Goal: Task Accomplishment & Management: Use online tool/utility

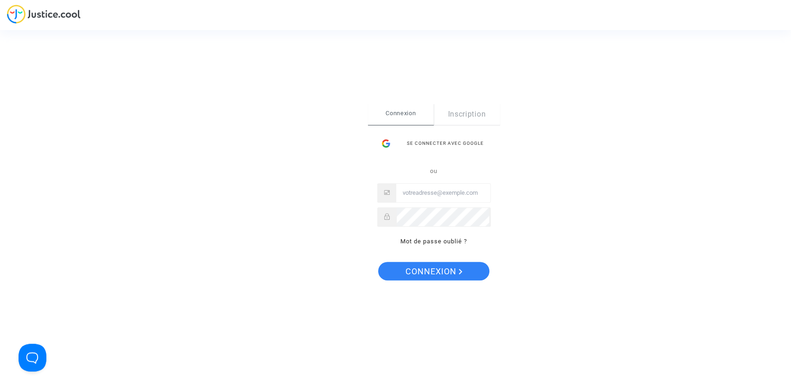
type input "[PERSON_NAME][EMAIL_ADDRESS][DOMAIN_NAME]"
click at [435, 267] on span "Connexion" at bounding box center [433, 271] width 57 height 19
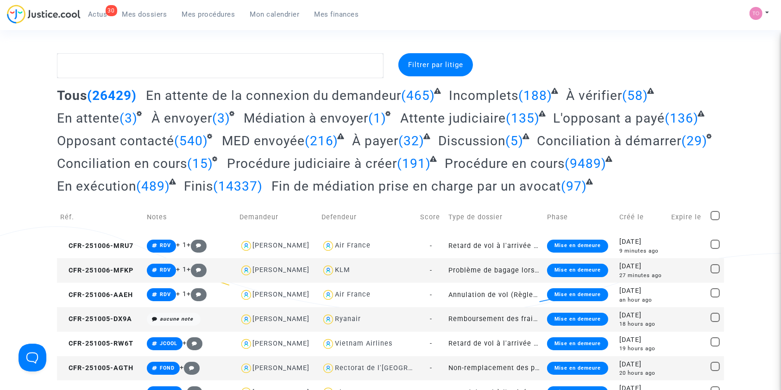
click at [266, 2] on nav "30 Actus Mes dossiers Mes procédures Mon calendrier Mes finances Mon profil Par…" at bounding box center [390, 15] width 781 height 30
drag, startPoint x: 264, startPoint y: 15, endPoint x: 263, endPoint y: 27, distance: 12.1
click at [264, 15] on span "Mon calendrier" at bounding box center [275, 14] width 50 height 8
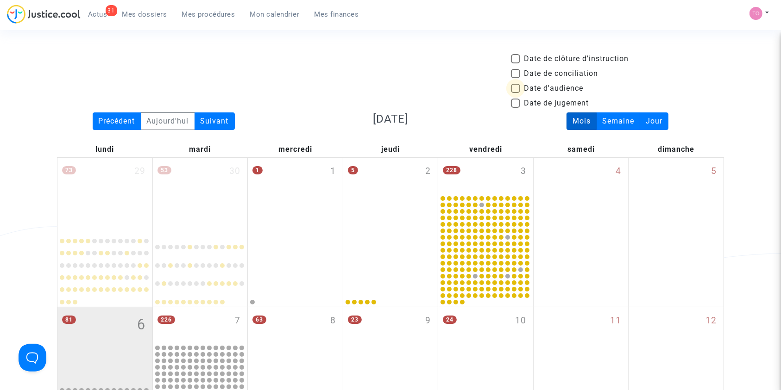
click at [515, 93] on label "Date d'audience" at bounding box center [547, 88] width 72 height 11
click at [515, 93] on input "Date d'audience" at bounding box center [515, 93] width 0 height 0
checkbox input "true"
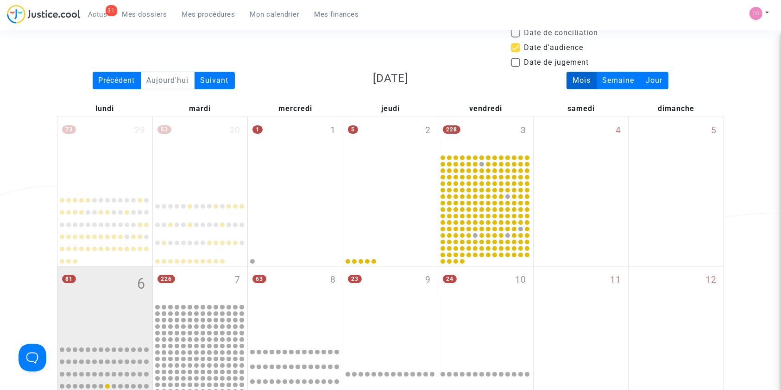
scroll to position [41, 0]
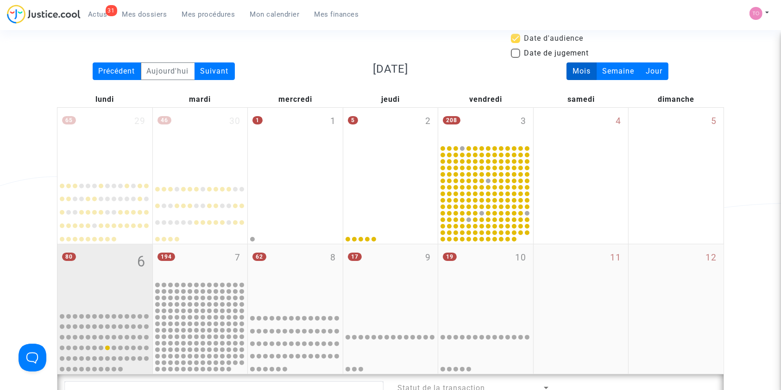
scroll to position [62, 0]
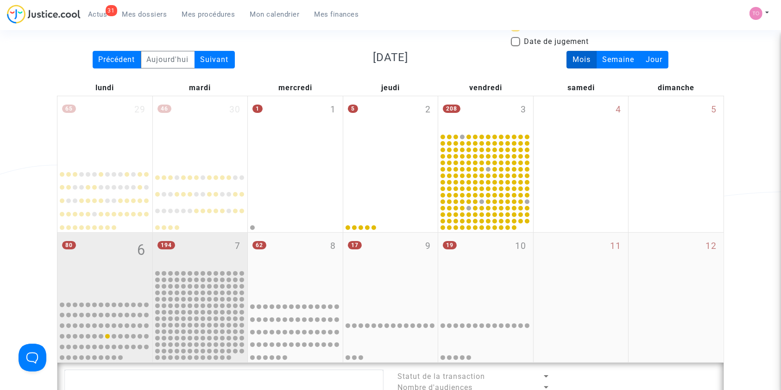
click at [213, 250] on div "194 7" at bounding box center [200, 251] width 95 height 36
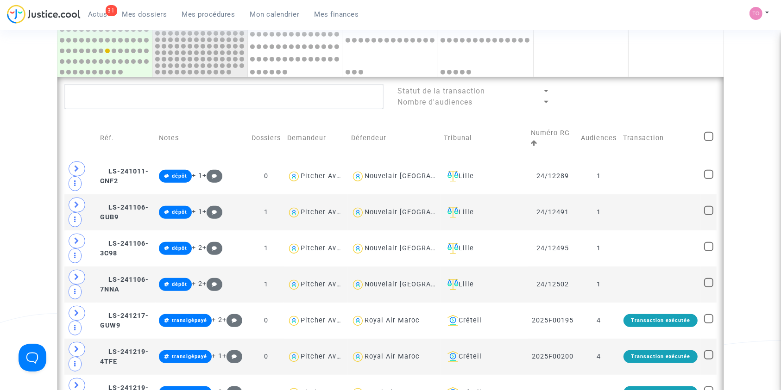
scroll to position [350, 0]
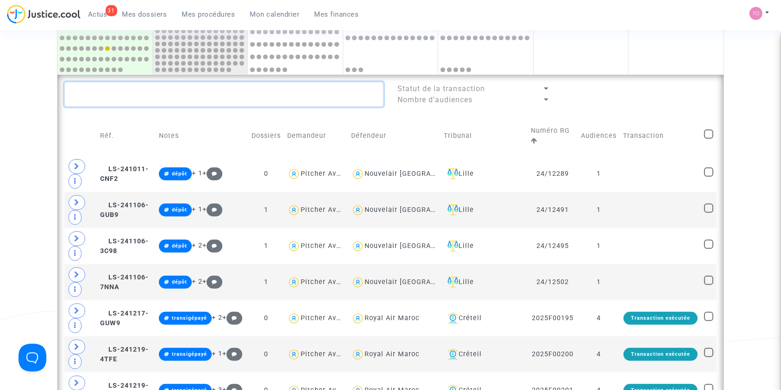
click at [136, 95] on textarea at bounding box center [223, 94] width 319 height 25
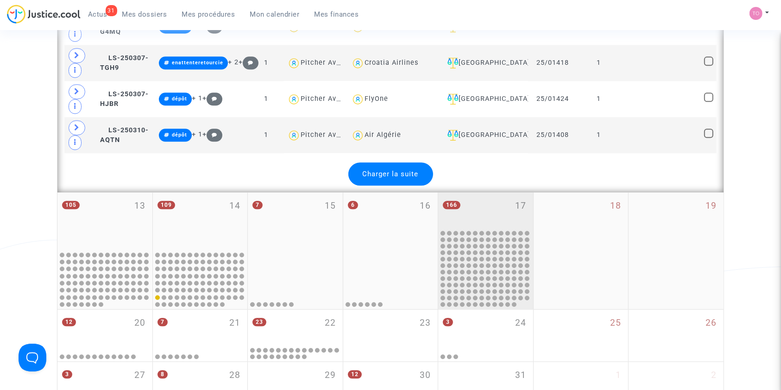
scroll to position [2141, 0]
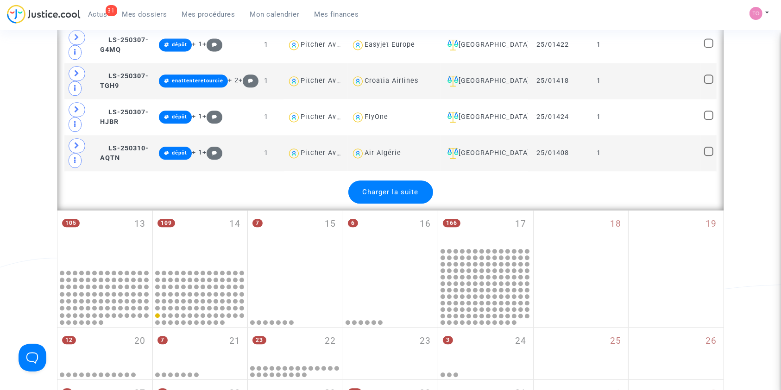
click at [395, 188] on span "Charger la suite" at bounding box center [391, 192] width 56 height 8
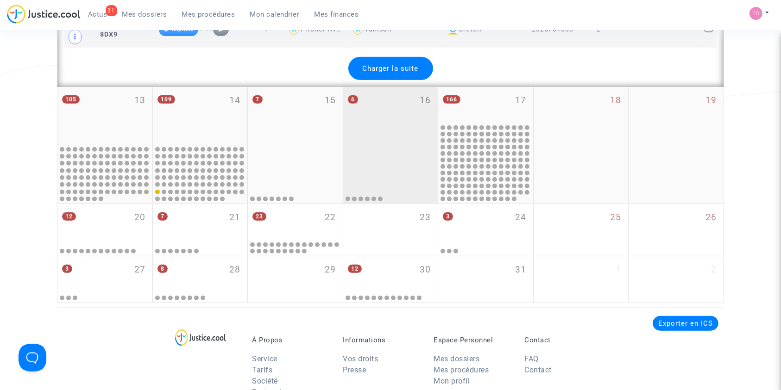
scroll to position [4076, 0]
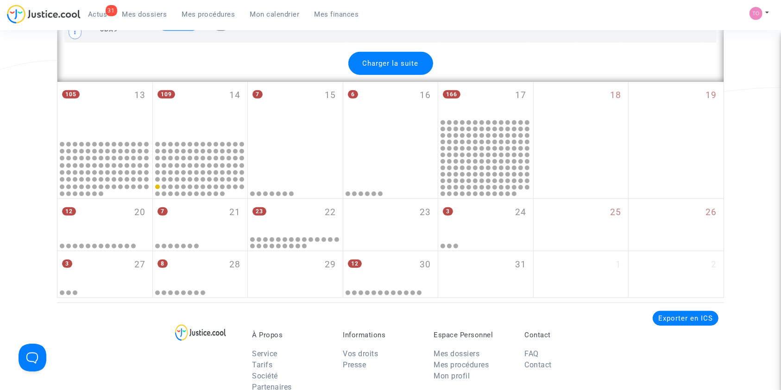
click at [396, 59] on span "Charger la suite" at bounding box center [391, 63] width 56 height 8
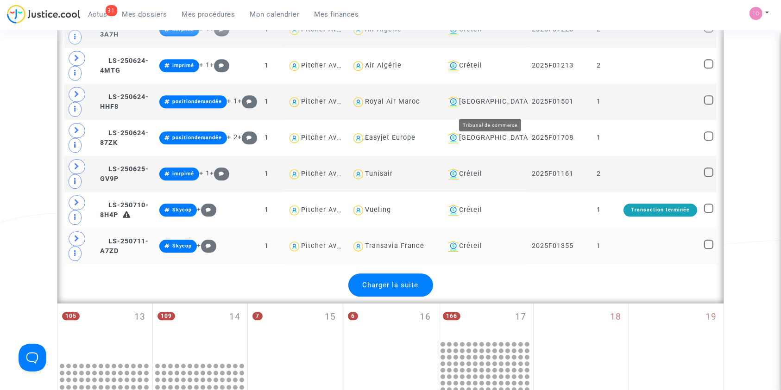
scroll to position [5661, 0]
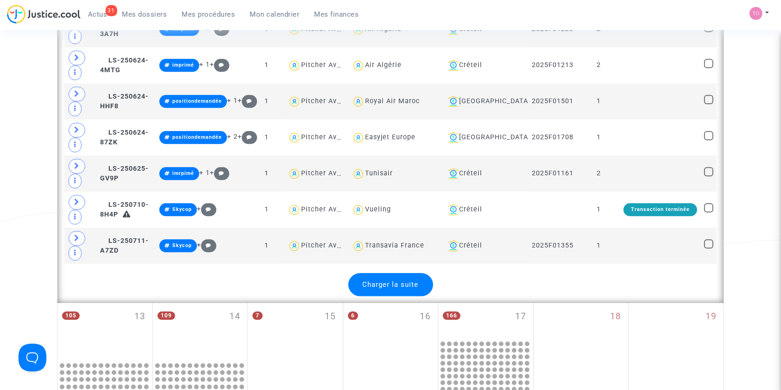
click at [399, 281] on span "Charger la suite" at bounding box center [391, 285] width 56 height 8
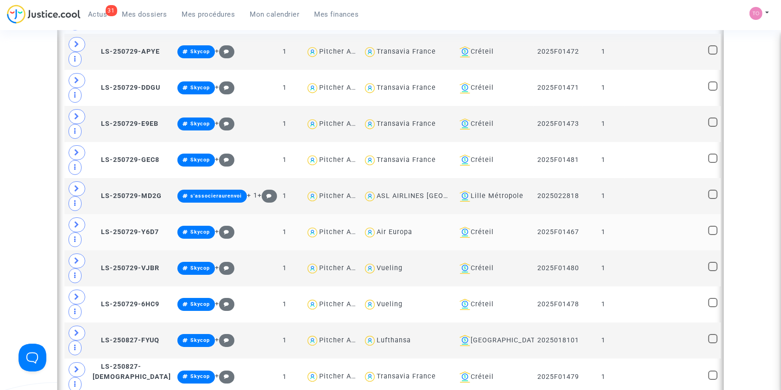
scroll to position [6793, 0]
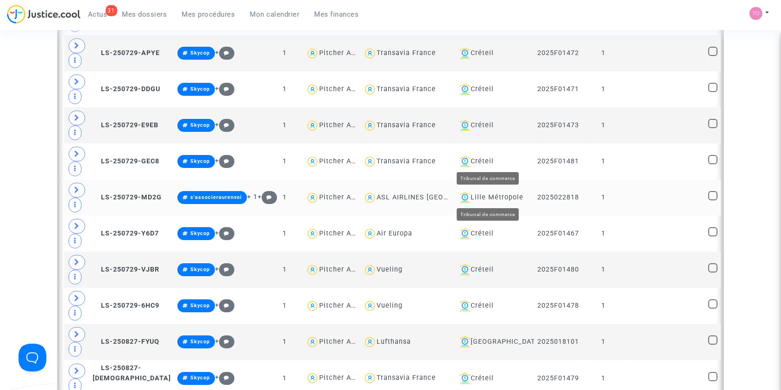
click at [513, 192] on div "Lille Métropole" at bounding box center [493, 197] width 75 height 11
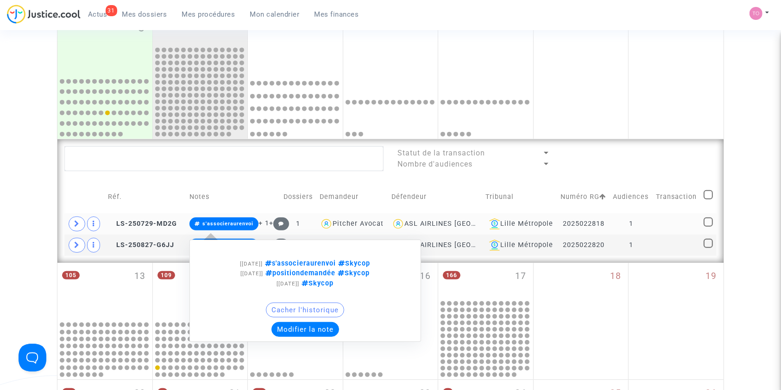
scroll to position [290, 0]
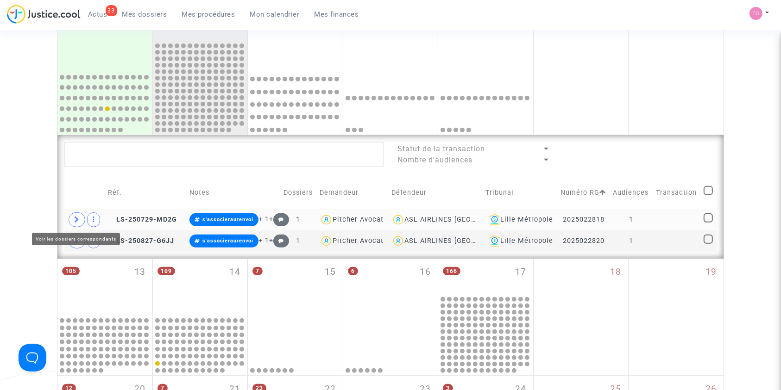
click at [81, 223] on span at bounding box center [77, 220] width 17 height 15
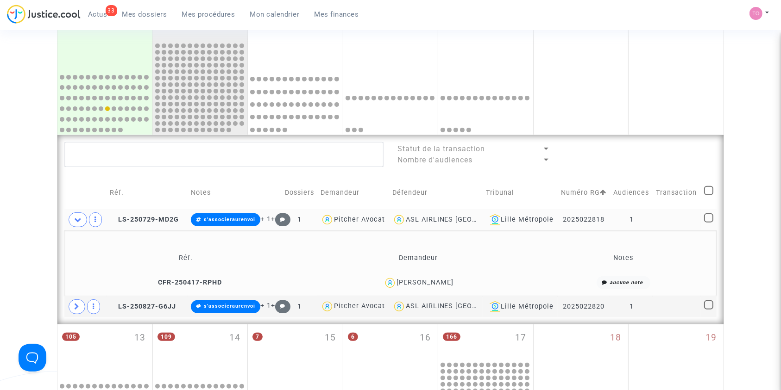
drag, startPoint x: 447, startPoint y: 301, endPoint x: 415, endPoint y: 305, distance: 32.3
click at [415, 290] on div "Ines Mir" at bounding box center [419, 283] width 224 height 13
copy div "Ines Mir"
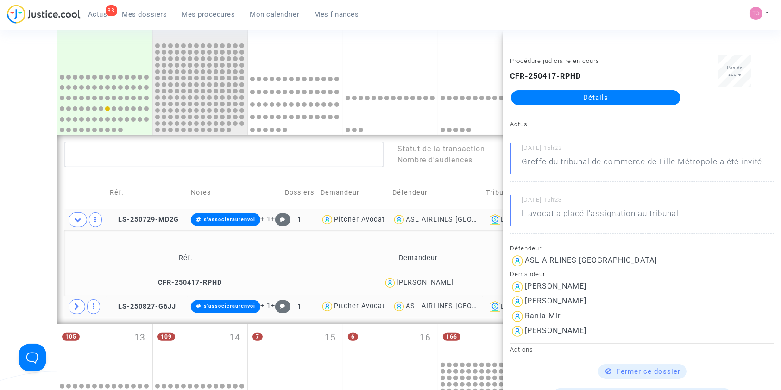
click at [70, 318] on td at bounding box center [85, 306] width 42 height 21
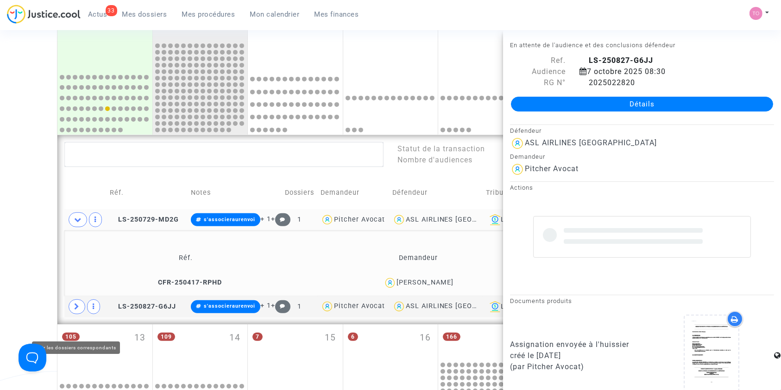
click at [41, 296] on div "Date de clôture d'instruction Date de conciliation Date d'audience Date de juge…" at bounding box center [390, 152] width 781 height 777
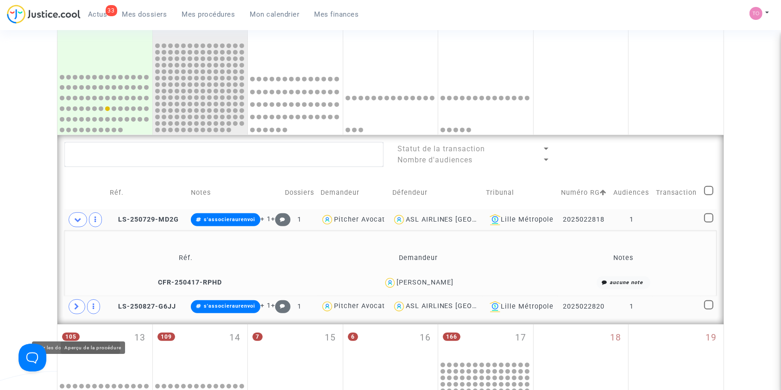
click at [89, 315] on span at bounding box center [93, 307] width 13 height 15
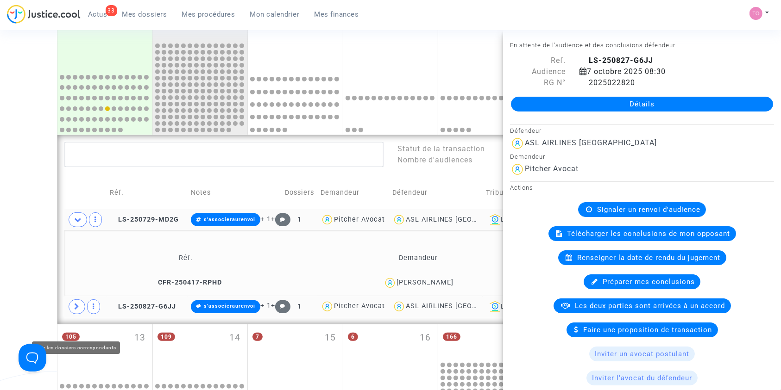
click at [84, 315] on span at bounding box center [77, 307] width 17 height 15
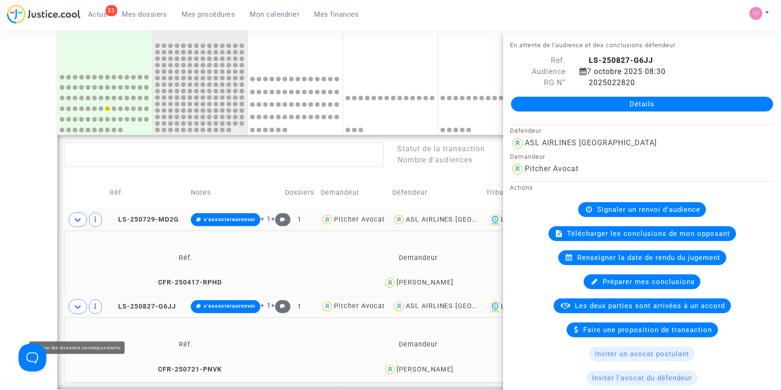
drag, startPoint x: 9, startPoint y: 260, endPoint x: 20, endPoint y: 263, distance: 10.9
click at [10, 260] on div "Date de clôture d'instruction Date de conciliation Date d'audience Date de juge…" at bounding box center [390, 185] width 781 height 843
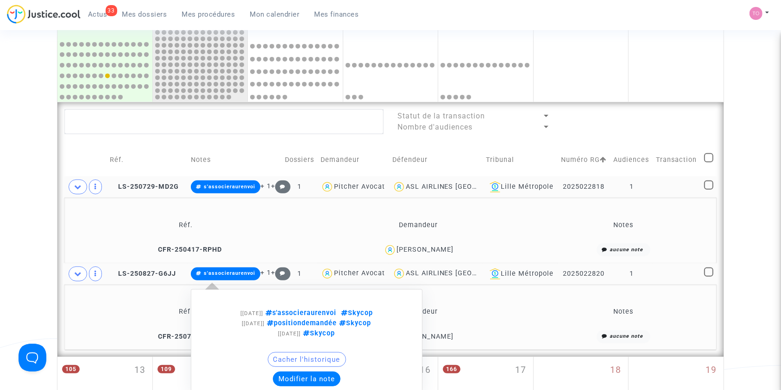
scroll to position [352, 0]
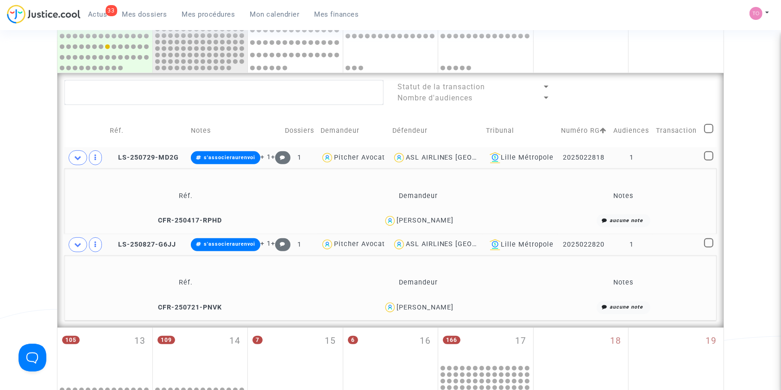
drag, startPoint x: 467, startPoint y: 344, endPoint x: 403, endPoint y: 346, distance: 64.0
click at [403, 315] on div "Amine Khodja" at bounding box center [419, 307] width 224 height 13
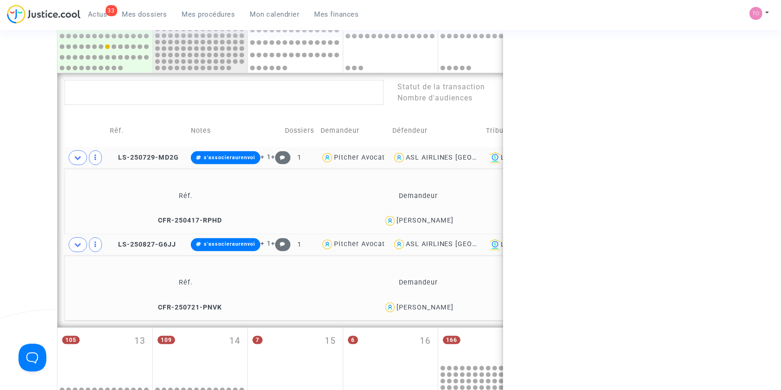
copy div "Amine Khodja"
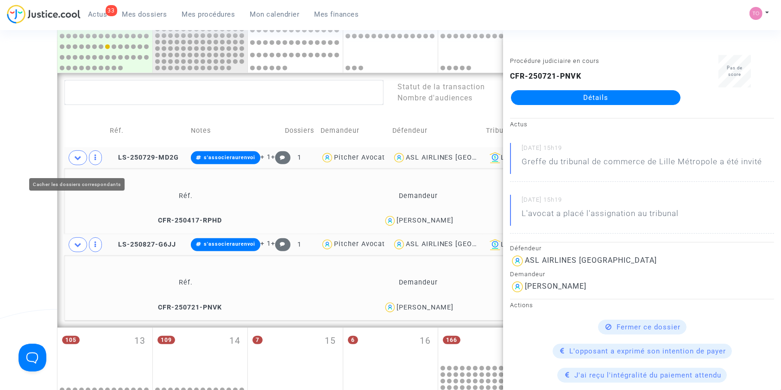
click at [0, 162] on div "Date de clôture d'instruction Date de conciliation Date d'audience Date de juge…" at bounding box center [390, 123] width 781 height 843
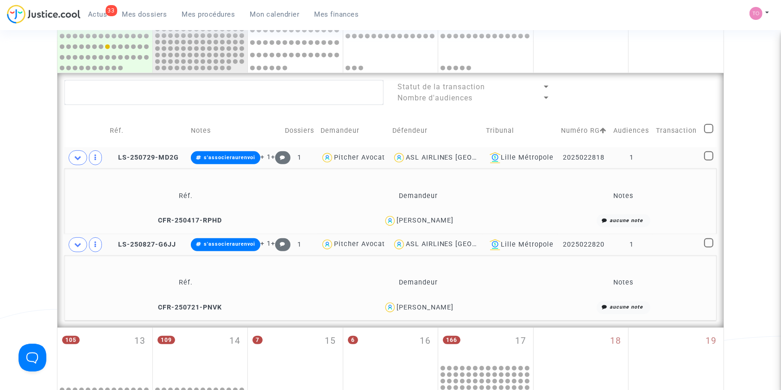
click at [420, 225] on div "Ines Mir" at bounding box center [424, 221] width 57 height 8
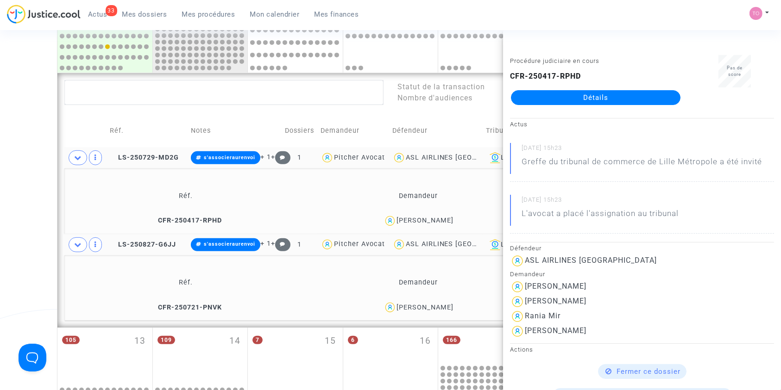
drag, startPoint x: 617, startPoint y: 258, endPoint x: 522, endPoint y: 258, distance: 94.5
click at [522, 258] on div "ASL AIRLINES [GEOGRAPHIC_DATA]" at bounding box center [642, 261] width 264 height 15
copy div "ASL AIRLINES [GEOGRAPHIC_DATA]"
drag, startPoint x: 6, startPoint y: 187, endPoint x: 35, endPoint y: 180, distance: 29.4
click at [6, 186] on div "Date de clôture d'instruction Date de conciliation Date d'audience Date de juge…" at bounding box center [390, 123] width 781 height 843
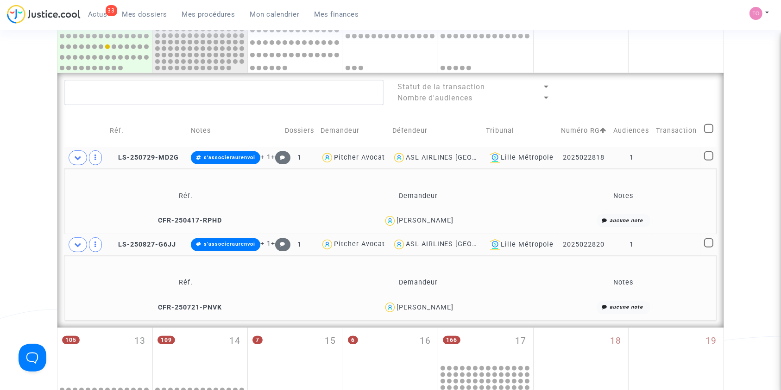
drag, startPoint x: 562, startPoint y: 175, endPoint x: 604, endPoint y: 175, distance: 41.7
click at [604, 169] on td "2025022818" at bounding box center [584, 157] width 52 height 21
copy td "2025022818"
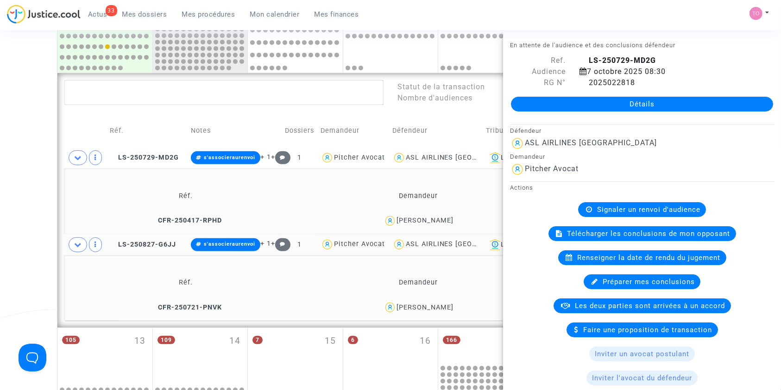
click at [27, 178] on div "Date de clôture d'instruction Date de conciliation Date d'audience Date de juge…" at bounding box center [390, 123] width 781 height 843
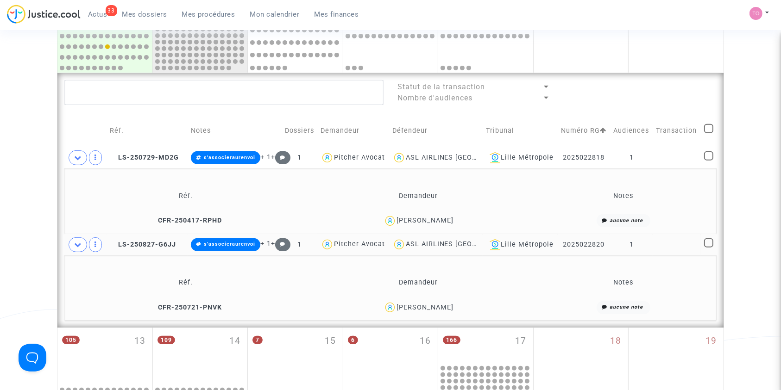
drag, startPoint x: 562, startPoint y: 272, endPoint x: 612, endPoint y: 272, distance: 50.0
click at [612, 256] on tr "LS-250827-G6JJ s'associeraurenvoi + 1 + 1 Pitcher Avocat ASL AIRLINES FRANCE Li…" at bounding box center [390, 244] width 652 height 21
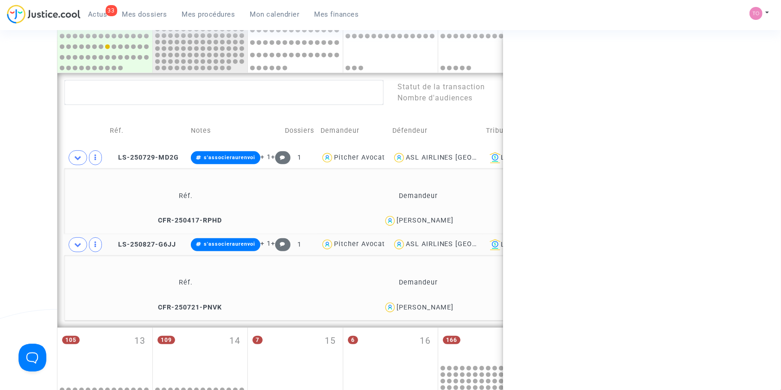
copy td "2025022820"
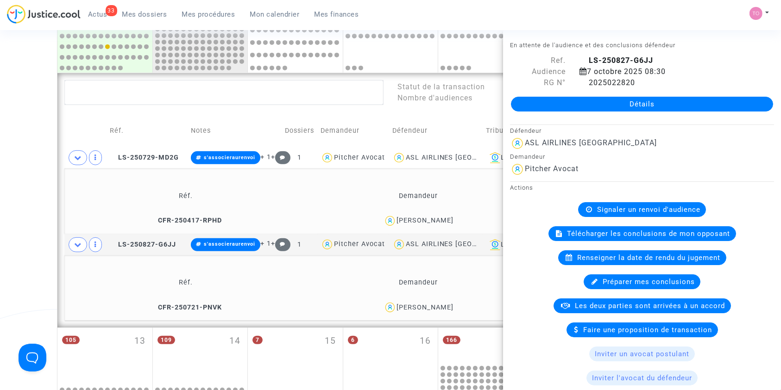
click at [0, 287] on div "Date de clôture d'instruction Date de conciliation Date d'audience Date de juge…" at bounding box center [390, 123] width 781 height 843
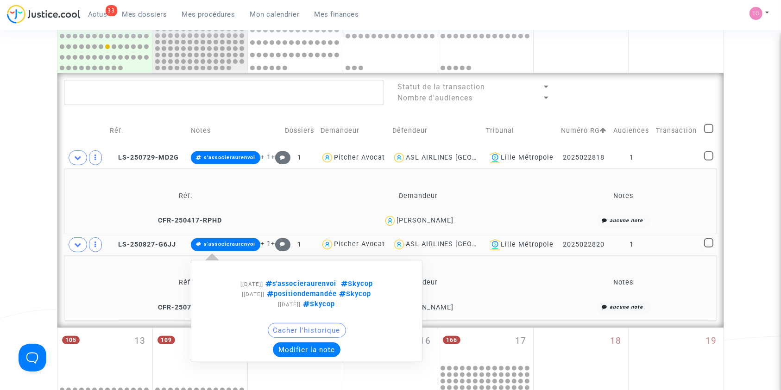
click at [176, 256] on td "LS-250827-G6JJ" at bounding box center [147, 244] width 81 height 21
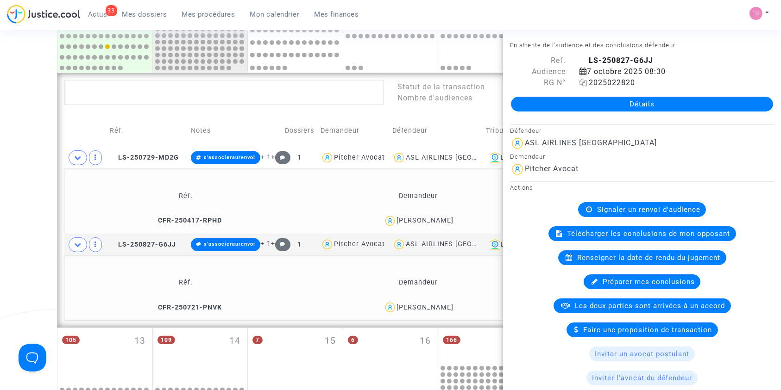
click at [585, 83] on icon at bounding box center [583, 82] width 8 height 7
drag, startPoint x: 0, startPoint y: 162, endPoint x: 44, endPoint y: 162, distance: 43.5
click at [0, 162] on div "Date de clôture d'instruction Date de conciliation Date d'audience Date de juge…" at bounding box center [390, 123] width 781 height 843
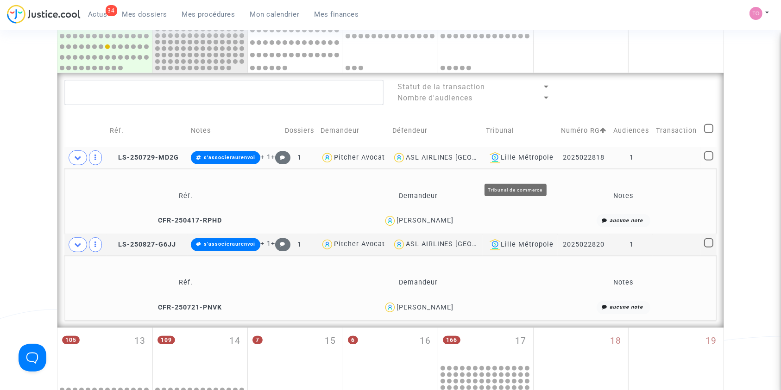
click at [522, 164] on div "Lille Métropole" at bounding box center [520, 157] width 69 height 11
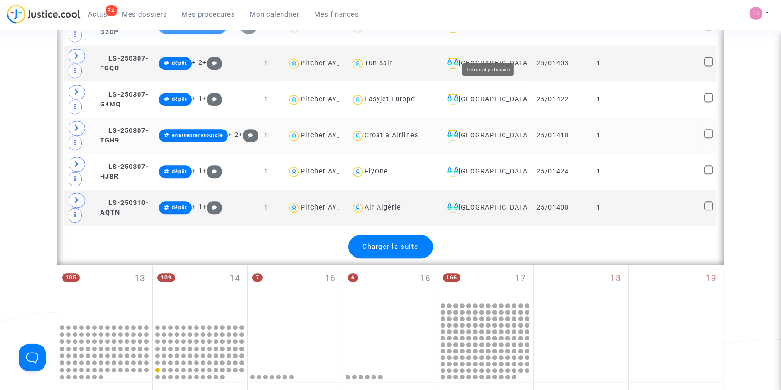
scroll to position [2163, 0]
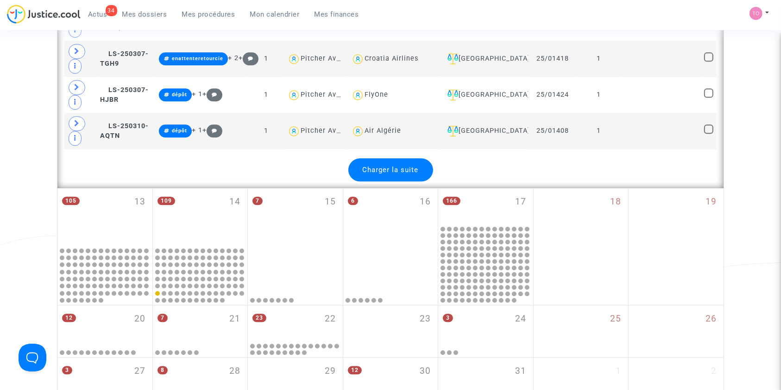
click at [387, 166] on span "Charger la suite" at bounding box center [391, 170] width 56 height 8
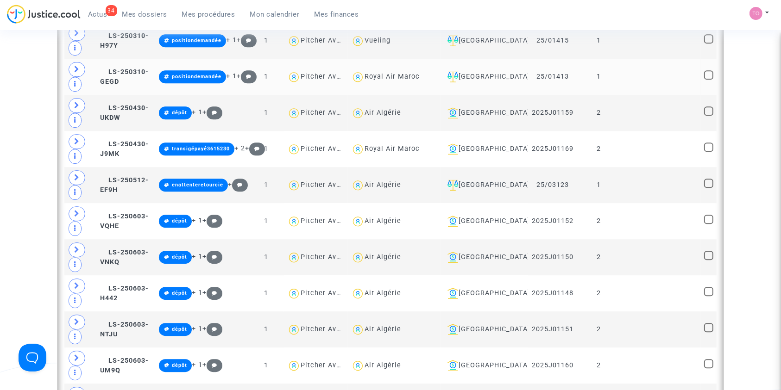
scroll to position [2492, 0]
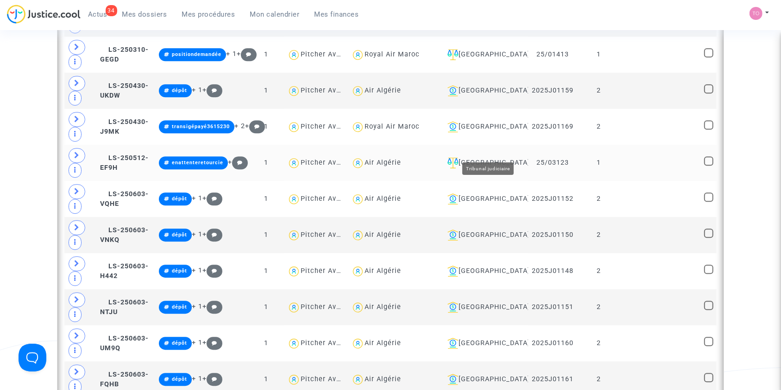
click at [493, 157] on div "[GEOGRAPHIC_DATA]" at bounding box center [484, 162] width 81 height 11
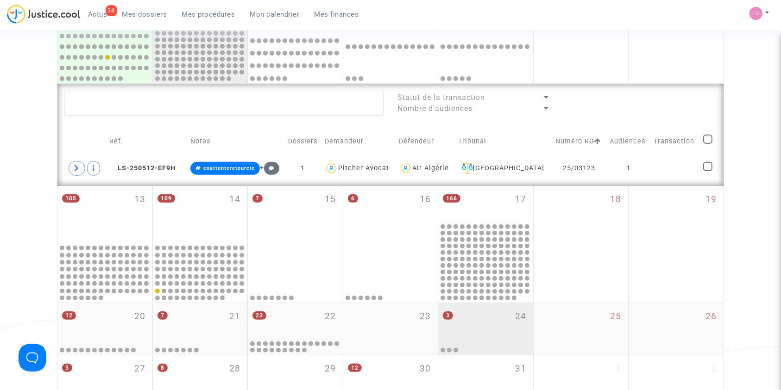
scroll to position [351, 0]
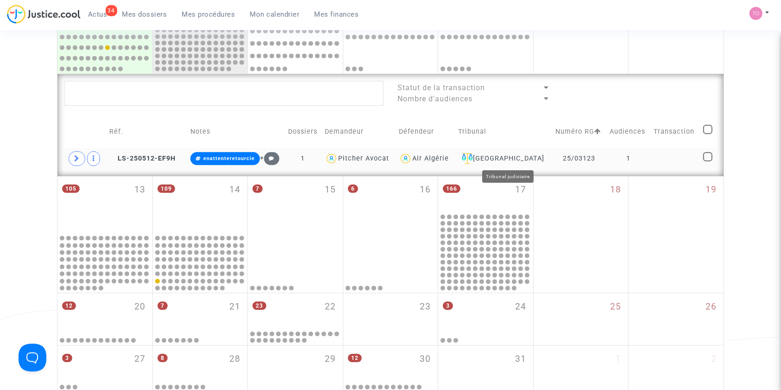
click at [515, 158] on div "Paris" at bounding box center [503, 158] width 91 height 11
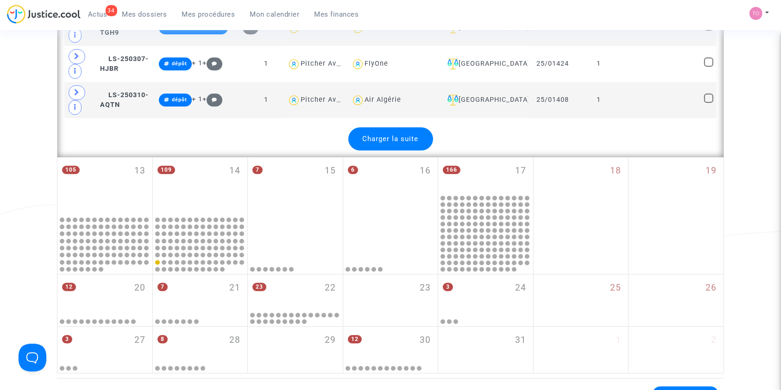
scroll to position [2183, 0]
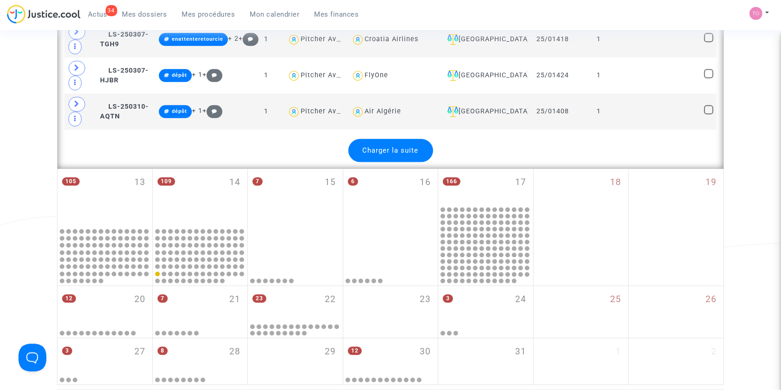
click at [410, 146] on span "Charger la suite" at bounding box center [391, 150] width 56 height 8
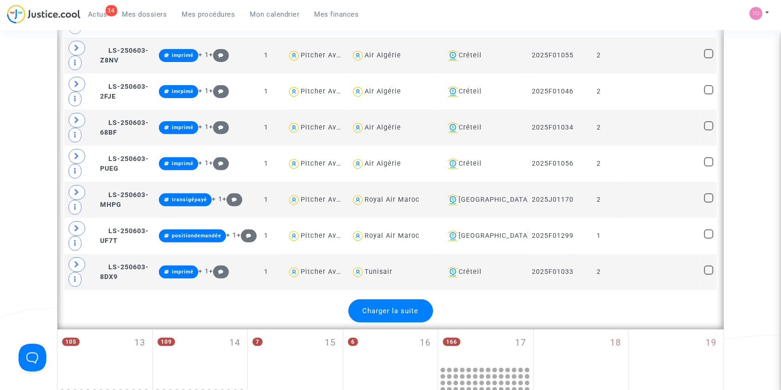
scroll to position [3871, 0]
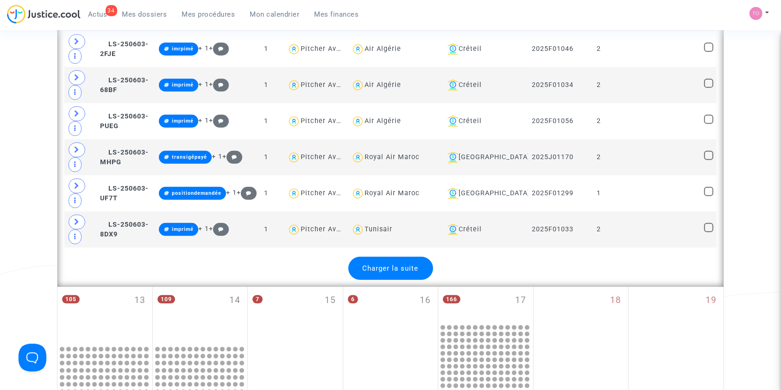
click at [396, 257] on div "Charger la suite" at bounding box center [390, 268] width 85 height 23
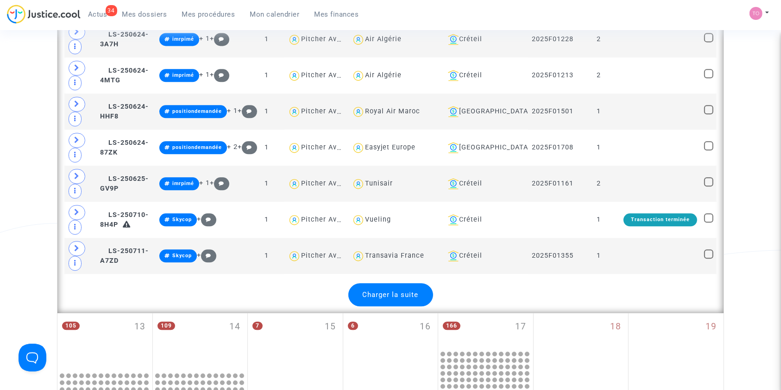
scroll to position [5662, 0]
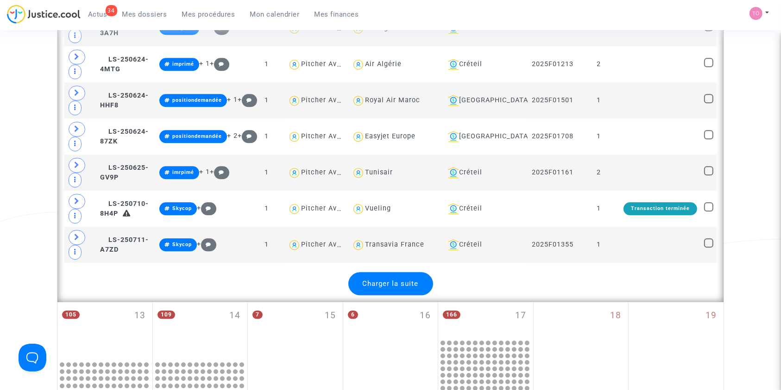
click at [399, 280] on span "Charger la suite" at bounding box center [391, 284] width 56 height 8
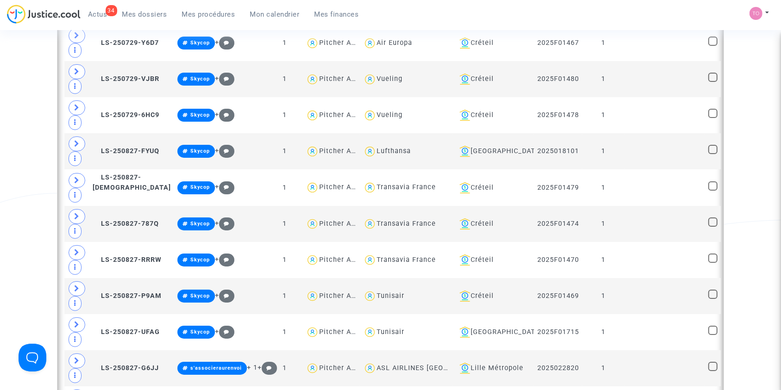
scroll to position [6959, 0]
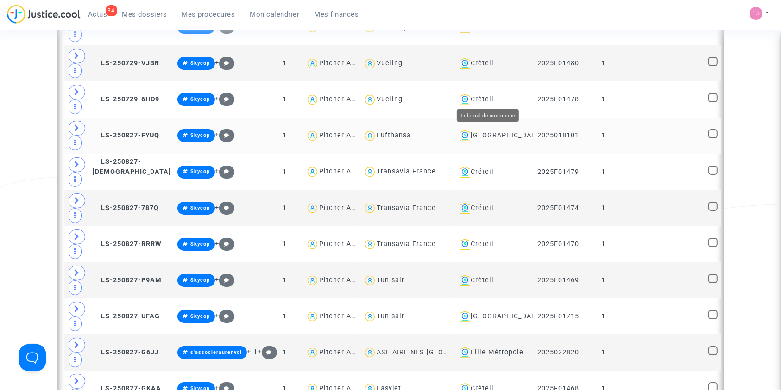
click at [490, 130] on div "Toulouse" at bounding box center [493, 135] width 75 height 11
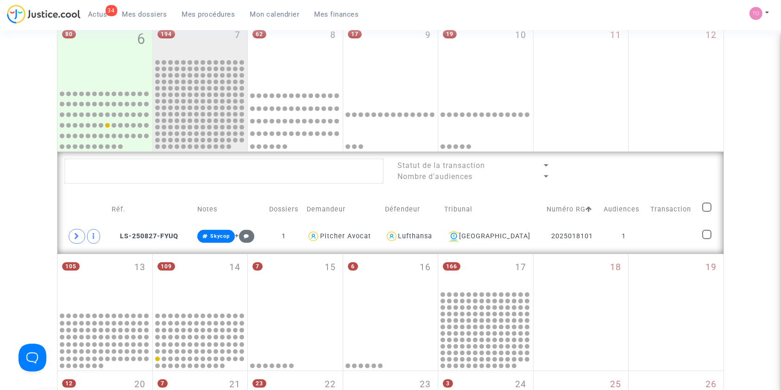
scroll to position [268, 0]
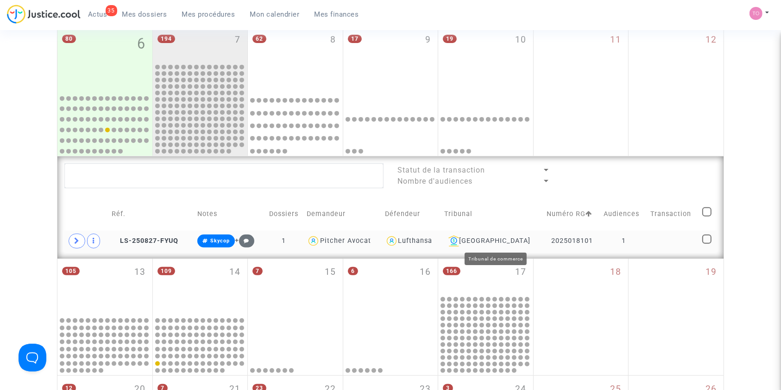
click at [511, 240] on div "Toulouse" at bounding box center [493, 241] width 96 height 11
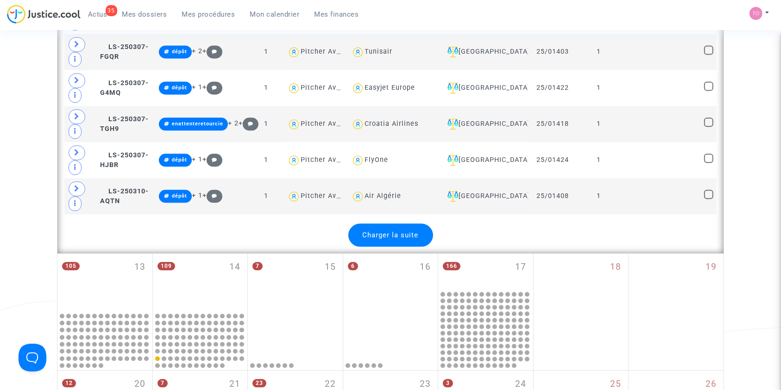
scroll to position [2103, 0]
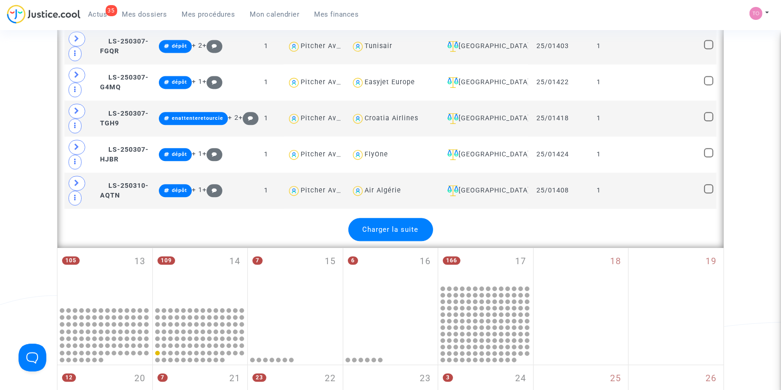
click at [396, 226] on span "Charger la suite" at bounding box center [391, 230] width 56 height 8
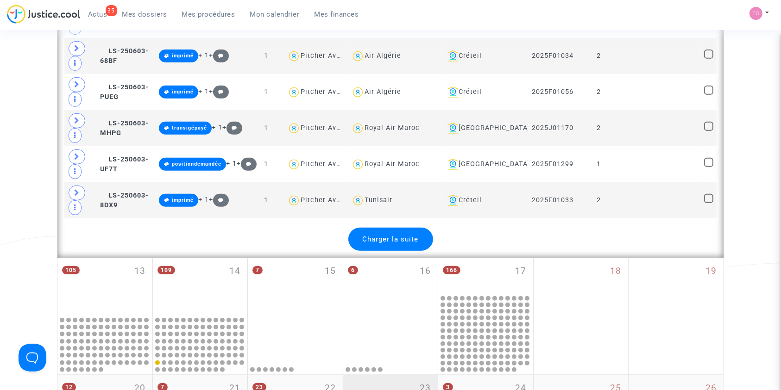
scroll to position [3915, 0]
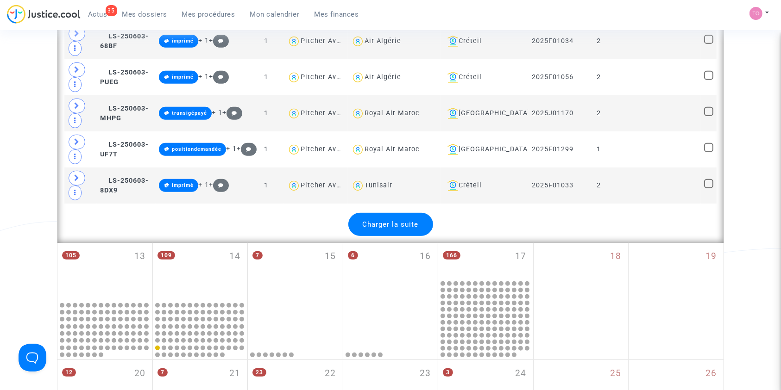
click at [398, 220] on span "Charger la suite" at bounding box center [391, 224] width 56 height 8
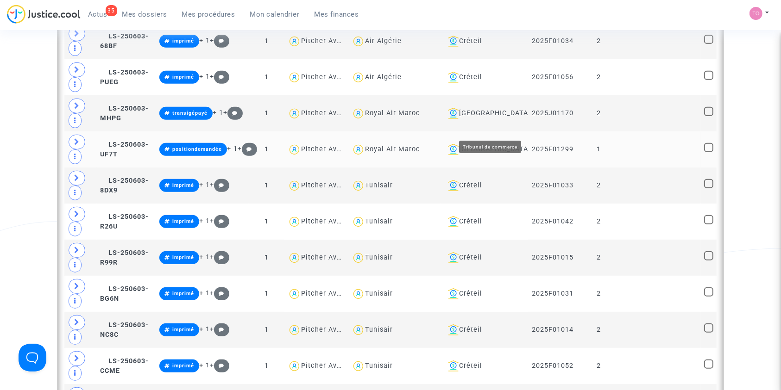
click at [485, 144] on div "Bordeaux" at bounding box center [484, 149] width 81 height 11
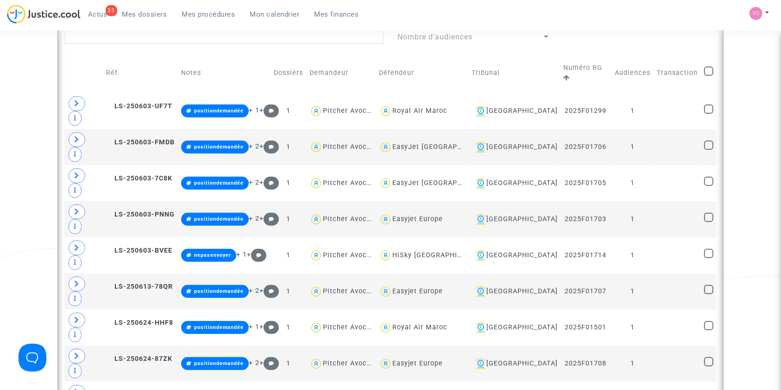
scroll to position [396, 0]
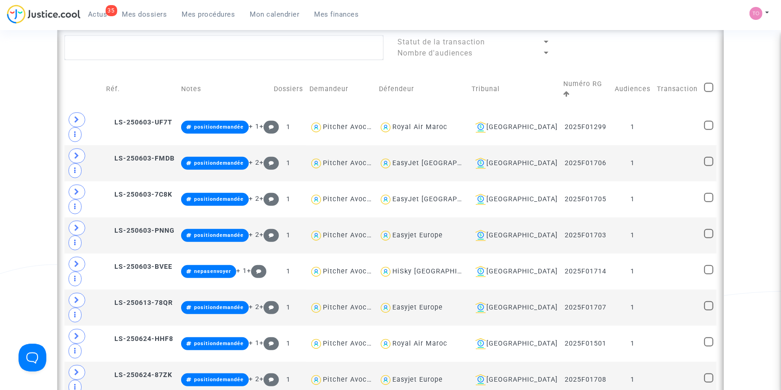
click at [2, 157] on div "Date de clôture d'instruction Date de conciliation Date d'audience Date de juge…" at bounding box center [390, 157] width 781 height 1001
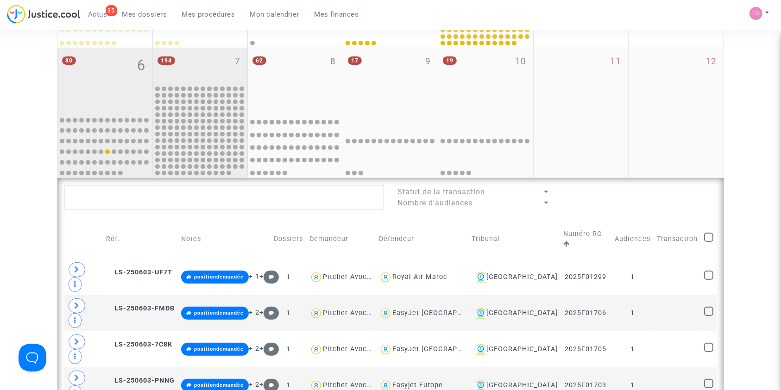
scroll to position [232, 0]
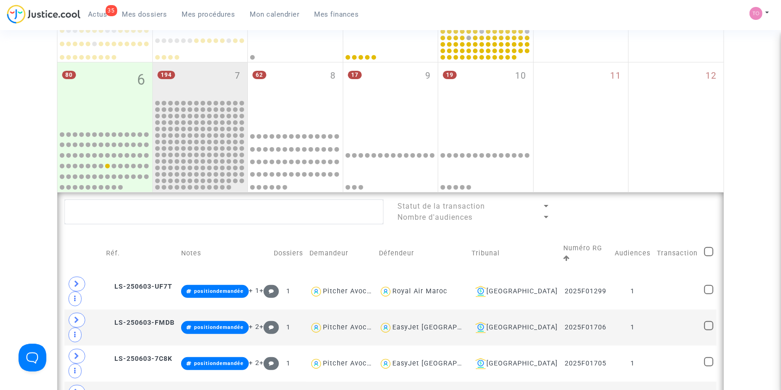
drag, startPoint x: 100, startPoint y: 88, endPoint x: 33, endPoint y: 116, distance: 72.2
click at [33, 116] on div "Date de clôture d'instruction Date de conciliation Date d'audience Date de juge…" at bounding box center [390, 321] width 781 height 1001
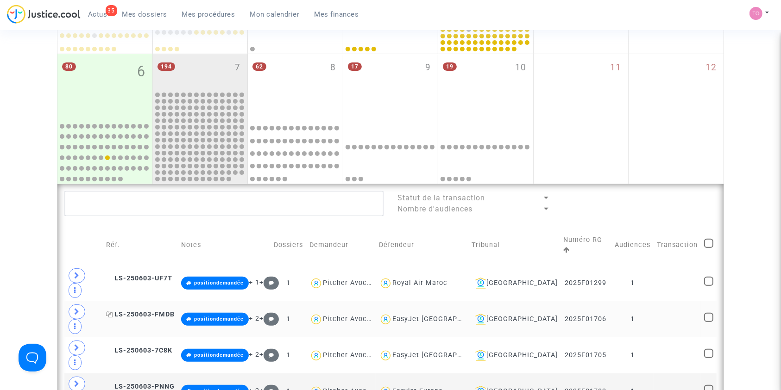
scroll to position [294, 0]
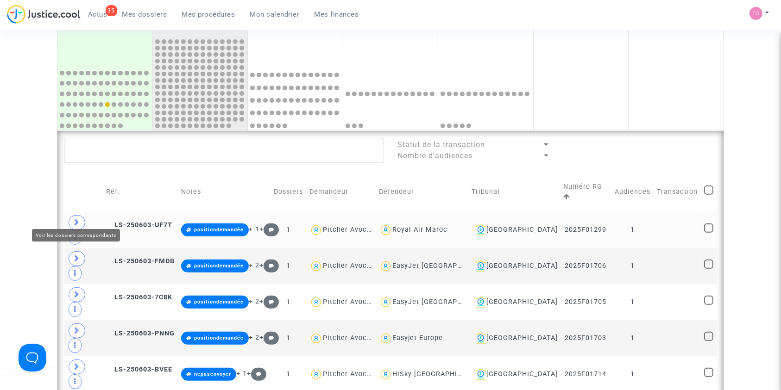
click at [78, 219] on icon at bounding box center [77, 222] width 6 height 7
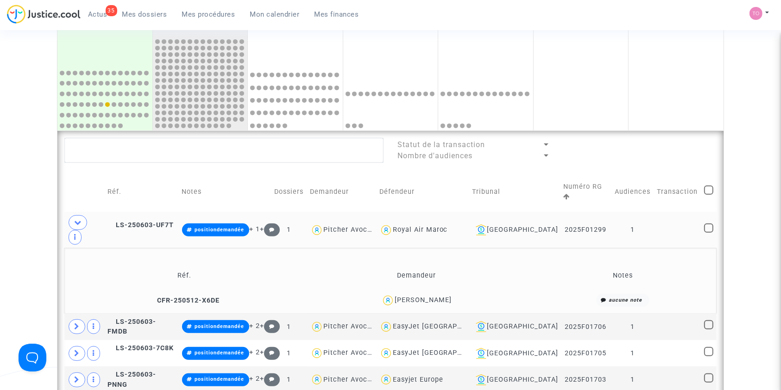
click at [448, 296] on div "DOMINIQUE GRACIET" at bounding box center [423, 300] width 57 height 8
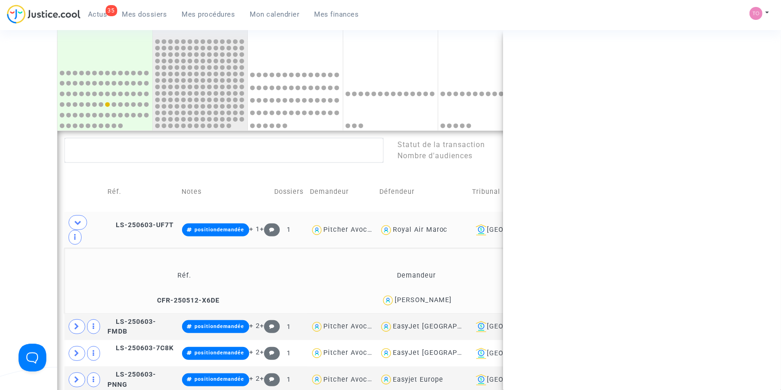
click at [448, 296] on div "DOMINIQUE GRACIET" at bounding box center [423, 300] width 57 height 8
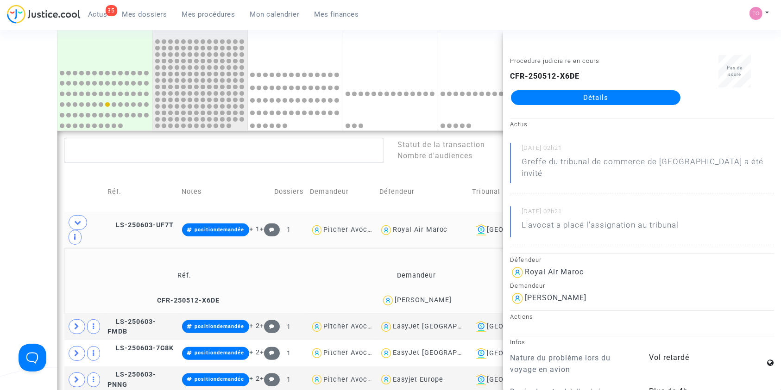
copy div "GRACIET"
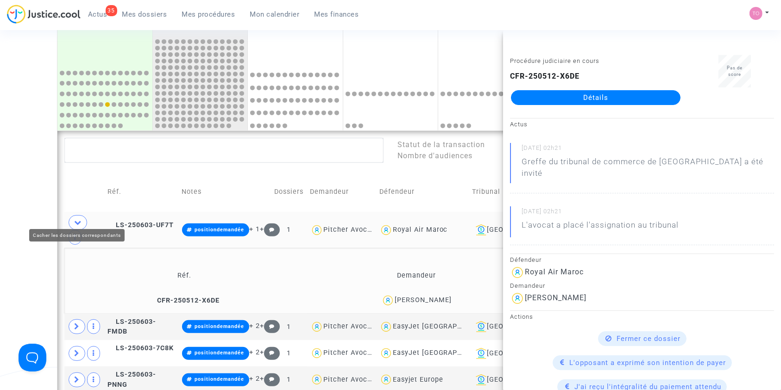
click at [78, 219] on icon at bounding box center [77, 222] width 7 height 7
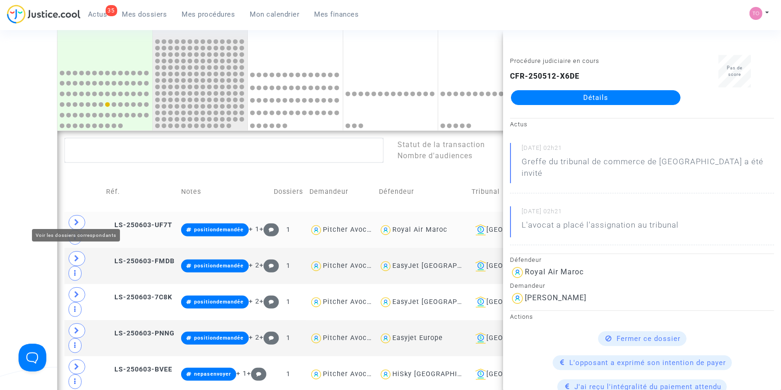
drag, startPoint x: 11, startPoint y: 202, endPoint x: 154, endPoint y: 174, distance: 145.9
click at [11, 202] on div "Date de clôture d'instruction Date de conciliation Date d'audience Date de juge…" at bounding box center [390, 260] width 781 height 1001
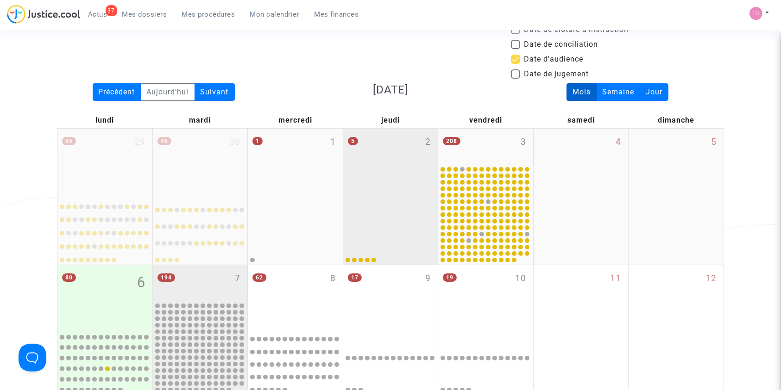
scroll to position [41, 0]
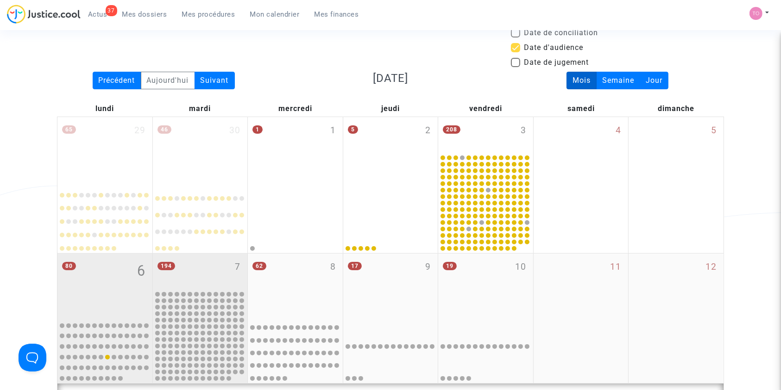
click at [107, 278] on div "80 6" at bounding box center [104, 285] width 95 height 63
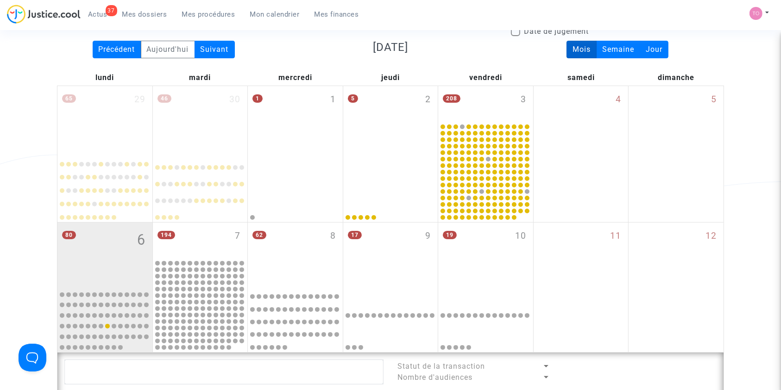
scroll to position [62, 0]
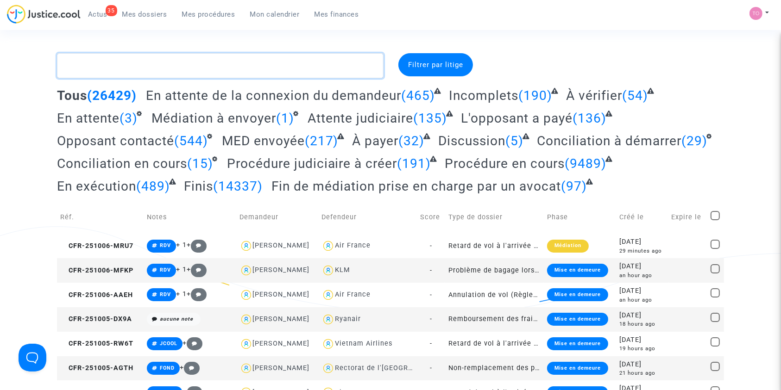
click at [96, 58] on textarea at bounding box center [220, 65] width 327 height 25
paste textarea "KRIEGER"
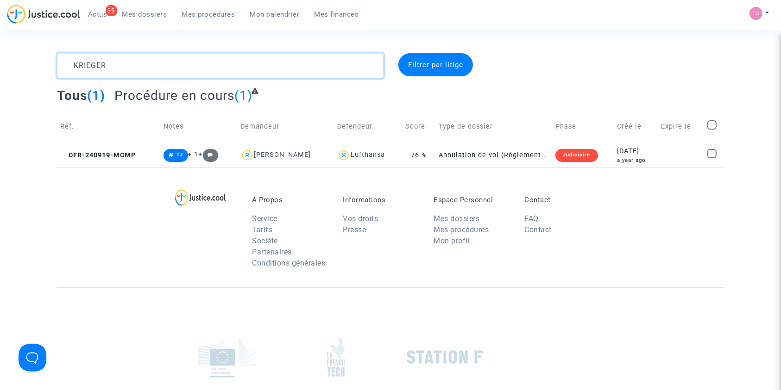
drag, startPoint x: 126, startPoint y: 63, endPoint x: 22, endPoint y: 61, distance: 103.8
click at [22, 61] on div "KRIEGER Filtrer par litige Tous (1) Procédure en cours (1) Réf. Notes Demandeur…" at bounding box center [390, 110] width 781 height 114
paste textarea "STAVROU"
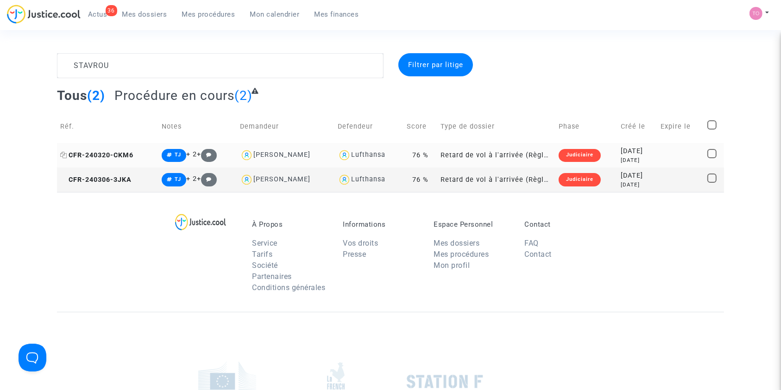
click at [112, 152] on span "CFR-240320-CKM6" at bounding box center [96, 155] width 73 height 8
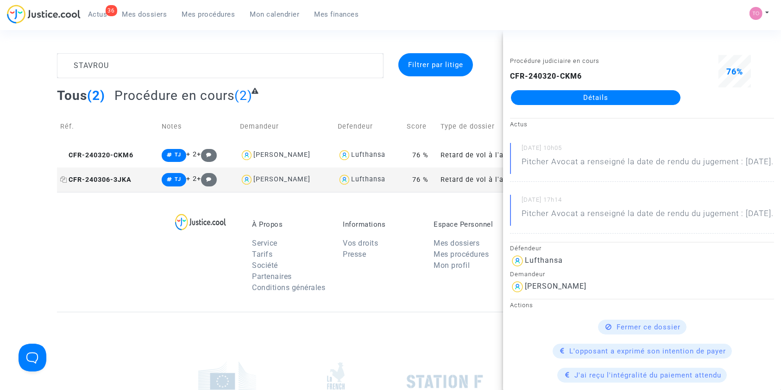
click at [109, 179] on span "CFR-240306-3JKA" at bounding box center [95, 180] width 71 height 8
click at [116, 156] on span "CFR-240320-CKM6" at bounding box center [96, 155] width 73 height 8
drag, startPoint x: 587, startPoint y: 310, endPoint x: 522, endPoint y: 315, distance: 65.0
click at [522, 295] on div "josiane stavrou" at bounding box center [642, 287] width 264 height 15
copy div "josiane stavrou"
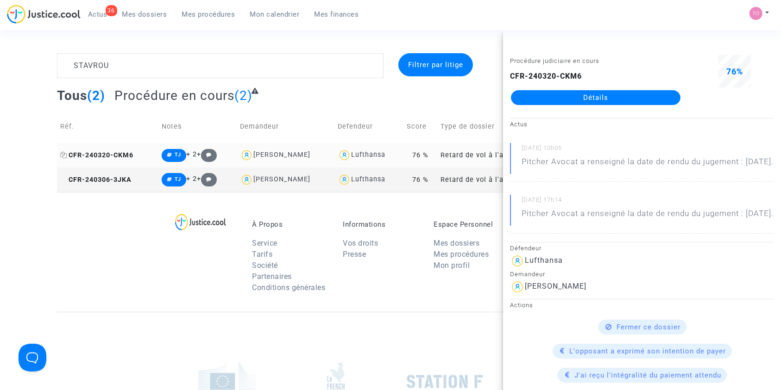
click at [63, 153] on icon at bounding box center [63, 155] width 7 height 6
drag, startPoint x: 312, startPoint y: 157, endPoint x: 256, endPoint y: 159, distance: 56.6
click at [256, 159] on div "josiane stavrou" at bounding box center [285, 155] width 91 height 13
copy div "josiane stavrou"
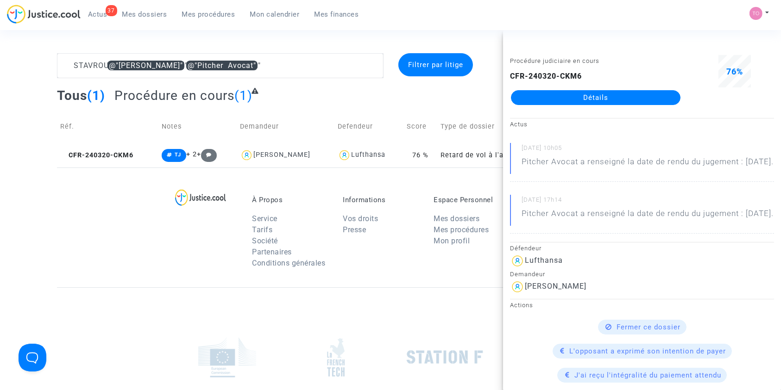
drag, startPoint x: 1, startPoint y: 185, endPoint x: 6, endPoint y: 187, distance: 5.0
click at [4, 187] on footerbar "À Propos Service Tarifs Société Partenaires Conditions générales Informations V…" at bounding box center [390, 340] width 781 height 344
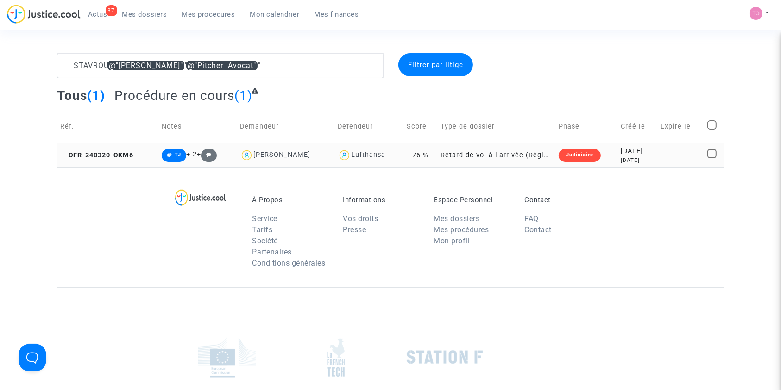
click at [642, 165] on td "2024-03-20 2 years ago" at bounding box center [636, 155] width 39 height 25
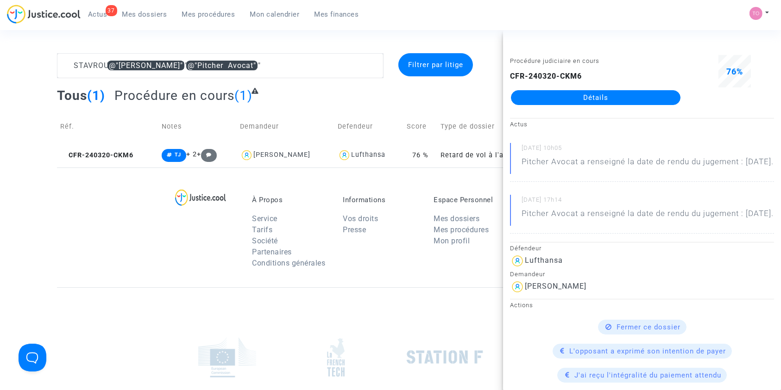
click at [26, 246] on footerbar "À Propos Service Tarifs Société Partenaires Conditions générales Informations V…" at bounding box center [390, 340] width 781 height 344
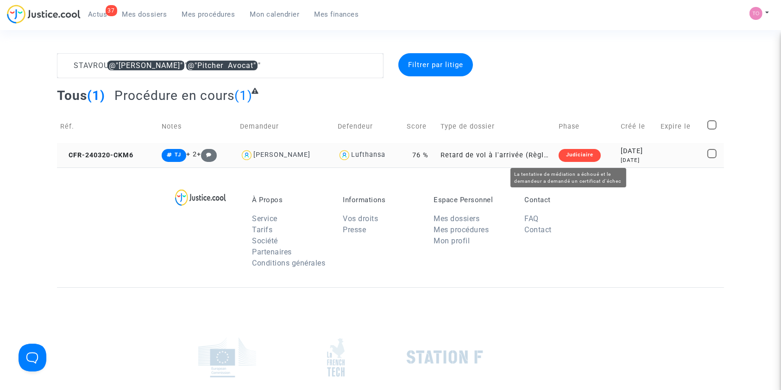
click at [617, 146] on td "2024-03-20 2 years ago" at bounding box center [636, 155] width 39 height 25
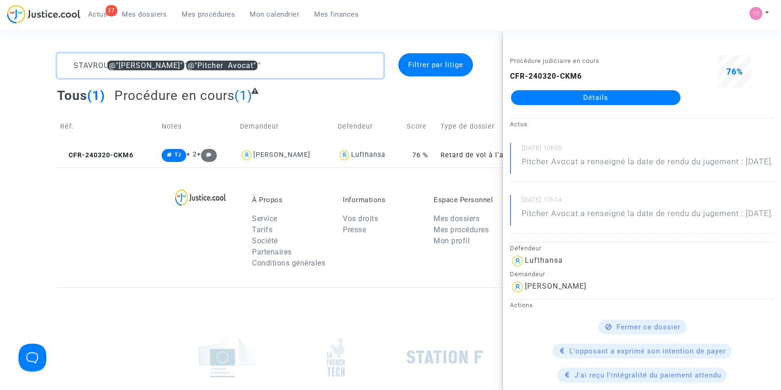
drag, startPoint x: 258, startPoint y: 63, endPoint x: 0, endPoint y: 44, distance: 258.3
click at [0, 44] on section "STAVROU @"josiane stavrou" @"Pitcher Avocat" Filtrer par litige Tous (1) Procéd…" at bounding box center [390, 255] width 781 height 511
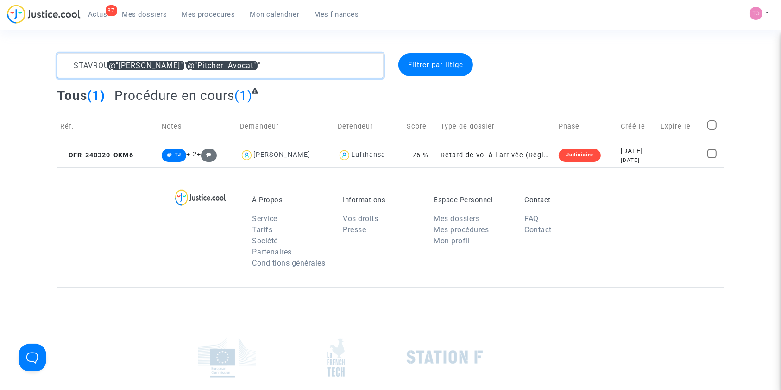
paste textarea "KRIEGER"
drag, startPoint x: 119, startPoint y: 69, endPoint x: 0, endPoint y: 70, distance: 118.6
click at [0, 70] on div "KRIEGER Filtrer par litige Tous (1) Procédure en cours (1) Réf. Notes Demandeur…" at bounding box center [390, 110] width 781 height 114
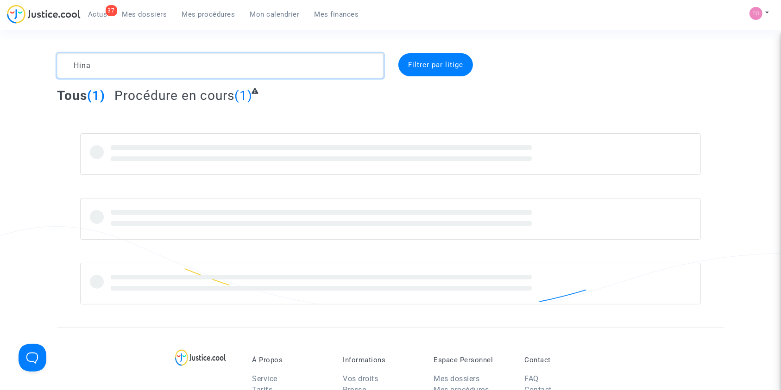
type textarea "Hina"
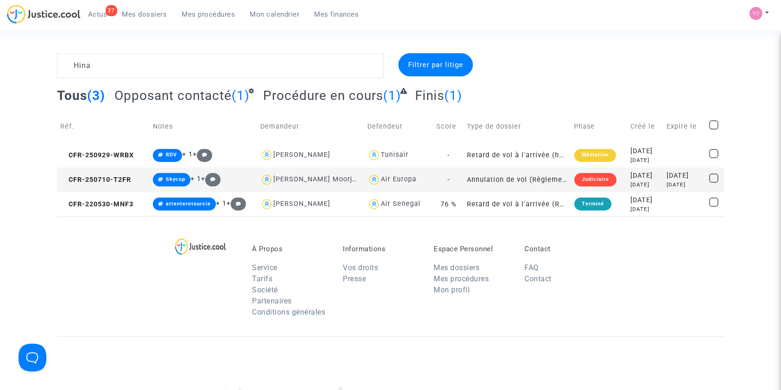
click at [631, 176] on div "2025-07-10" at bounding box center [646, 176] width 30 height 10
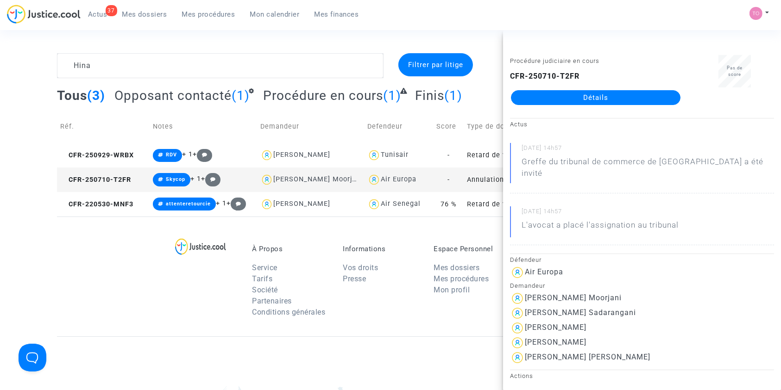
click at [612, 99] on link "Détails" at bounding box center [596, 97] width 170 height 15
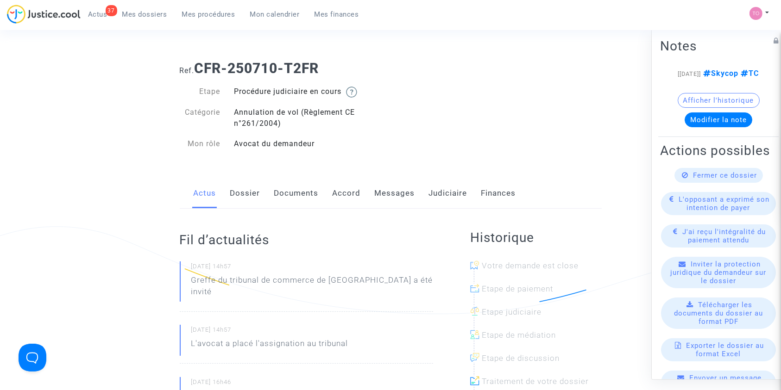
click at [327, 199] on div "Actus Dossier Documents Accord Messages Judiciaire Finances" at bounding box center [391, 193] width 422 height 31
click at [345, 196] on link "Accord" at bounding box center [347, 193] width 28 height 31
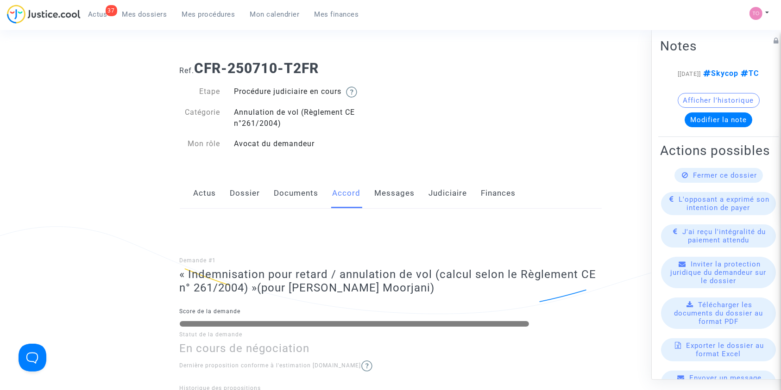
click at [241, 195] on link "Dossier" at bounding box center [245, 193] width 30 height 31
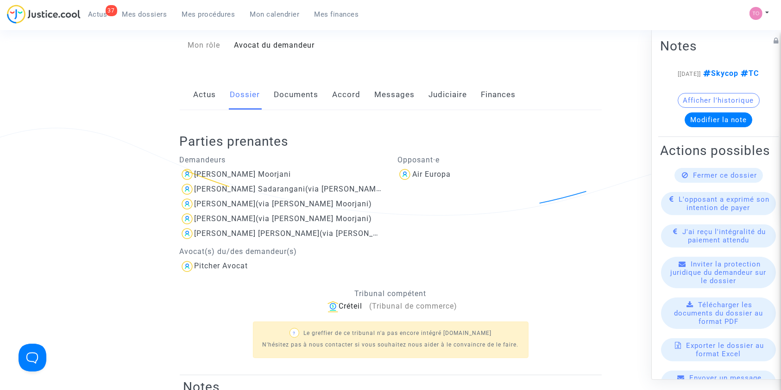
scroll to position [82, 0]
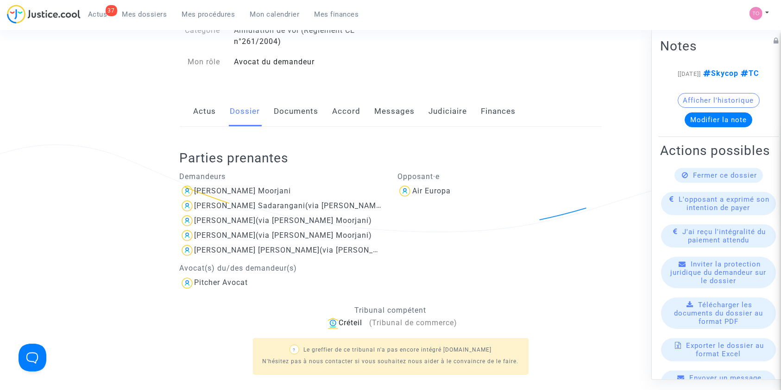
click at [335, 108] on link "Accord" at bounding box center [347, 111] width 28 height 31
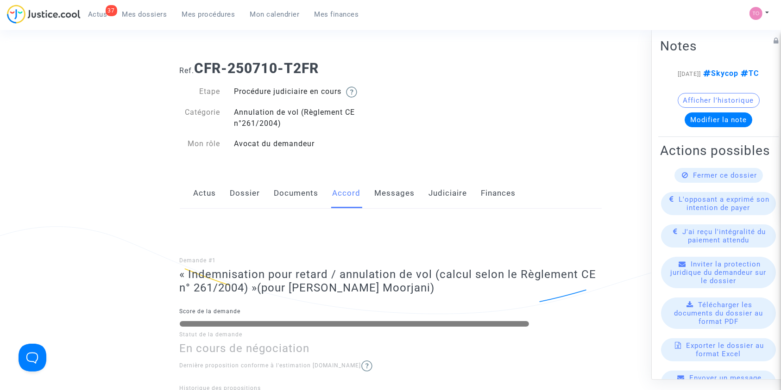
click at [443, 204] on link "Judiciaire" at bounding box center [448, 193] width 38 height 31
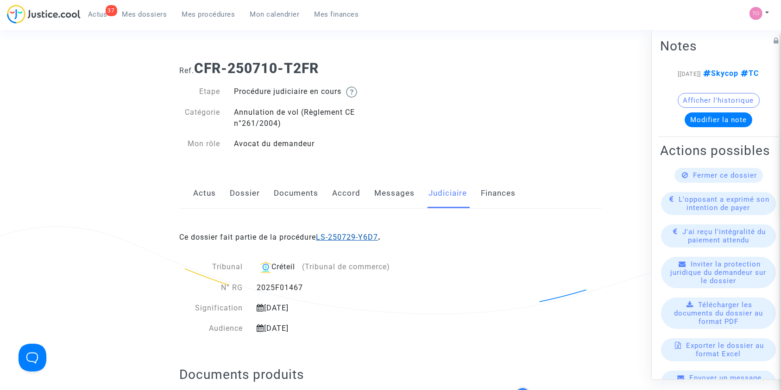
click at [375, 235] on link "LS-250729-Y6D7" at bounding box center [347, 237] width 62 height 9
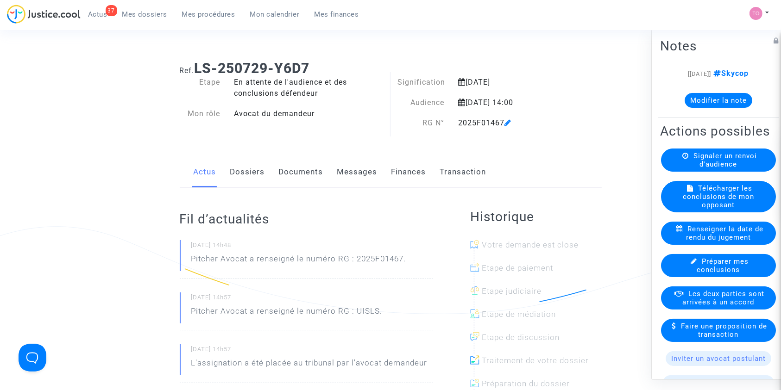
click at [410, 161] on link "Finances" at bounding box center [408, 172] width 35 height 31
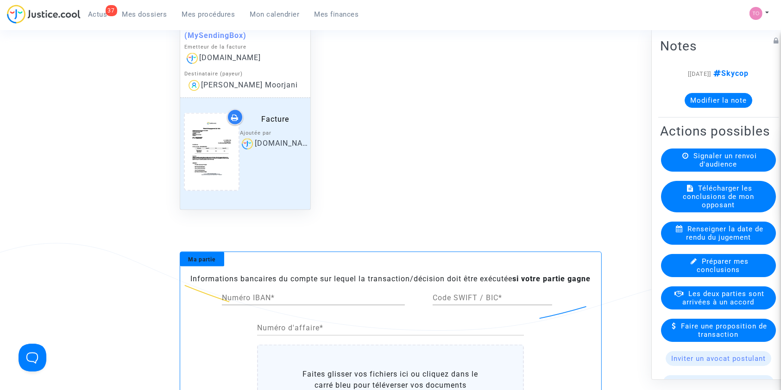
scroll to position [1276, 0]
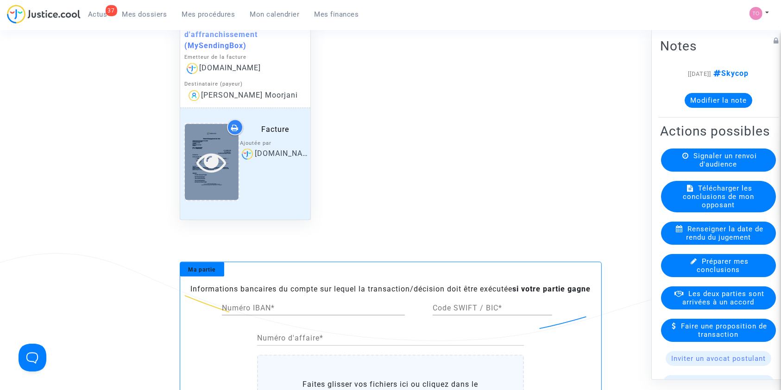
click at [217, 165] on icon at bounding box center [211, 162] width 30 height 30
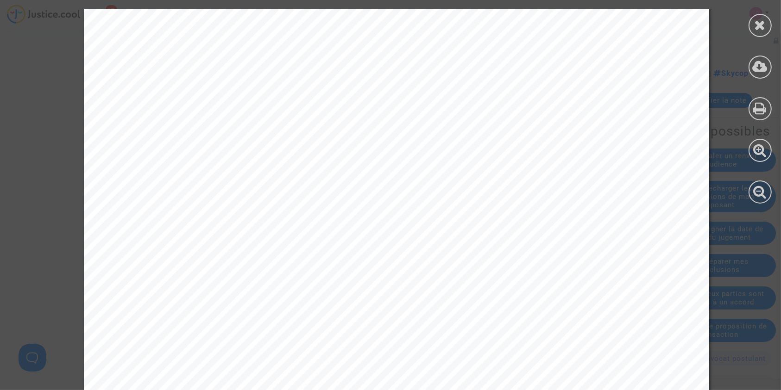
scroll to position [267, 0]
click at [753, 32] on div at bounding box center [760, 25] width 23 height 23
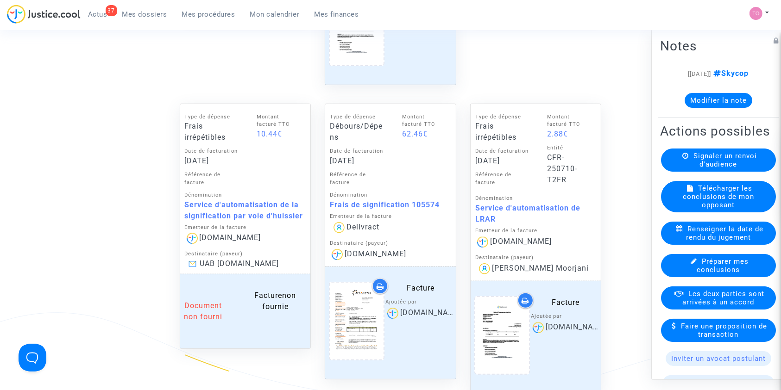
scroll to position [782, 0]
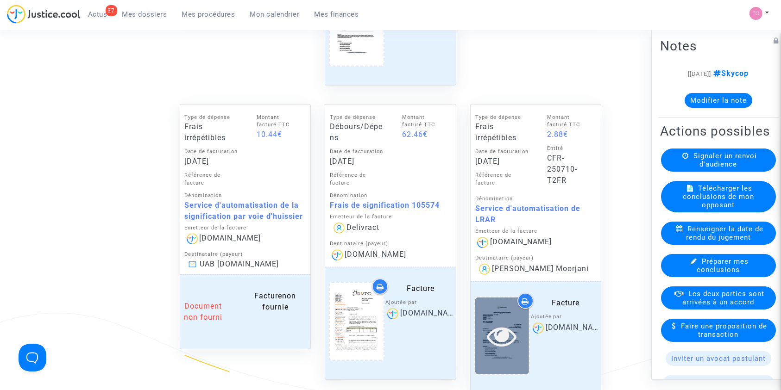
click at [488, 303] on div at bounding box center [502, 336] width 54 height 76
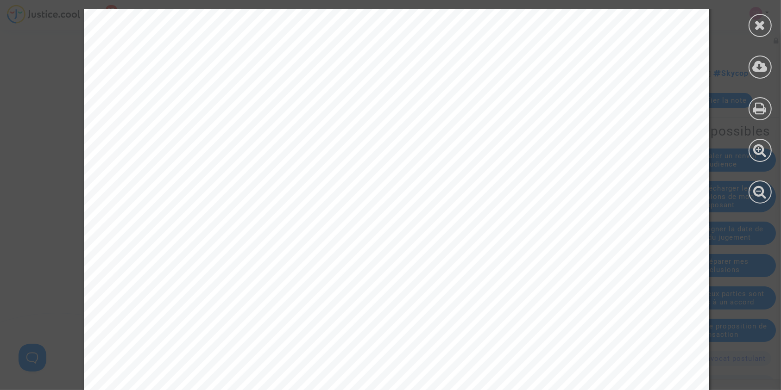
scroll to position [473, 0]
drag, startPoint x: 765, startPoint y: 26, endPoint x: 566, endPoint y: 87, distance: 207.8
click at [765, 26] on icon at bounding box center [761, 25] width 12 height 14
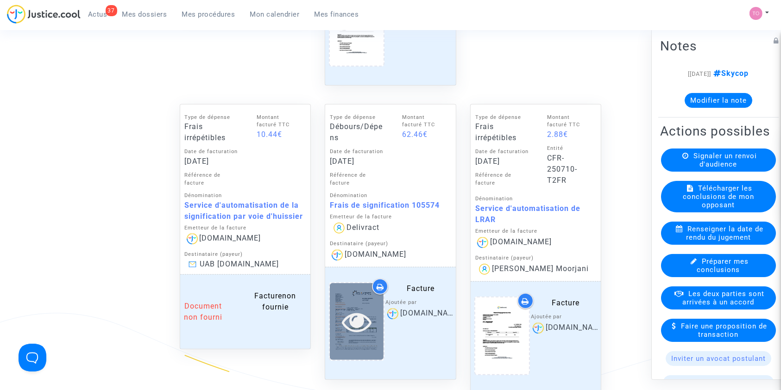
click at [336, 313] on div at bounding box center [357, 322] width 54 height 30
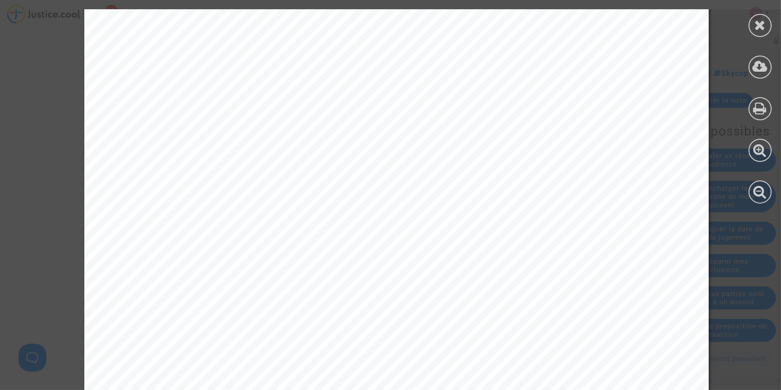
scroll to position [371, 0]
click at [762, 26] on icon at bounding box center [761, 25] width 12 height 14
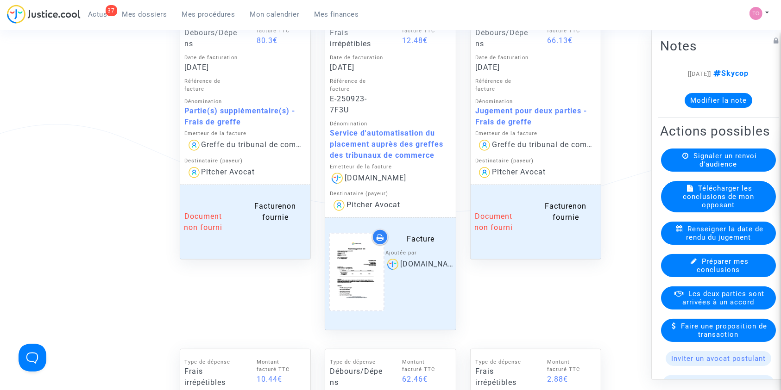
scroll to position [515, 0]
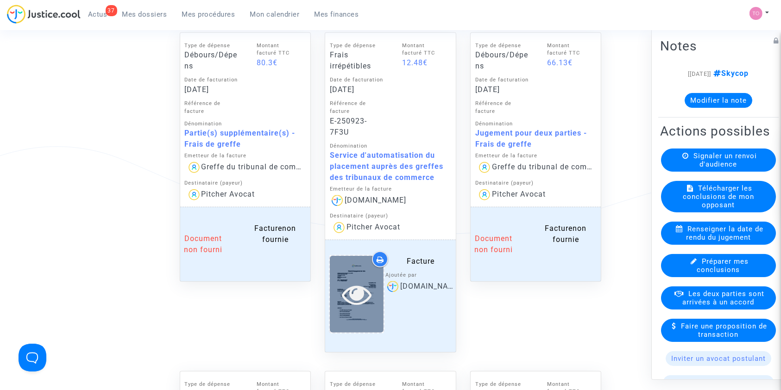
click at [352, 283] on icon at bounding box center [357, 295] width 30 height 30
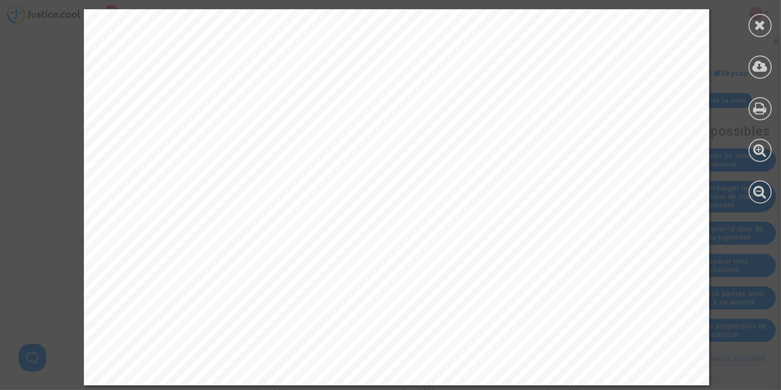
scroll to position [516, 0]
drag, startPoint x: 756, startPoint y: 22, endPoint x: 612, endPoint y: 69, distance: 151.6
click at [755, 24] on icon at bounding box center [761, 25] width 12 height 14
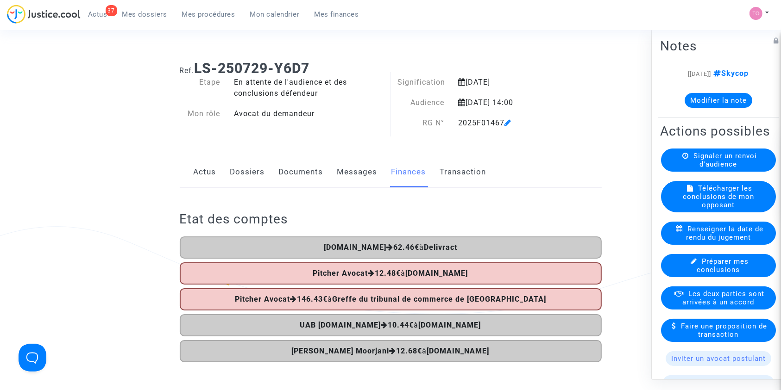
scroll to position [0, 0]
click at [705, 98] on button "Modifier la note" at bounding box center [719, 100] width 68 height 15
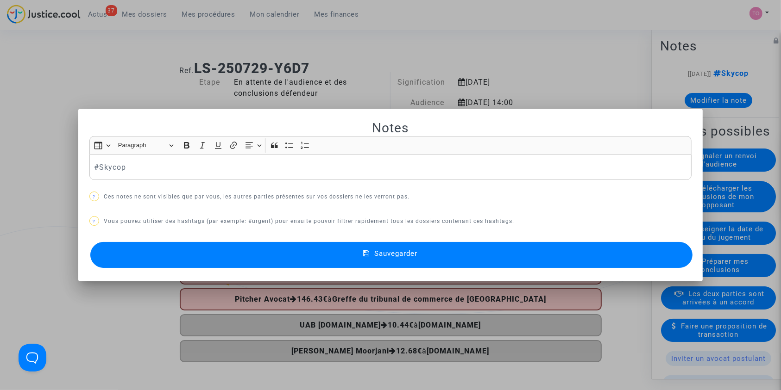
click at [94, 167] on p "#Skycop" at bounding box center [390, 168] width 593 height 12
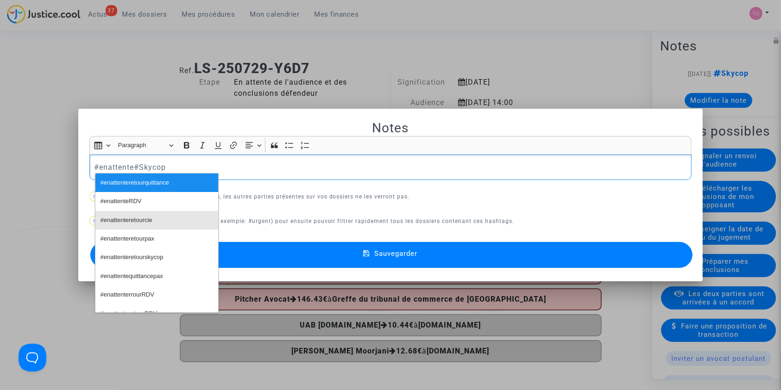
click at [155, 217] on button "#enattenteretourcie" at bounding box center [156, 220] width 123 height 19
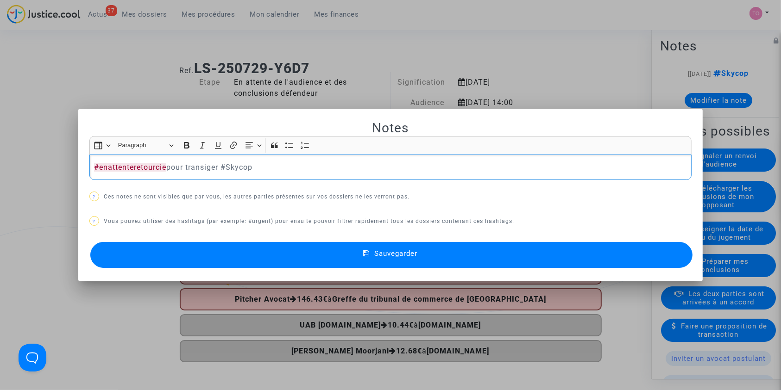
click at [385, 255] on span "Sauvegarder" at bounding box center [395, 254] width 43 height 8
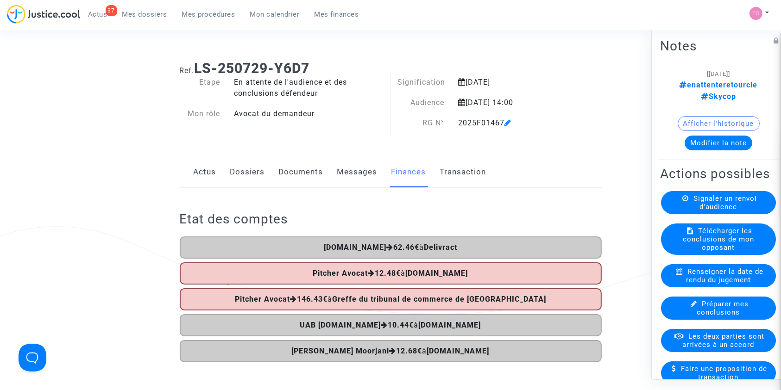
click at [141, 14] on span "Mes dossiers" at bounding box center [144, 14] width 45 height 8
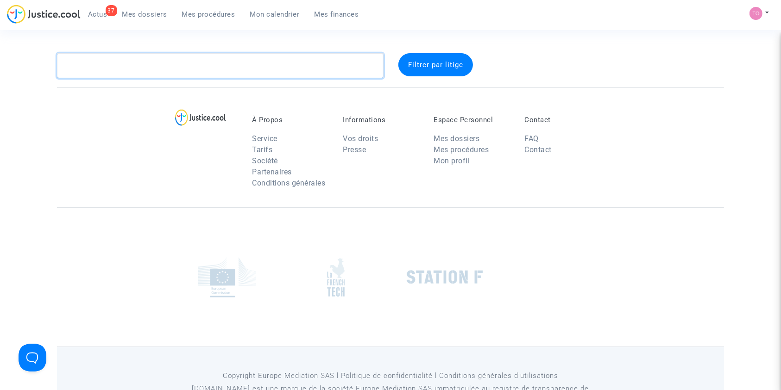
click at [113, 61] on textarea at bounding box center [220, 65] width 327 height 25
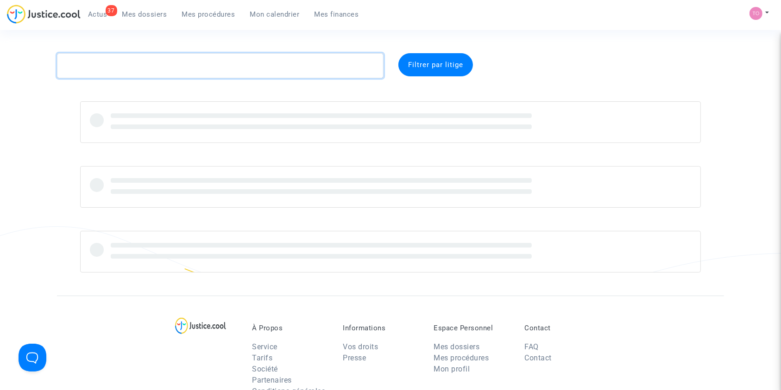
paste textarea "GOUGA"
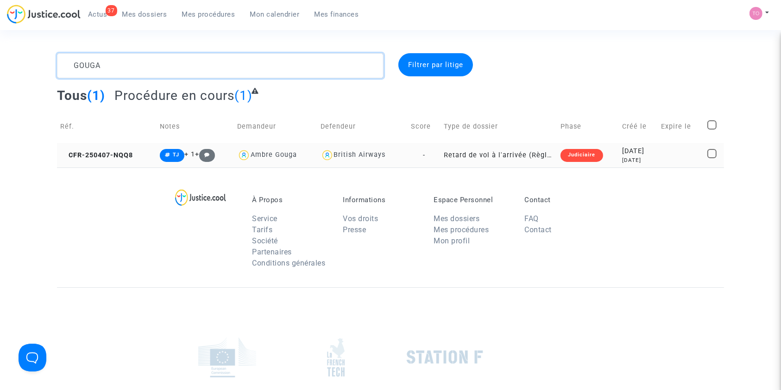
type textarea "GOUGA"
click at [605, 157] on td "Judiciaire" at bounding box center [588, 155] width 62 height 25
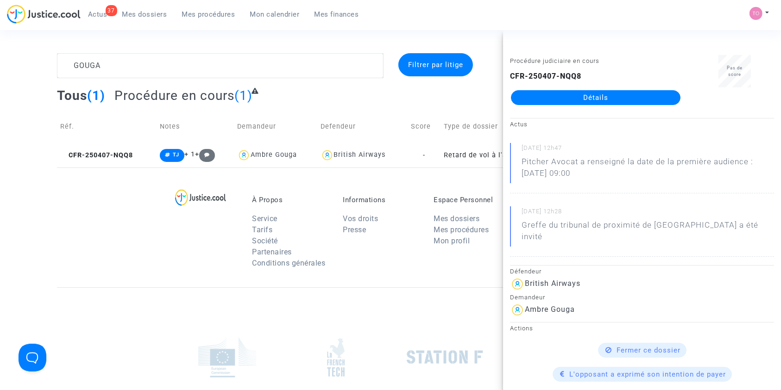
click at [591, 100] on link "Détails" at bounding box center [596, 97] width 170 height 15
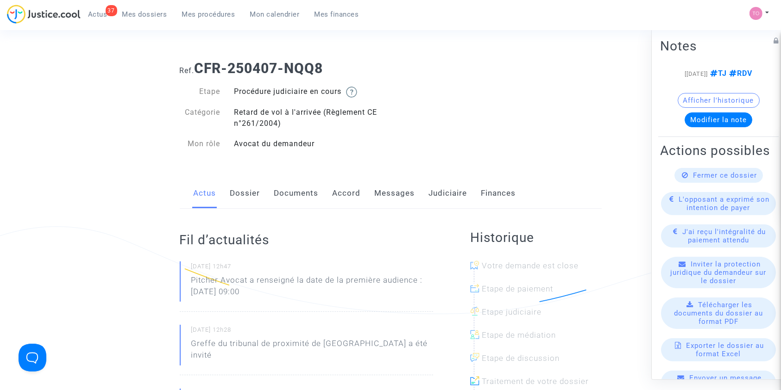
click at [252, 194] on link "Dossier" at bounding box center [245, 193] width 30 height 31
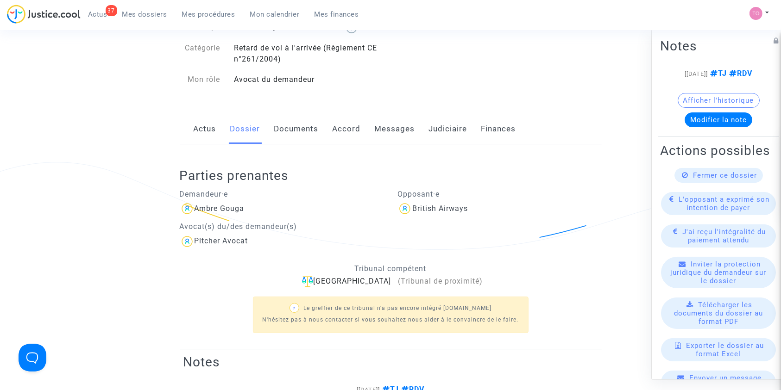
scroll to position [123, 0]
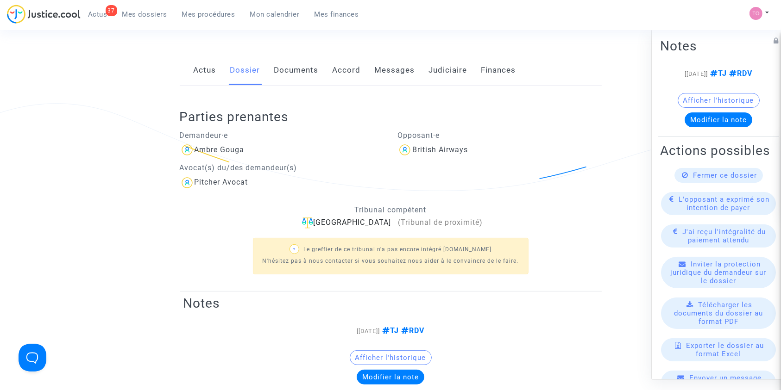
click at [287, 72] on link "Documents" at bounding box center [296, 70] width 44 height 31
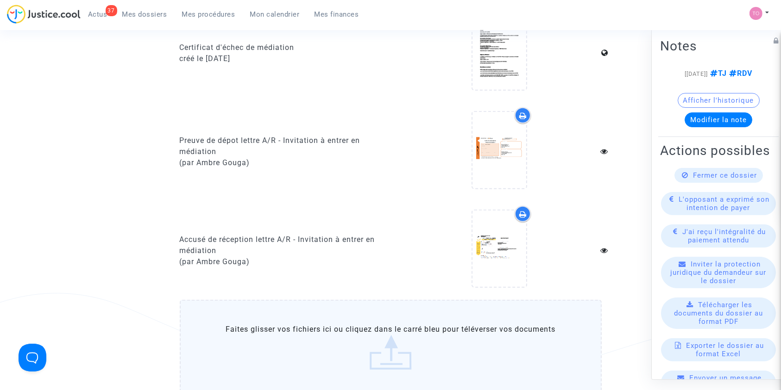
scroll to position [803, 0]
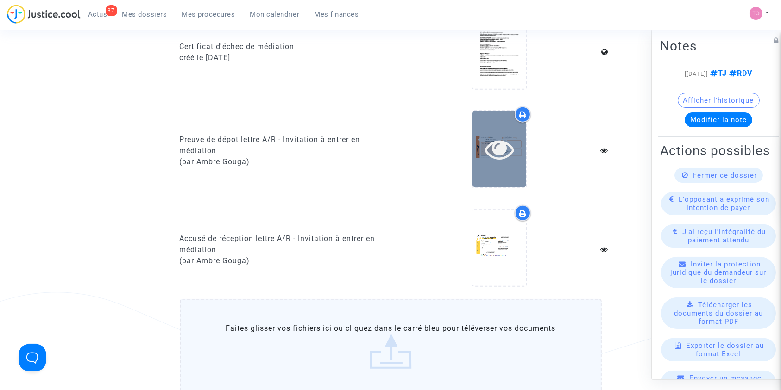
click at [491, 171] on div at bounding box center [499, 149] width 54 height 76
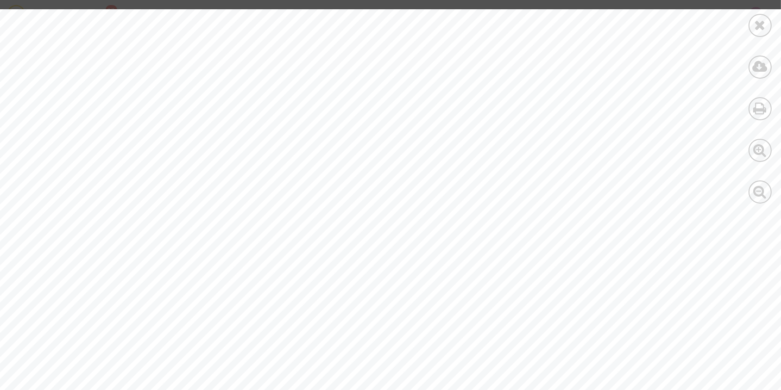
scroll to position [41, 0]
click at [765, 34] on div at bounding box center [760, 25] width 23 height 23
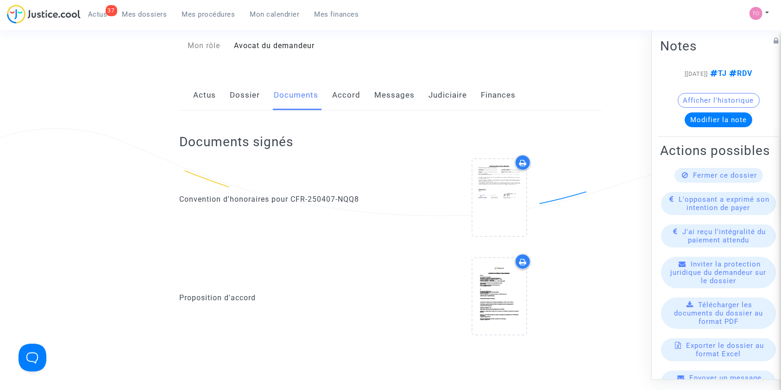
scroll to position [0, 0]
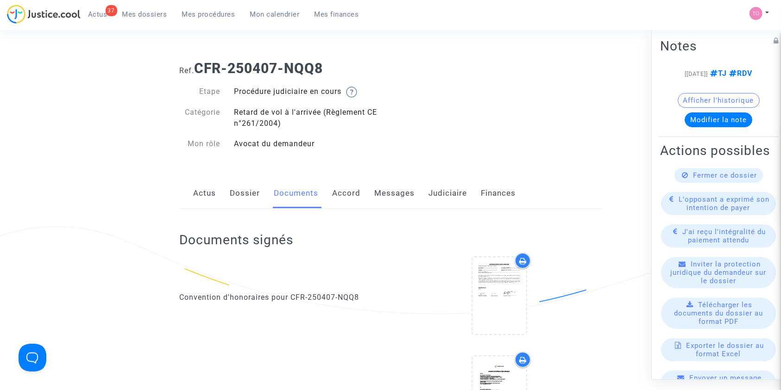
click at [357, 195] on link "Accord" at bounding box center [347, 193] width 28 height 31
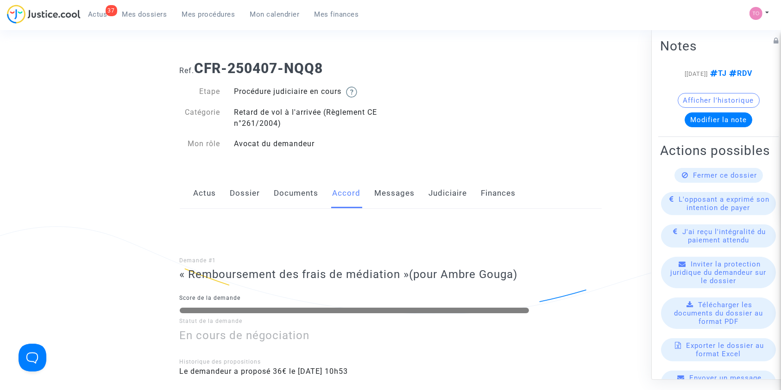
click at [245, 196] on link "Dossier" at bounding box center [245, 193] width 30 height 31
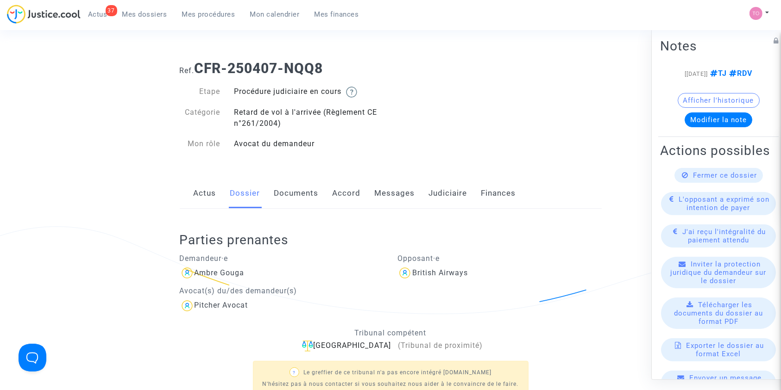
click at [282, 197] on link "Documents" at bounding box center [296, 193] width 44 height 31
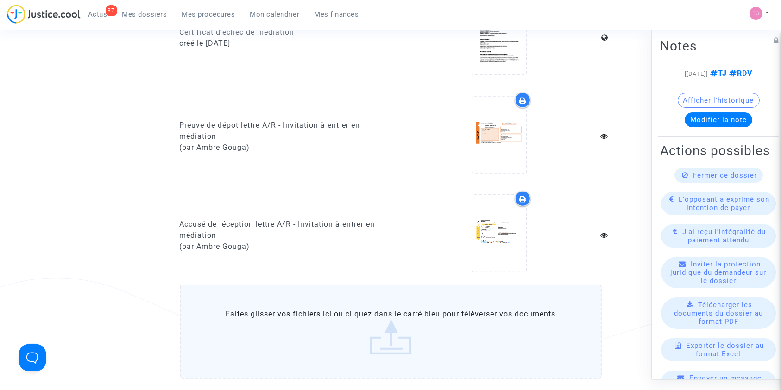
scroll to position [803, 0]
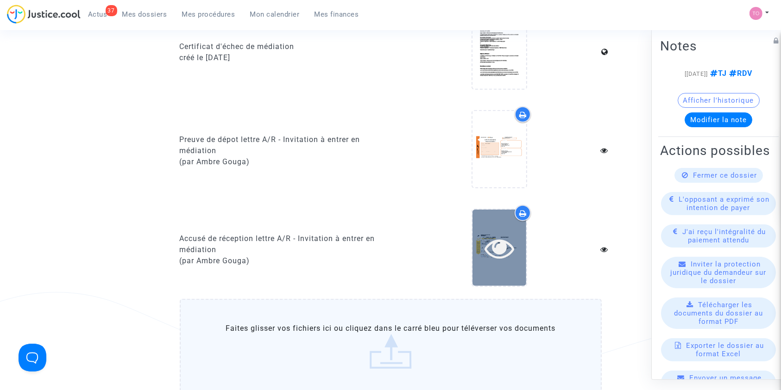
click at [508, 253] on icon at bounding box center [500, 248] width 30 height 30
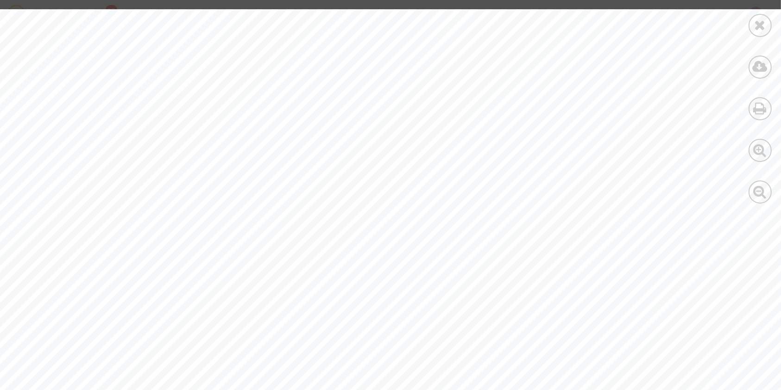
scroll to position [0, 0]
click at [762, 23] on icon at bounding box center [761, 25] width 12 height 14
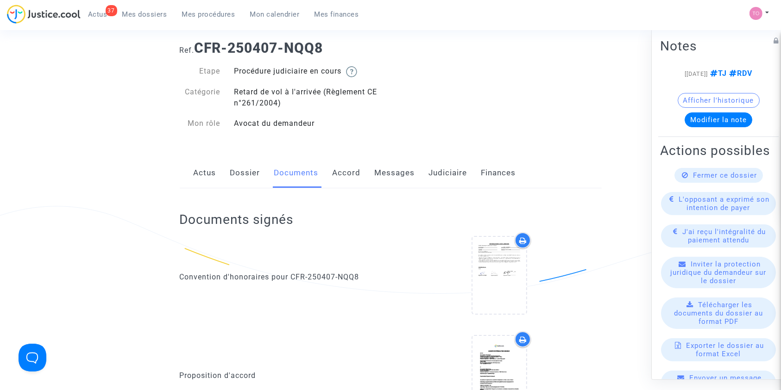
click at [441, 181] on link "Judiciaire" at bounding box center [448, 173] width 38 height 31
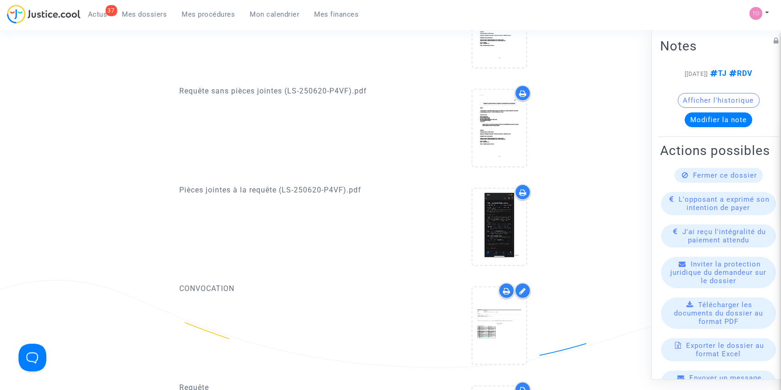
scroll to position [391, 0]
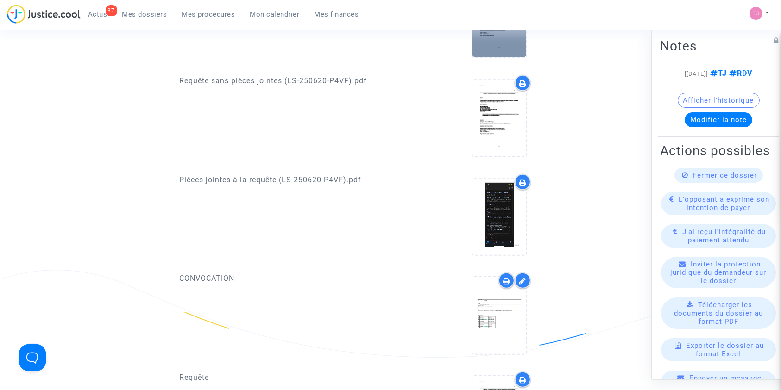
click at [504, 53] on div at bounding box center [499, 19] width 54 height 76
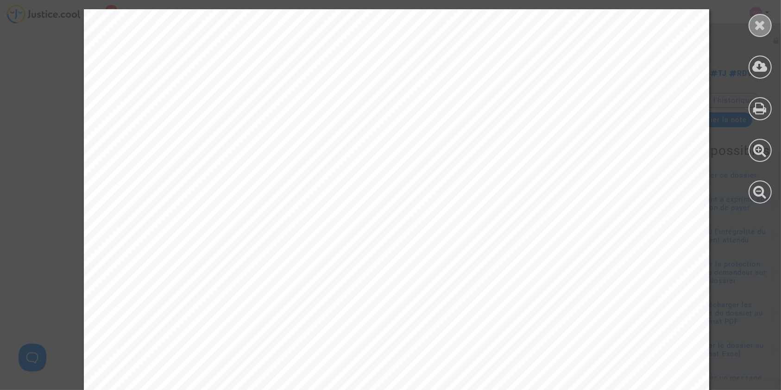
click at [752, 24] on div at bounding box center [760, 25] width 23 height 23
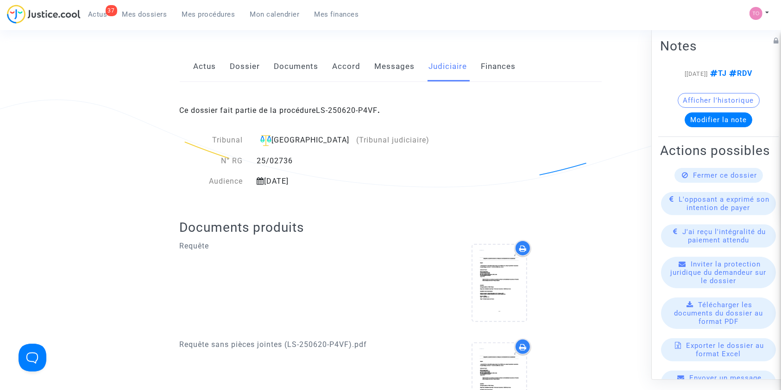
scroll to position [123, 0]
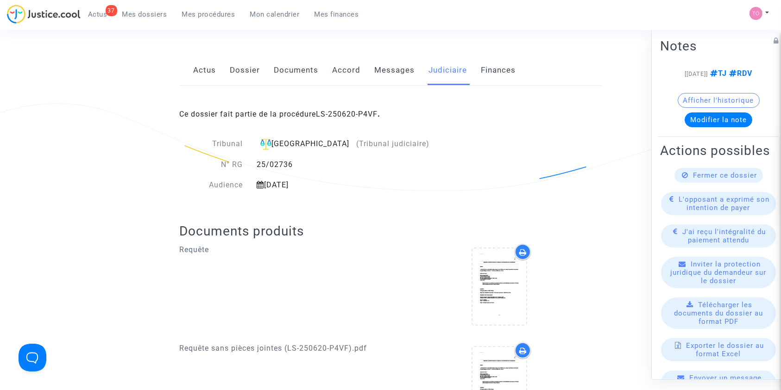
click at [245, 73] on link "Dossier" at bounding box center [245, 70] width 30 height 31
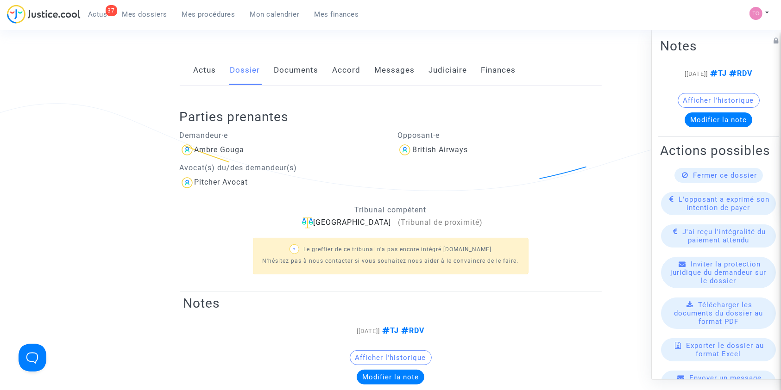
click at [296, 75] on link "Documents" at bounding box center [296, 70] width 44 height 31
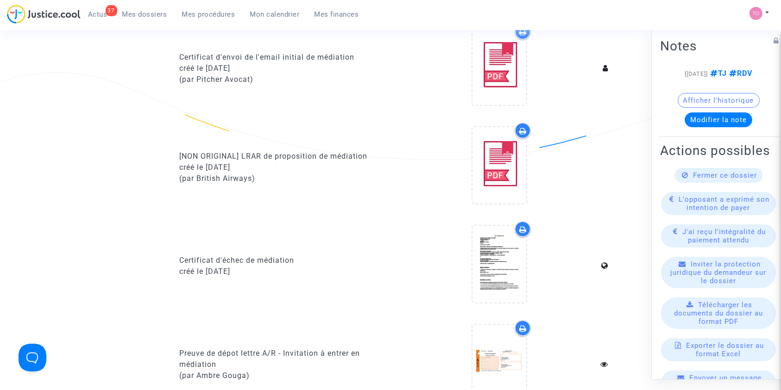
scroll to position [576, 0]
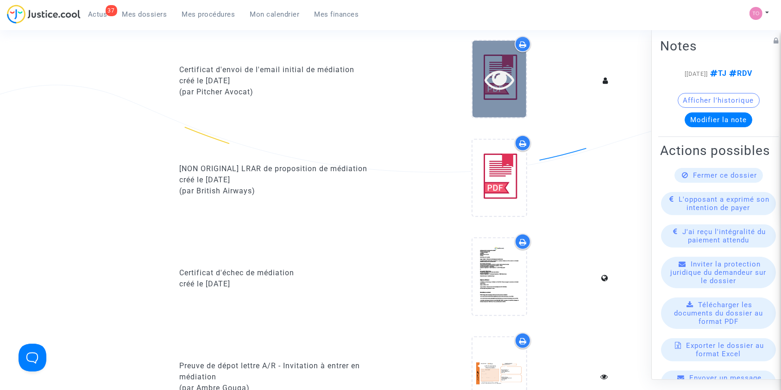
click at [479, 69] on div at bounding box center [499, 79] width 54 height 30
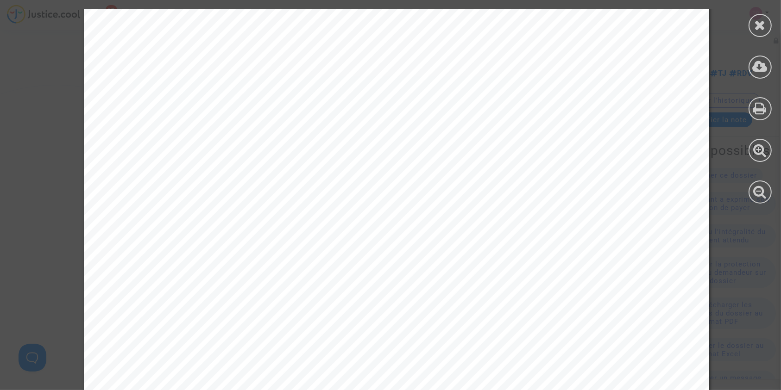
scroll to position [62, 0]
drag, startPoint x: 455, startPoint y: 266, endPoint x: 513, endPoint y: 264, distance: 58.4
click at [514, 264] on div "C E R T I F I C A T D ' E N V O I D ' E M A I L Référence de dossier : C F R - …" at bounding box center [396, 390] width 625 height 884
click at [449, 269] on div "C E R T I F I C A T D ' E N V O I D ' E M A I L Référence de dossier : C F R - …" at bounding box center [396, 390] width 625 height 884
drag, startPoint x: 459, startPoint y: 268, endPoint x: 570, endPoint y: 277, distance: 111.5
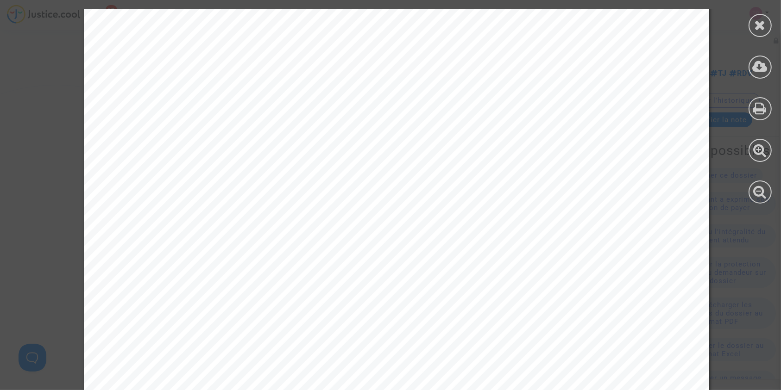
click at [570, 277] on div "C E R T I F I C A T D ' E N V O I D ' E M A I L Référence de dossier : C F R - …" at bounding box center [396, 390] width 625 height 884
copy div "britishairways@infopir.net, gsrreplies@contact.britishairways."
click at [426, 241] on div "C E R T I F I C A T D ' E N V O I D ' E M A I L Référence de dossier : C F R - …" at bounding box center [396, 390] width 625 height 884
click at [771, 33] on div at bounding box center [760, 106] width 42 height 213
click at [759, 26] on icon at bounding box center [761, 25] width 12 height 14
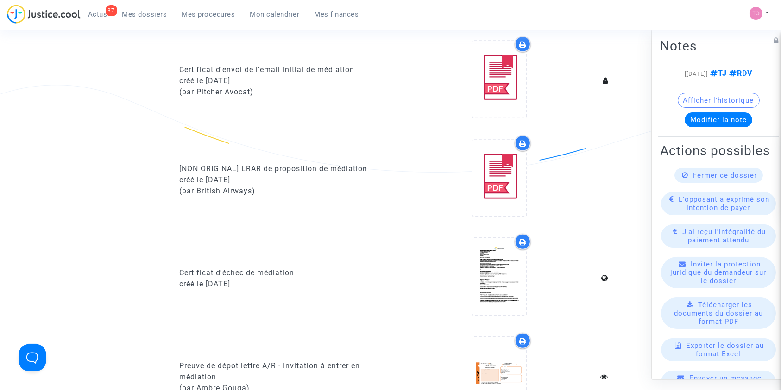
click at [436, 168] on div at bounding box center [499, 179] width 204 height 89
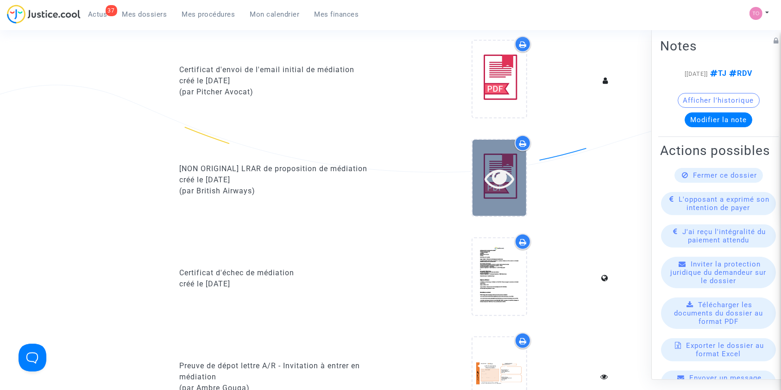
click at [478, 168] on div at bounding box center [499, 179] width 54 height 30
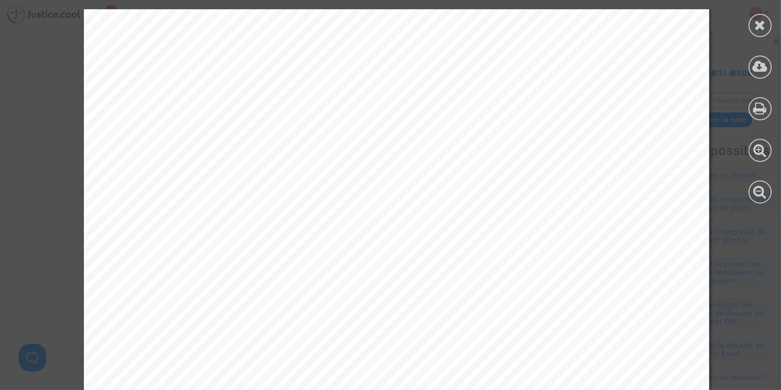
scroll to position [82, 0]
click at [763, 21] on icon at bounding box center [761, 25] width 12 height 14
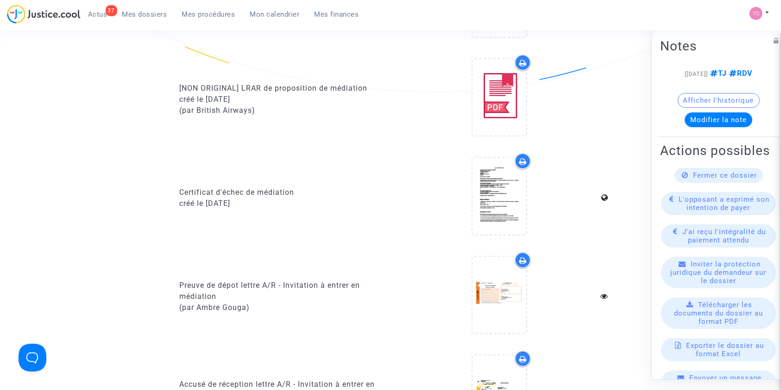
scroll to position [659, 0]
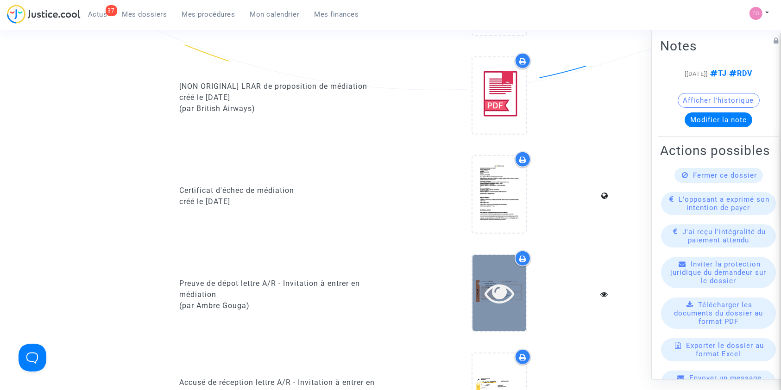
click at [483, 272] on div at bounding box center [499, 293] width 54 height 76
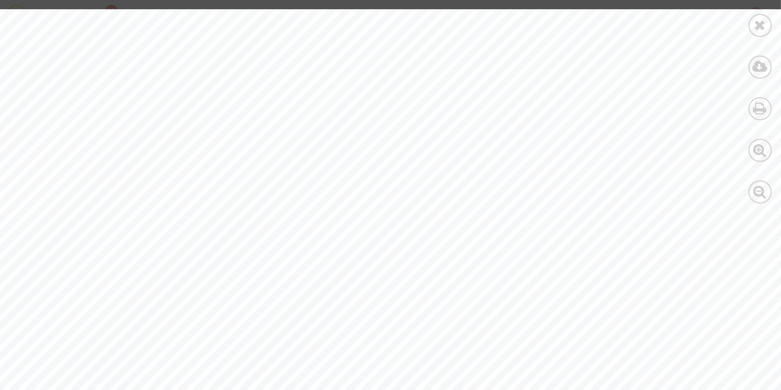
scroll to position [226, 0]
click at [752, 23] on div at bounding box center [760, 25] width 23 height 23
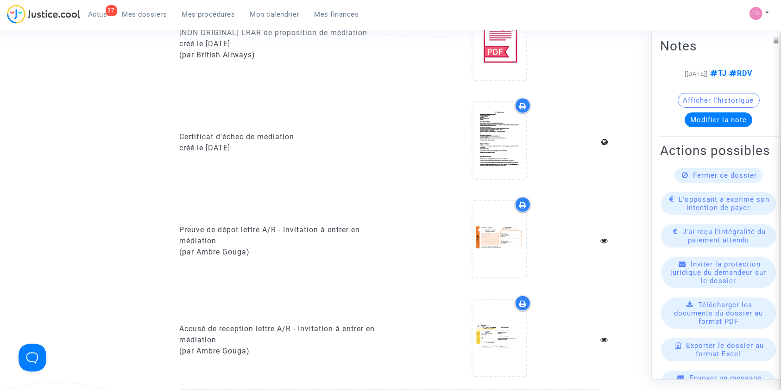
scroll to position [762, 0]
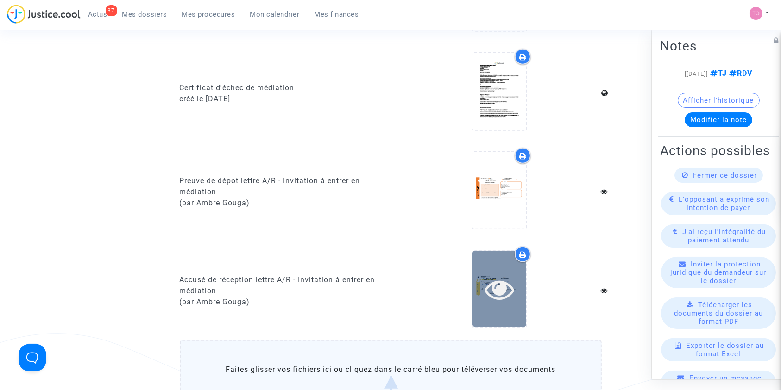
click at [491, 283] on icon at bounding box center [500, 290] width 30 height 30
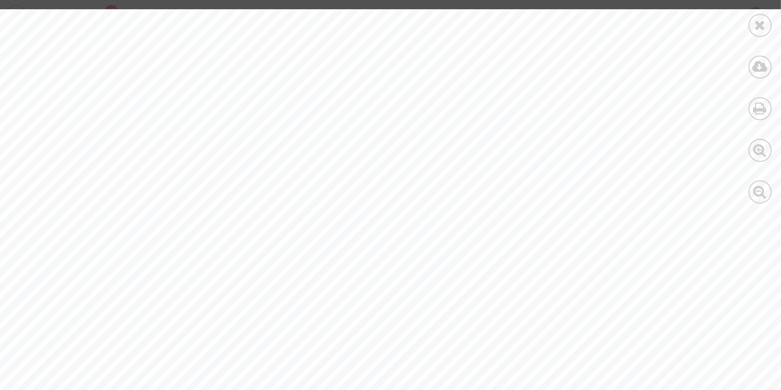
drag, startPoint x: 757, startPoint y: 22, endPoint x: 705, endPoint y: 65, distance: 67.1
click at [757, 22] on icon at bounding box center [761, 25] width 12 height 14
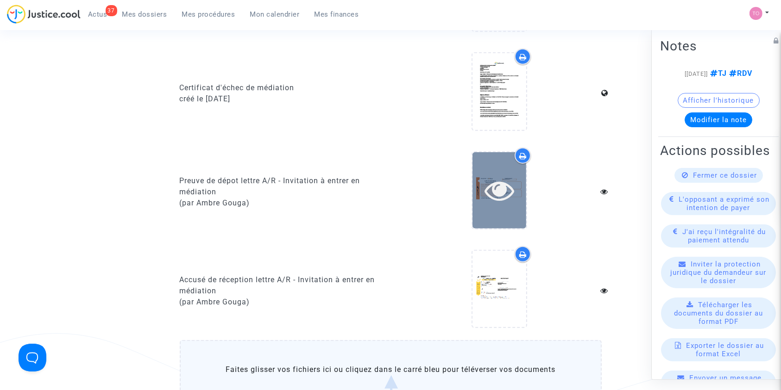
click at [511, 197] on icon at bounding box center [500, 191] width 30 height 30
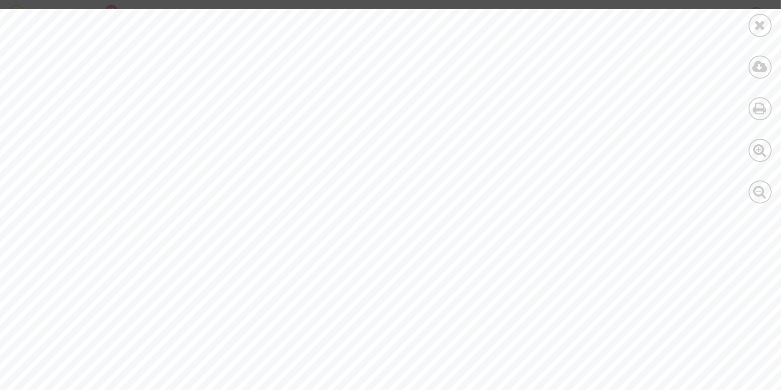
scroll to position [41, 0]
click at [737, 26] on div "Destinataire Lettre Recommandée PREUVE DE DEPOT Numéro de suivi Mon émetteur : …" at bounding box center [442, 281] width 884 height 624
click at [748, 25] on div at bounding box center [760, 106] width 42 height 213
click at [755, 23] on icon at bounding box center [761, 25] width 12 height 14
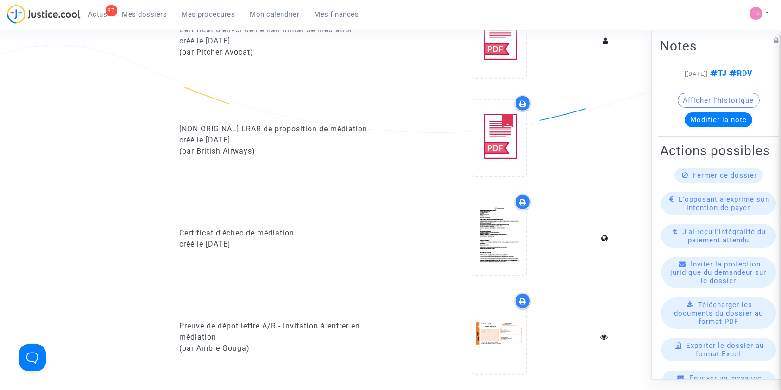
scroll to position [638, 0]
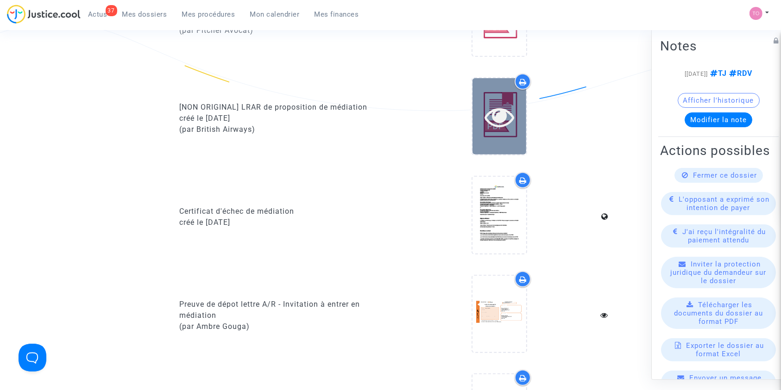
click at [509, 128] on icon at bounding box center [500, 117] width 30 height 30
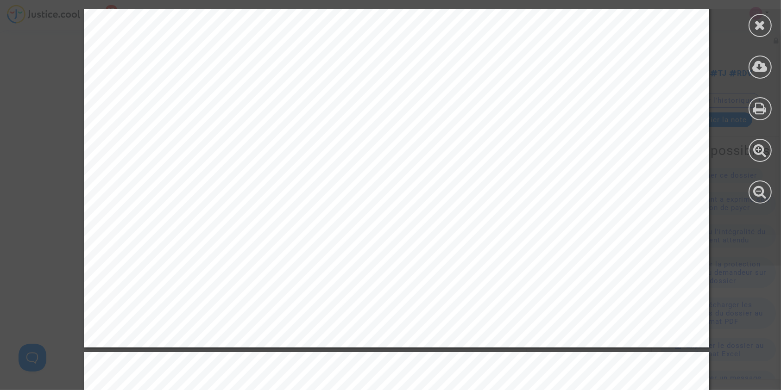
scroll to position [1441, 0]
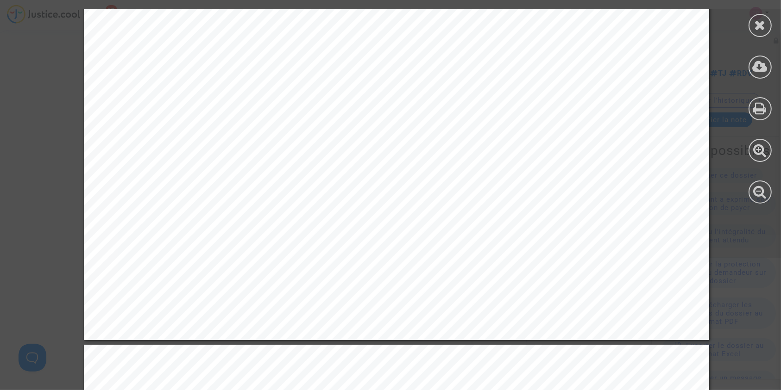
click at [752, 27] on div at bounding box center [760, 25] width 23 height 23
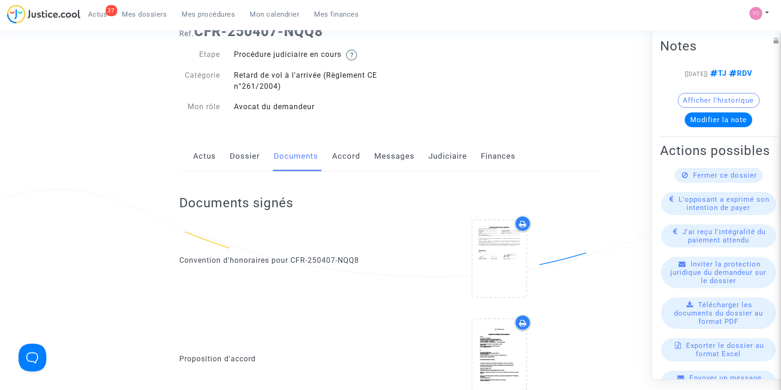
scroll to position [0, 0]
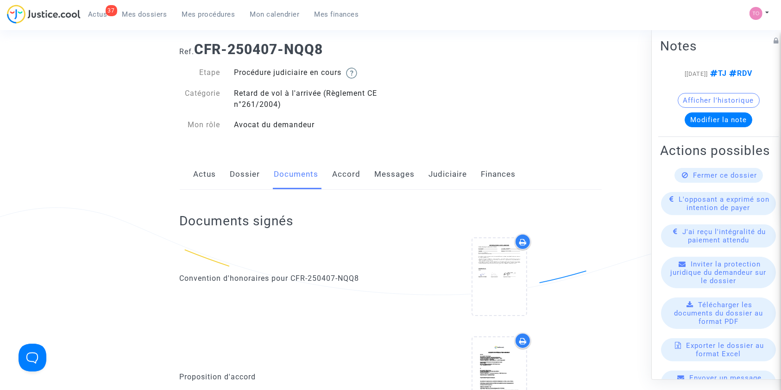
click at [438, 207] on div "Documents signés Convention d'honoraires pour CFR-250407-NQQ8 Proposition d'acc…" at bounding box center [391, 320] width 422 height 261
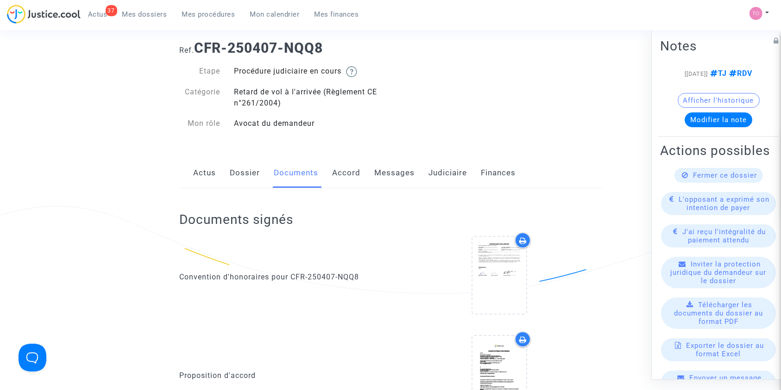
click at [441, 179] on link "Judiciaire" at bounding box center [448, 173] width 38 height 31
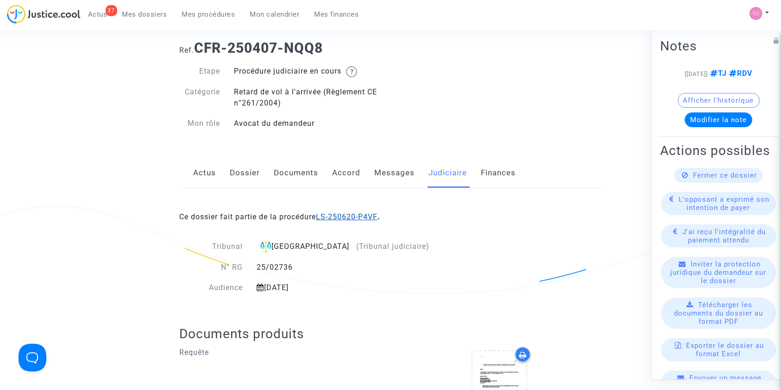
click at [350, 220] on link "LS-250620-P4VF" at bounding box center [347, 217] width 62 height 9
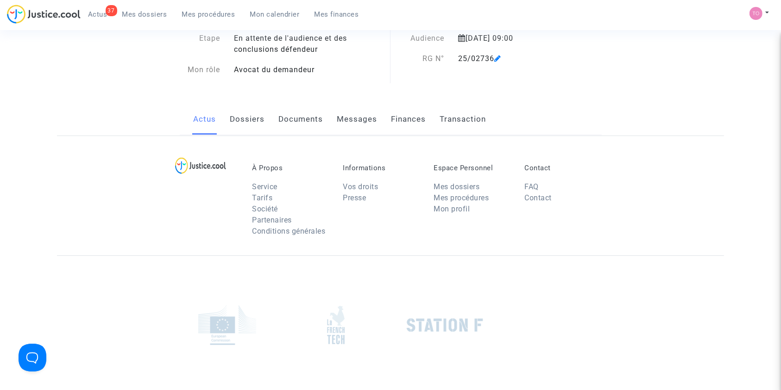
scroll to position [20, 0]
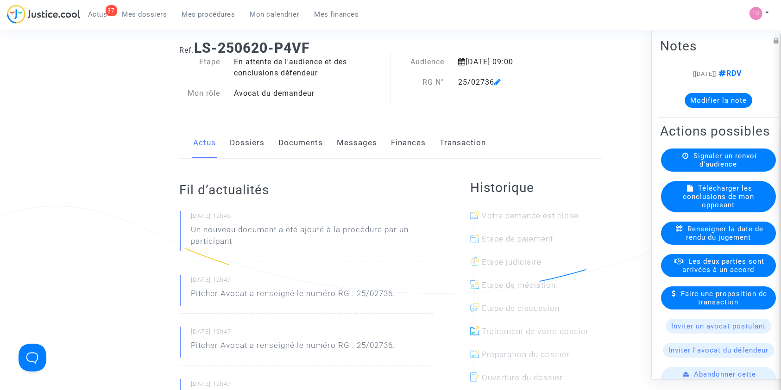
click at [737, 103] on button "Modifier la note" at bounding box center [719, 100] width 68 height 15
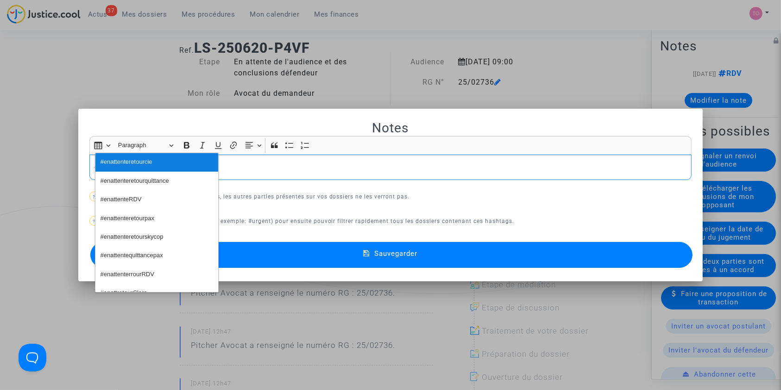
click at [169, 161] on button "#enattenteretourcie" at bounding box center [156, 162] width 123 height 19
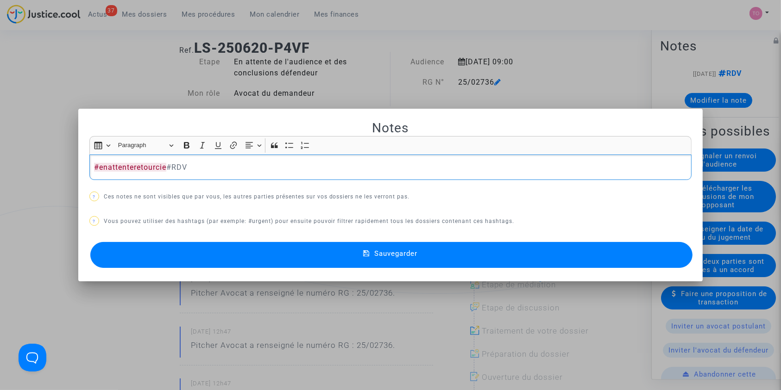
click at [261, 246] on button "Sauvegarder" at bounding box center [391, 255] width 603 height 26
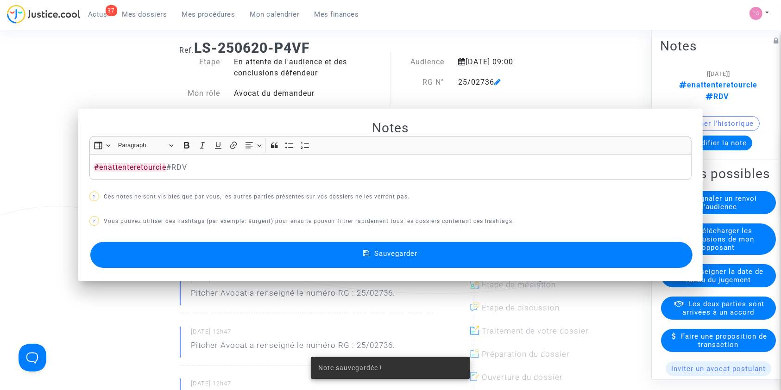
scroll to position [20, 0]
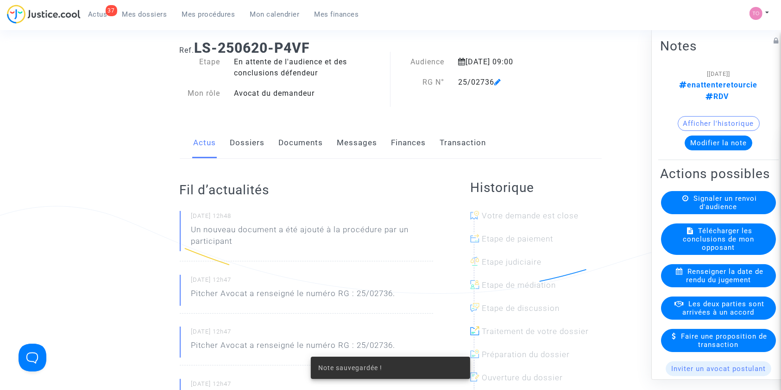
click at [31, 153] on div "Ref. LS-250620-P4VF Etape En attente de l'audience et des conclusions défendeur…" at bounding box center [390, 374] width 781 height 683
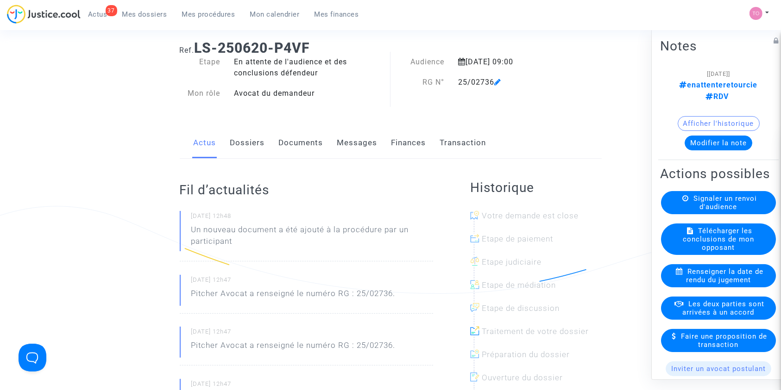
click at [142, 13] on span "Mes dossiers" at bounding box center [144, 14] width 45 height 8
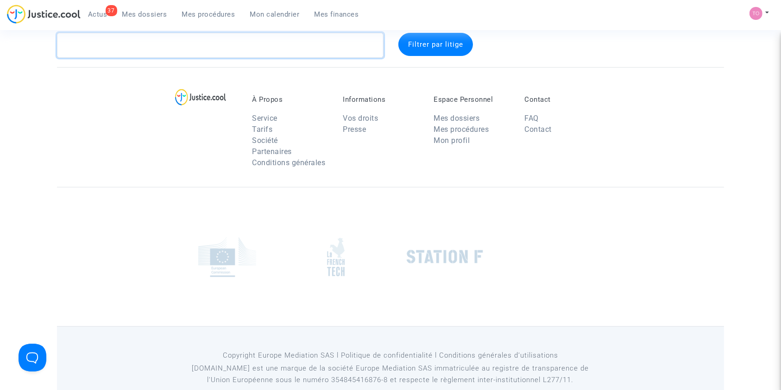
click at [141, 50] on textarea at bounding box center [220, 45] width 327 height 25
paste textarea "Boitte"
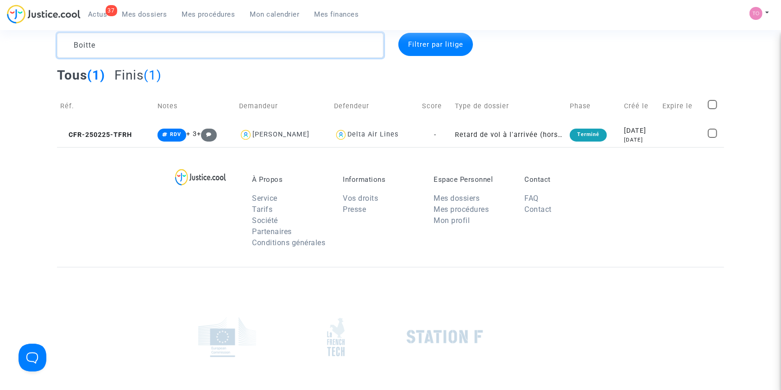
type textarea "Boitte"
click at [615, 146] on section "Boitte Filtrer par litige Tous (1) Finis (1) Réf. Notes Demandeur Defendeur Sco…" at bounding box center [390, 235] width 781 height 511
click at [624, 138] on div "7 months ago" at bounding box center [640, 140] width 32 height 8
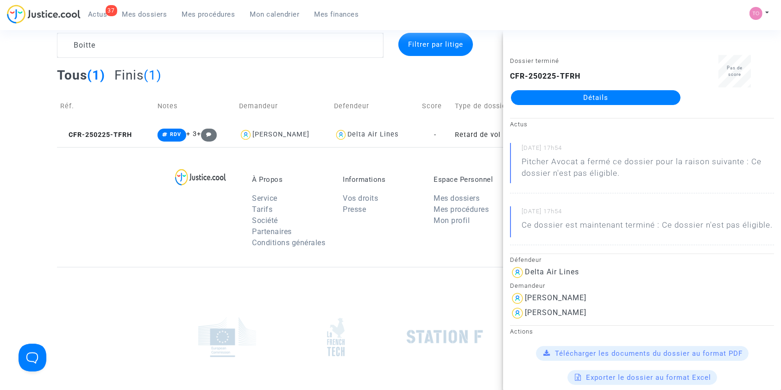
click at [602, 98] on link "Détails" at bounding box center [596, 97] width 170 height 15
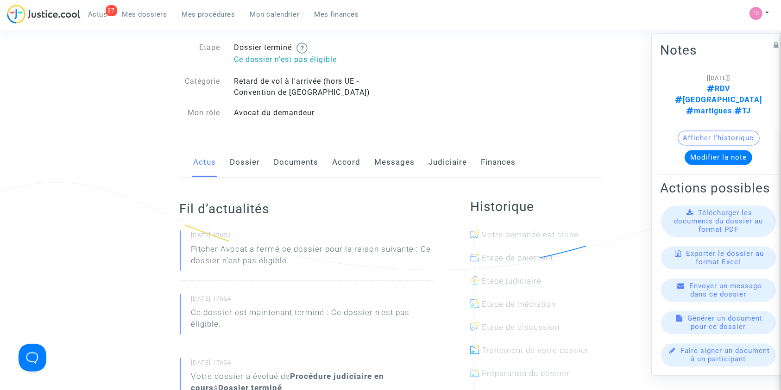
scroll to position [62, 0]
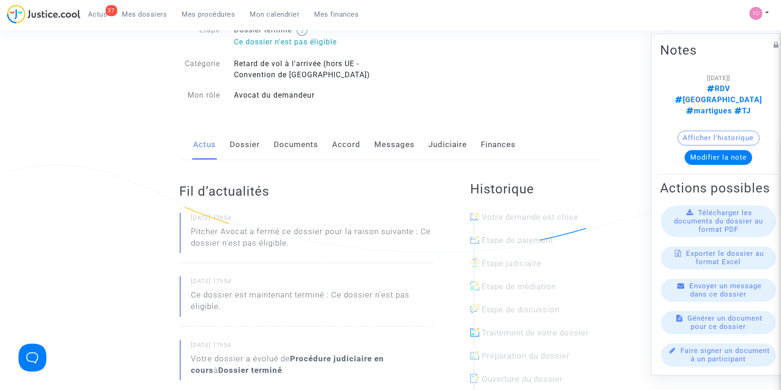
click at [246, 134] on link "Dossier" at bounding box center [245, 145] width 30 height 31
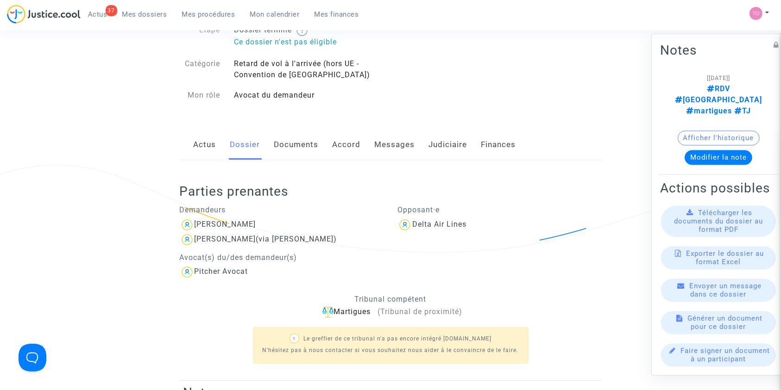
click at [384, 147] on link "Messages" at bounding box center [395, 145] width 40 height 31
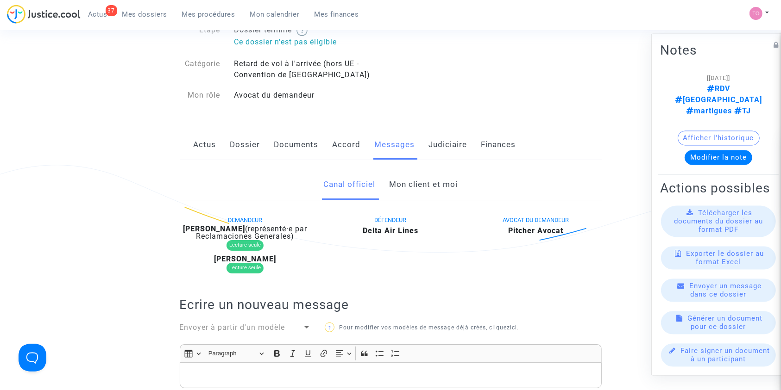
click at [417, 187] on link "Mon client et moi" at bounding box center [423, 185] width 69 height 31
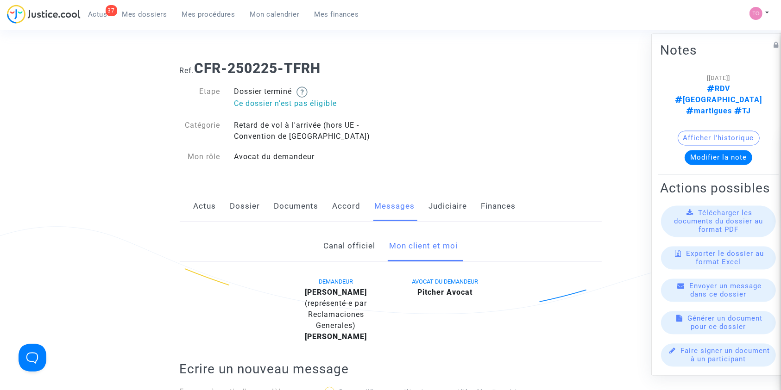
click at [454, 208] on link "Judiciaire" at bounding box center [448, 206] width 38 height 31
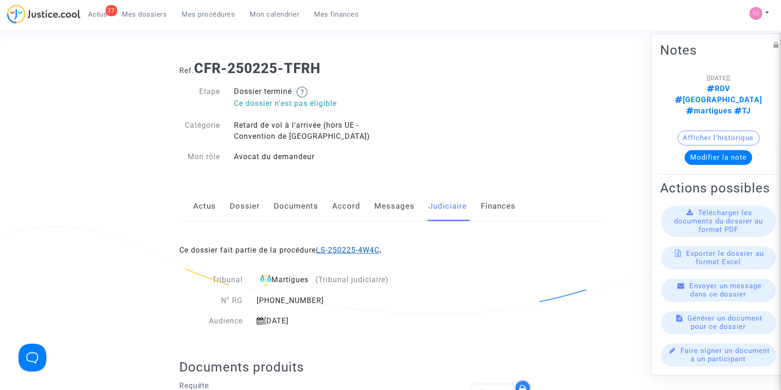
click at [363, 246] on link "LS-250225-4W4C" at bounding box center [347, 250] width 63 height 9
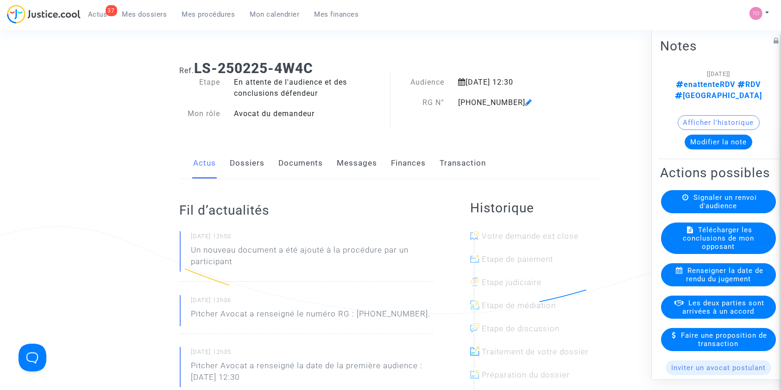
click at [708, 134] on button "Modifier la note" at bounding box center [719, 141] width 68 height 15
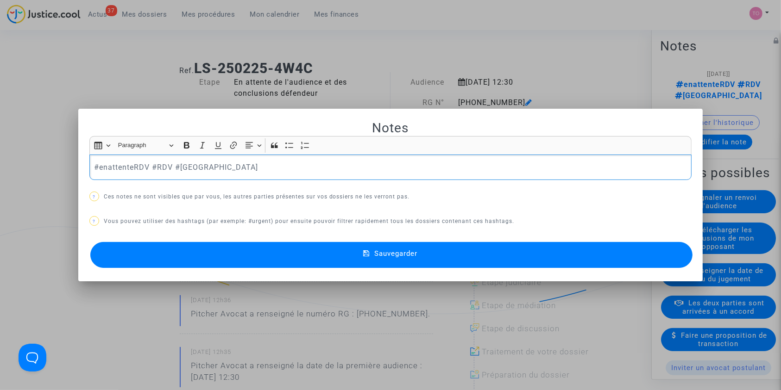
click at [87, 61] on div at bounding box center [390, 195] width 781 height 390
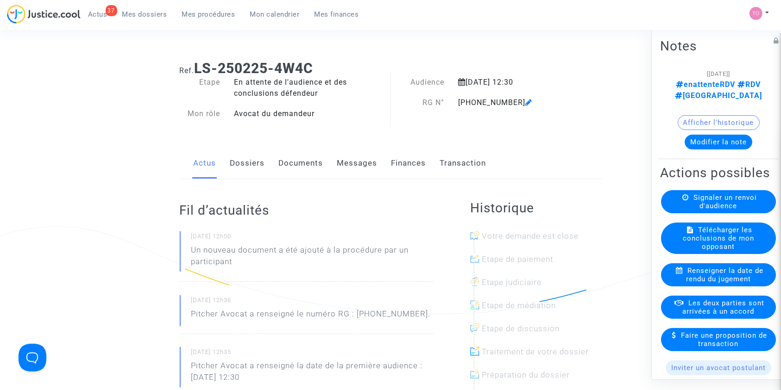
click at [142, 14] on span "Mes dossiers" at bounding box center [144, 14] width 45 height 8
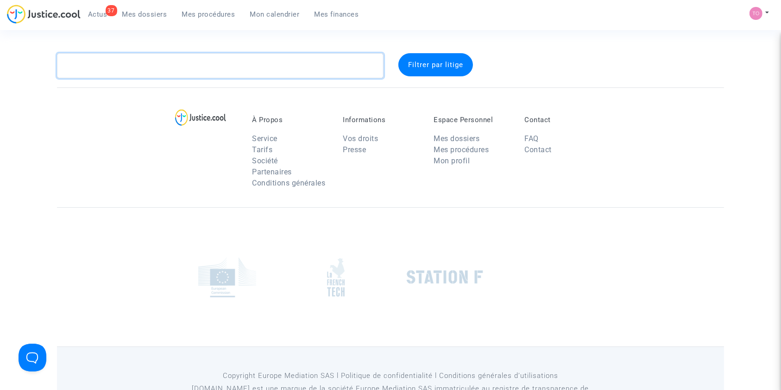
click at [159, 61] on textarea at bounding box center [220, 65] width 327 height 25
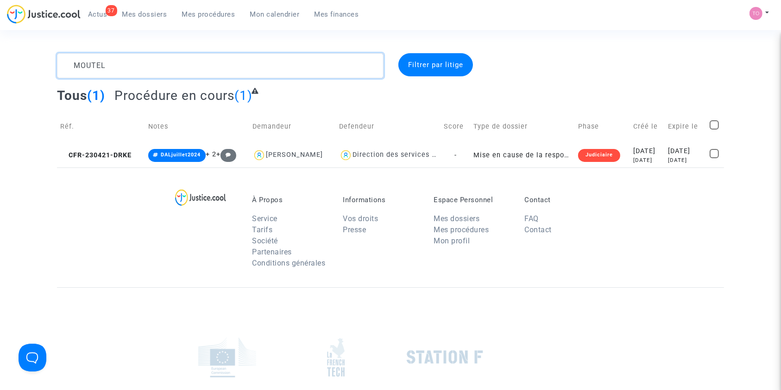
type textarea "MOUTEL"
click at [596, 157] on div "Judiciaire" at bounding box center [599, 155] width 42 height 13
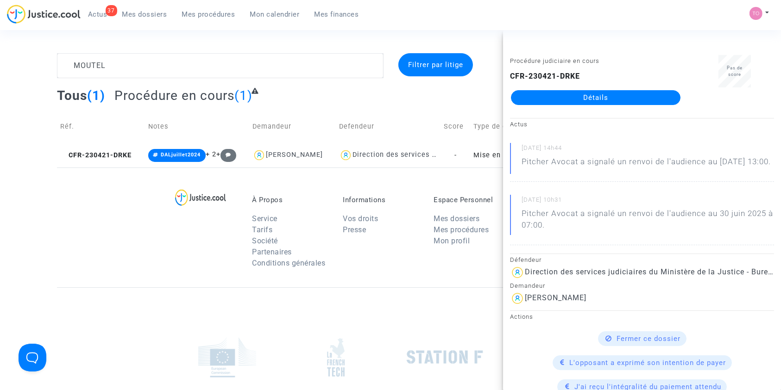
click at [201, 13] on span "Mes procédures" at bounding box center [208, 14] width 53 height 8
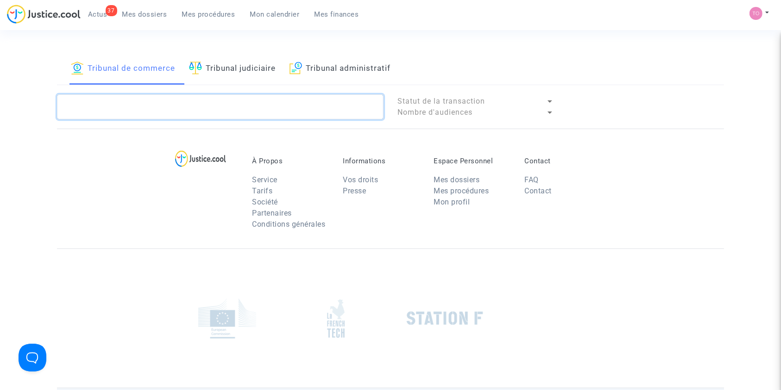
click at [109, 97] on textarea at bounding box center [220, 106] width 327 height 25
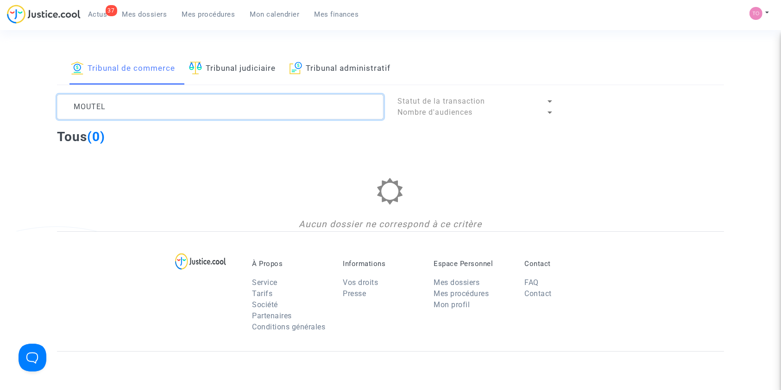
type textarea "MOUTEL"
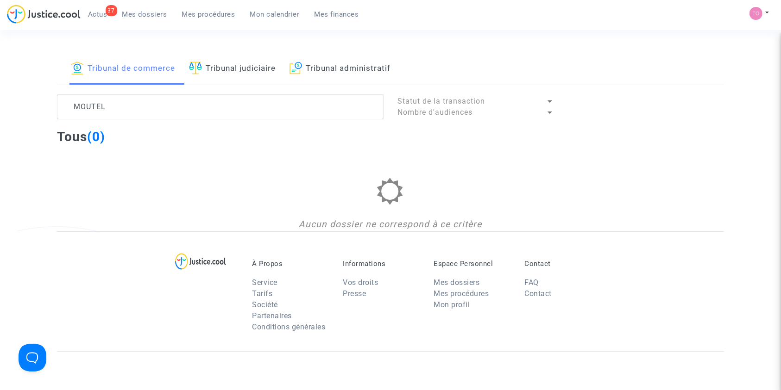
click at [228, 68] on link "Tribunal judiciaire" at bounding box center [232, 68] width 87 height 31
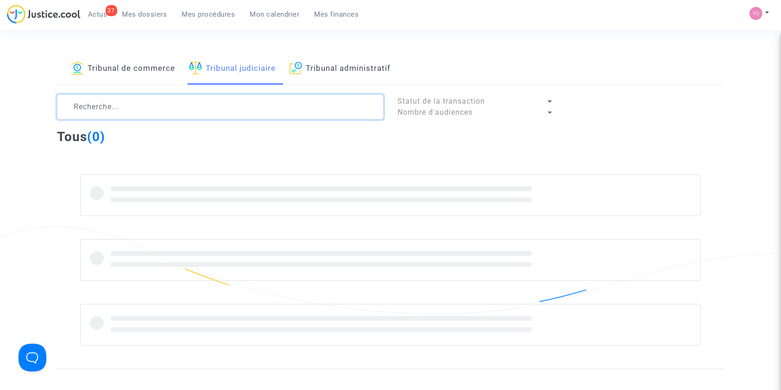
click at [110, 105] on textarea at bounding box center [220, 106] width 327 height 25
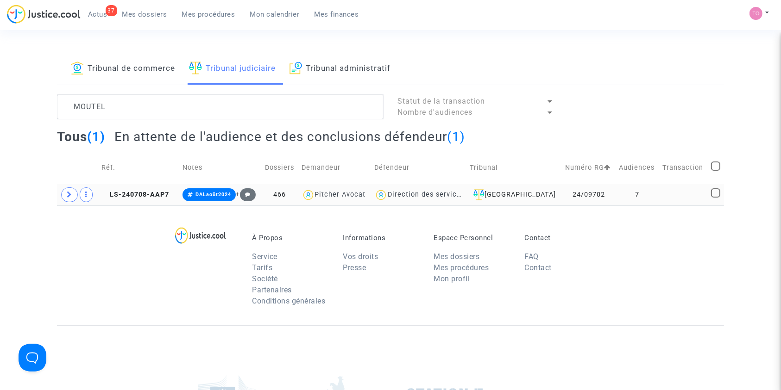
click at [562, 195] on td "24/09702" at bounding box center [588, 194] width 53 height 21
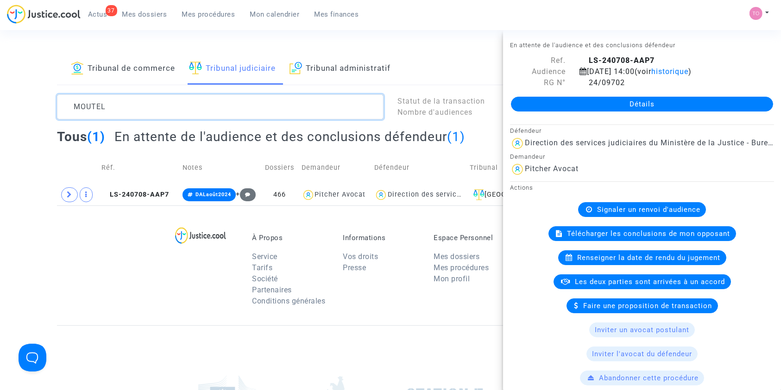
drag, startPoint x: 131, startPoint y: 103, endPoint x: 22, endPoint y: 105, distance: 108.9
click at [22, 105] on div "Tribunal de commerce Tribunal judiciaire Tribunal administratif MOUTEL Statut d…" at bounding box center [390, 129] width 781 height 152
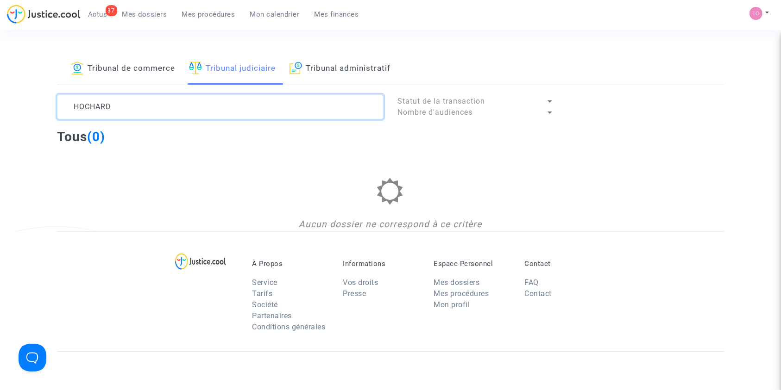
drag, startPoint x: 129, startPoint y: 106, endPoint x: 0, endPoint y: 105, distance: 129.2
click at [0, 105] on div "Tribunal de commerce Tribunal judiciaire Tribunal administratif HOCHARD Statut …" at bounding box center [390, 142] width 781 height 178
type textarea "HOCHARD"
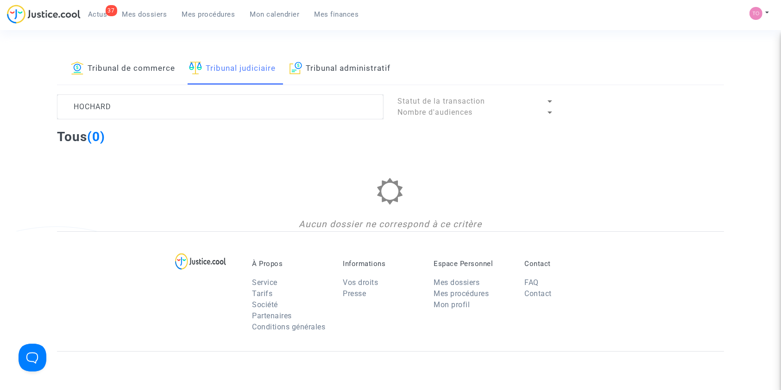
click at [155, 15] on span "Mes dossiers" at bounding box center [144, 14] width 45 height 8
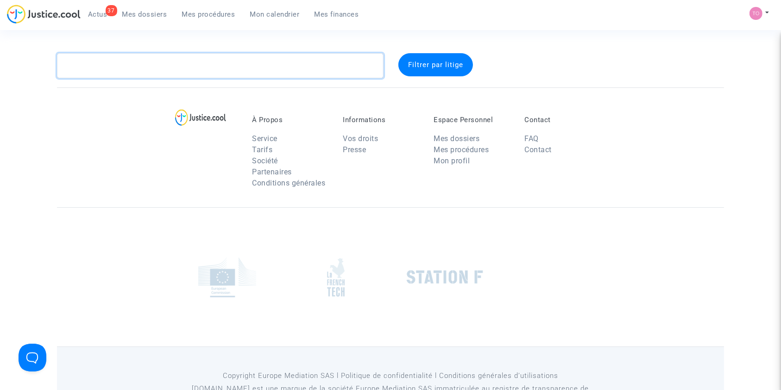
click at [130, 66] on textarea at bounding box center [220, 65] width 327 height 25
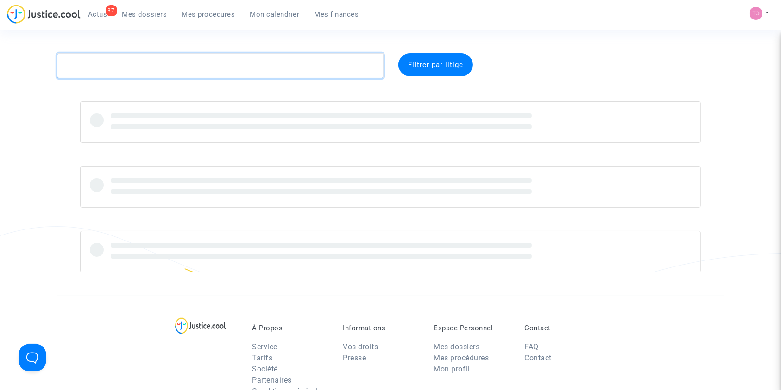
paste textarea "HOCHARD"
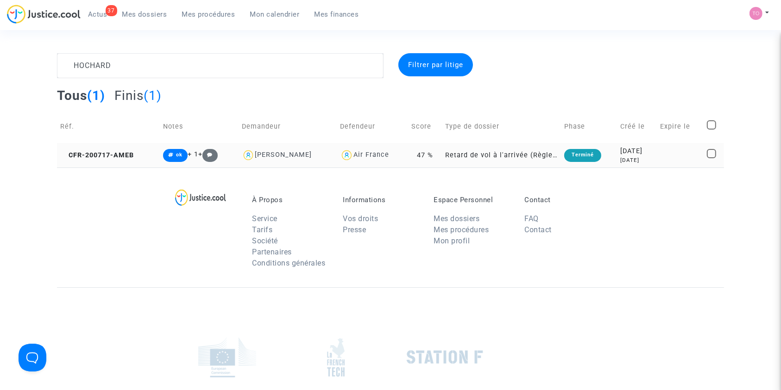
click at [644, 151] on div "2020-07-17" at bounding box center [636, 151] width 33 height 10
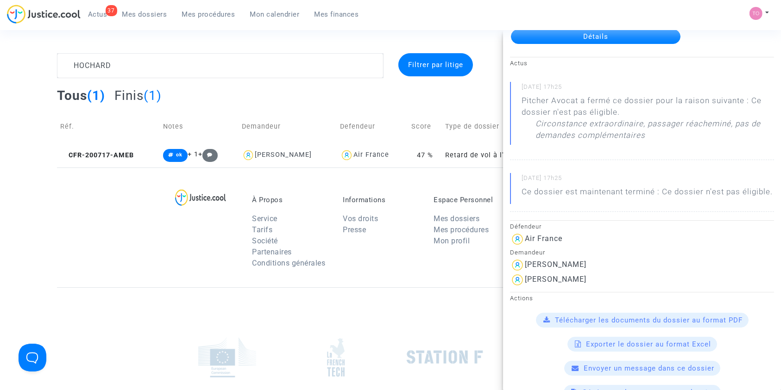
scroll to position [62, 0]
drag, startPoint x: 139, startPoint y: 68, endPoint x: 16, endPoint y: 57, distance: 123.2
click at [16, 57] on div "HOCHARD Filtrer par litige Tous (1) Finis (1) Réf. Notes Demandeur Defendeur Sc…" at bounding box center [390, 110] width 781 height 114
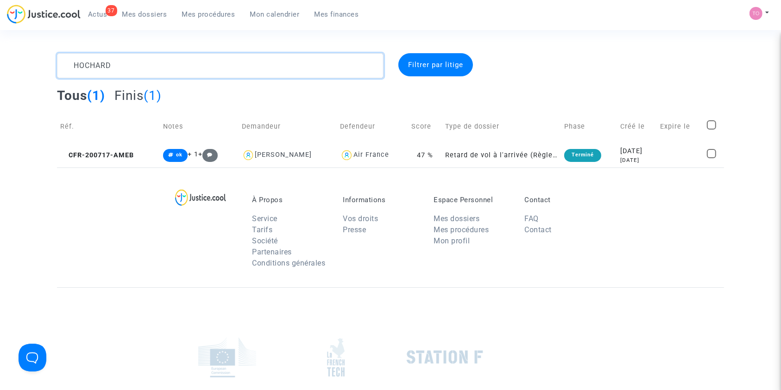
scroll to position [0, 0]
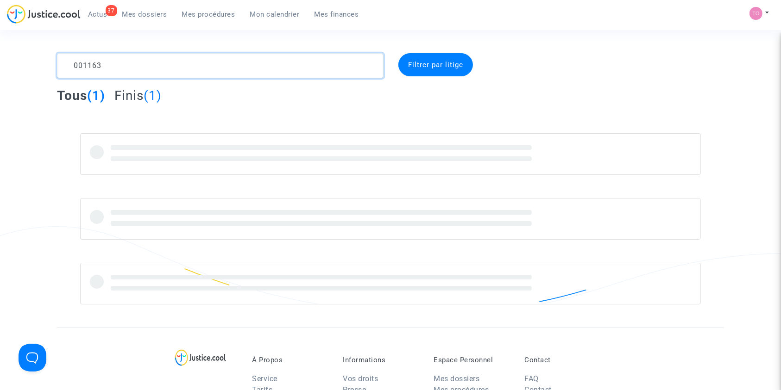
drag, startPoint x: 109, startPoint y: 66, endPoint x: 0, endPoint y: 68, distance: 109.3
click at [0, 68] on div "001163 Filtrer par litige Tous (1) Finis (1)" at bounding box center [390, 179] width 781 height 252
type textarea "001163"
click at [203, 12] on span "Mes procédures" at bounding box center [208, 14] width 53 height 8
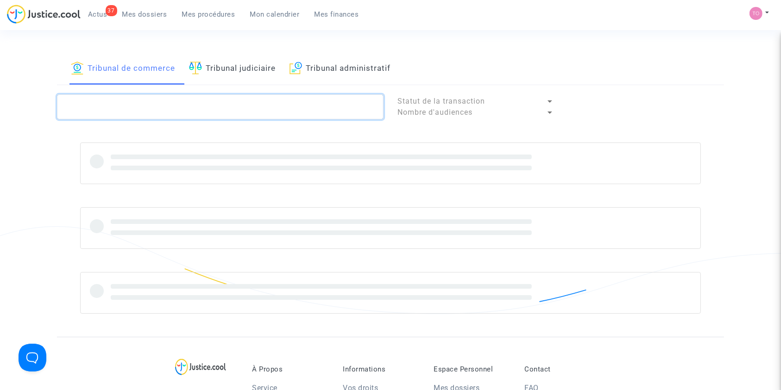
click at [117, 104] on textarea at bounding box center [220, 106] width 327 height 25
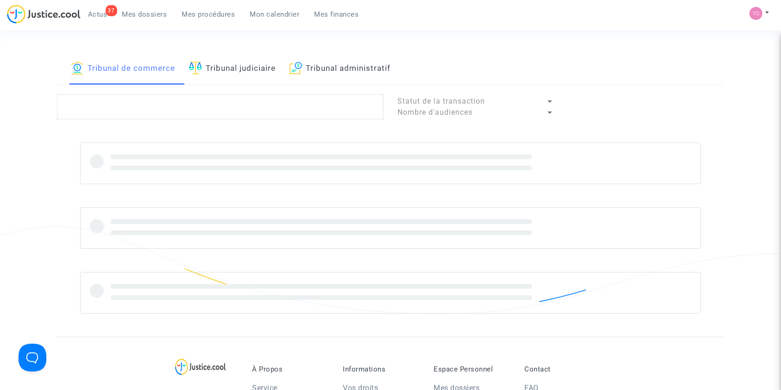
click at [204, 76] on link "Tribunal judiciaire" at bounding box center [232, 68] width 87 height 31
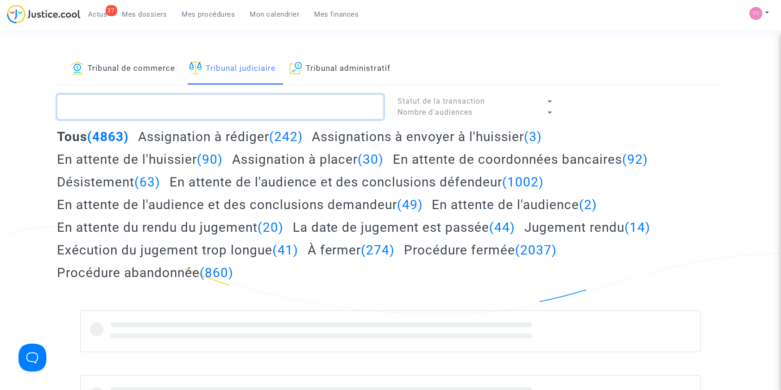
click at [126, 100] on textarea at bounding box center [220, 106] width 327 height 25
paste textarea "001163"
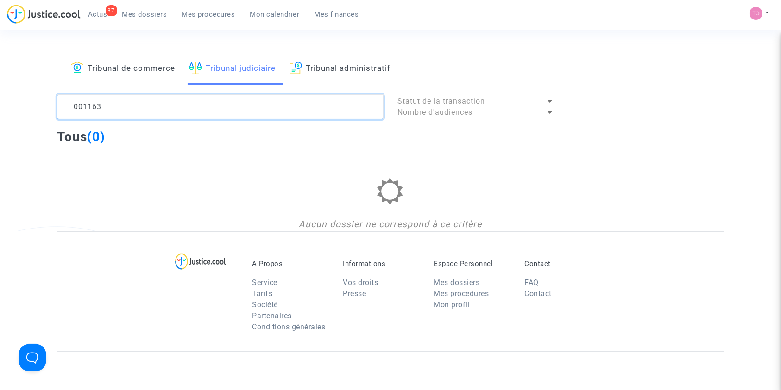
type textarea "001163"
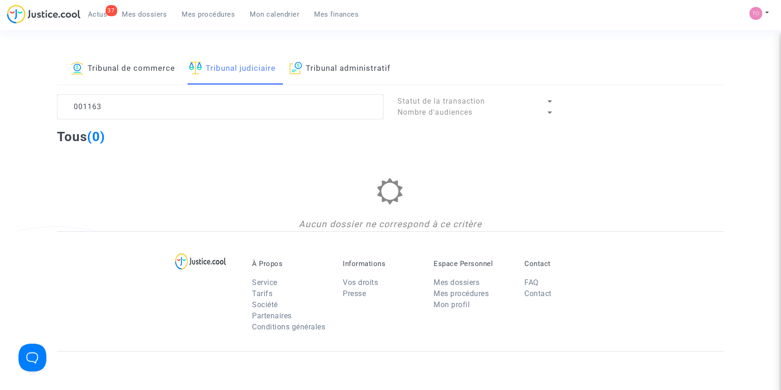
click at [120, 75] on link "Tribunal de commerce" at bounding box center [123, 68] width 104 height 31
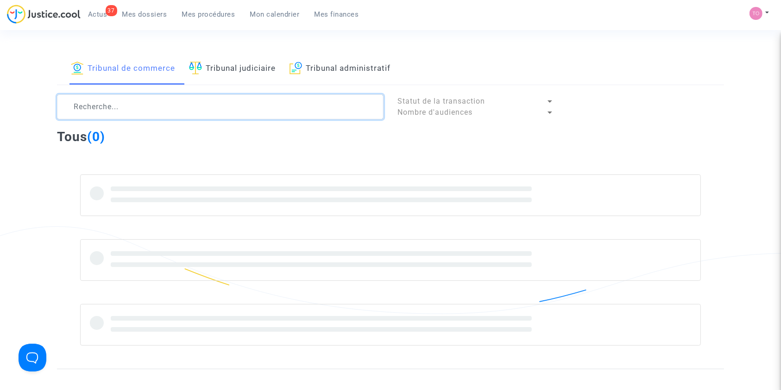
click at [138, 110] on textarea at bounding box center [220, 106] width 327 height 25
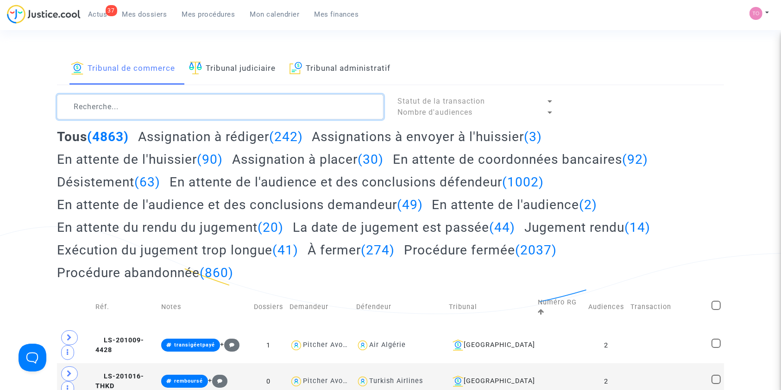
paste textarea "001163"
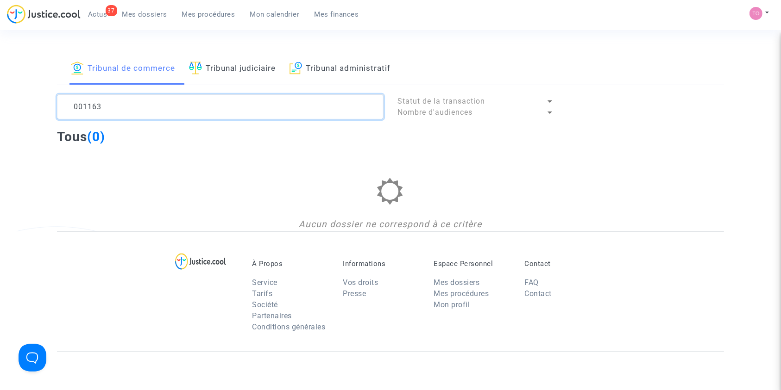
type textarea "001163"
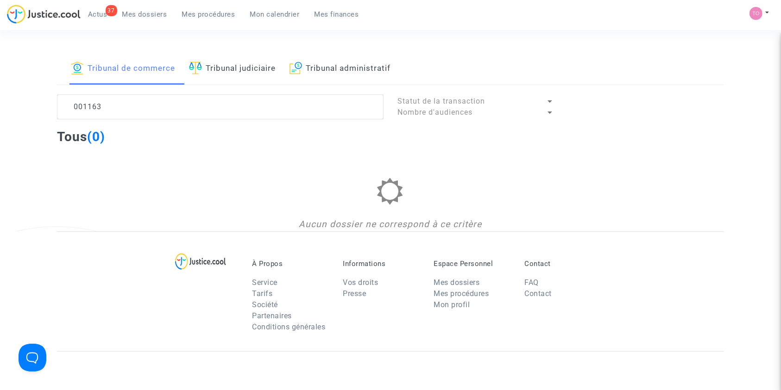
click at [327, 70] on link "Tribunal administratif" at bounding box center [340, 68] width 101 height 31
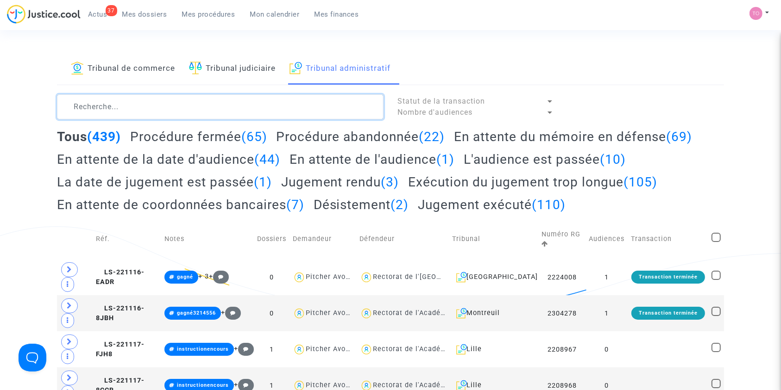
click at [143, 110] on textarea at bounding box center [220, 106] width 327 height 25
paste textarea "001163"
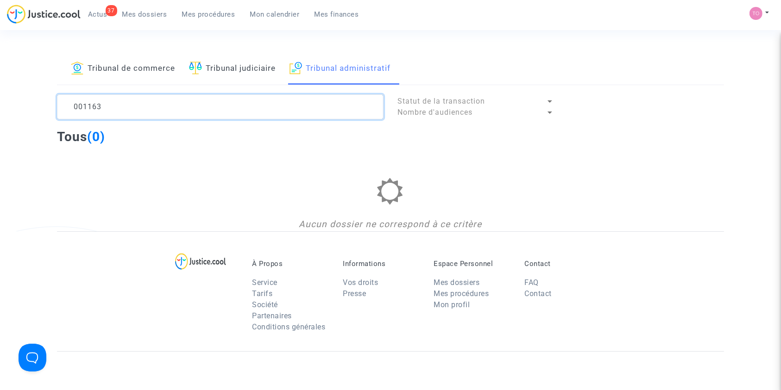
type textarea "001163"
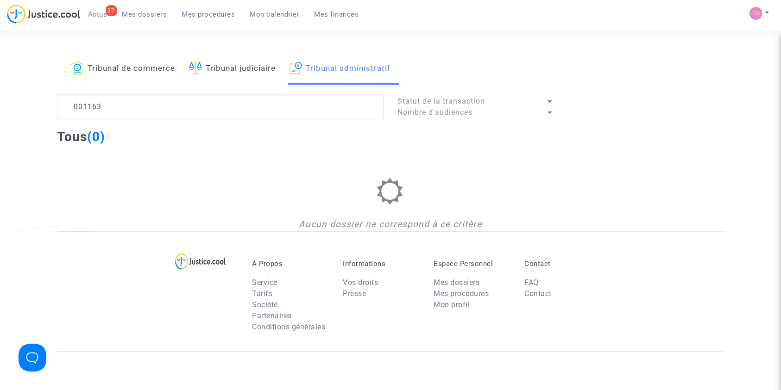
click at [234, 79] on link "Tribunal judiciaire" at bounding box center [232, 68] width 87 height 31
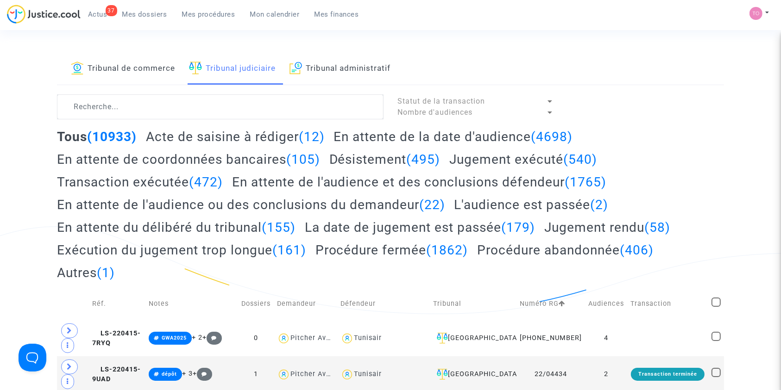
click at [137, 9] on link "Mes dossiers" at bounding box center [145, 14] width 60 height 14
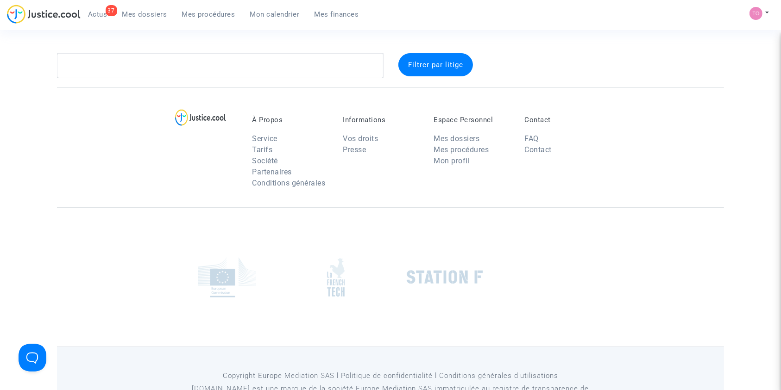
drag, startPoint x: 124, startPoint y: 81, endPoint x: 123, endPoint y: 74, distance: 7.5
click at [124, 81] on section "Filtrer par litige À Propos Service Tarifs Société Partenaires Conditions génér…" at bounding box center [390, 215] width 781 height 431
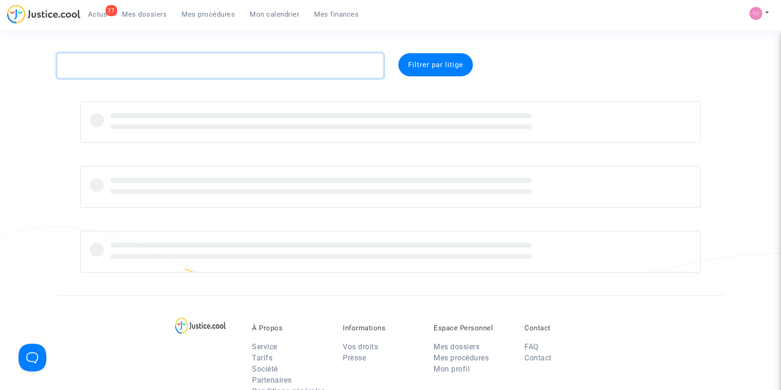
click at [123, 72] on textarea at bounding box center [220, 65] width 327 height 25
paste textarea "001163"
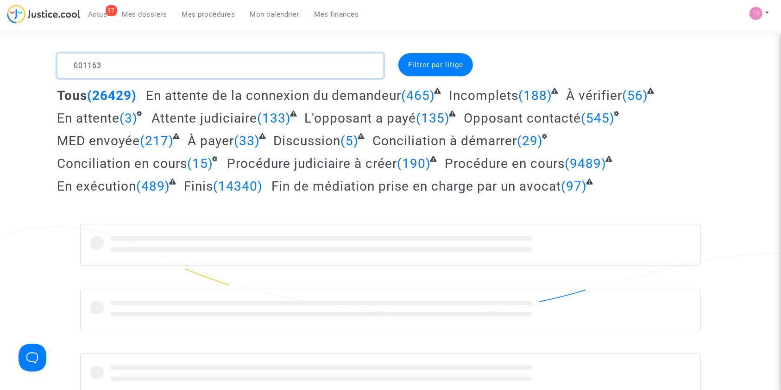
type textarea "001163"
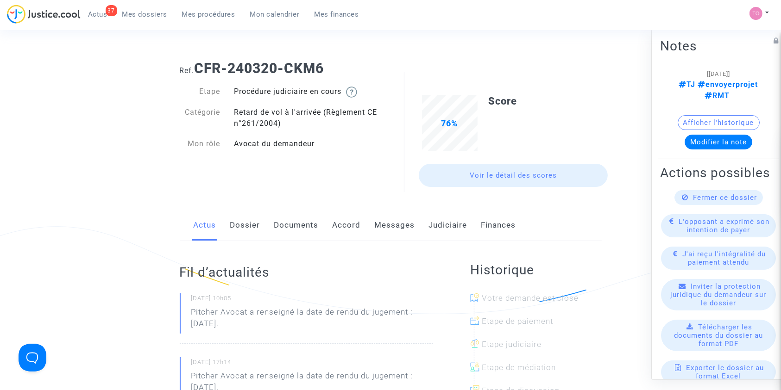
click at [441, 224] on link "Judiciaire" at bounding box center [448, 225] width 38 height 31
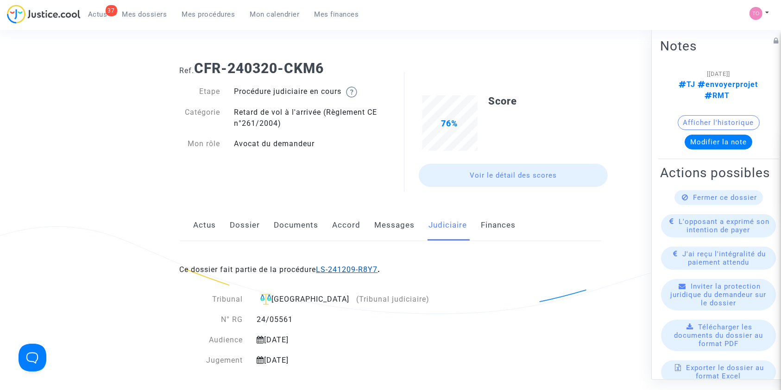
click at [361, 265] on link "LS-241209-R8Y7" at bounding box center [347, 269] width 62 height 9
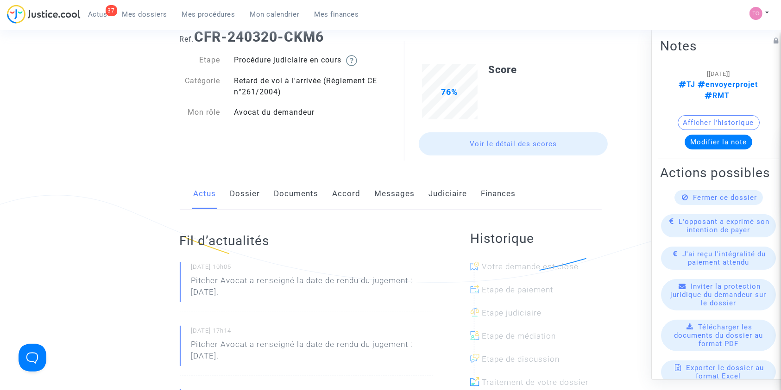
scroll to position [41, 0]
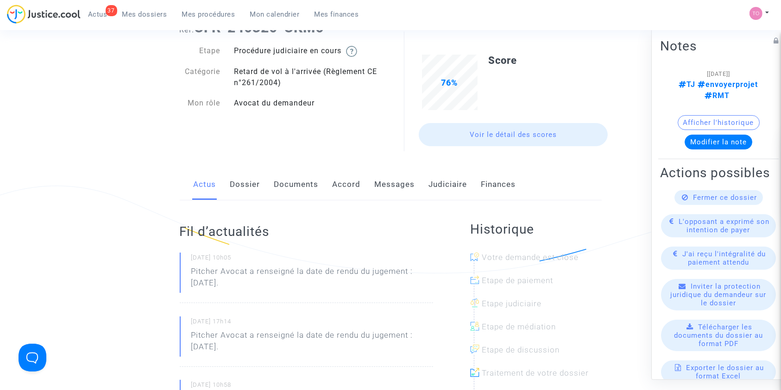
click at [352, 183] on link "Accord" at bounding box center [347, 185] width 28 height 31
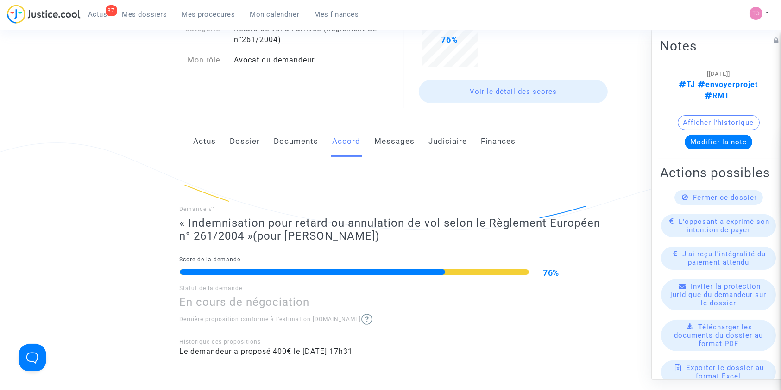
scroll to position [82, 0]
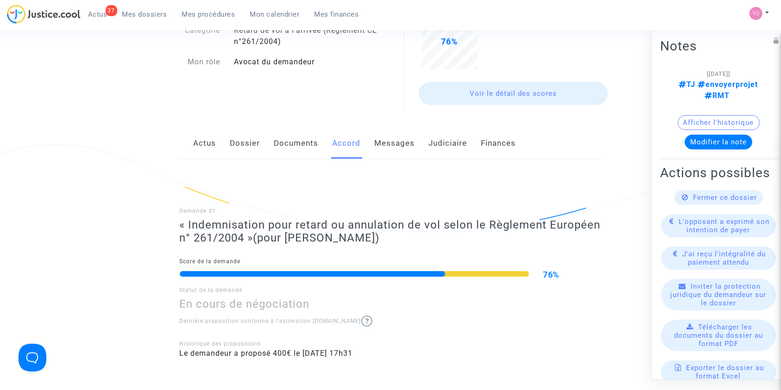
click at [383, 147] on link "Messages" at bounding box center [395, 143] width 40 height 31
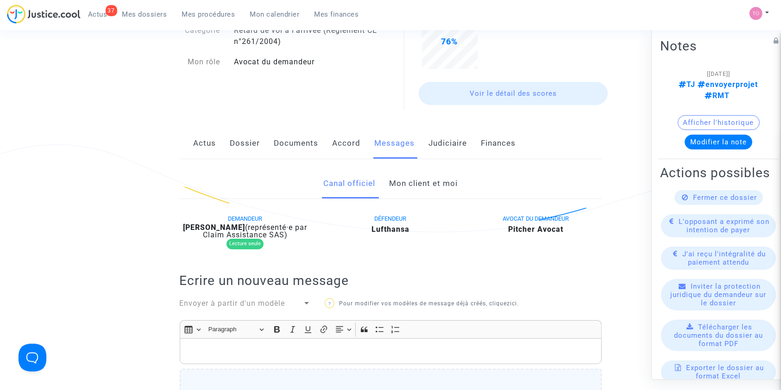
click at [430, 141] on link "Judiciaire" at bounding box center [448, 143] width 38 height 31
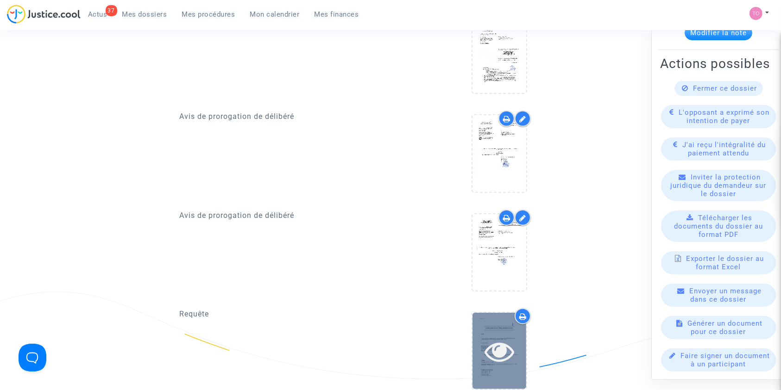
scroll to position [803, 0]
click at [499, 327] on div at bounding box center [499, 352] width 54 height 76
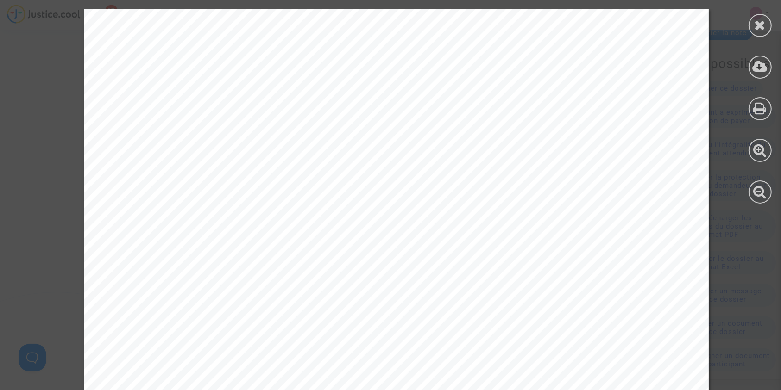
click at [774, 27] on div at bounding box center [760, 106] width 42 height 213
click at [762, 26] on icon at bounding box center [761, 25] width 12 height 14
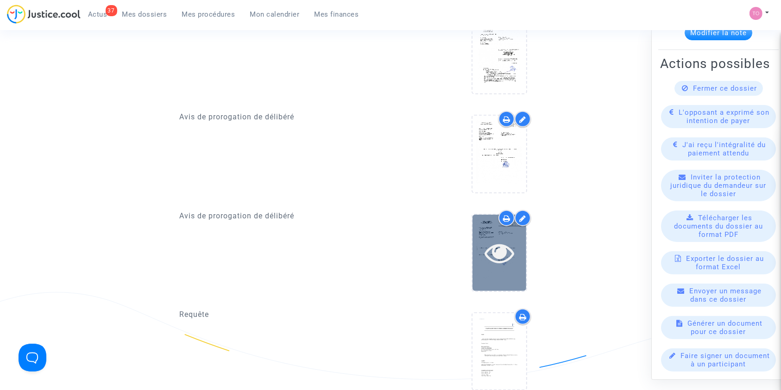
click at [494, 264] on icon at bounding box center [500, 253] width 30 height 30
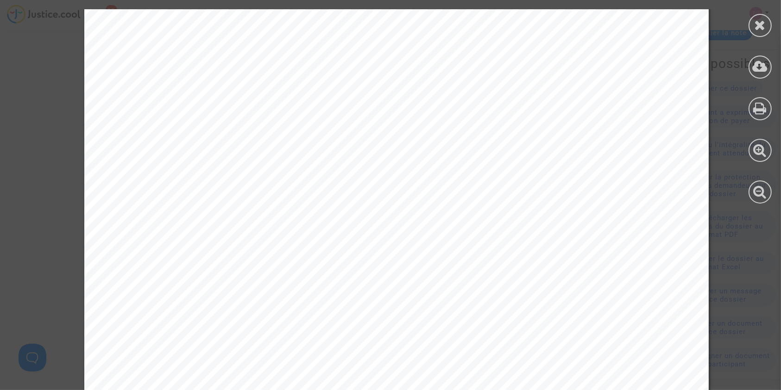
scroll to position [249, 0]
click at [751, 25] on div at bounding box center [760, 25] width 23 height 23
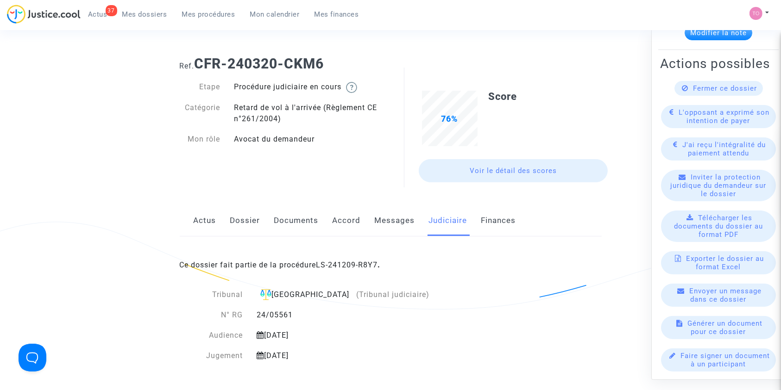
scroll to position [0, 0]
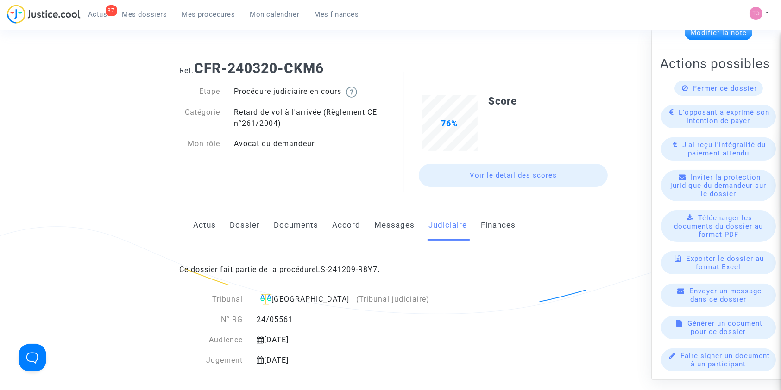
click at [371, 230] on div "Actus Dossier Documents Accord Messages Judiciaire Finances" at bounding box center [391, 225] width 422 height 31
click at [494, 231] on link "Finances" at bounding box center [498, 225] width 35 height 31
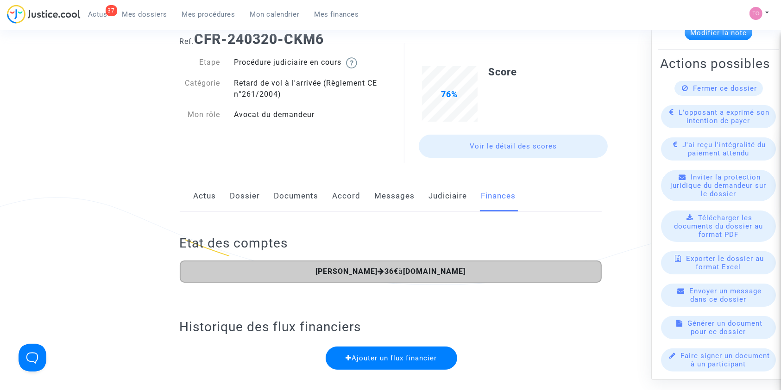
scroll to position [41, 0]
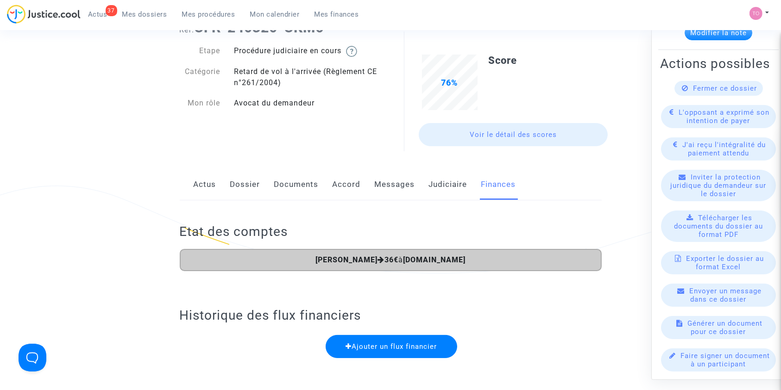
click at [356, 171] on link "Accord" at bounding box center [347, 185] width 28 height 31
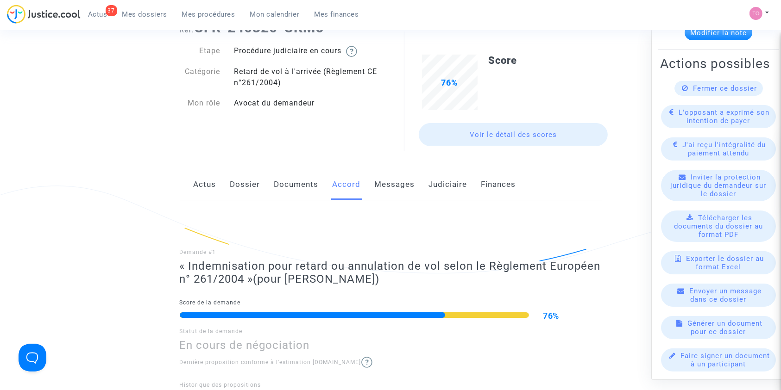
drag, startPoint x: 443, startPoint y: 181, endPoint x: 414, endPoint y: 186, distance: 29.2
click at [443, 181] on link "Judiciaire" at bounding box center [448, 185] width 38 height 31
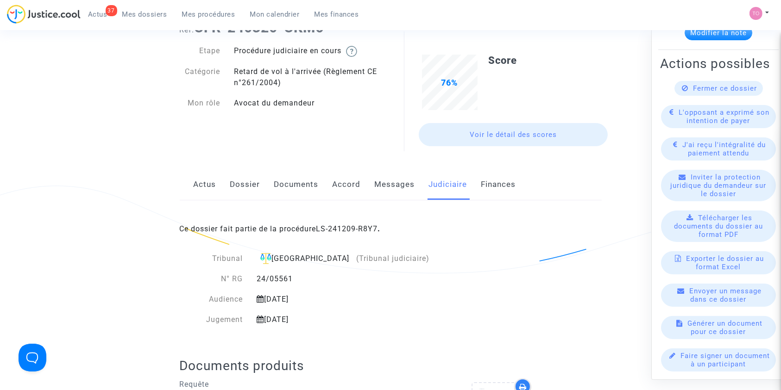
click at [356, 185] on link "Accord" at bounding box center [347, 185] width 28 height 31
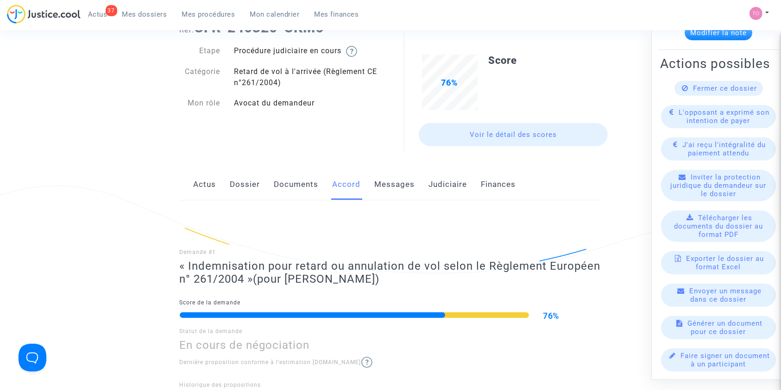
click at [422, 183] on div "Actus Dossier Documents Accord Messages Judiciaire Finances" at bounding box center [391, 185] width 422 height 31
click at [441, 183] on link "Judiciaire" at bounding box center [448, 185] width 38 height 31
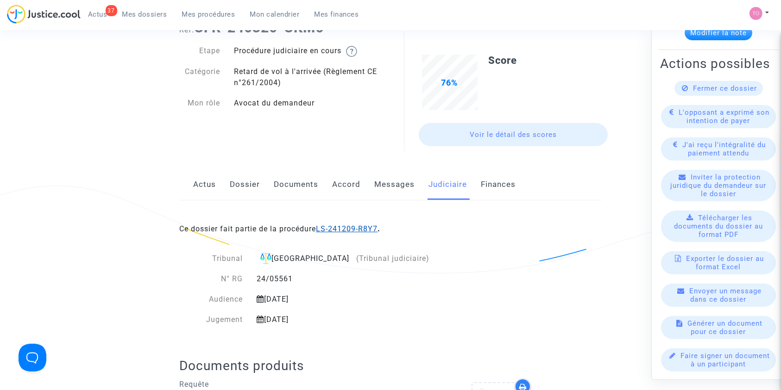
click at [341, 232] on link "LS-241209-R8Y7" at bounding box center [347, 229] width 62 height 9
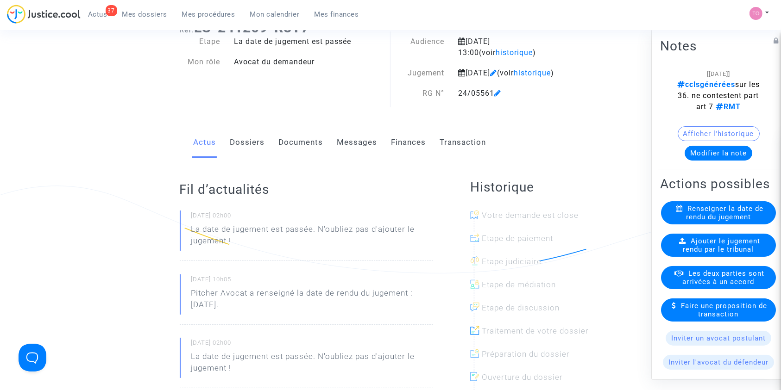
click at [410, 158] on link "Finances" at bounding box center [408, 142] width 35 height 31
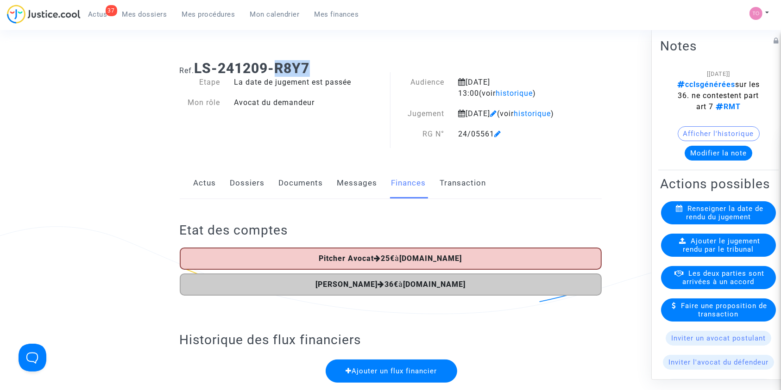
drag, startPoint x: 282, startPoint y: 67, endPoint x: 311, endPoint y: 65, distance: 29.2
click at [310, 65] on b "LS-241209-R8Y7" at bounding box center [252, 68] width 115 height 16
click at [332, 63] on h1 "Ref. LS-241209-R8Y7" at bounding box center [391, 68] width 422 height 17
click at [255, 199] on link "Dossiers" at bounding box center [247, 183] width 35 height 31
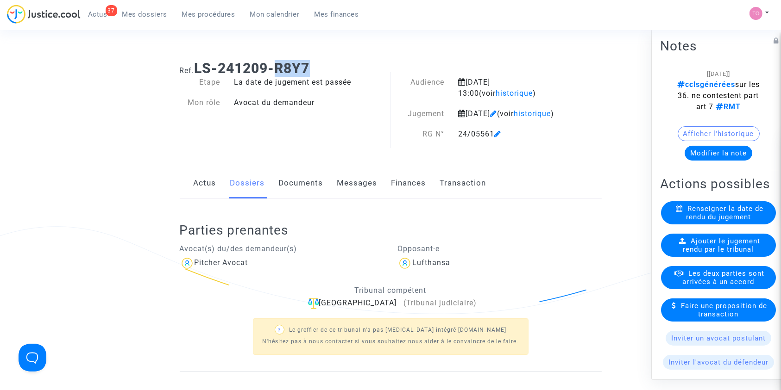
click at [393, 191] on link "Finances" at bounding box center [408, 183] width 35 height 31
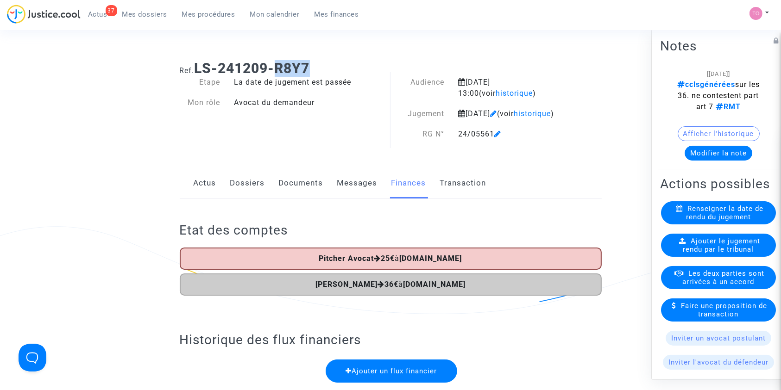
drag, startPoint x: 109, startPoint y: 137, endPoint x: 101, endPoint y: 136, distance: 8.0
drag, startPoint x: 194, startPoint y: 68, endPoint x: 386, endPoint y: 72, distance: 192.3
click at [386, 72] on h1 "Ref. LS-241209-R8Y7" at bounding box center [391, 68] width 422 height 17
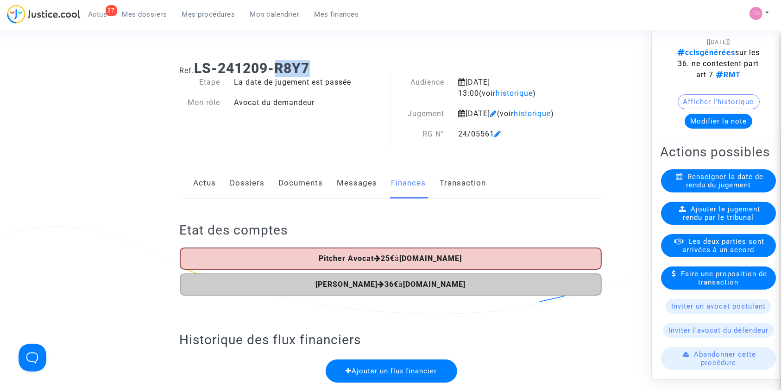
scroll to position [41, 0]
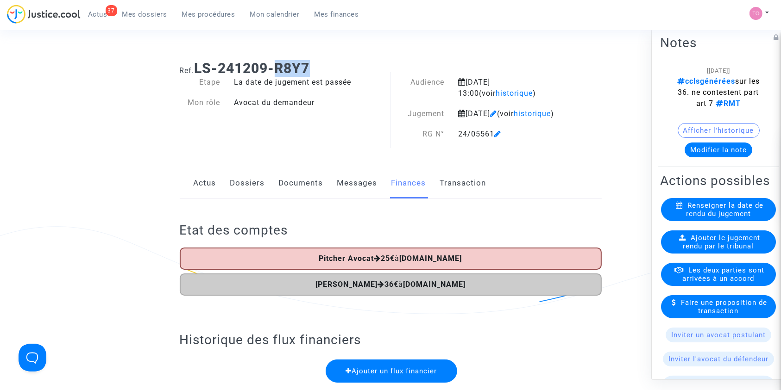
scroll to position [0, 0]
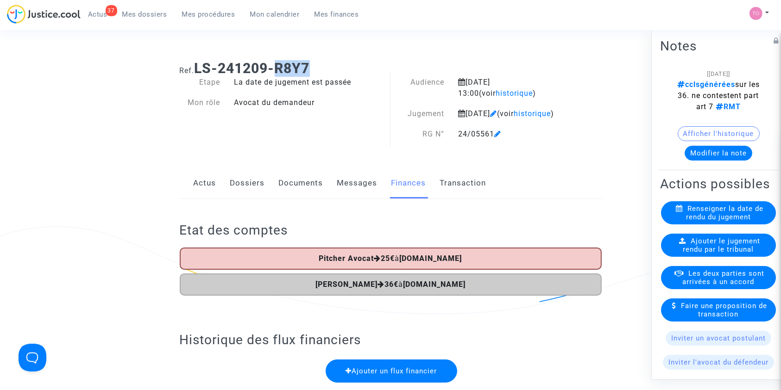
click at [282, 17] on span "Mon calendrier" at bounding box center [275, 14] width 50 height 8
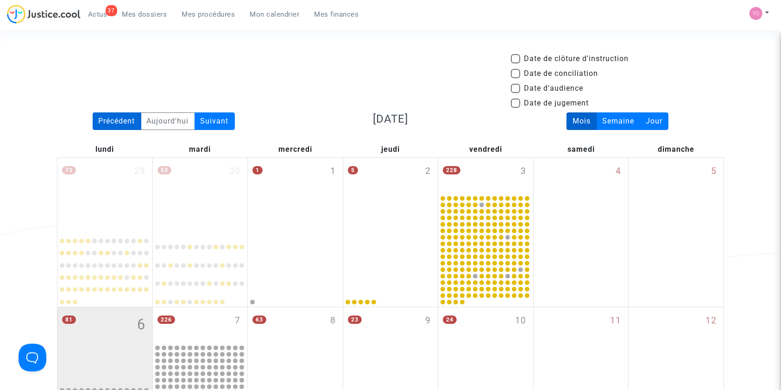
click at [116, 117] on div "Précédent" at bounding box center [117, 122] width 49 height 18
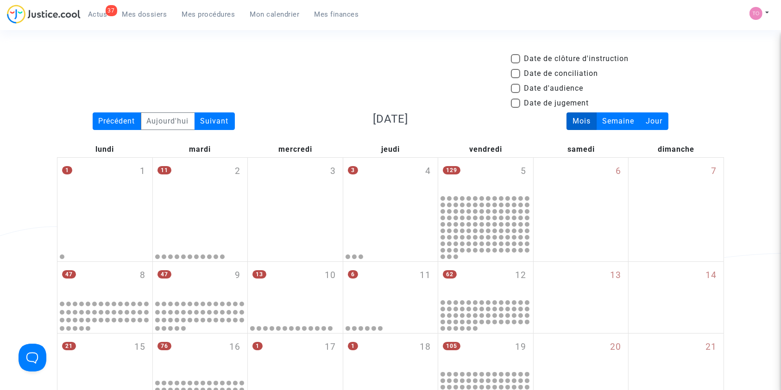
click at [519, 88] on span at bounding box center [515, 88] width 9 height 9
click at [516, 93] on input "Date d'audience" at bounding box center [515, 93] width 0 height 0
checkbox input "true"
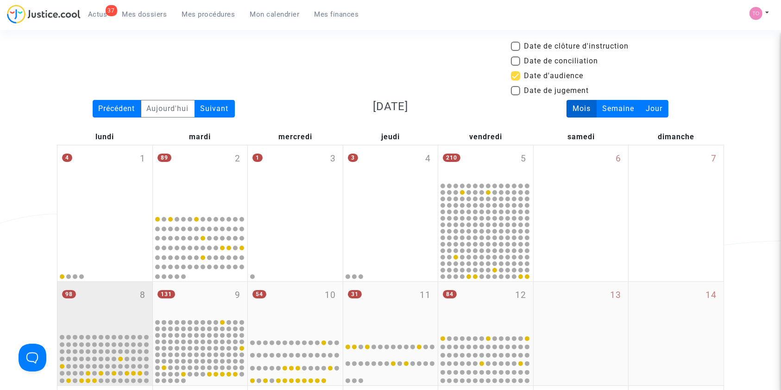
scroll to position [82, 0]
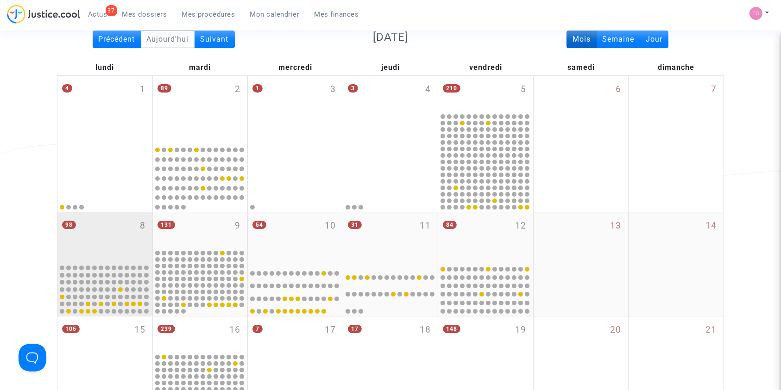
click at [106, 268] on div at bounding box center [107, 268] width 5 height 5
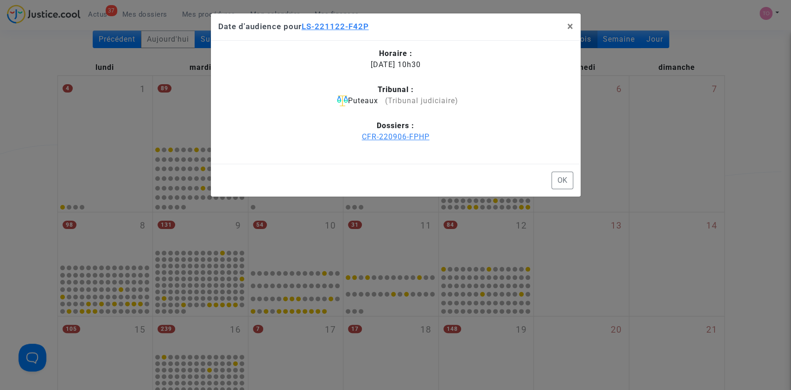
click at [0, 72] on ngb-modal-window "Date d'audience pour LS-221122-F42P × Horaire : 08/09/2025 - 10h30 Tribunal : P…" at bounding box center [395, 195] width 791 height 390
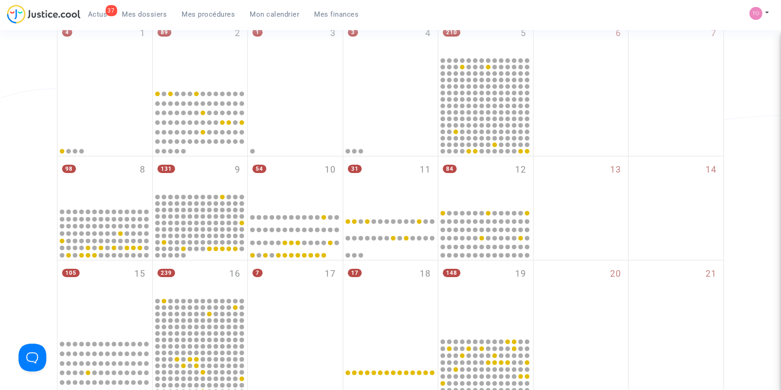
scroll to position [185, 0]
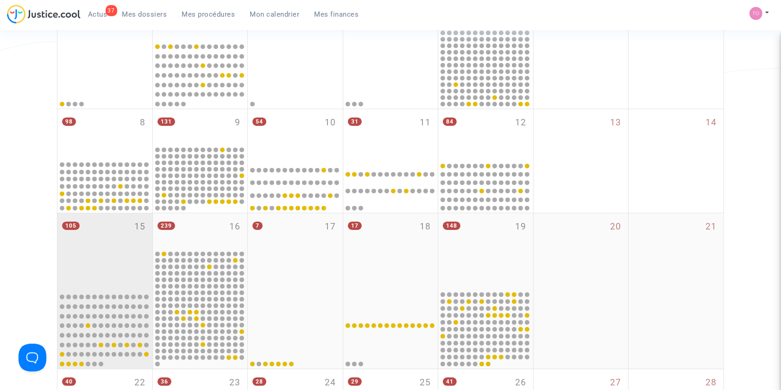
click at [88, 234] on div "105 15" at bounding box center [104, 252] width 95 height 76
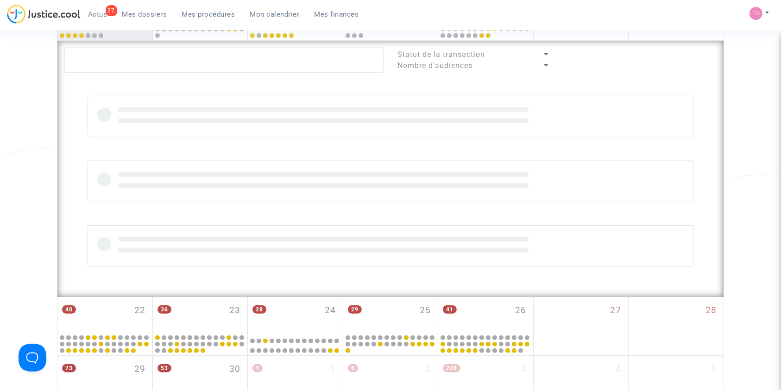
scroll to position [515, 0]
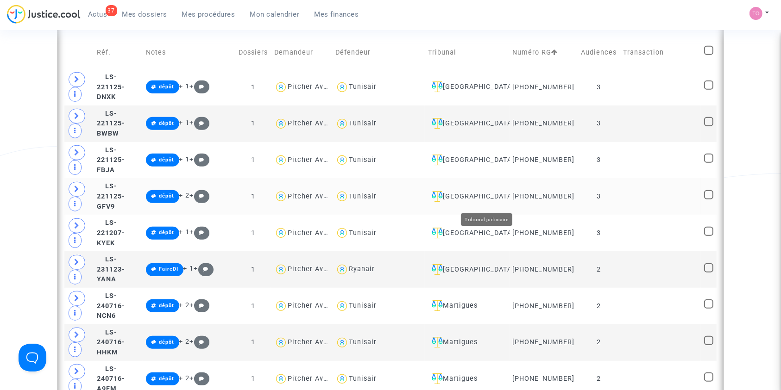
click at [487, 199] on div "Ivry-sur-Seine" at bounding box center [467, 196] width 78 height 11
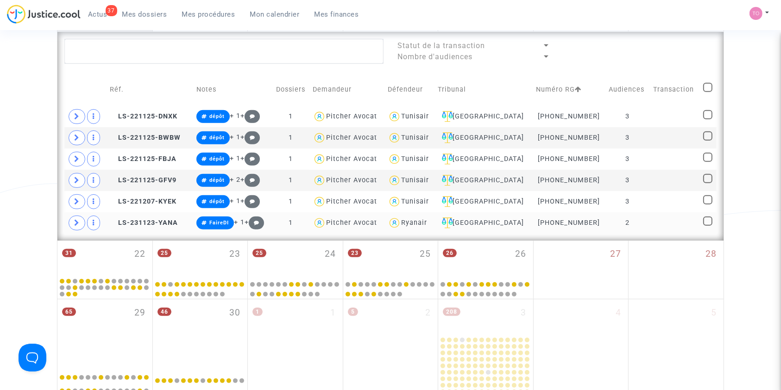
scroll to position [473, 0]
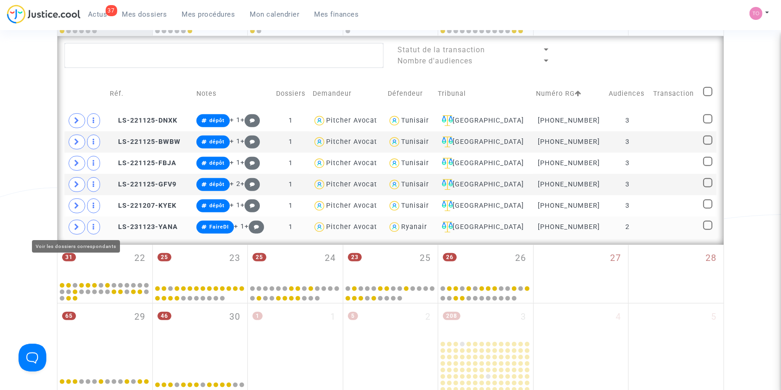
click at [81, 225] on span at bounding box center [77, 227] width 17 height 15
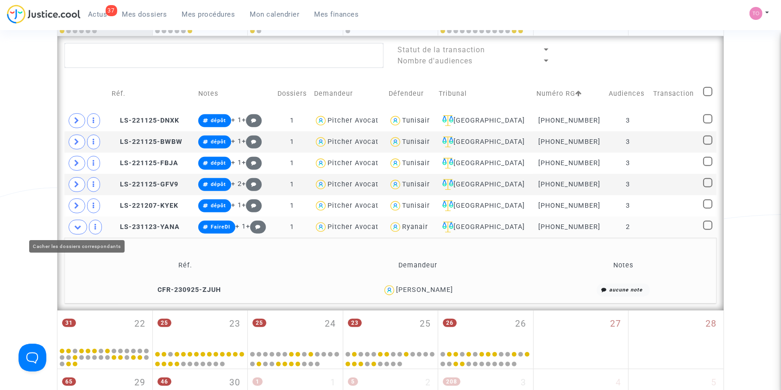
click at [81, 225] on icon at bounding box center [77, 227] width 7 height 7
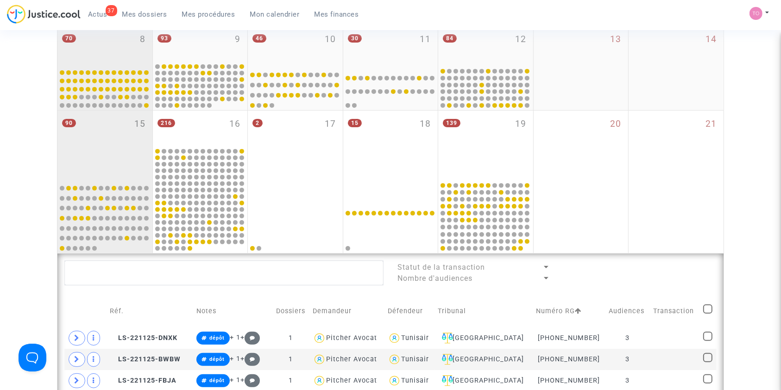
scroll to position [226, 0]
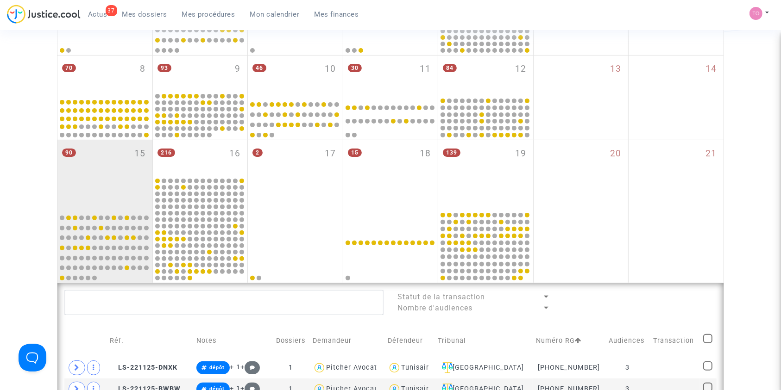
click at [138, 23] on div "37 Actus Mes dossiers Mes procédures Mon calendrier Mes finances" at bounding box center [186, 17] width 359 height 25
click at [142, 18] on link "Mes dossiers" at bounding box center [145, 14] width 60 height 14
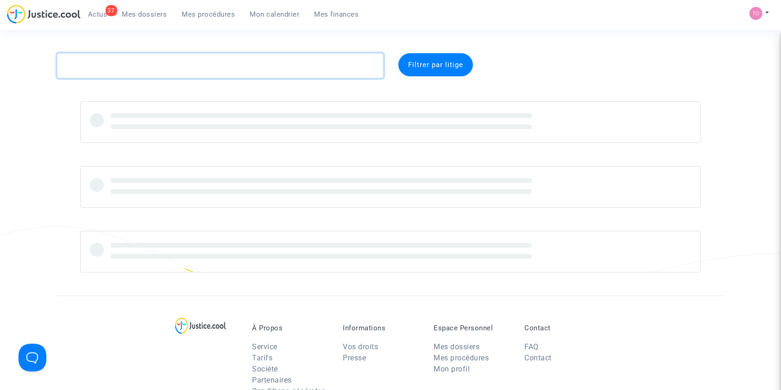
click at [118, 59] on textarea at bounding box center [220, 65] width 327 height 25
paste textarea "TRANSAVIA / HOCHARD MOUTEL / TP IVRY-SUR-SEINE / Audience du 15 septembre 2025 …"
type textarea "TRANSAVIA / HOCHARD MOUTEL / TP IVRY-SUR-SEINE / Audience du 15 septembre 2025 …"
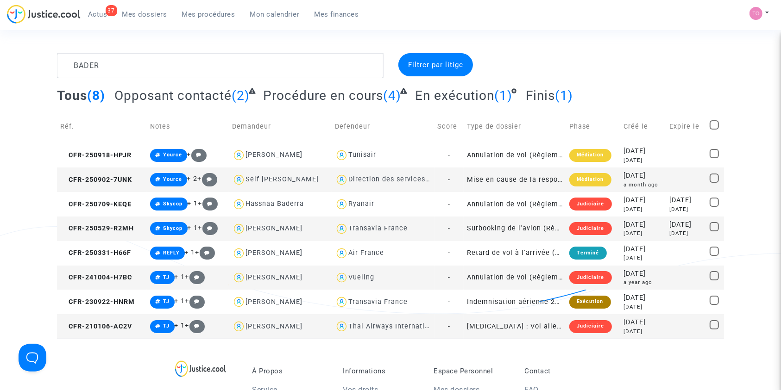
click at [382, 230] on div "Transavia France" at bounding box center [377, 229] width 59 height 8
type textarea "BADER @"Transavia France""
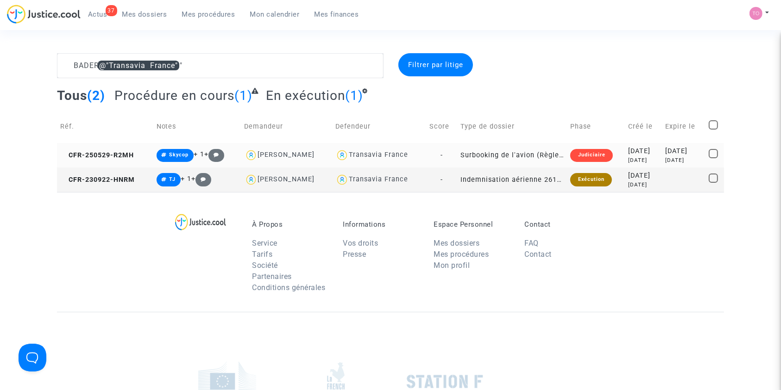
click at [646, 147] on div "2025-05-29" at bounding box center [643, 151] width 30 height 10
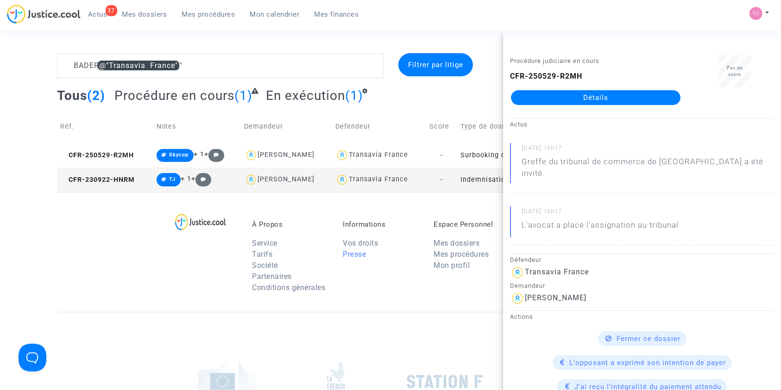
click at [363, 252] on link "Presse" at bounding box center [354, 254] width 23 height 9
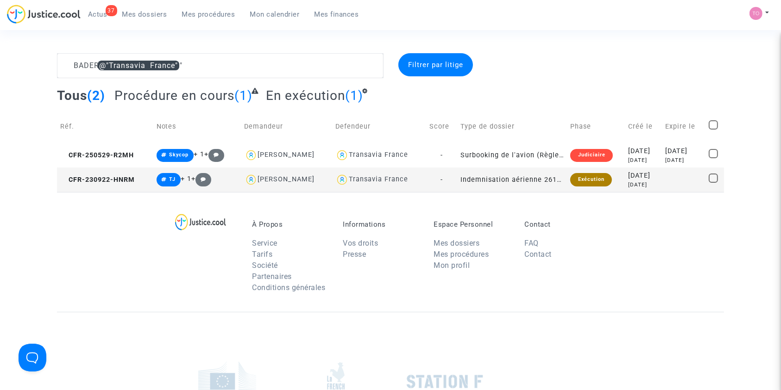
click at [628, 186] on div "2 years ago" at bounding box center [643, 185] width 30 height 8
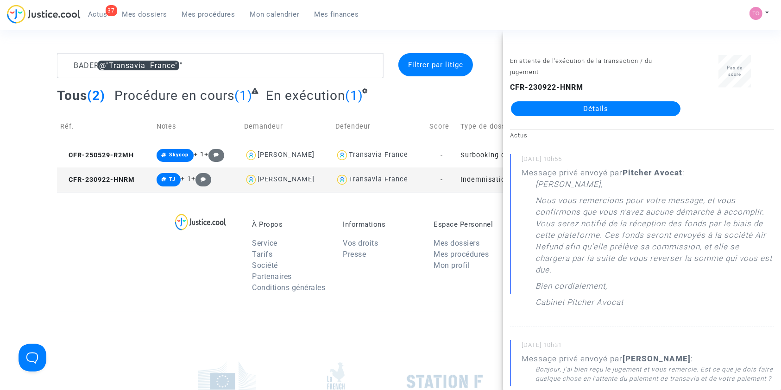
click at [114, 239] on div "À Propos Service Tarifs Société Partenaires Conditions générales Informations V…" at bounding box center [390, 252] width 667 height 120
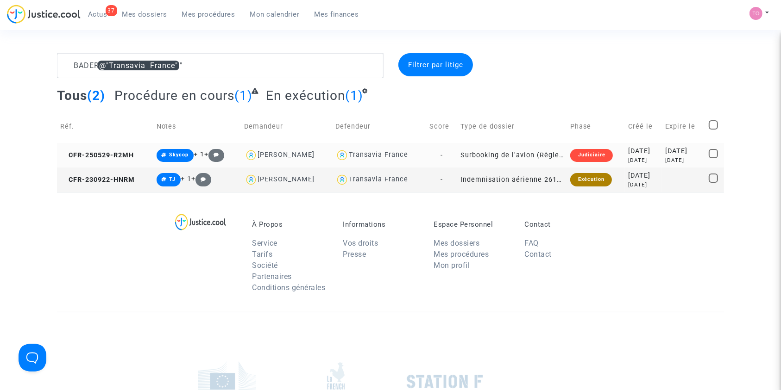
click at [652, 154] on td "2025-05-29 4 months ago" at bounding box center [643, 155] width 37 height 25
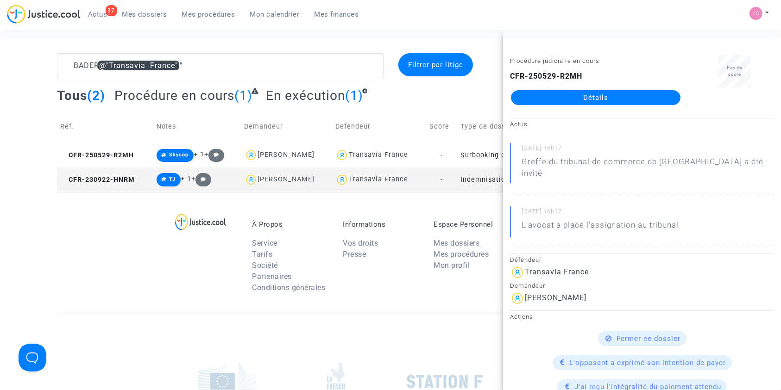
drag, startPoint x: 610, startPoint y: 100, endPoint x: 192, endPoint y: 265, distance: 449.3
click at [127, 370] on div at bounding box center [390, 381] width 667 height 139
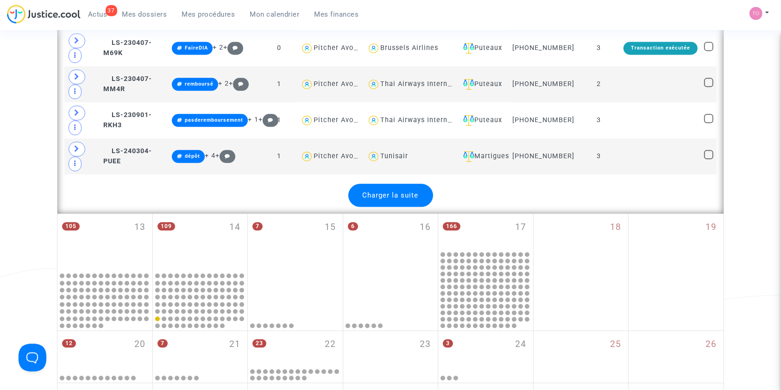
scroll to position [2161, 0]
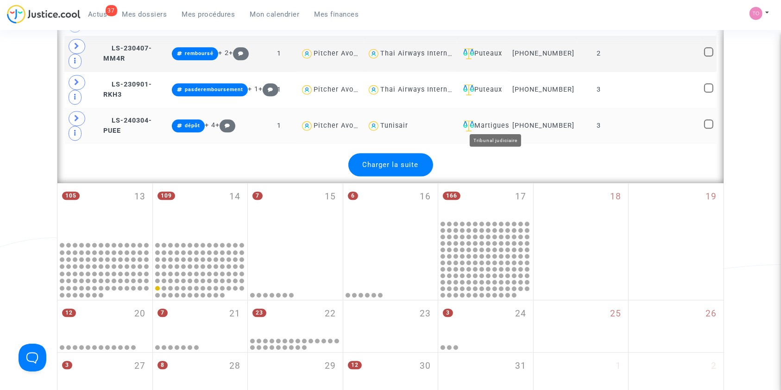
click at [506, 121] on div "Martigues" at bounding box center [482, 125] width 46 height 11
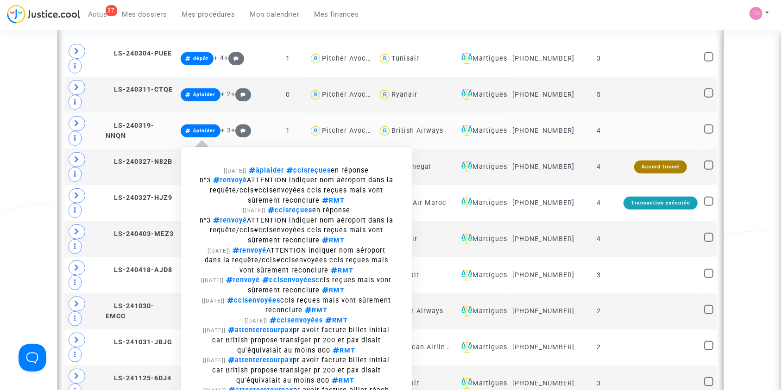
scroll to position [459, 0]
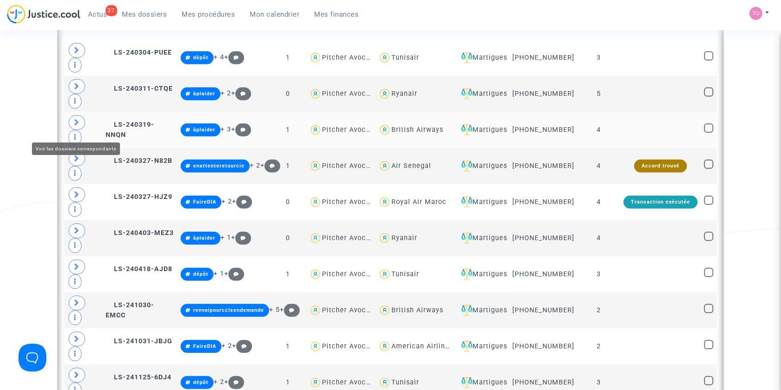
click at [84, 129] on span at bounding box center [77, 122] width 17 height 15
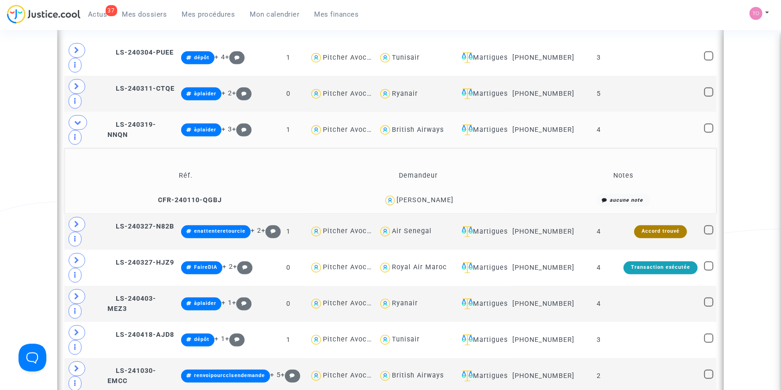
click at [426, 196] on div "[PERSON_NAME]" at bounding box center [424, 200] width 57 height 8
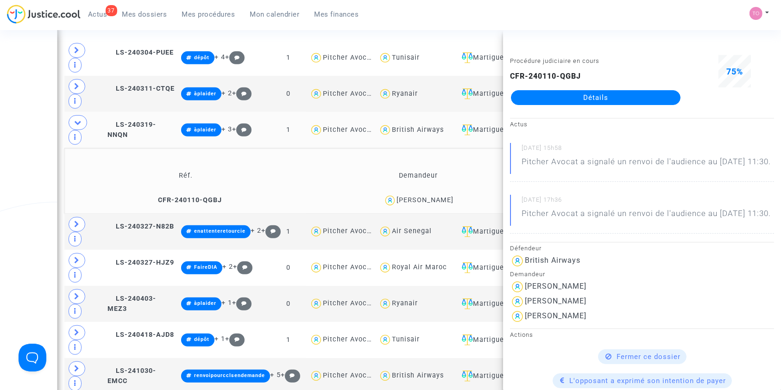
click at [0, 100] on div "Date de clôture d'instruction Date de conciliation Date d'audience Date de juge…" at bounding box center [390, 178] width 781 height 1168
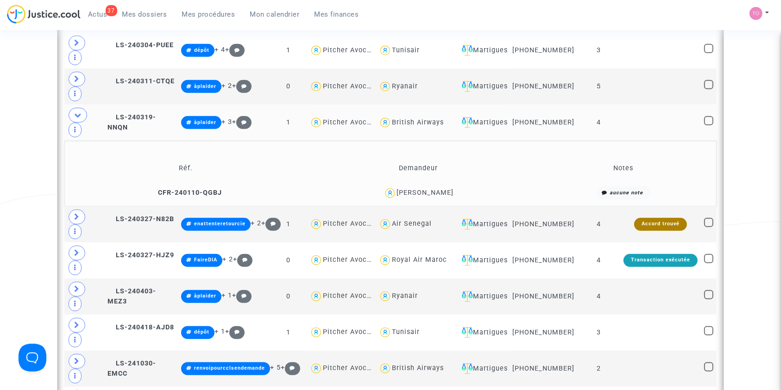
scroll to position [438, 0]
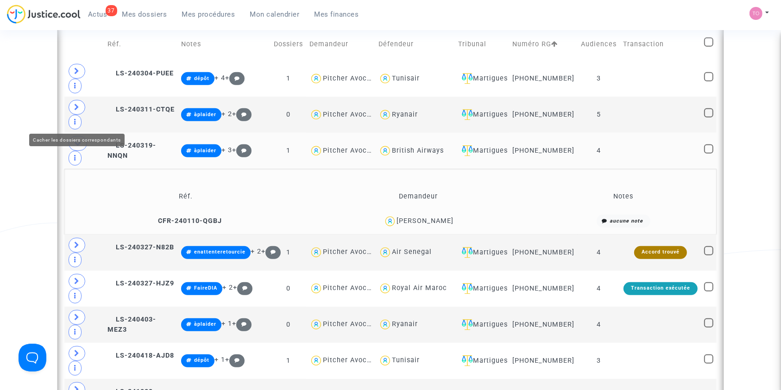
click at [77, 140] on icon at bounding box center [77, 143] width 7 height 7
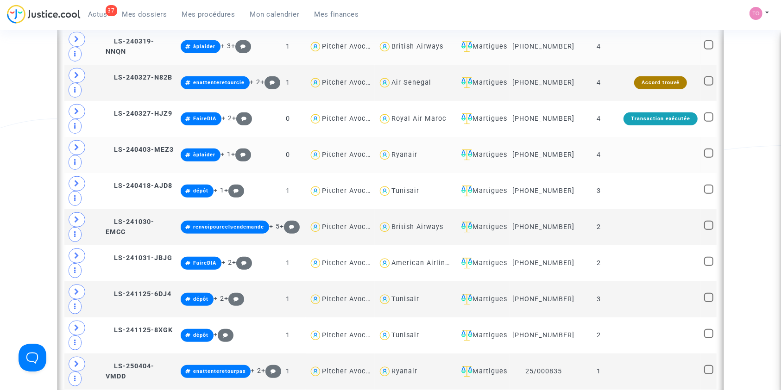
scroll to position [562, 0]
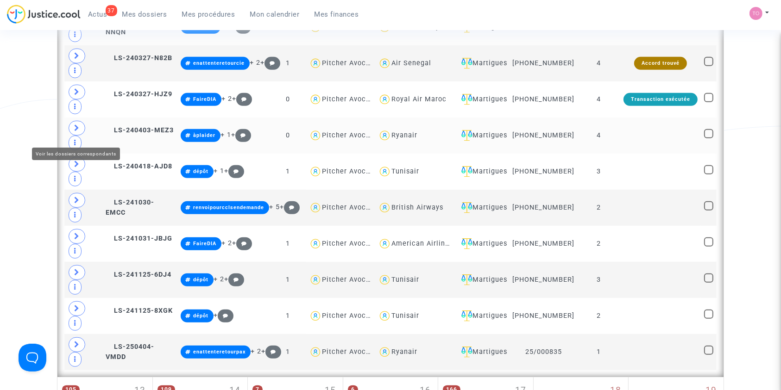
click at [76, 132] on icon at bounding box center [77, 128] width 6 height 7
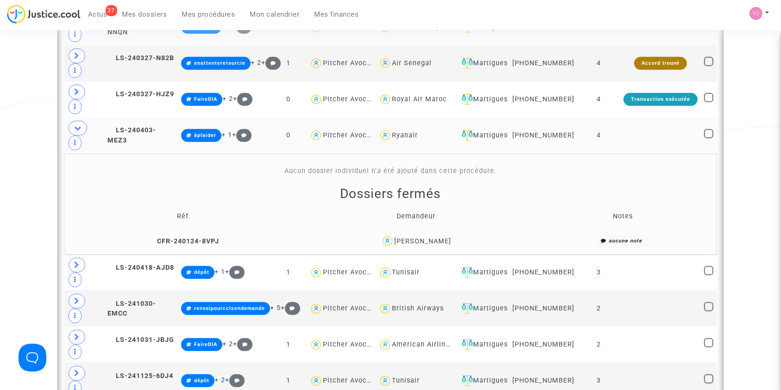
click at [428, 238] on div "[PERSON_NAME]" at bounding box center [422, 242] width 57 height 8
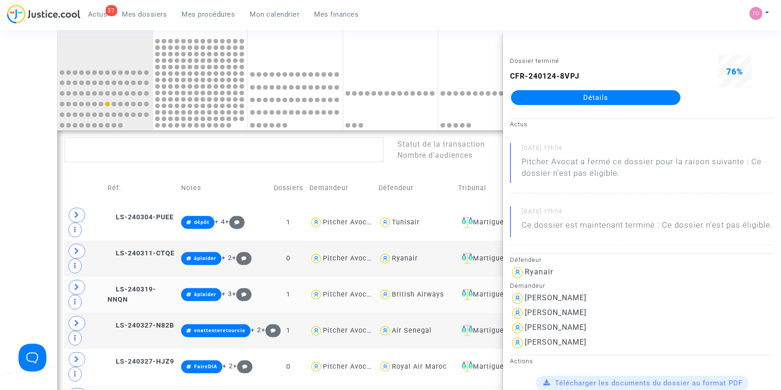
click at [18, 209] on div "Date de clôture d'instruction Date de conciliation Date d'audience Date de juge…" at bounding box center [390, 360] width 781 height 1203
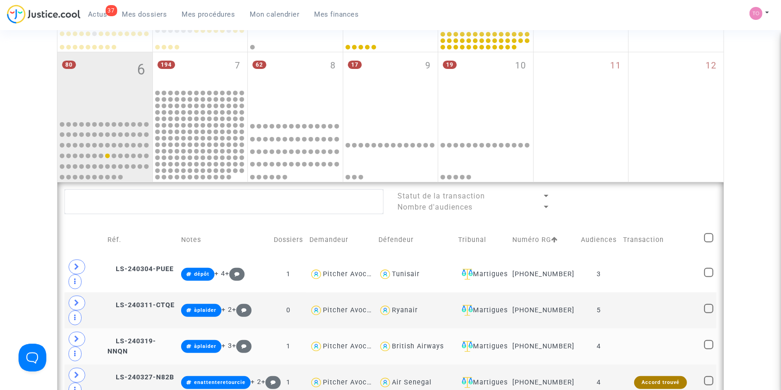
scroll to position [233, 0]
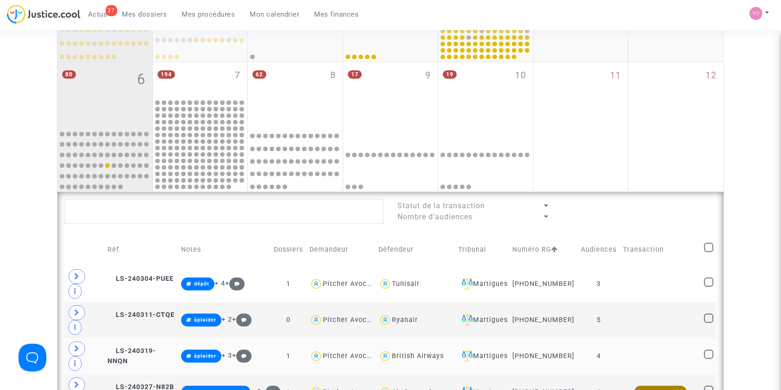
click at [146, 33] on div at bounding box center [105, 27] width 92 height 67
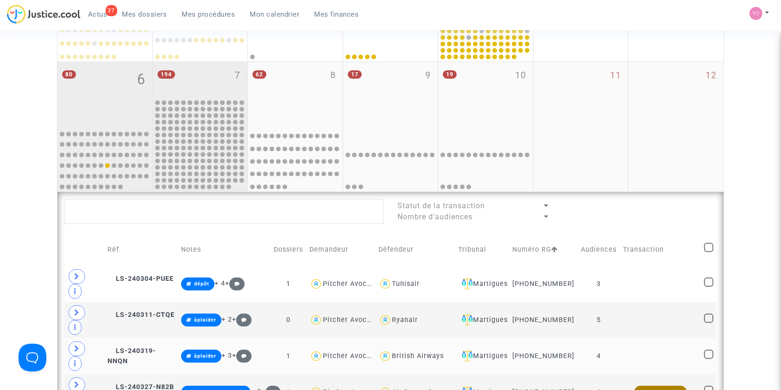
drag, startPoint x: 179, startPoint y: 67, endPoint x: 173, endPoint y: 74, distance: 8.9
click at [180, 68] on div "194 7" at bounding box center [200, 80] width 95 height 36
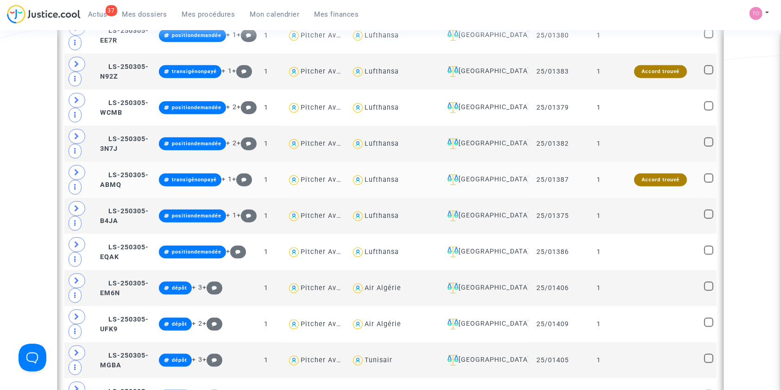
scroll to position [1297, 0]
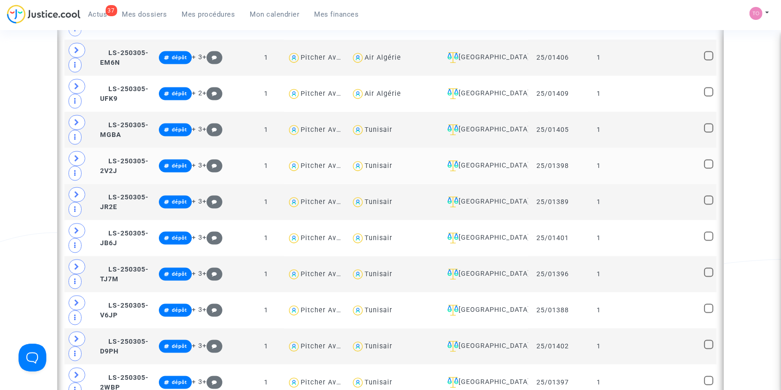
click at [502, 161] on div "[GEOGRAPHIC_DATA]" at bounding box center [484, 166] width 81 height 11
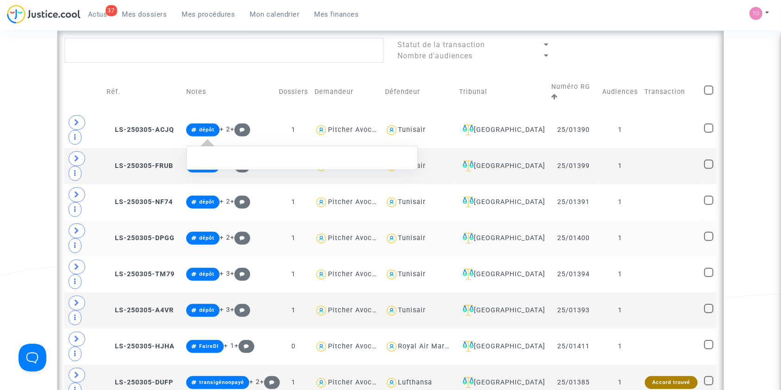
scroll to position [299, 0]
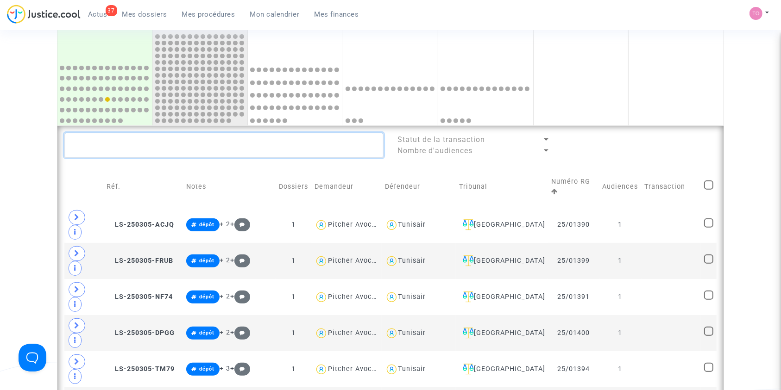
click at [172, 144] on textarea at bounding box center [223, 145] width 319 height 25
paste textarea "NDIAYE"
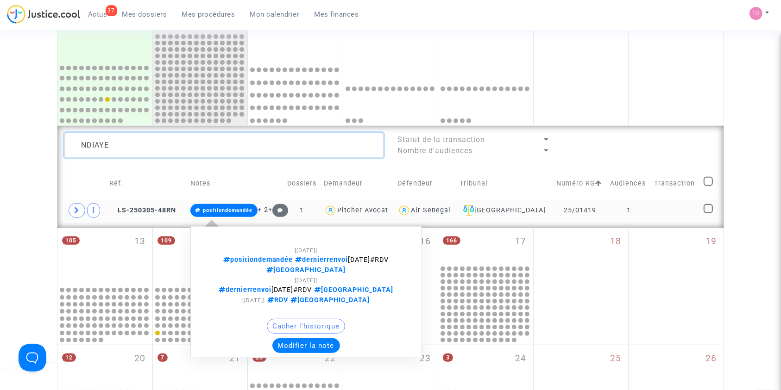
type textarea "NDIAYE"
click at [320, 339] on button "Modifier la note" at bounding box center [306, 346] width 68 height 15
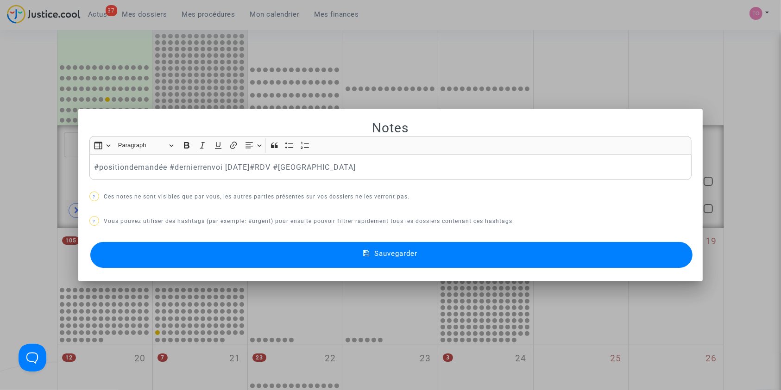
click at [127, 169] on p "#positiondemandée #dernierrenvoi [DATE]#RDV #[GEOGRAPHIC_DATA]" at bounding box center [390, 168] width 593 height 12
click at [260, 245] on button "Sauvegarder" at bounding box center [391, 255] width 603 height 26
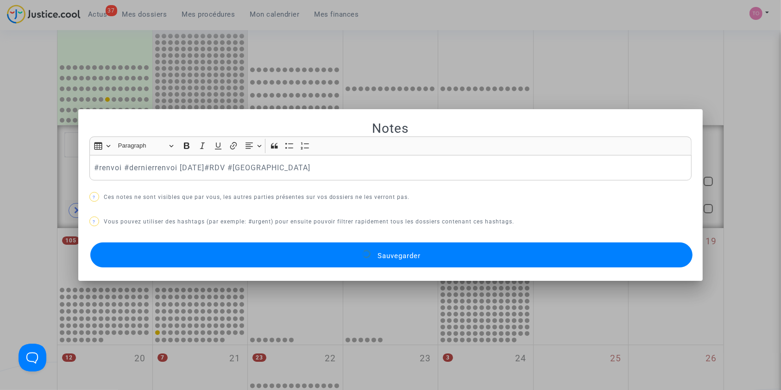
scroll to position [299, 0]
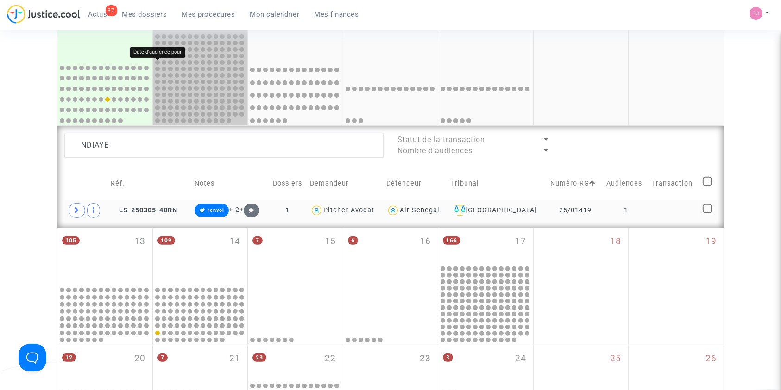
drag, startPoint x: 176, startPoint y: 79, endPoint x: 159, endPoint y: 63, distance: 23.9
click at [159, 63] on div at bounding box center [200, 78] width 92 height 91
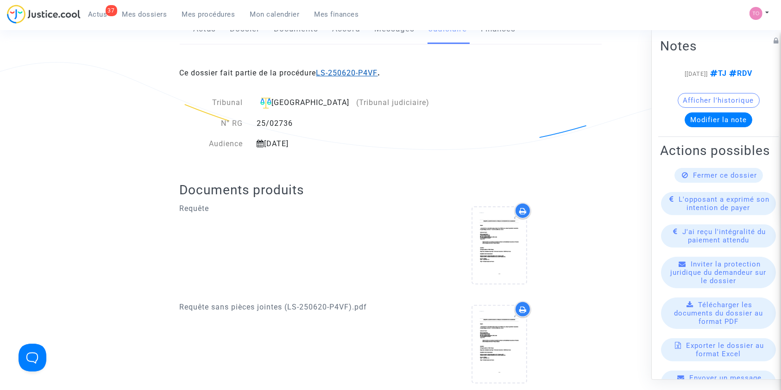
click at [358, 75] on link "LS-250620-P4VF" at bounding box center [347, 73] width 62 height 9
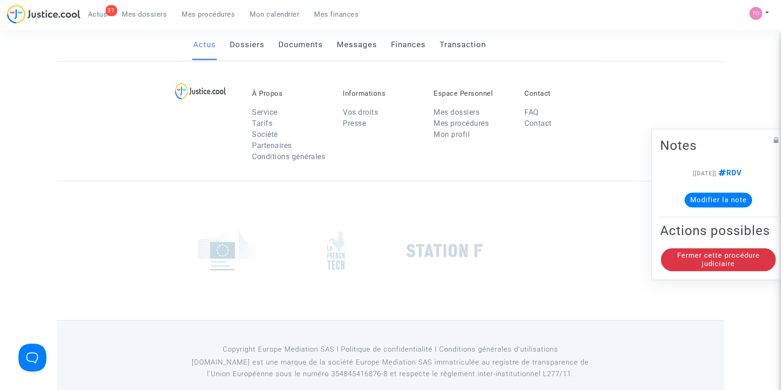
scroll to position [94, 0]
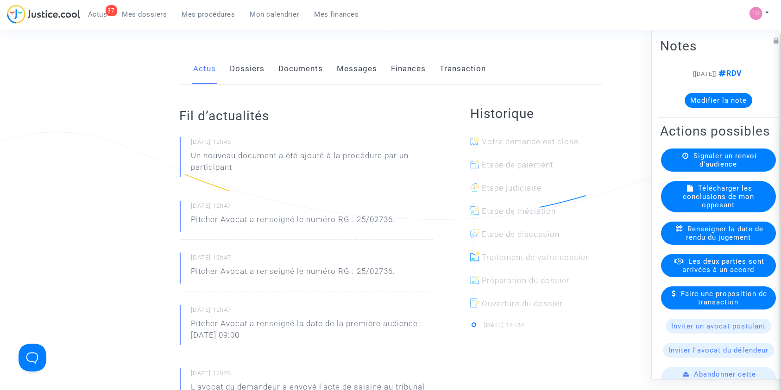
click at [269, 66] on div "Actus Dossiers Documents Messages Finances Transaction" at bounding box center [391, 69] width 422 height 31
click at [310, 68] on link "Documents" at bounding box center [301, 69] width 44 height 31
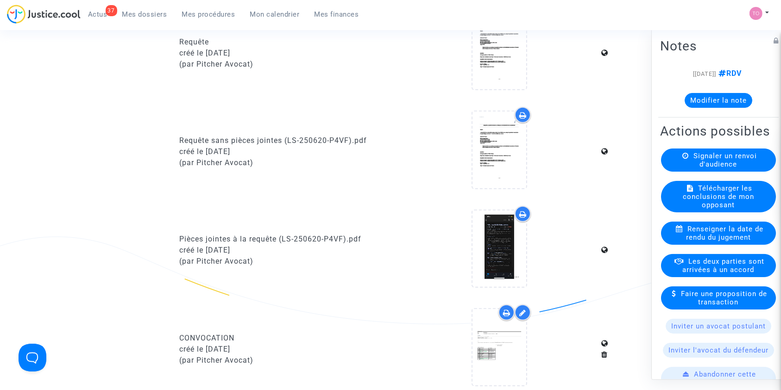
scroll to position [424, 0]
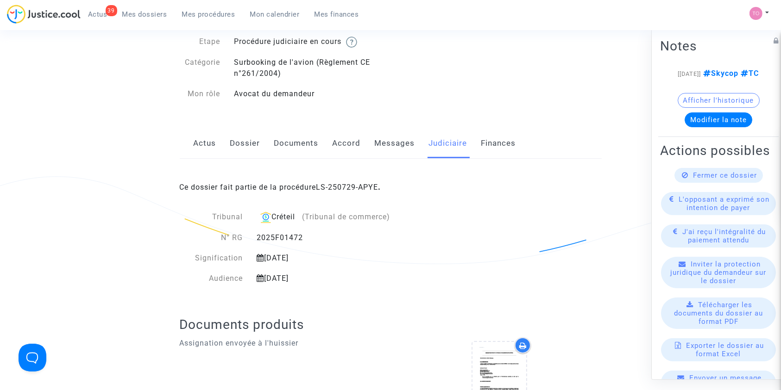
scroll to position [41, 0]
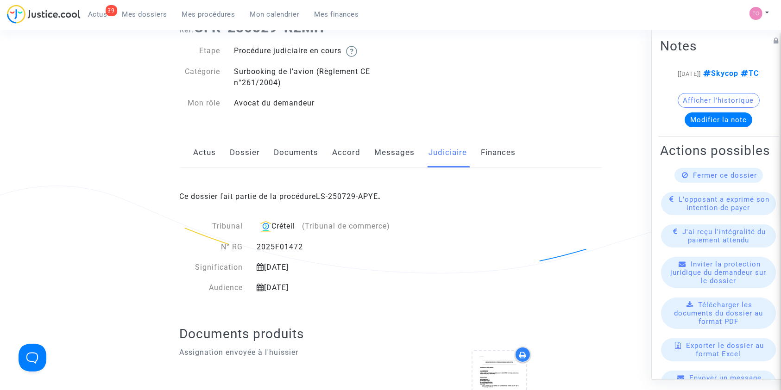
click at [239, 151] on link "Dossier" at bounding box center [245, 153] width 30 height 31
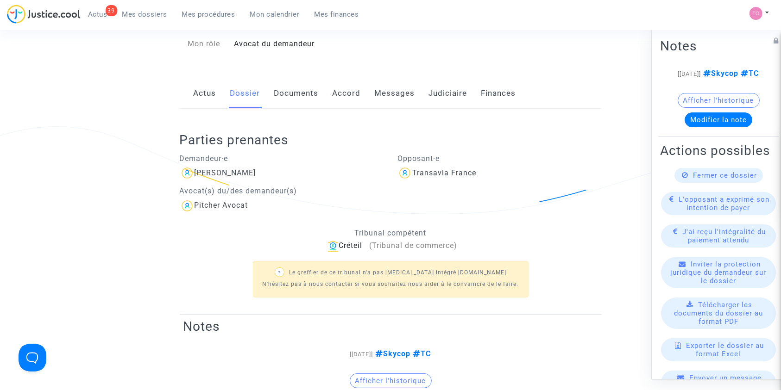
scroll to position [103, 0]
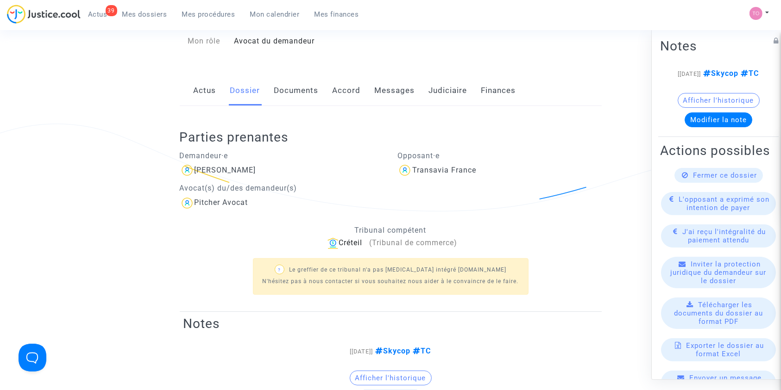
click at [433, 85] on link "Judiciaire" at bounding box center [448, 91] width 38 height 31
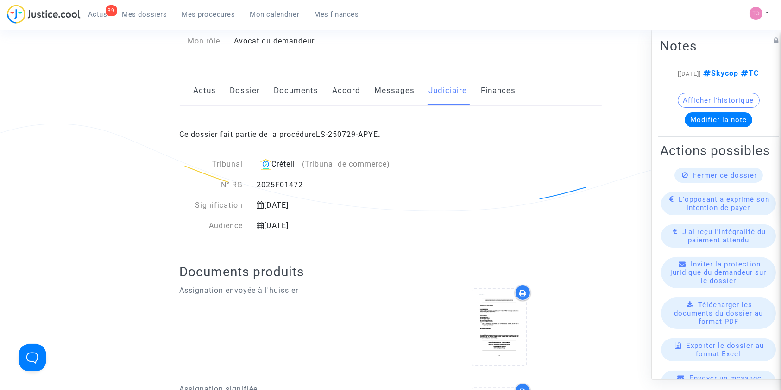
click at [281, 87] on link "Documents" at bounding box center [296, 91] width 44 height 31
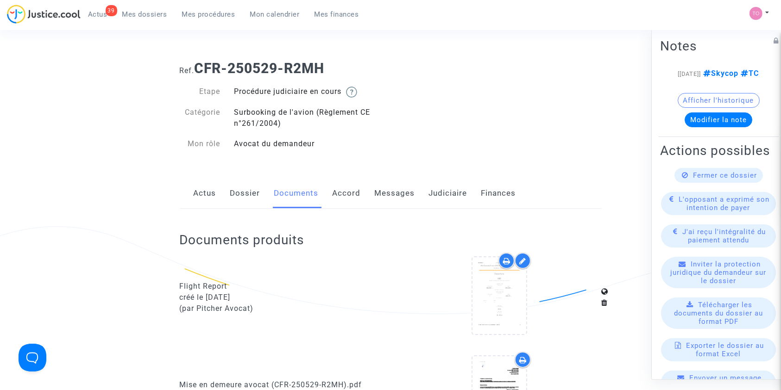
click at [390, 200] on link "Messages" at bounding box center [395, 193] width 40 height 31
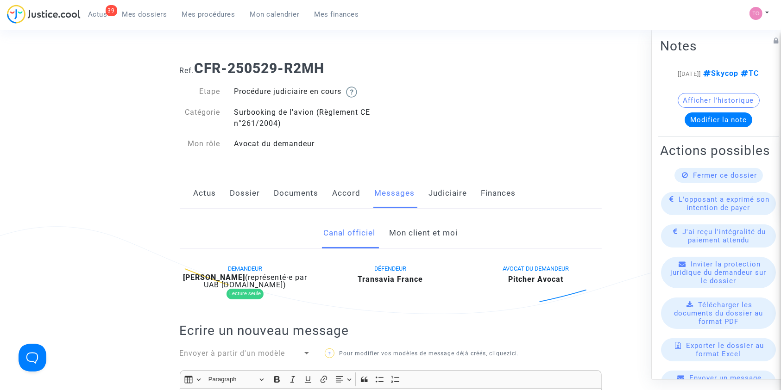
click at [432, 240] on link "Mon client et moi" at bounding box center [423, 233] width 69 height 31
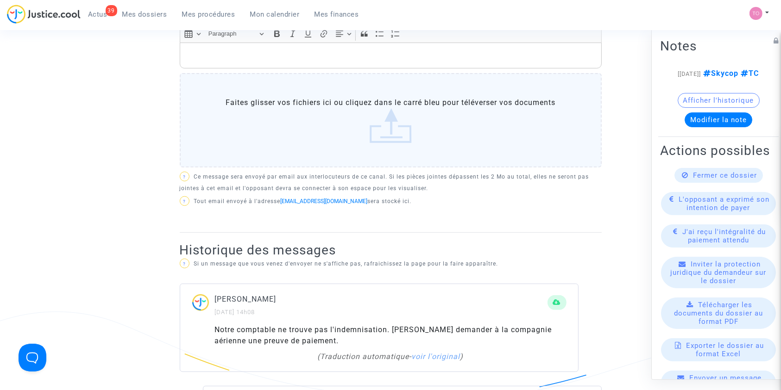
scroll to position [350, 0]
click at [730, 106] on button "Afficher l'historique" at bounding box center [719, 100] width 82 height 15
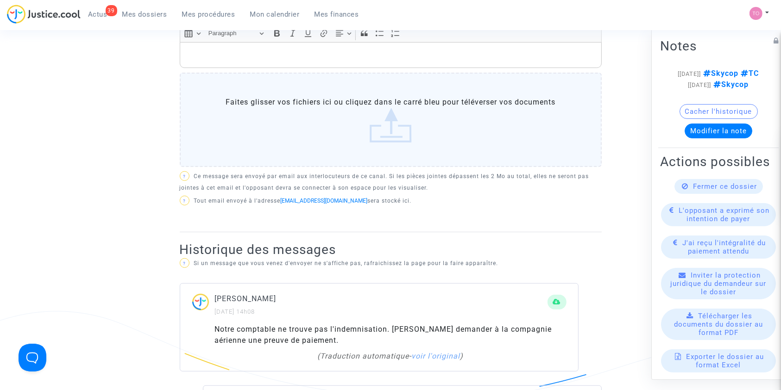
click at [725, 113] on note-viewer "[[DATE]] Skycop TC [[DATE]] Skycop Cacher l'historique Modifier la note" at bounding box center [718, 103] width 117 height 70
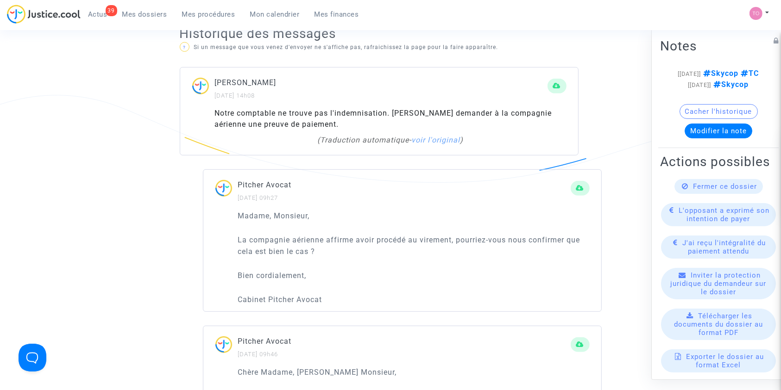
scroll to position [576, 0]
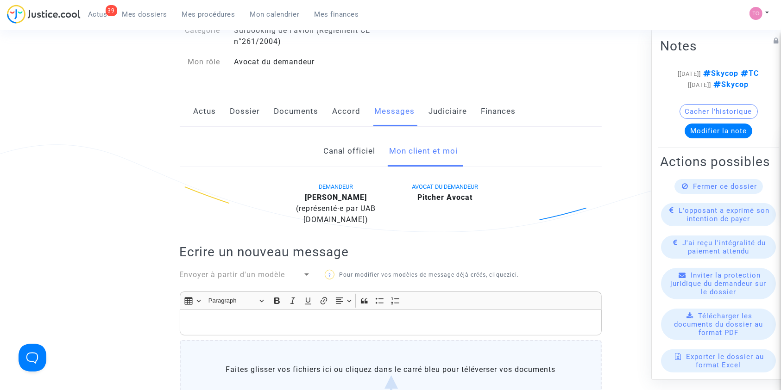
click at [276, 107] on link "Documents" at bounding box center [296, 111] width 44 height 31
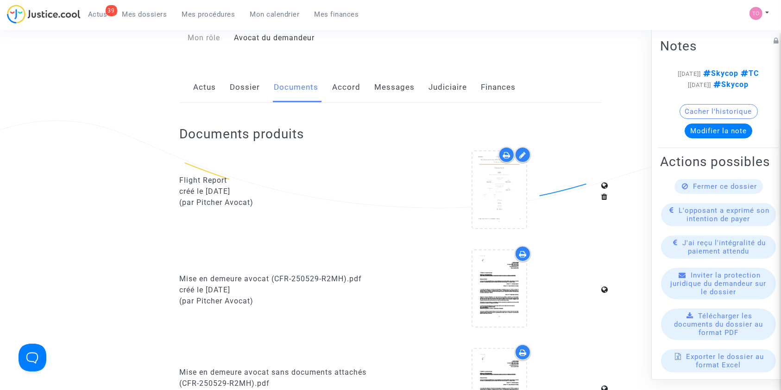
scroll to position [226, 0]
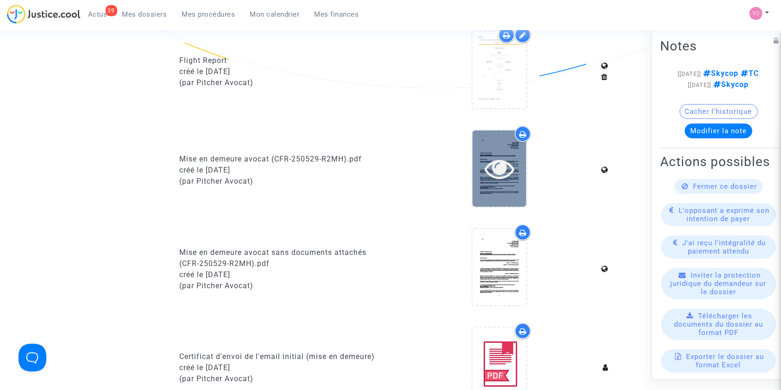
click at [502, 180] on icon at bounding box center [500, 169] width 30 height 30
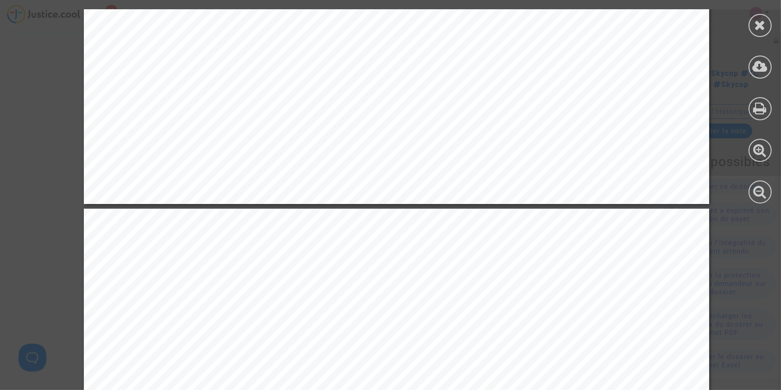
scroll to position [679, 0]
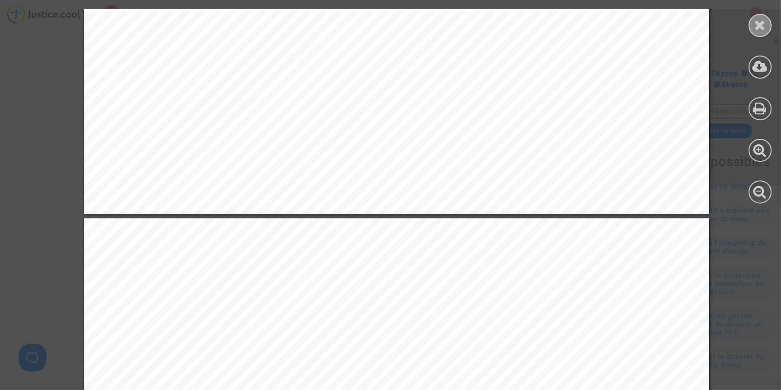
click at [762, 15] on div at bounding box center [760, 25] width 23 height 23
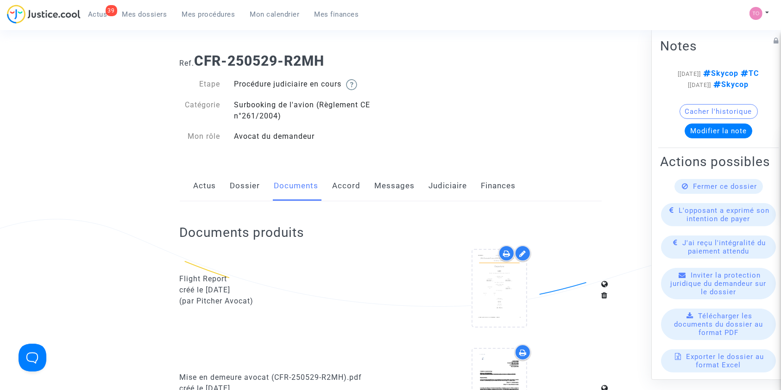
scroll to position [0, 0]
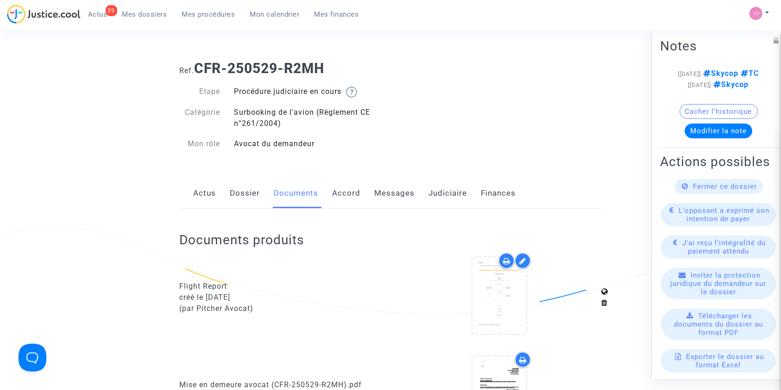
click at [398, 195] on link "Messages" at bounding box center [395, 193] width 40 height 31
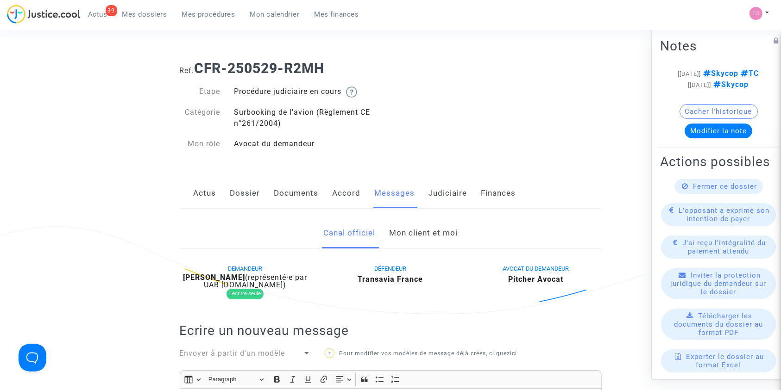
click at [396, 233] on link "Mon client et moi" at bounding box center [423, 233] width 69 height 31
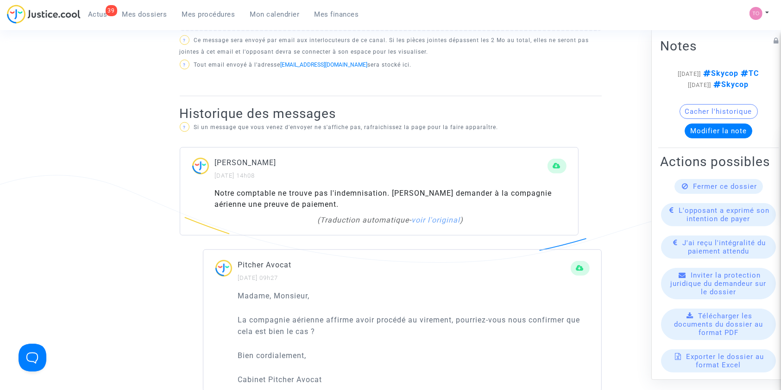
scroll to position [515, 0]
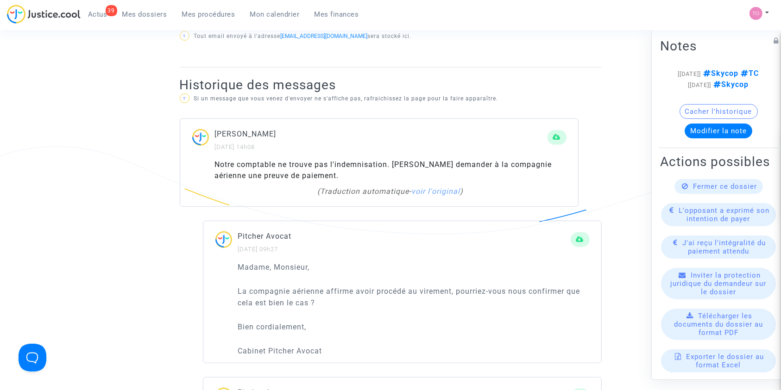
click at [689, 119] on button "Cacher l'historique" at bounding box center [719, 111] width 78 height 15
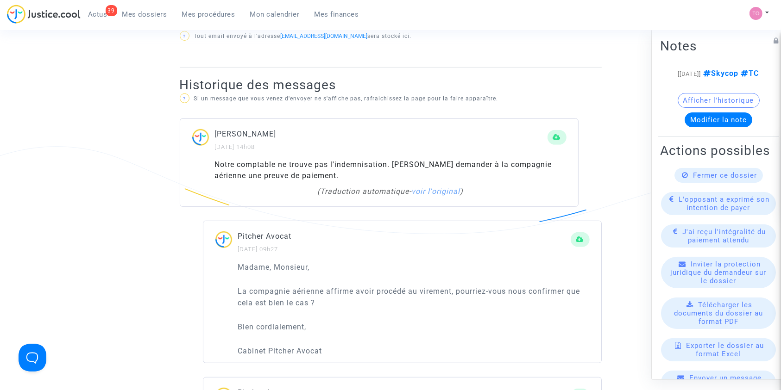
click at [689, 107] on button "Afficher l'historique" at bounding box center [719, 100] width 82 height 15
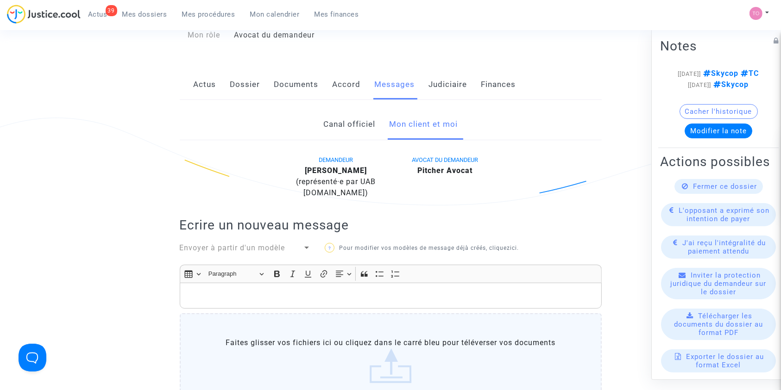
scroll to position [0, 0]
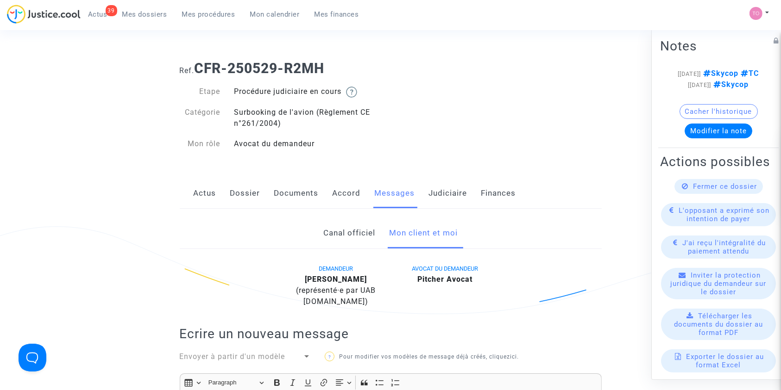
click at [700, 137] on button "Modifier la note" at bounding box center [719, 130] width 68 height 15
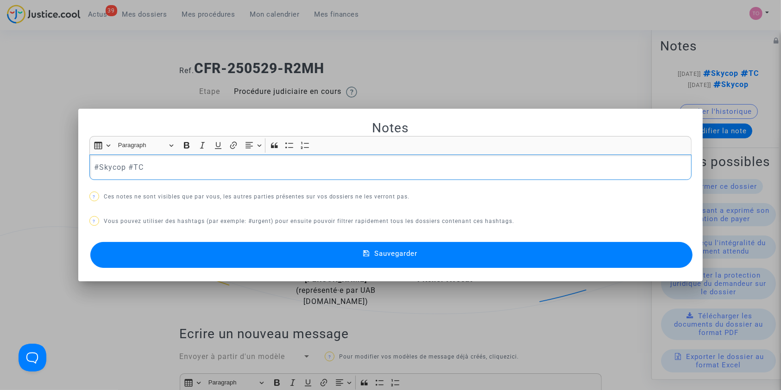
click at [350, 85] on div at bounding box center [390, 195] width 781 height 390
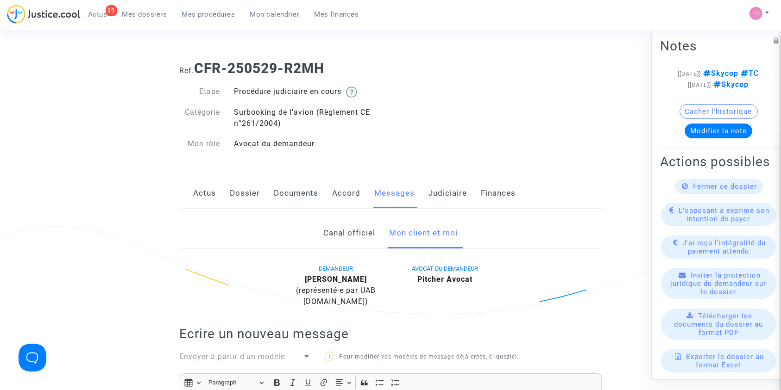
click at [442, 189] on link "Judiciaire" at bounding box center [448, 193] width 38 height 31
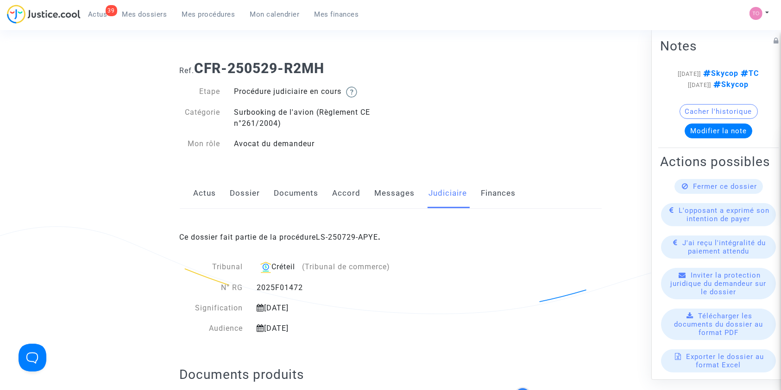
click at [255, 199] on link "Dossier" at bounding box center [245, 193] width 30 height 31
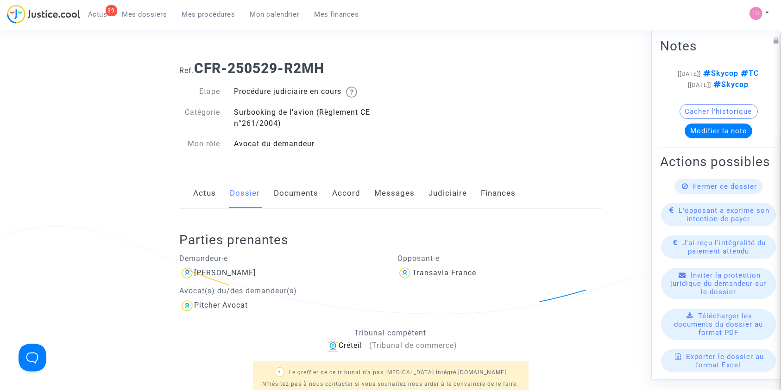
click at [299, 189] on link "Documents" at bounding box center [296, 193] width 44 height 31
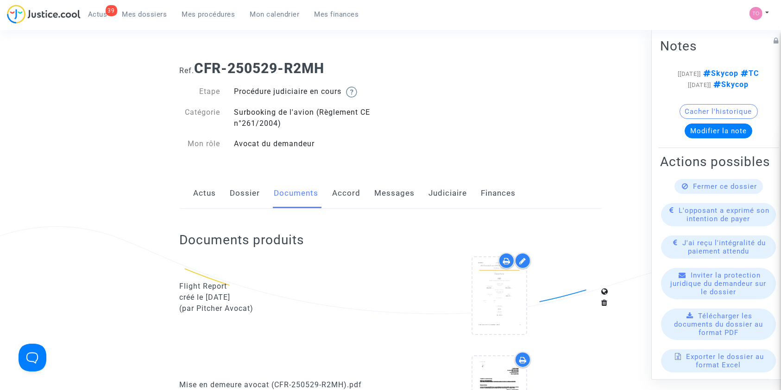
click at [533, 279] on div at bounding box center [499, 297] width 204 height 89
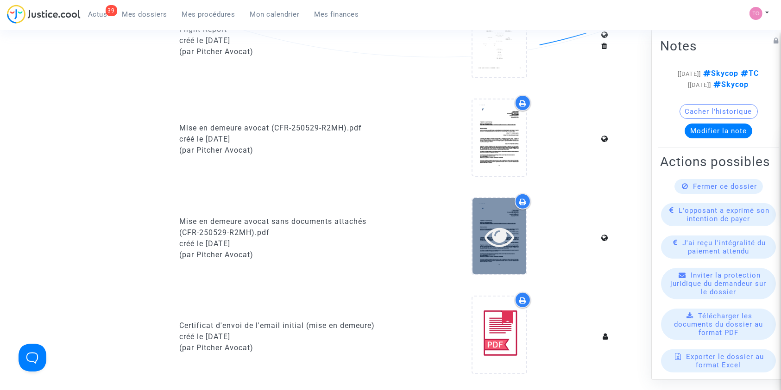
scroll to position [267, 0]
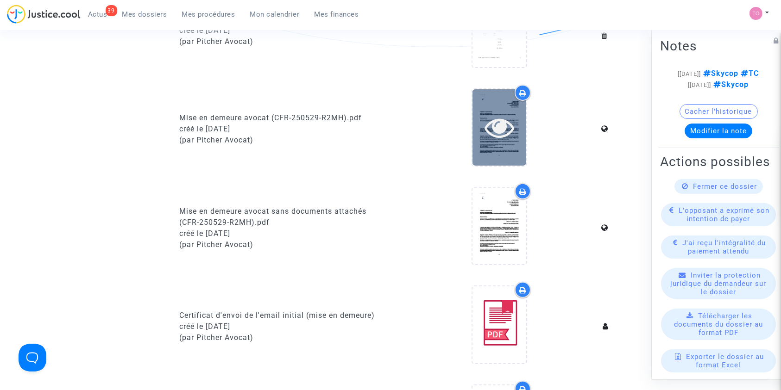
click at [497, 142] on div at bounding box center [499, 127] width 54 height 76
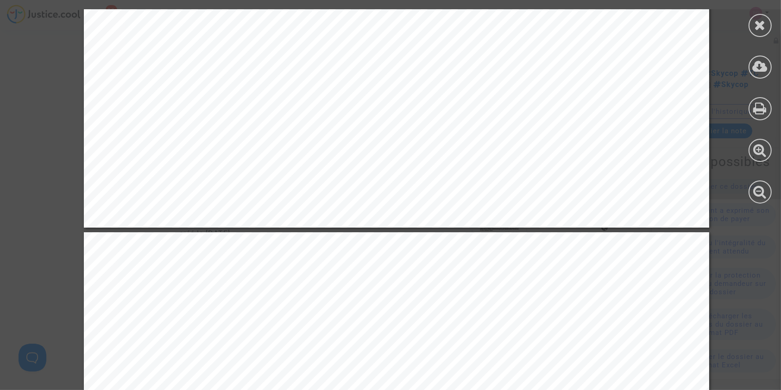
scroll to position [638, 0]
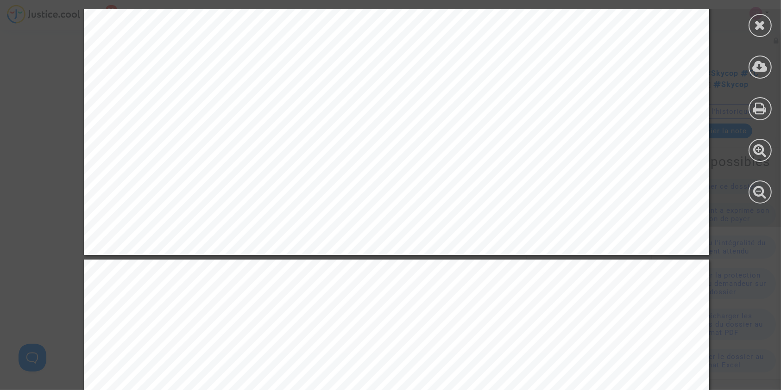
drag, startPoint x: 441, startPoint y: 117, endPoint x: 256, endPoint y: 117, distance: 184.8
click at [256, 117] on span "Référence de paiement : SKYCOP / COMPAGNIE AERIENNE" at bounding box center [302, 116] width 336 height 11
copy span ": SKYCOP / COMPAGNIE AERIEN"
click at [742, 21] on div at bounding box center [760, 106] width 42 height 213
click at [751, 23] on div at bounding box center [760, 25] width 23 height 23
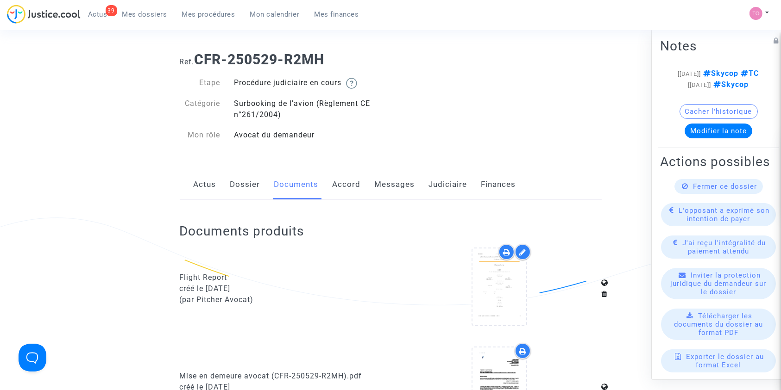
scroll to position [0, 0]
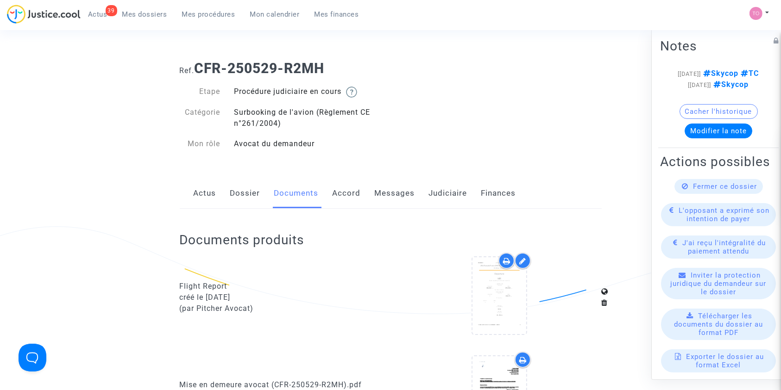
click at [205, 14] on span "Mes procédures" at bounding box center [208, 14] width 53 height 8
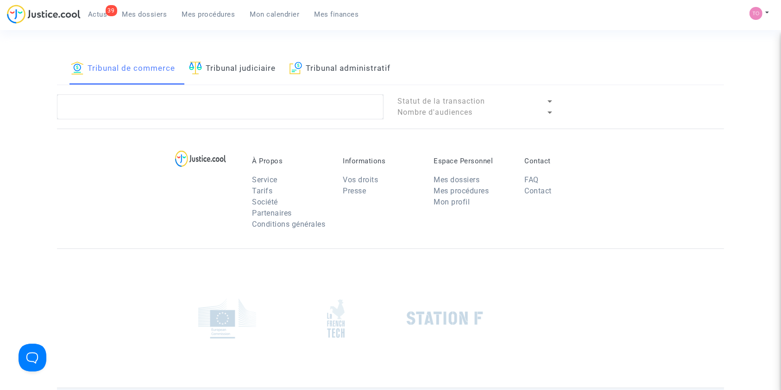
click at [156, 11] on span "Mes dossiers" at bounding box center [144, 14] width 45 height 8
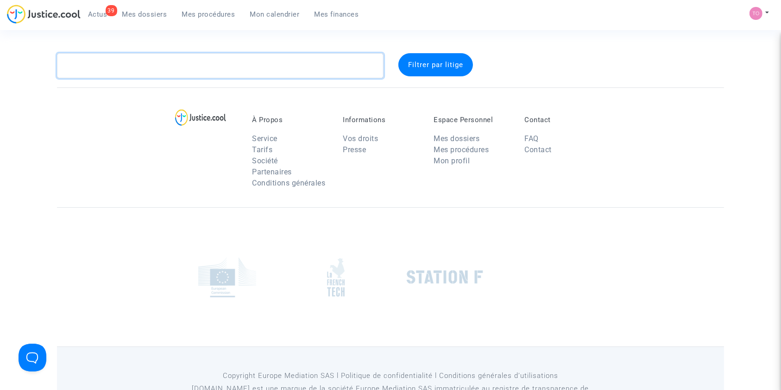
click at [126, 70] on textarea at bounding box center [220, 65] width 327 height 25
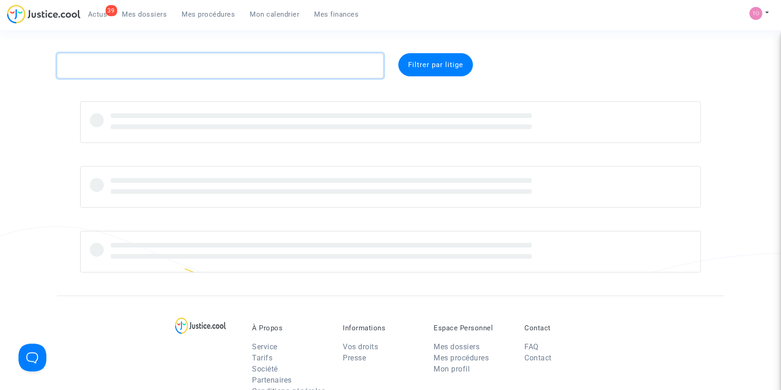
paste textarea "GAGNAIRE"
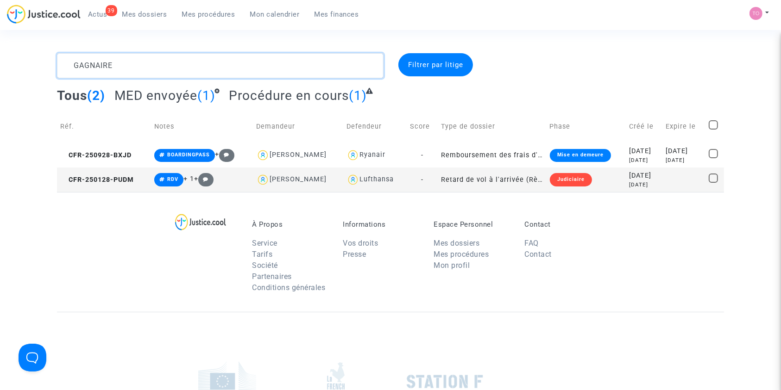
type textarea "GAGNAIRE"
click at [629, 176] on div "[DATE]" at bounding box center [644, 176] width 30 height 10
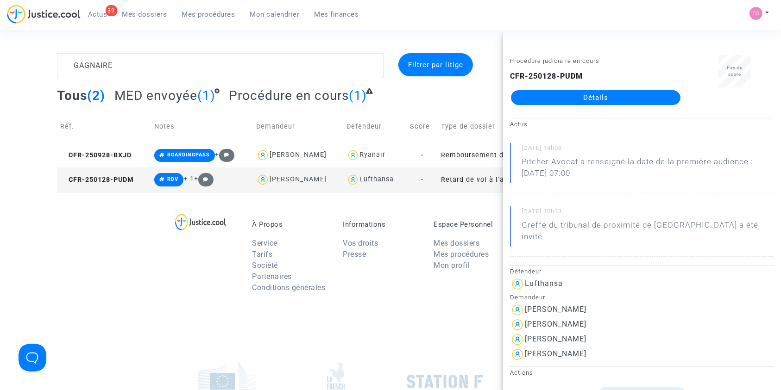
click at [606, 95] on link "Détails" at bounding box center [596, 97] width 170 height 15
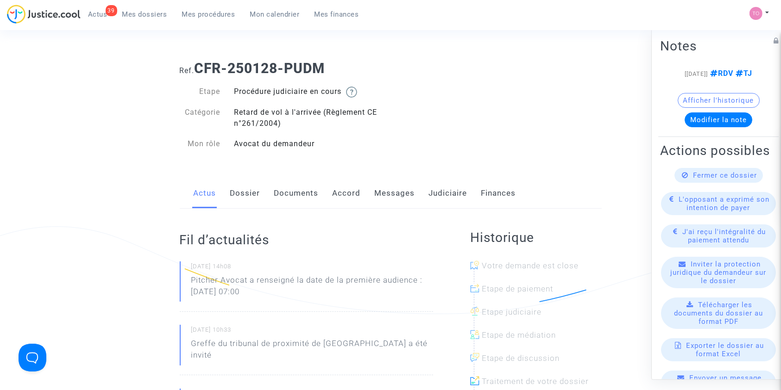
click at [250, 188] on link "Dossier" at bounding box center [245, 193] width 30 height 31
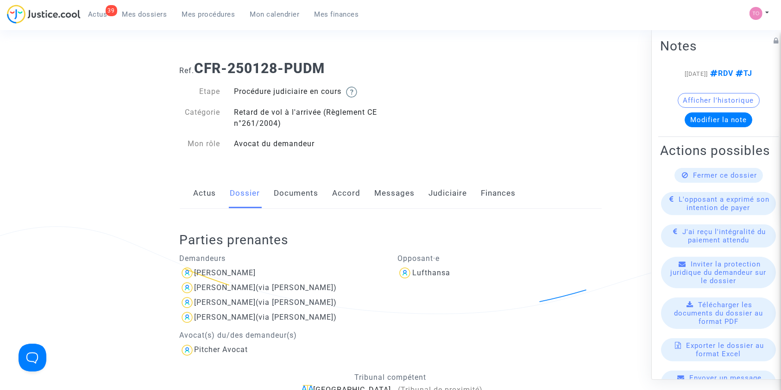
click at [438, 191] on link "Judiciaire" at bounding box center [448, 193] width 38 height 31
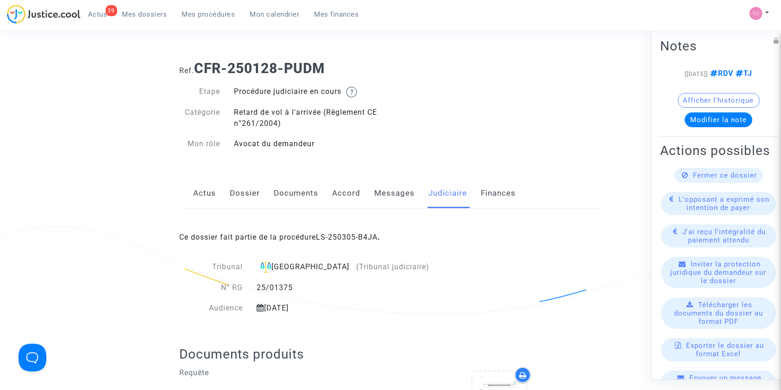
click at [244, 189] on link "Dossier" at bounding box center [245, 193] width 30 height 31
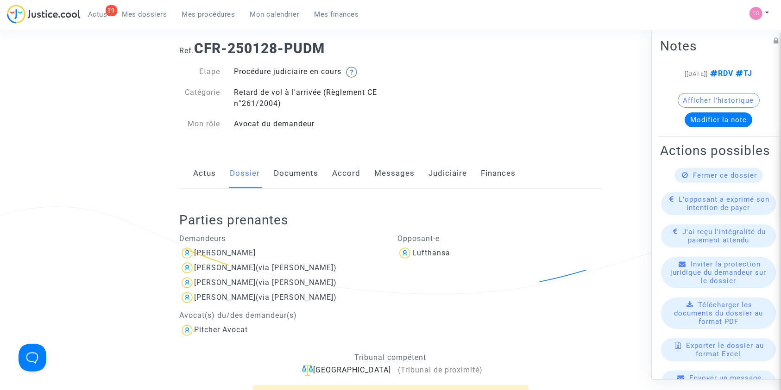
scroll to position [20, 0]
click at [270, 173] on div "Actus Dossier Documents Accord Messages Judiciaire Finances" at bounding box center [391, 173] width 422 height 31
click at [284, 170] on link "Documents" at bounding box center [296, 173] width 44 height 31
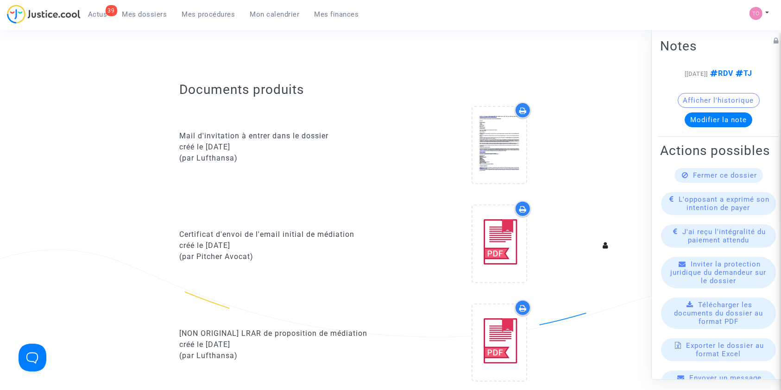
scroll to position [432, 0]
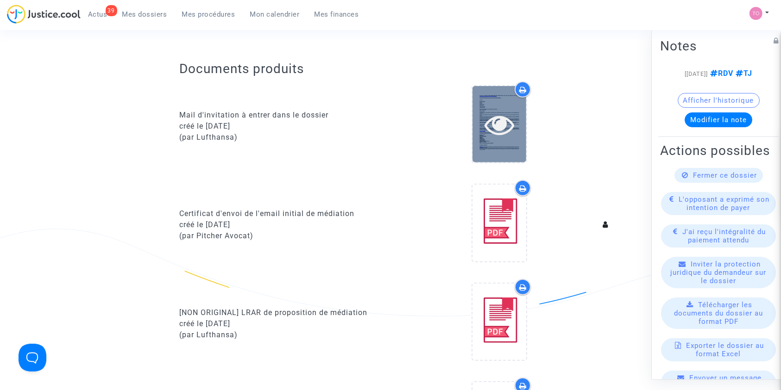
click at [505, 120] on icon at bounding box center [500, 125] width 30 height 30
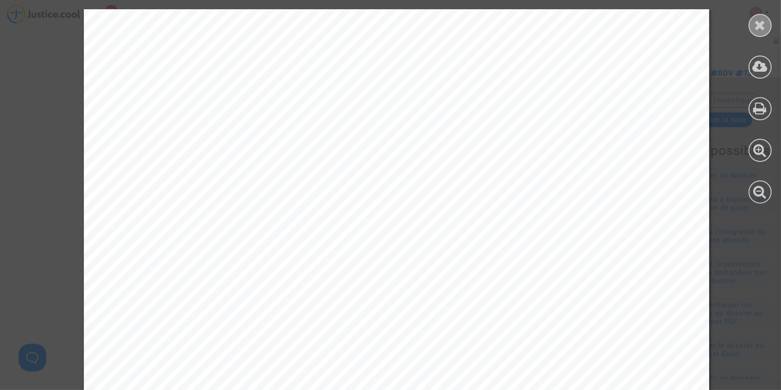
click at [762, 16] on div at bounding box center [760, 25] width 23 height 23
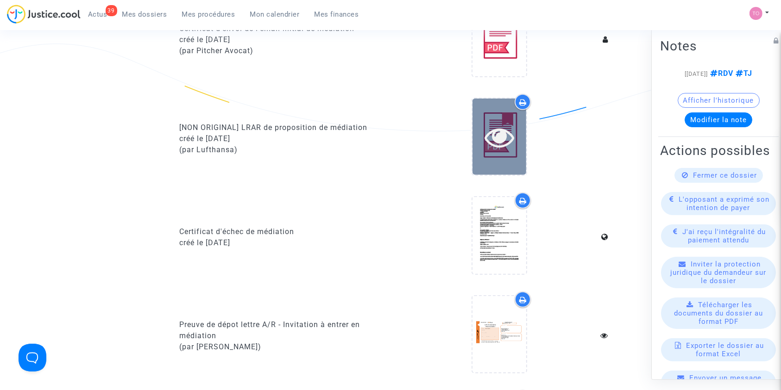
scroll to position [597, 0]
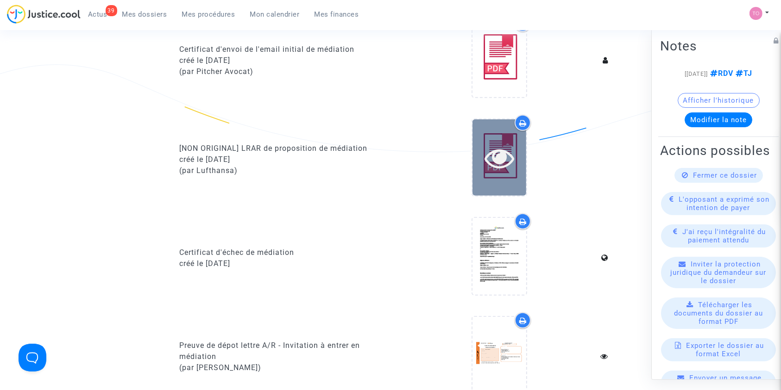
click at [508, 150] on icon at bounding box center [500, 158] width 30 height 30
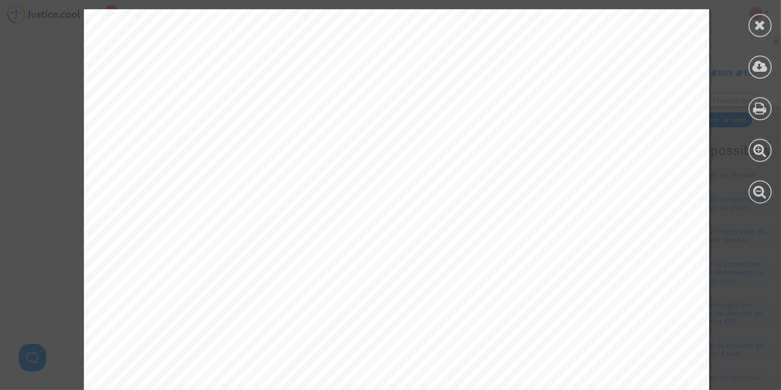
scroll to position [0, 0]
click at [756, 35] on div at bounding box center [760, 25] width 23 height 23
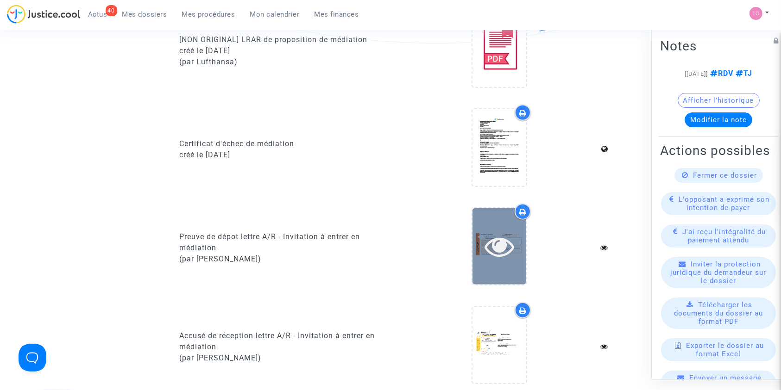
scroll to position [720, 0]
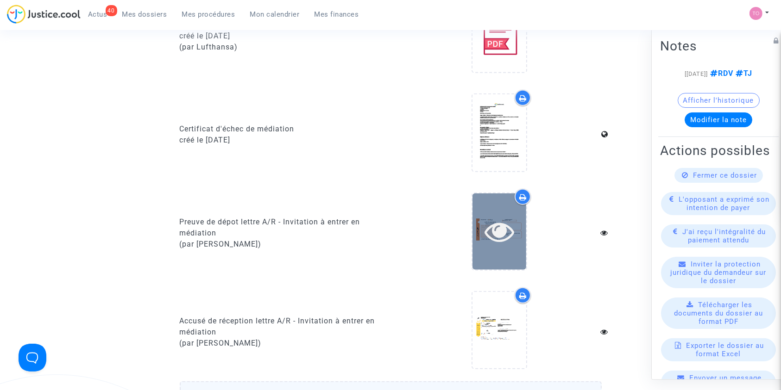
click at [504, 243] on icon at bounding box center [500, 232] width 30 height 30
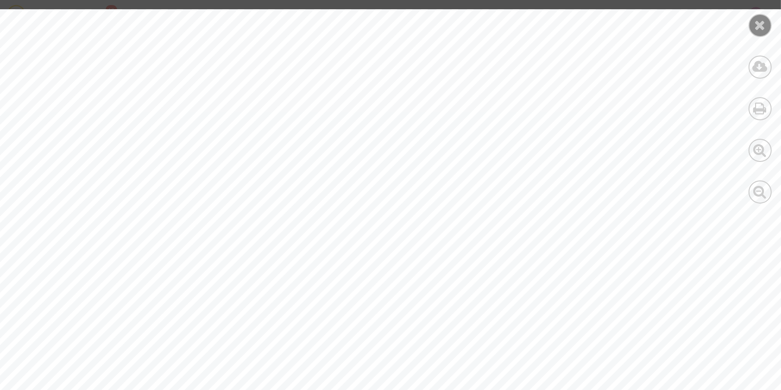
click at [755, 26] on icon at bounding box center [761, 25] width 12 height 14
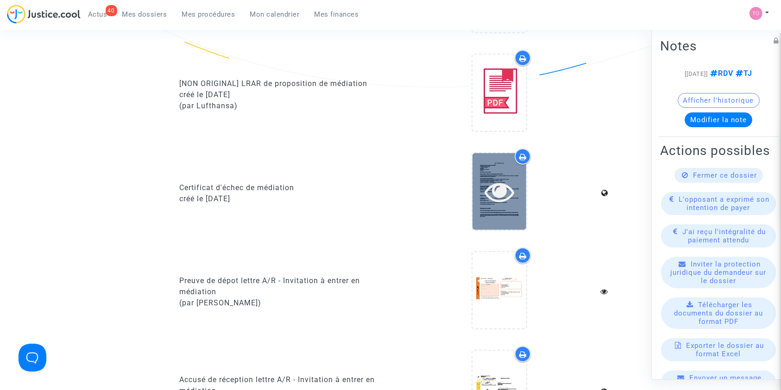
scroll to position [679, 0]
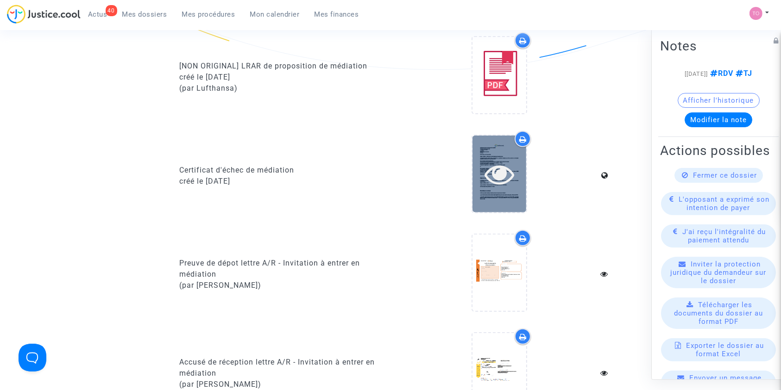
click at [495, 185] on icon at bounding box center [500, 174] width 30 height 30
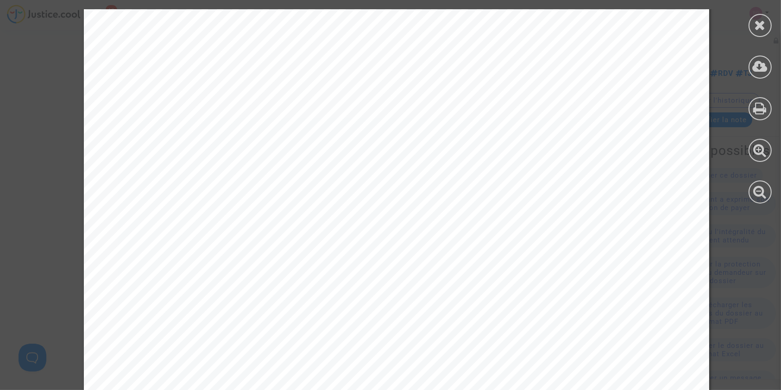
scroll to position [2841, 0]
click at [746, 28] on div at bounding box center [760, 106] width 42 height 213
click at [750, 26] on div at bounding box center [760, 25] width 23 height 23
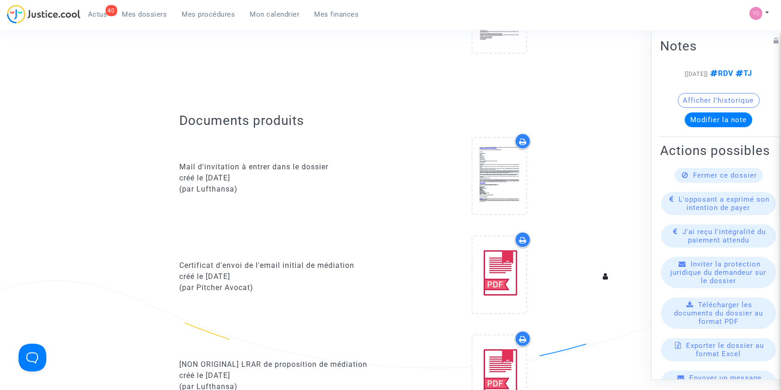
scroll to position [350, 0]
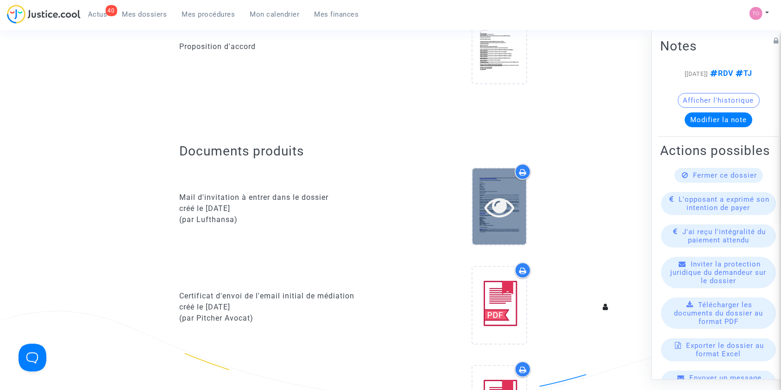
click at [476, 193] on div at bounding box center [499, 207] width 54 height 30
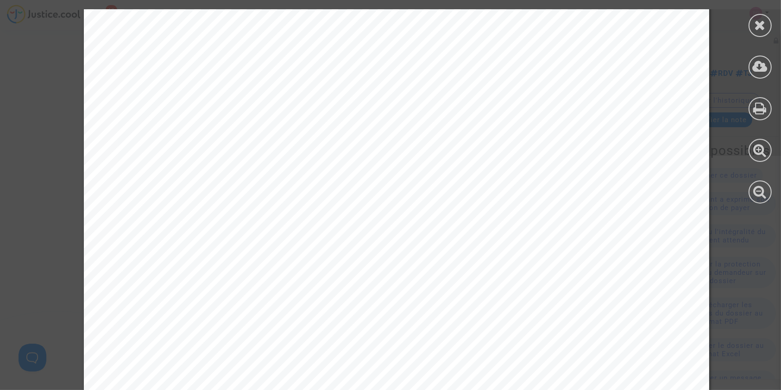
scroll to position [1050, 0]
drag, startPoint x: 758, startPoint y: 24, endPoint x: 731, endPoint y: 44, distance: 33.4
click at [758, 24] on icon at bounding box center [761, 25] width 12 height 14
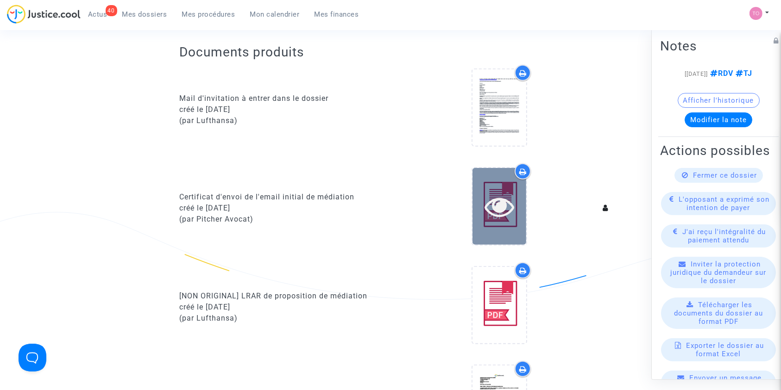
scroll to position [453, 0]
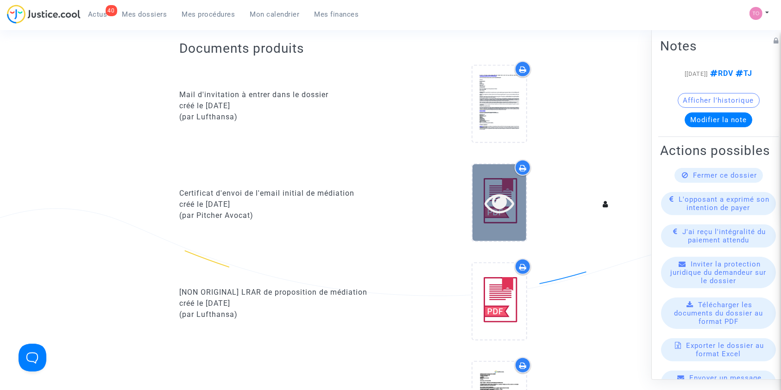
click at [511, 210] on icon at bounding box center [500, 203] width 30 height 30
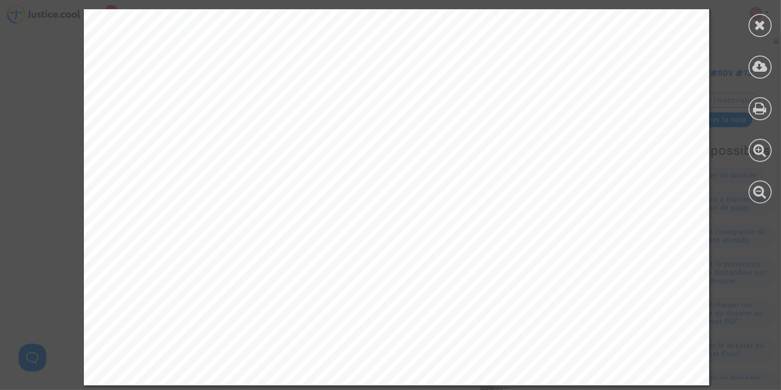
scroll to position [516, 0]
click at [767, 28] on div at bounding box center [760, 25] width 23 height 23
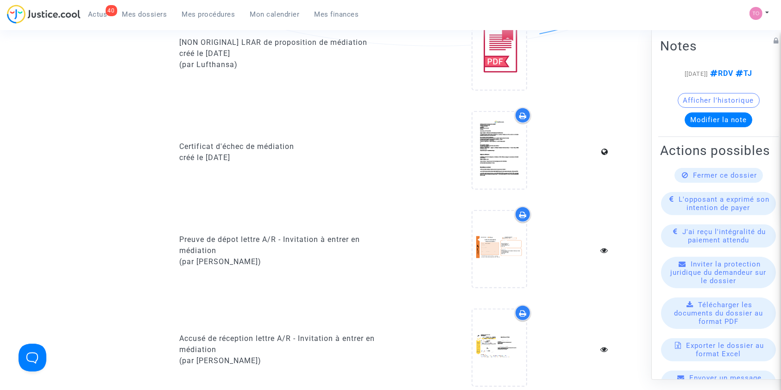
scroll to position [659, 0]
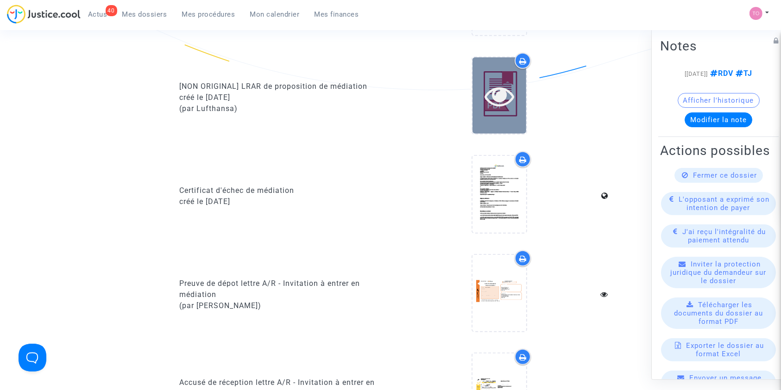
click at [489, 102] on icon at bounding box center [500, 96] width 30 height 30
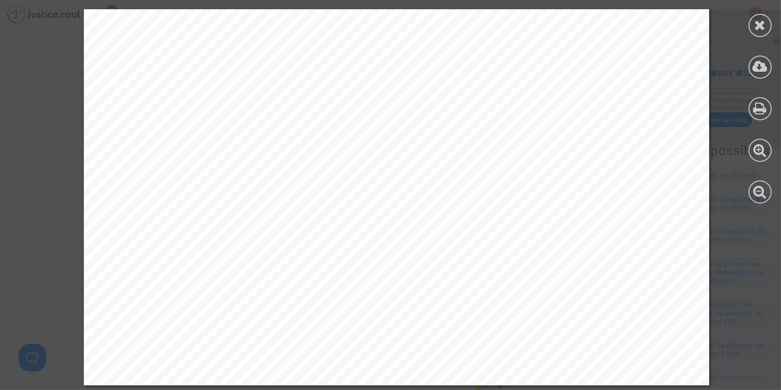
scroll to position [1405, 0]
click at [756, 25] on icon at bounding box center [761, 25] width 12 height 14
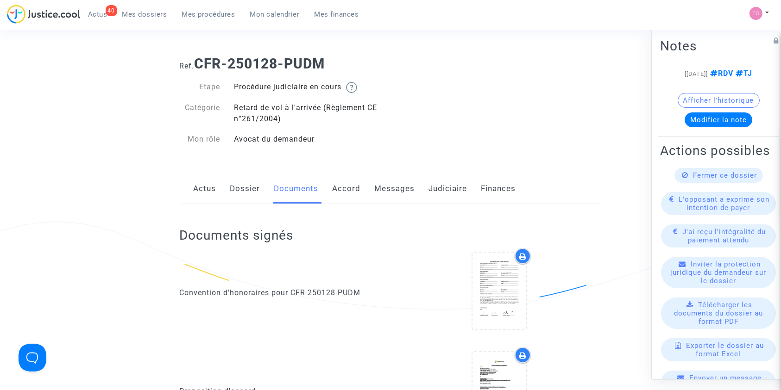
scroll to position [0, 0]
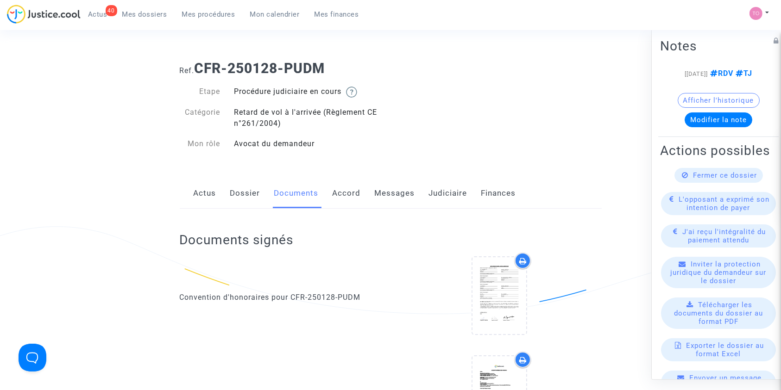
click at [385, 197] on link "Messages" at bounding box center [395, 193] width 40 height 31
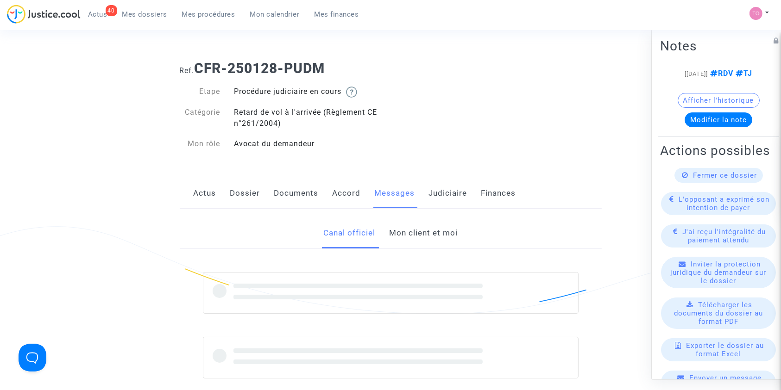
click at [412, 232] on link "Mon client et moi" at bounding box center [423, 233] width 69 height 31
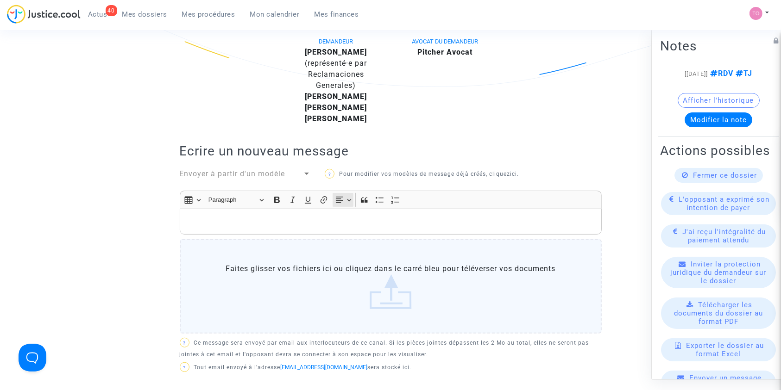
scroll to position [206, 0]
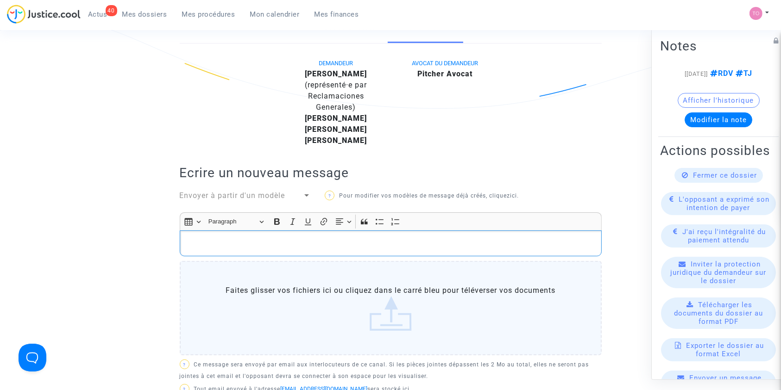
click at [282, 244] on p "Rich Text Editor, main" at bounding box center [390, 244] width 412 height 12
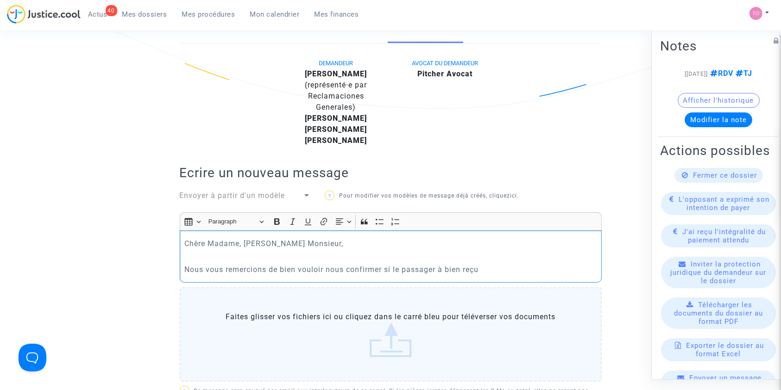
drag, startPoint x: 511, startPoint y: 262, endPoint x: 185, endPoint y: 271, distance: 326.7
click at [185, 271] on div "Chère Madame, Cher Monsieur, Nous vous remercions de bien vouloir nous confirme…" at bounding box center [391, 257] width 422 height 52
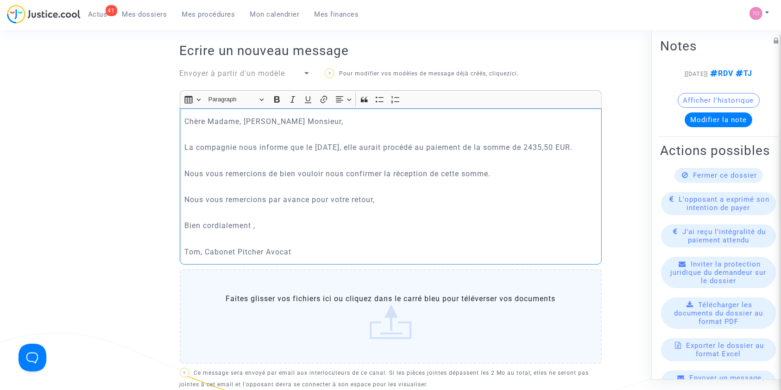
scroll to position [339, 0]
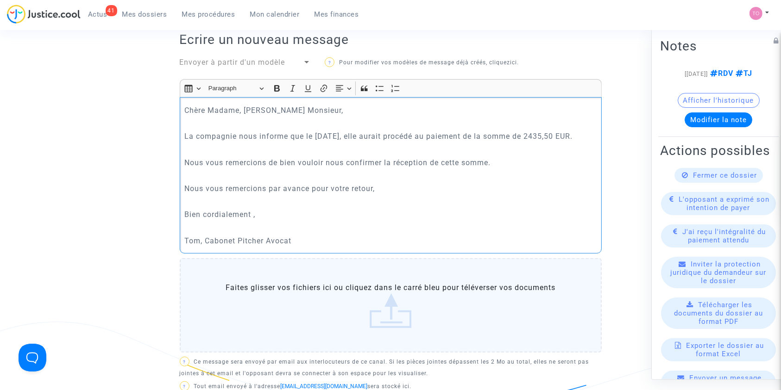
drag, startPoint x: 221, startPoint y: 250, endPoint x: 227, endPoint y: 250, distance: 6.0
click at [223, 247] on p "Tom, Cabonet Pitcher Avocat" at bounding box center [390, 241] width 412 height 12
click at [310, 247] on p "Tom, Cabinet Pitcher Avocat" at bounding box center [390, 241] width 412 height 12
click at [503, 169] on p "Nous vous remercions de bien vouloir nous confirmer la réception de cette somme." at bounding box center [390, 163] width 412 height 12
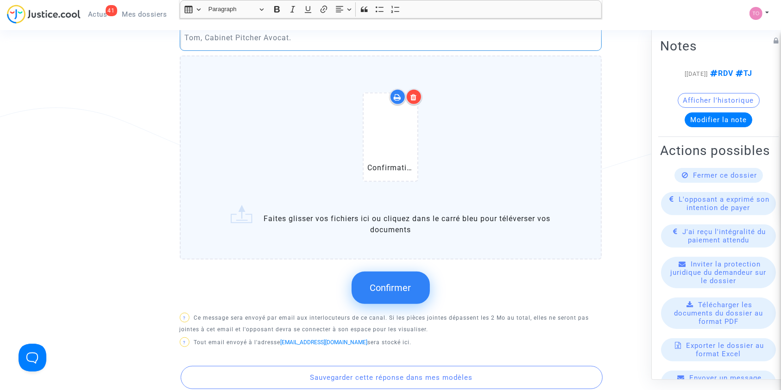
scroll to position [566, 0]
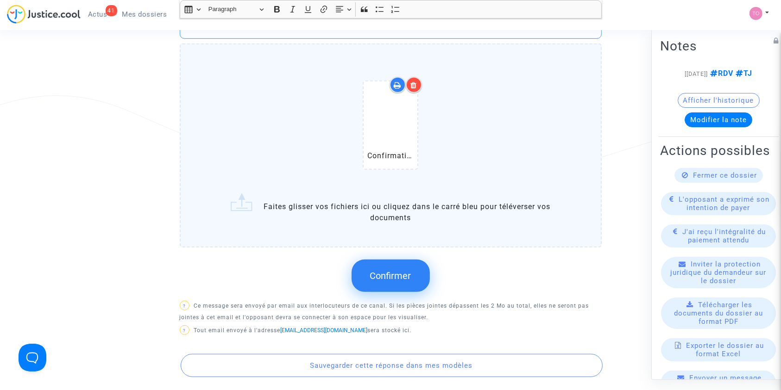
click at [378, 282] on span "Confirmer" at bounding box center [390, 276] width 41 height 11
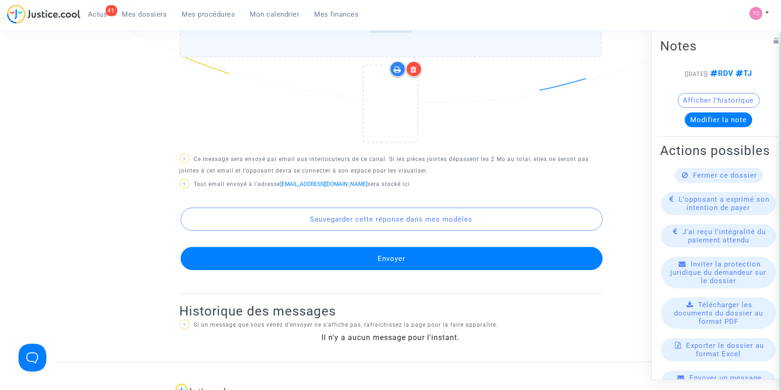
scroll to position [648, 0]
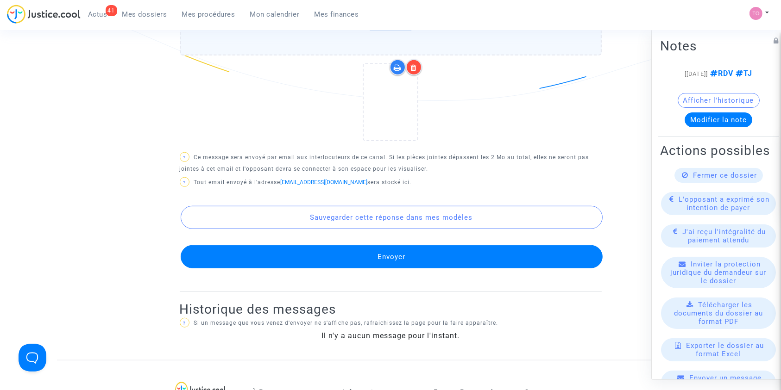
click at [382, 269] on button "Envoyer" at bounding box center [392, 256] width 422 height 23
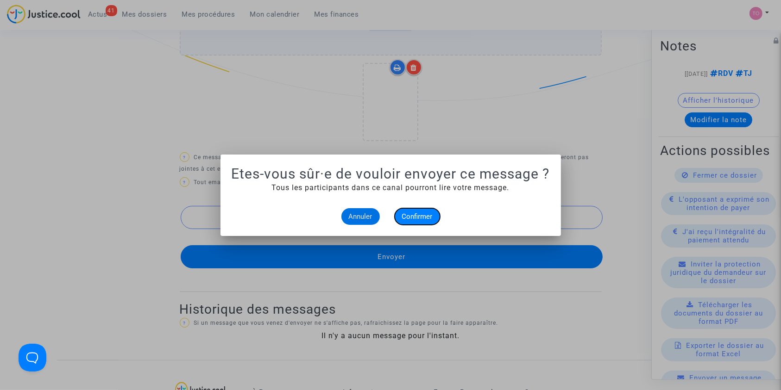
click at [419, 213] on span "Confirmer" at bounding box center [417, 217] width 31 height 8
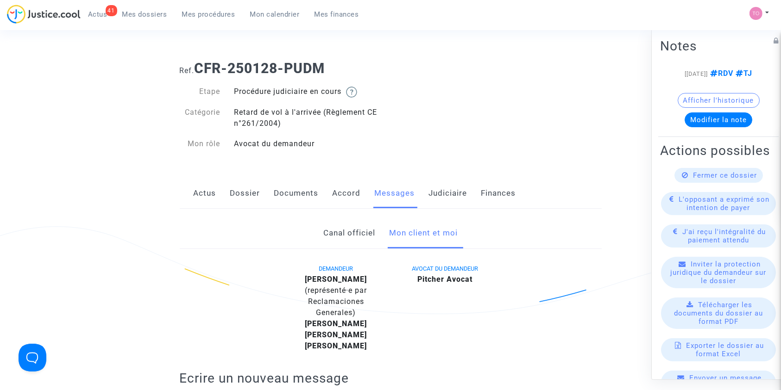
click at [442, 198] on link "Judiciaire" at bounding box center [448, 193] width 38 height 31
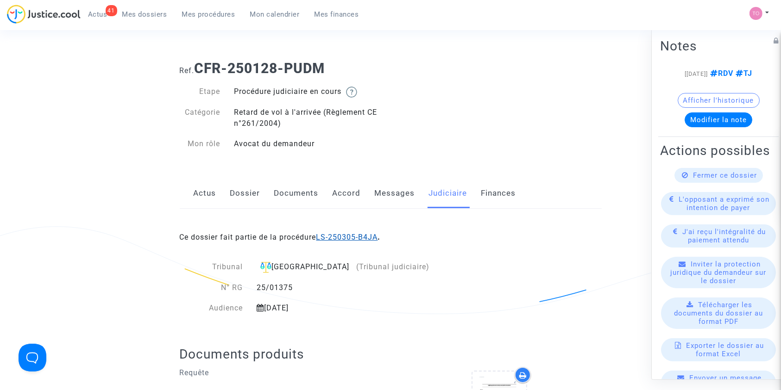
click at [362, 239] on link "LS-250305-B4JA" at bounding box center [347, 237] width 62 height 9
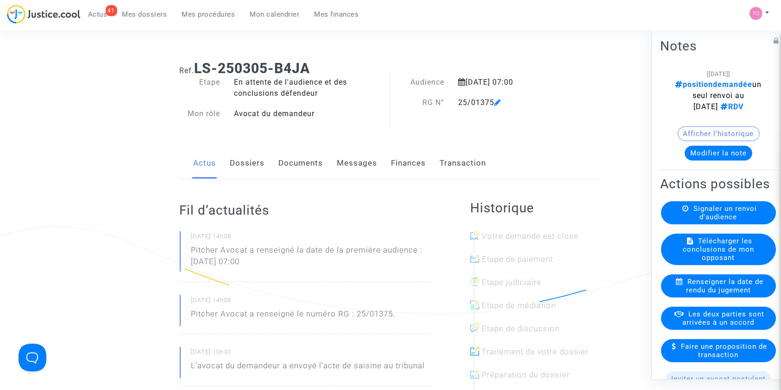
click at [720, 151] on button "Modifier la note" at bounding box center [719, 152] width 68 height 15
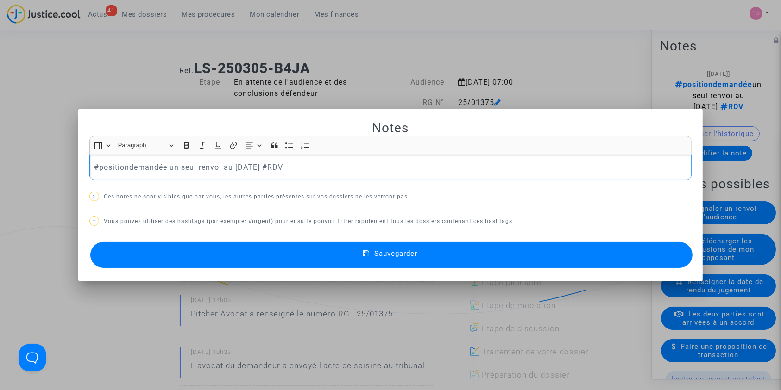
drag, startPoint x: 163, startPoint y: 165, endPoint x: 111, endPoint y: 169, distance: 52.0
click at [111, 169] on p "#positiondemandée un seul renvoi au 20/01/2026 #RDV" at bounding box center [390, 168] width 593 height 12
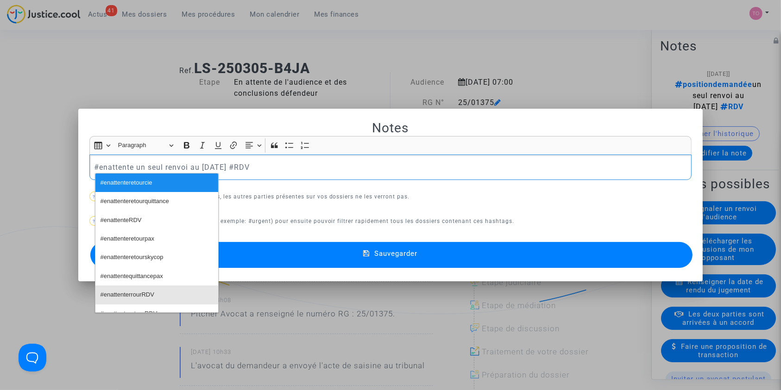
click at [147, 293] on span "#enattenterrourRDV" at bounding box center [128, 295] width 54 height 13
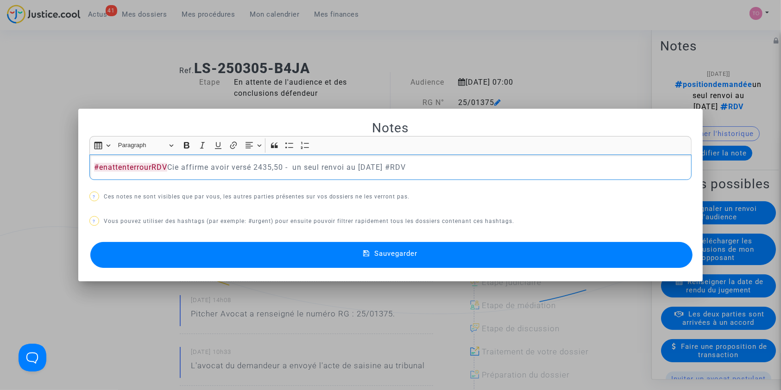
click at [334, 253] on button "Sauvegarder" at bounding box center [391, 255] width 603 height 26
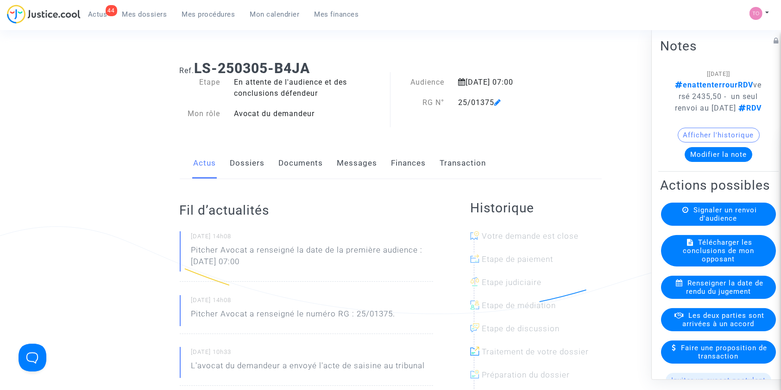
click at [162, 11] on span "Mes dossiers" at bounding box center [144, 14] width 45 height 8
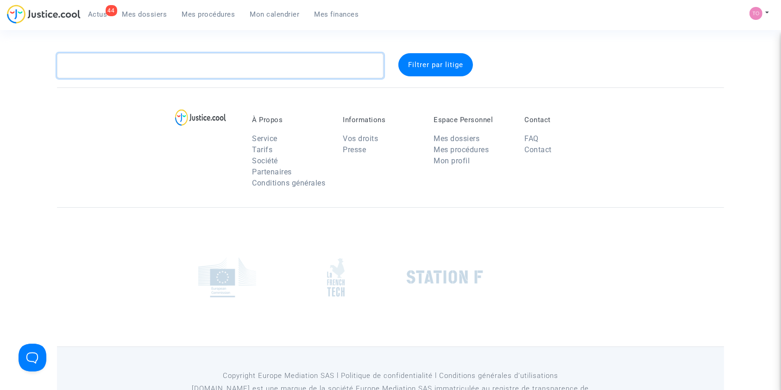
click at [125, 63] on textarea at bounding box center [220, 65] width 327 height 25
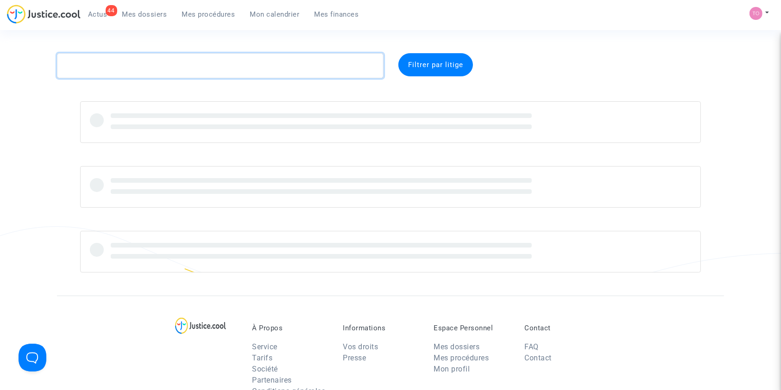
paste textarea "DARIDAN"
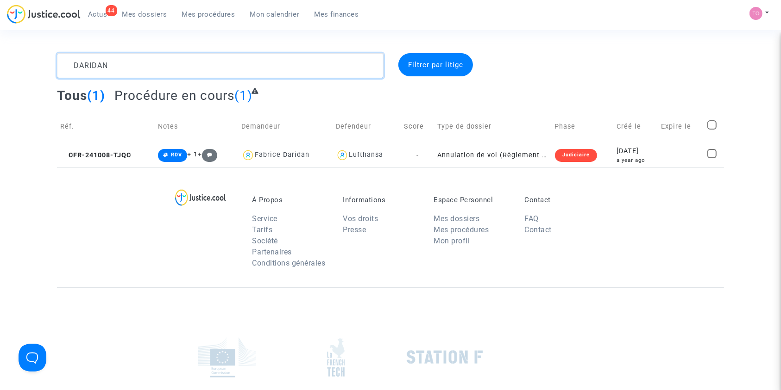
type textarea "DARIDAN"
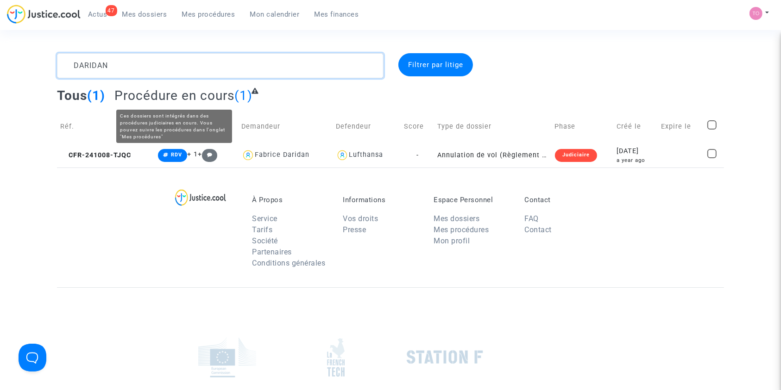
drag, startPoint x: 92, startPoint y: 50, endPoint x: 14, endPoint y: 50, distance: 77.8
click at [14, 50] on section "DARIDAN Filtrer par litige Tous (1) Procédure en cours (1) Réf. Notes Demandeur…" at bounding box center [390, 255] width 781 height 511
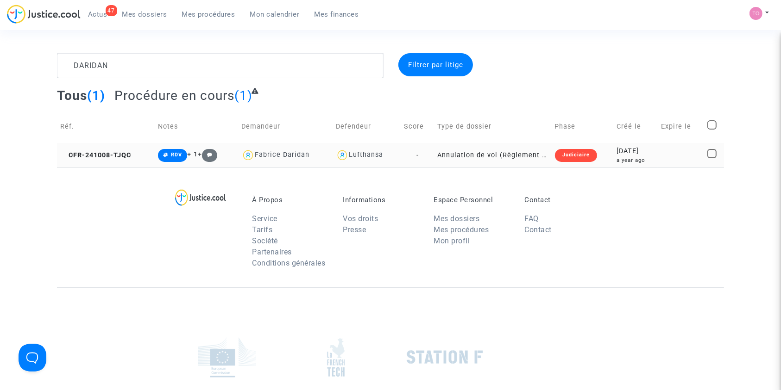
click at [617, 152] on div "2024-10-08" at bounding box center [636, 151] width 38 height 10
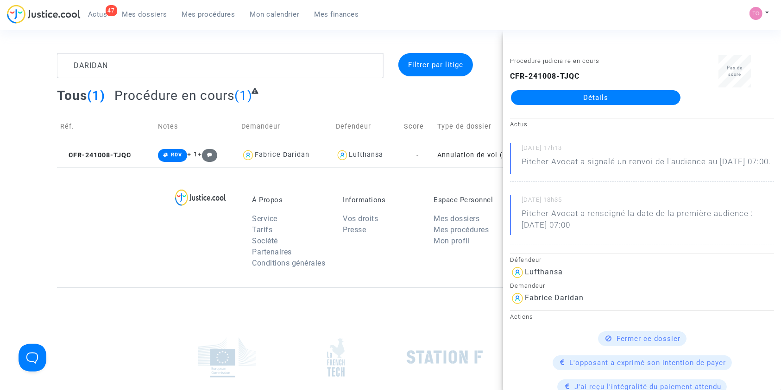
click at [599, 96] on link "Détails" at bounding box center [596, 97] width 170 height 15
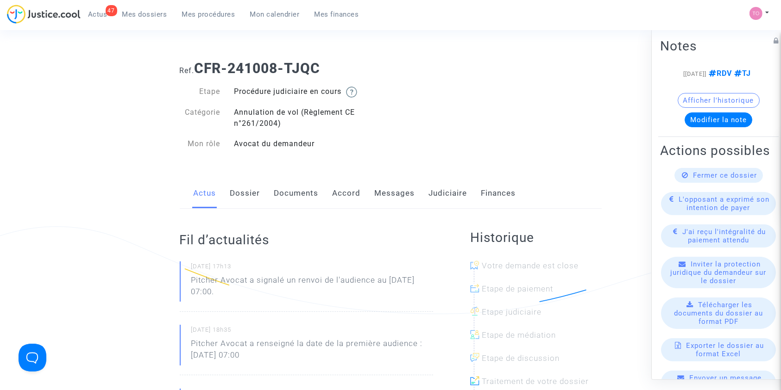
click at [352, 191] on link "Accord" at bounding box center [347, 193] width 28 height 31
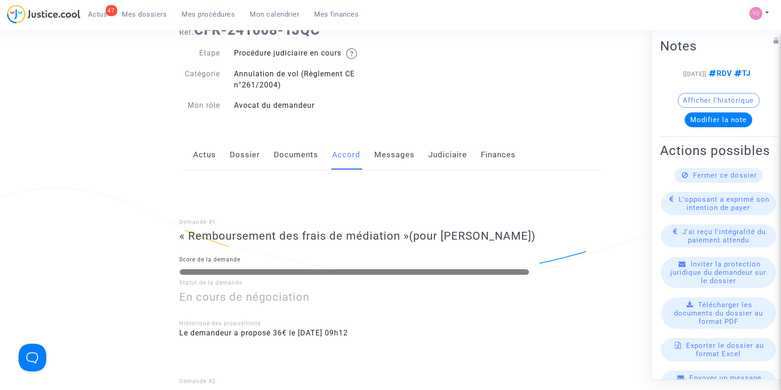
scroll to position [62, 0]
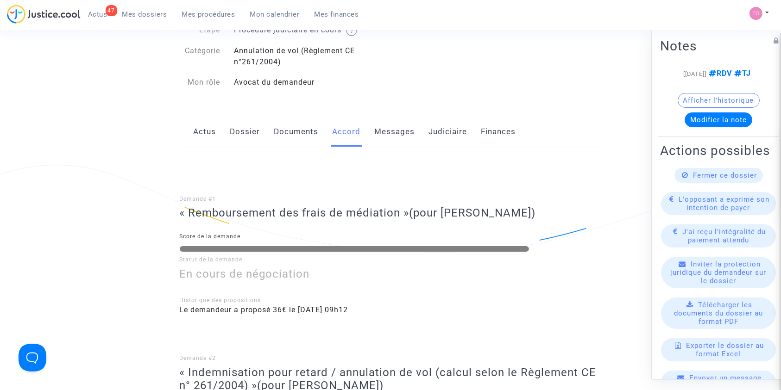
click at [458, 132] on link "Judiciaire" at bounding box center [448, 132] width 38 height 31
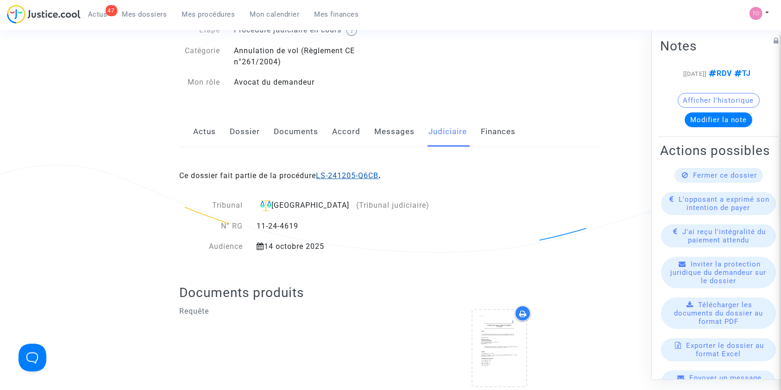
click at [356, 176] on link "LS-241205-Q6CB" at bounding box center [347, 175] width 63 height 9
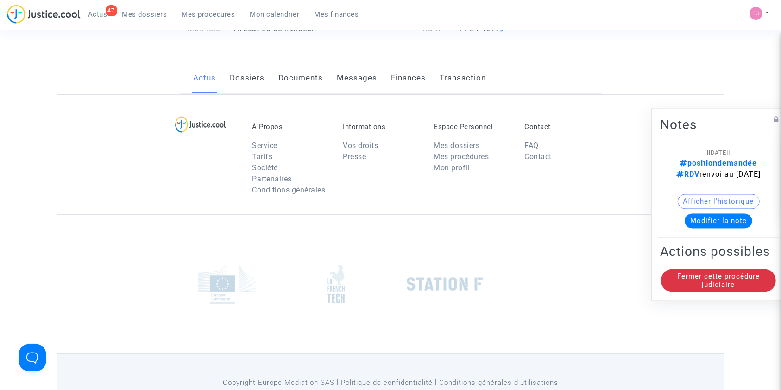
scroll to position [62, 0]
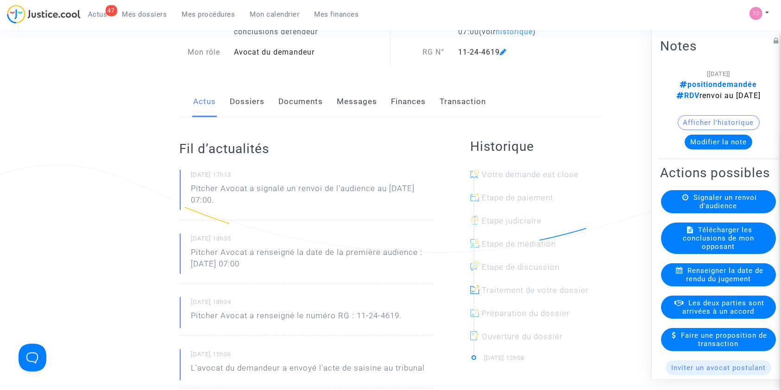
click at [710, 149] on button "Modifier la note" at bounding box center [719, 141] width 68 height 15
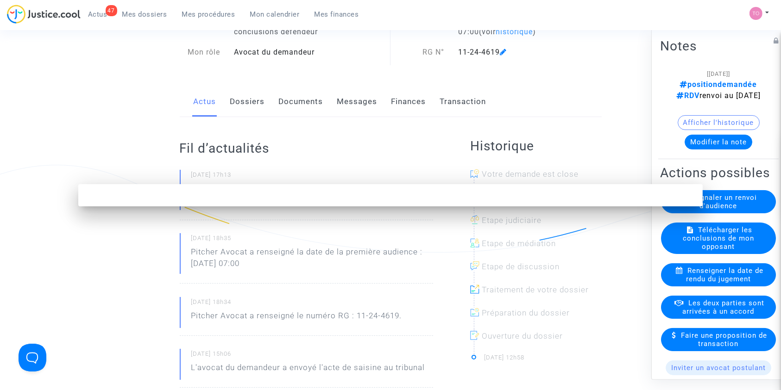
scroll to position [0, 0]
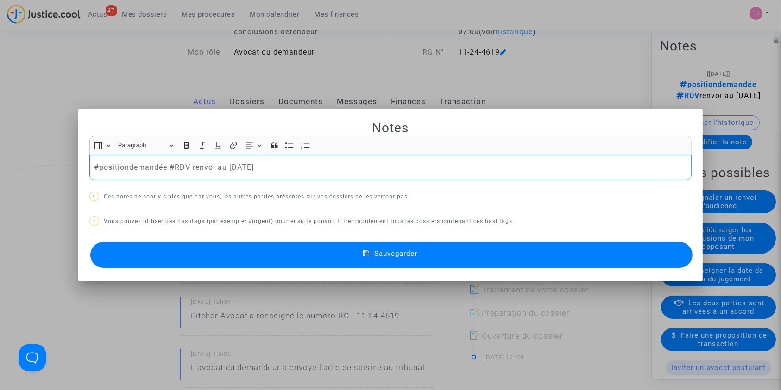
drag, startPoint x: 163, startPoint y: 167, endPoint x: 97, endPoint y: 169, distance: 65.8
click at [97, 169] on p "#positiondemandée #RDV renvoi au 14 octobre 2025" at bounding box center [390, 168] width 593 height 12
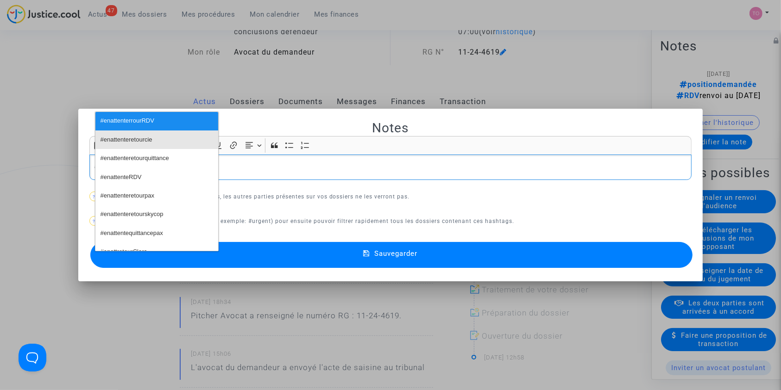
click at [132, 143] on span "#enattenteretourcie" at bounding box center [127, 139] width 52 height 13
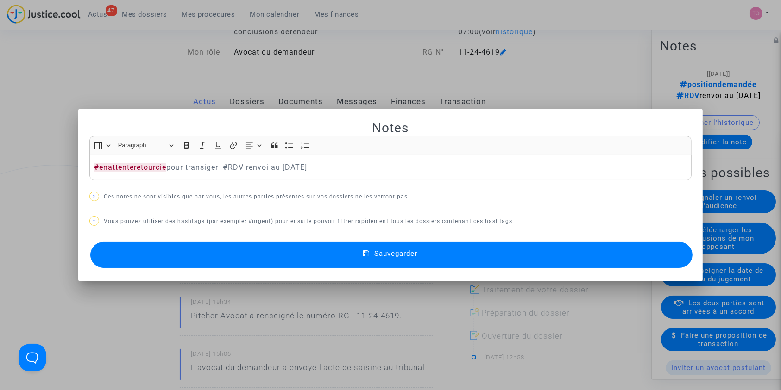
click at [322, 254] on button "Sauvegarder" at bounding box center [391, 255] width 603 height 26
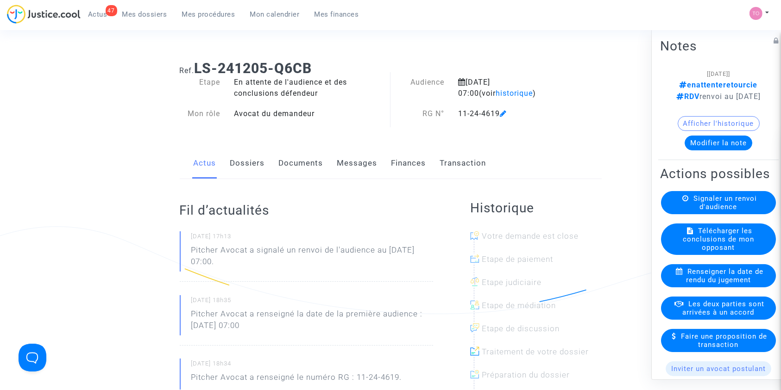
click at [236, 164] on link "Dossiers" at bounding box center [247, 163] width 35 height 31
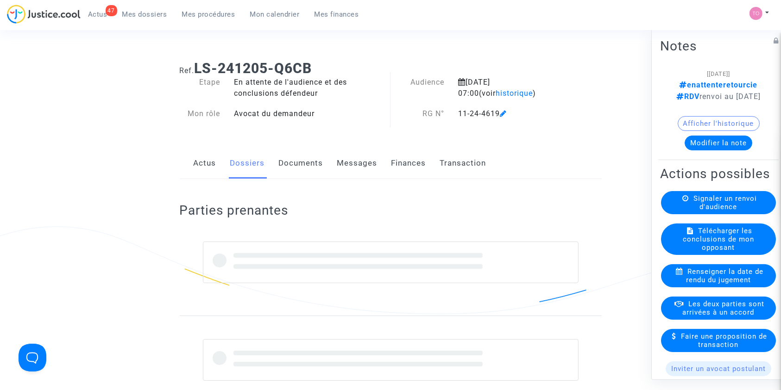
click at [199, 8] on link "Mes procédures" at bounding box center [209, 14] width 68 height 14
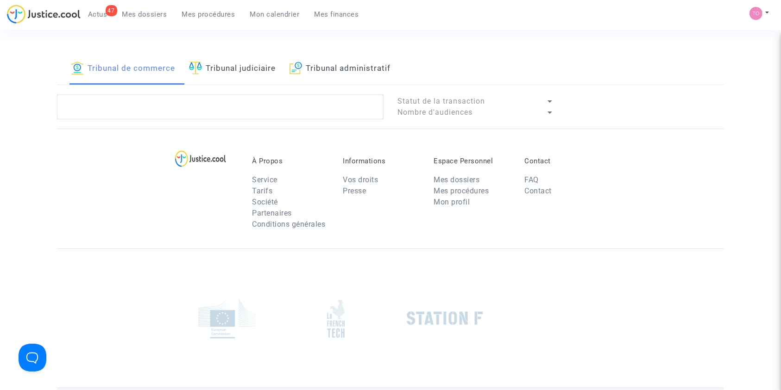
click at [126, 12] on span "Mes dossiers" at bounding box center [144, 14] width 45 height 8
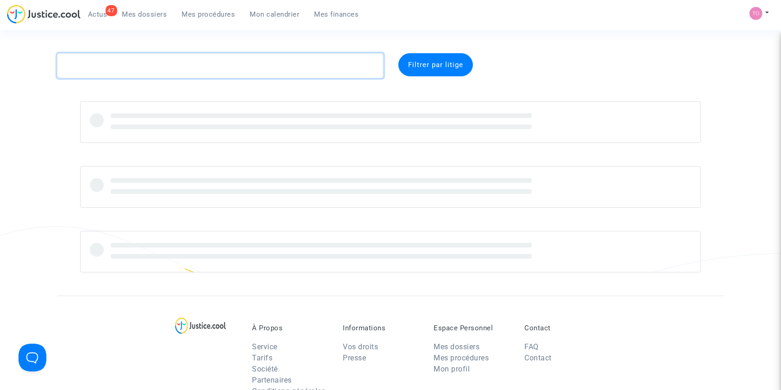
click at [120, 60] on textarea at bounding box center [220, 65] width 327 height 25
paste textarea "ANGOT"
type textarea "ANGOT"
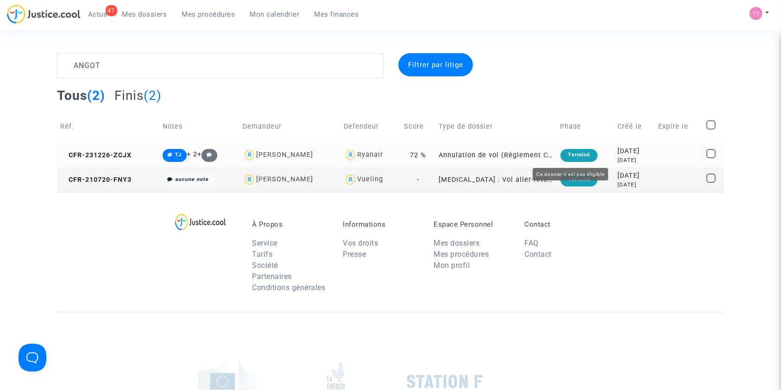
click at [617, 152] on div "2023-12-26" at bounding box center [634, 151] width 34 height 10
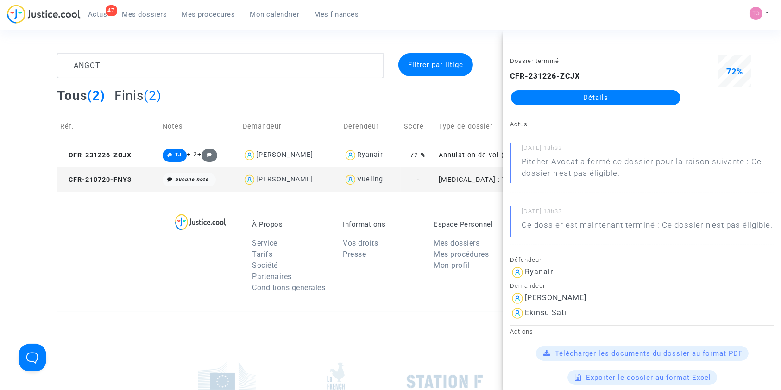
click at [594, 107] on div "Dossier terminé CFR-231226-ZCJX Détails" at bounding box center [595, 84] width 185 height 58
click at [591, 99] on link "Détails" at bounding box center [596, 97] width 170 height 15
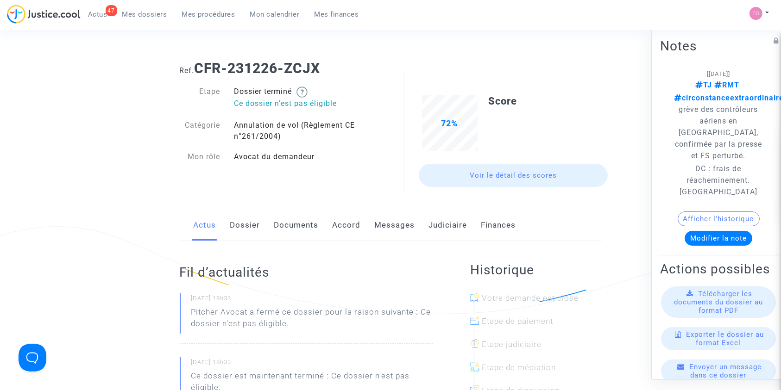
drag, startPoint x: 421, startPoint y: 224, endPoint x: 441, endPoint y: 225, distance: 20.4
click at [422, 224] on div "Actus Dossier Documents Accord Messages Judiciaire Finances" at bounding box center [391, 225] width 422 height 31
click at [442, 225] on link "Judiciaire" at bounding box center [448, 225] width 38 height 31
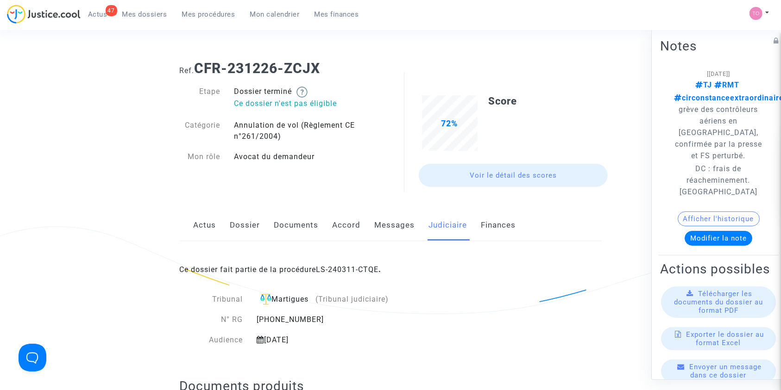
click at [124, 12] on span "Mes dossiers" at bounding box center [144, 14] width 45 height 8
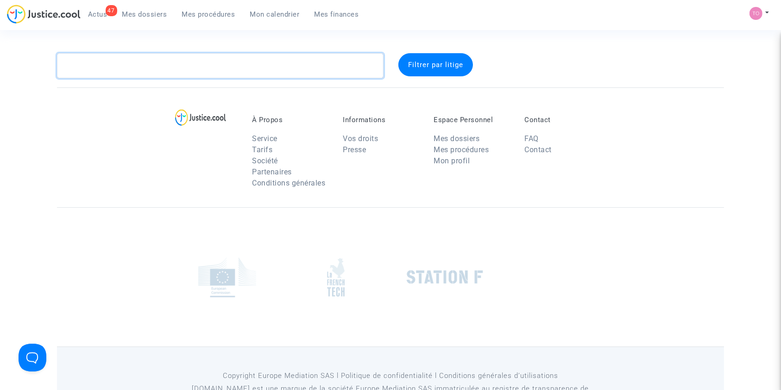
click at [130, 58] on textarea at bounding box center [220, 65] width 327 height 25
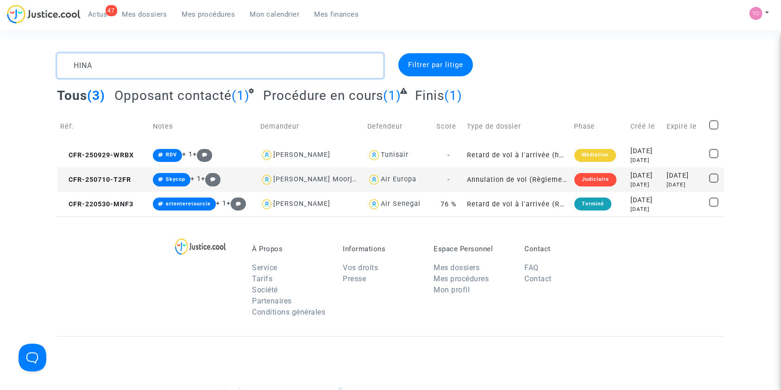
type textarea "HINA"
click at [634, 179] on div "2025-07-10" at bounding box center [646, 176] width 30 height 10
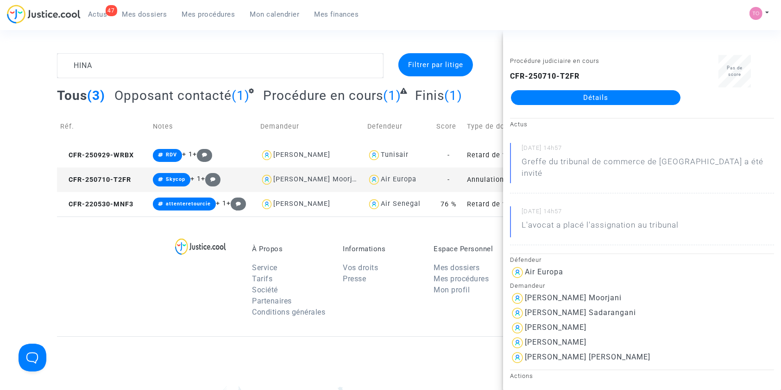
click at [581, 101] on link "Détails" at bounding box center [596, 97] width 170 height 15
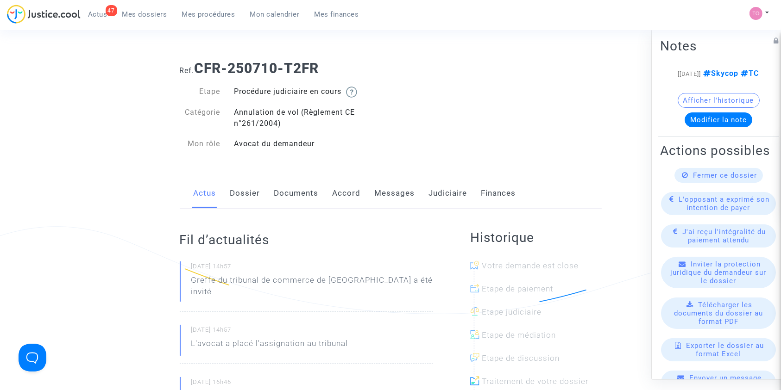
click at [247, 190] on link "Dossier" at bounding box center [245, 193] width 30 height 31
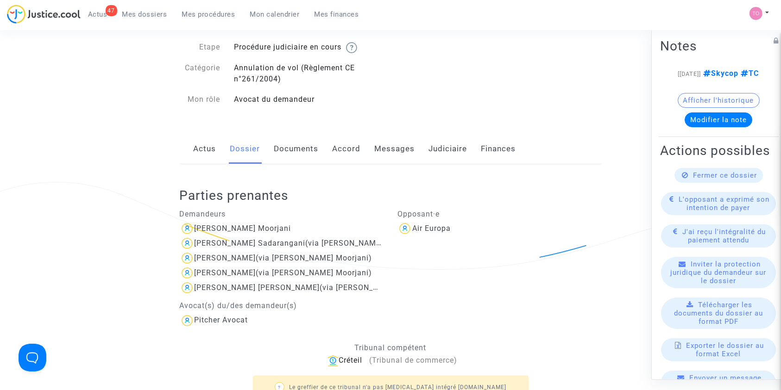
scroll to position [82, 0]
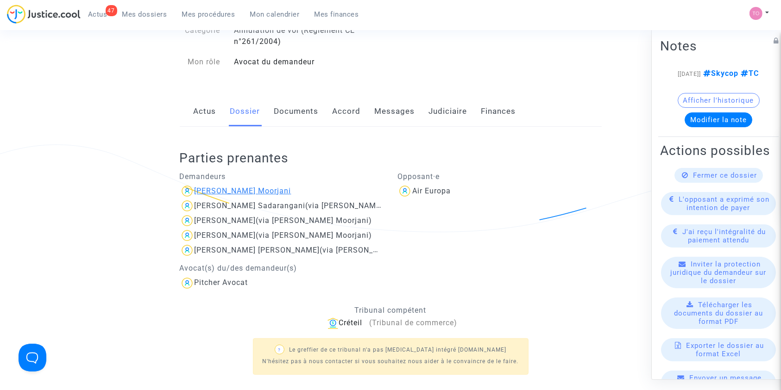
drag, startPoint x: 326, startPoint y: 189, endPoint x: 196, endPoint y: 192, distance: 130.2
click at [196, 192] on div "Hina Mithu Sadarangani Moorjani" at bounding box center [282, 191] width 204 height 15
copy div "Hina Mithu Sadarangani Moorjani"
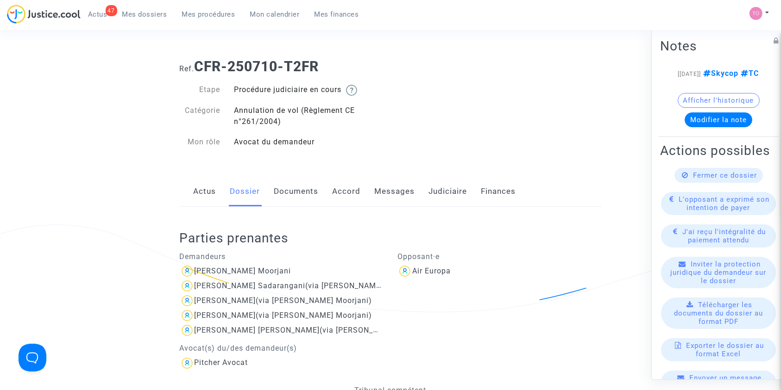
scroll to position [0, 0]
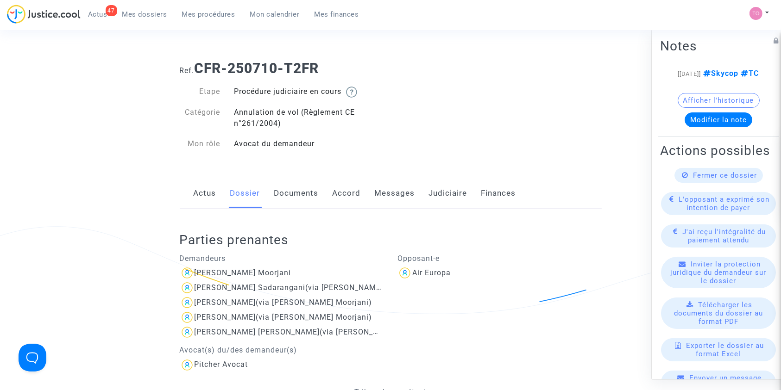
click at [280, 15] on span "Mon calendrier" at bounding box center [275, 14] width 50 height 8
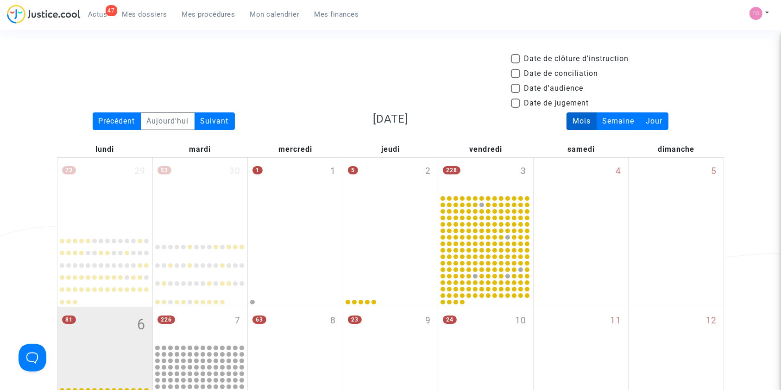
click at [514, 89] on span at bounding box center [515, 88] width 9 height 9
click at [515, 93] on input "Date d'audience" at bounding box center [515, 93] width 0 height 0
checkbox input "true"
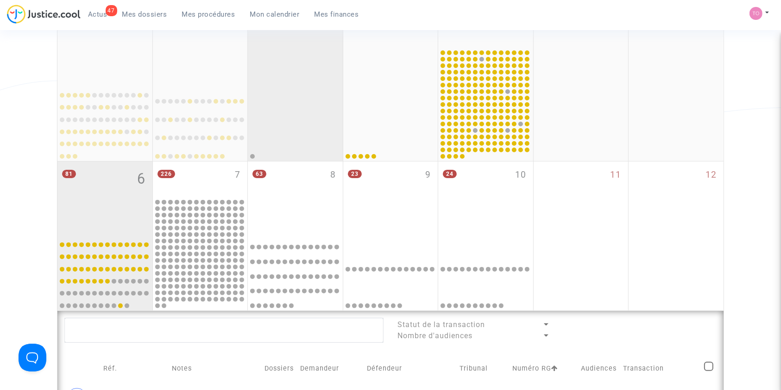
scroll to position [185, 0]
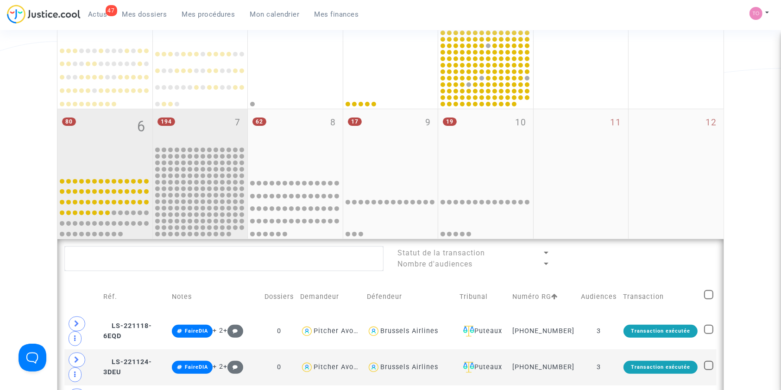
click at [216, 120] on div "194 7" at bounding box center [200, 127] width 95 height 36
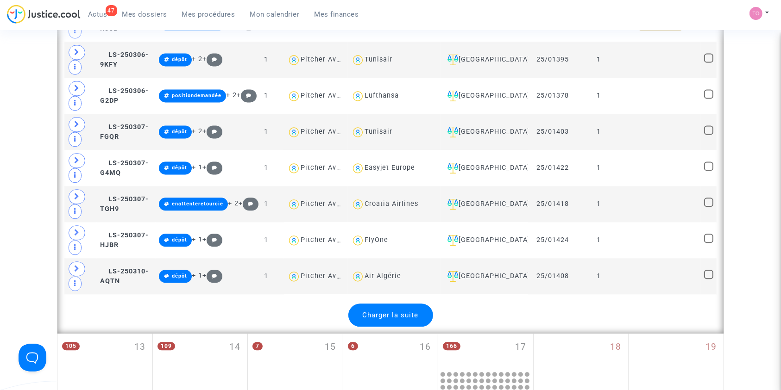
scroll to position [2017, 0]
click at [378, 312] on span "Charger la suite" at bounding box center [391, 316] width 56 height 8
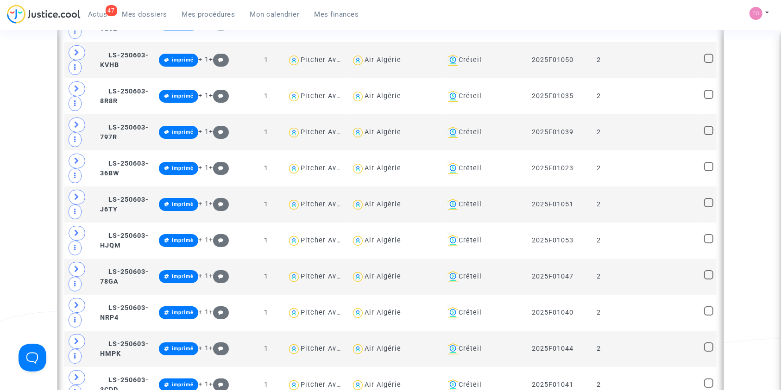
scroll to position [3397, 0]
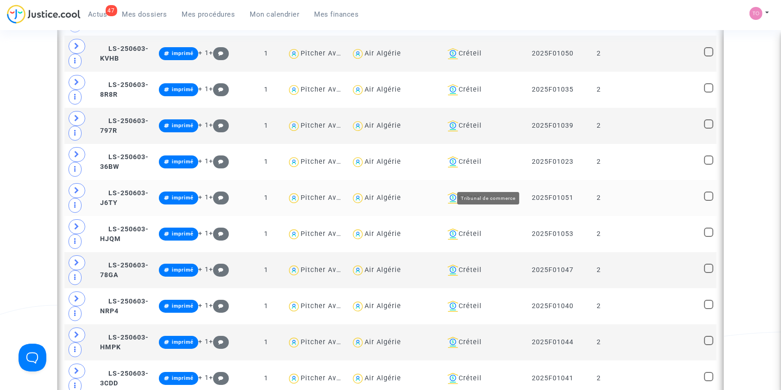
click at [482, 193] on div "Créteil" at bounding box center [484, 198] width 81 height 11
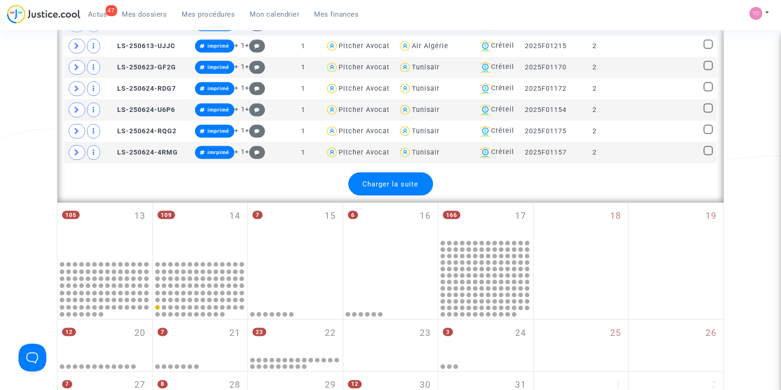
scroll to position [1401, 0]
click at [395, 180] on span "Charger la suite" at bounding box center [391, 184] width 56 height 8
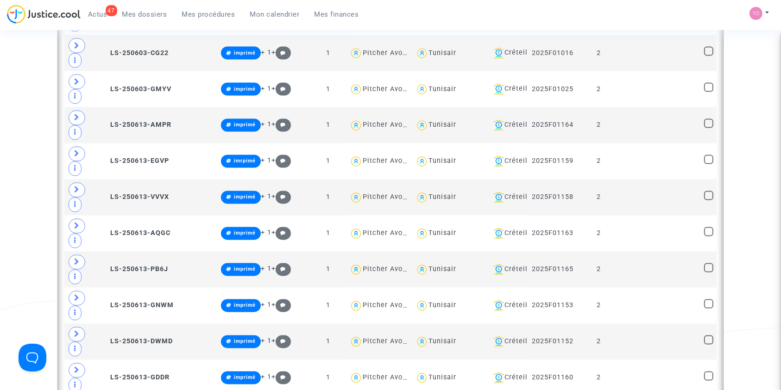
scroll to position [1669, 0]
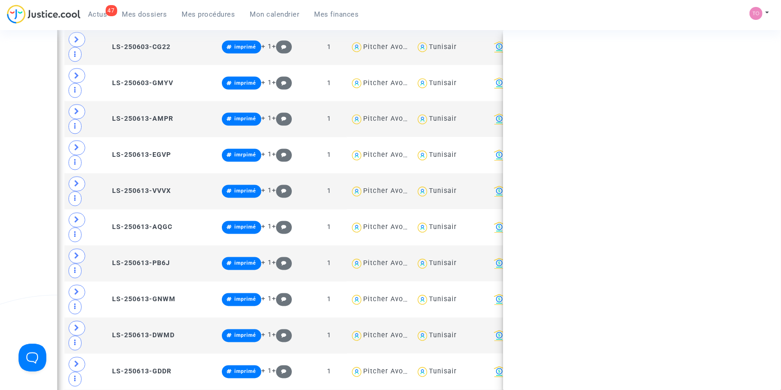
copy div "Izquierdo"
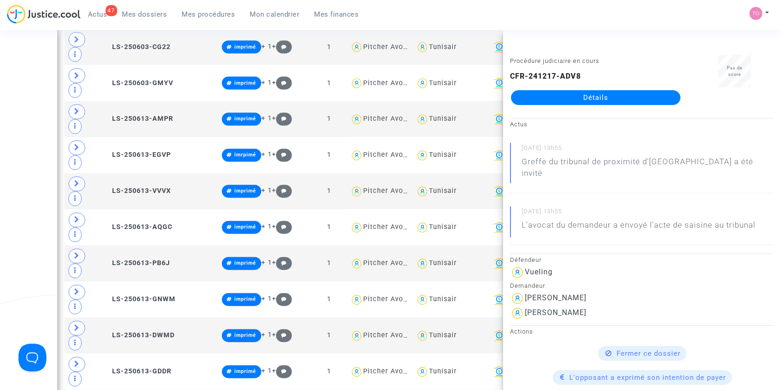
drag, startPoint x: 19, startPoint y: 229, endPoint x: 31, endPoint y: 229, distance: 12.5
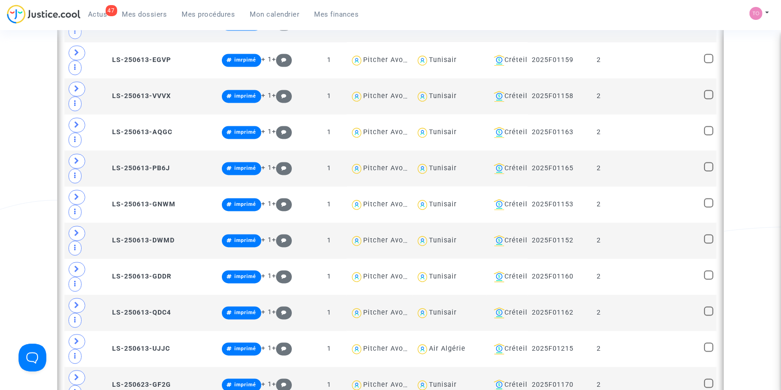
scroll to position [1772, 0]
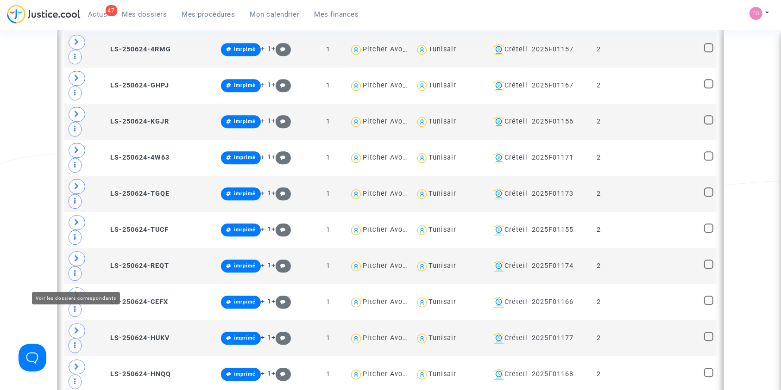
scroll to position [2286, 0]
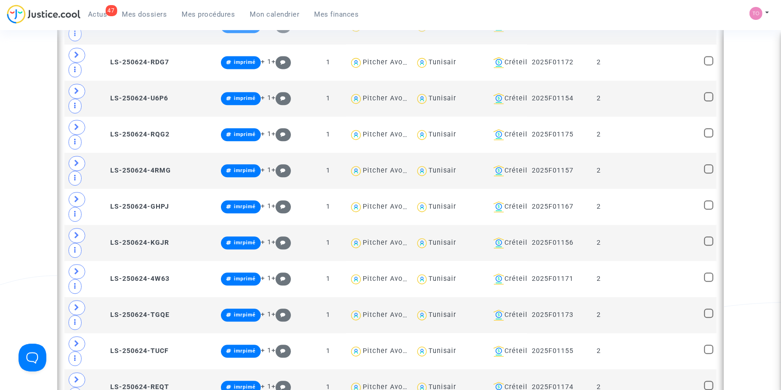
scroll to position [2122, 0]
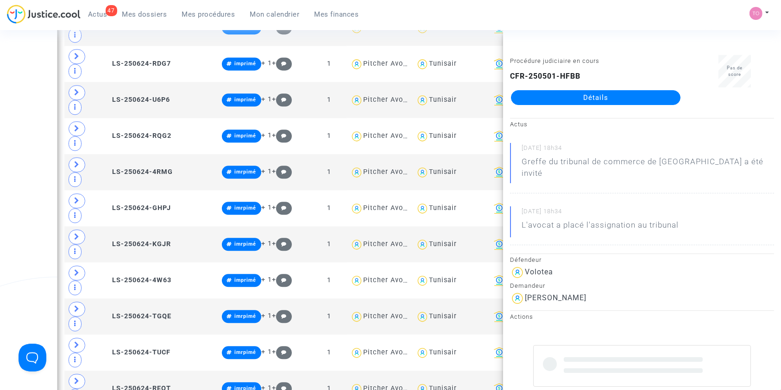
copy div "Moussa"
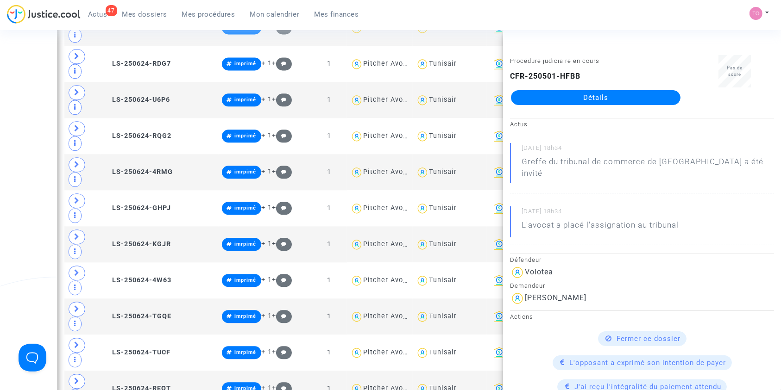
type textarea "@Volotea"
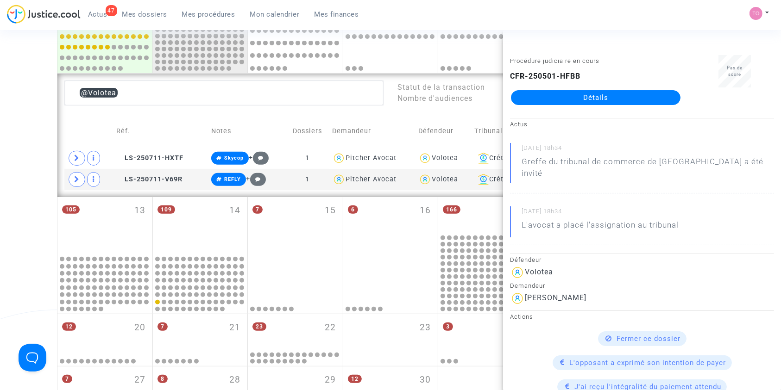
scroll to position [352, 0]
click at [13, 169] on div "Date de clôture d'instruction Date de conciliation Date d'audience Date de juge…" at bounding box center [390, 57] width 781 height 711
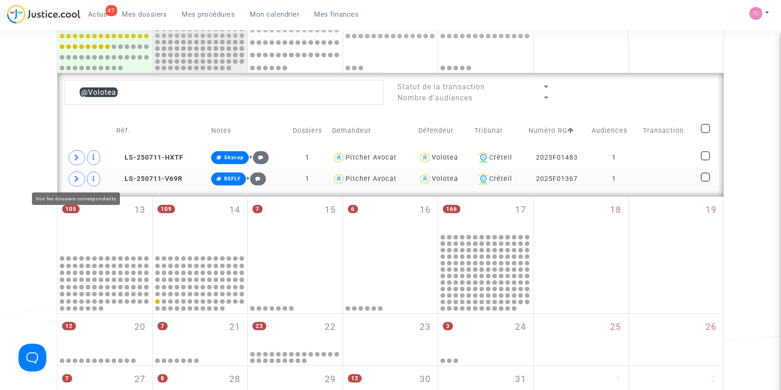
click at [79, 180] on icon at bounding box center [77, 179] width 6 height 7
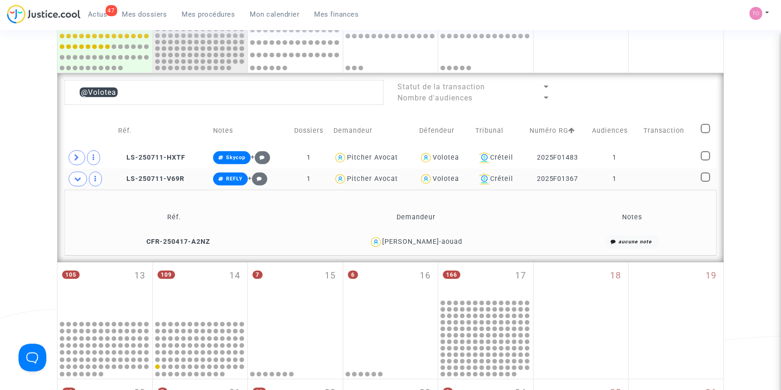
drag, startPoint x: 460, startPoint y: 244, endPoint x: 429, endPoint y: 243, distance: 31.0
click at [429, 243] on div "Mohammed El-aouad" at bounding box center [416, 242] width 264 height 13
copy div "El-aouad"
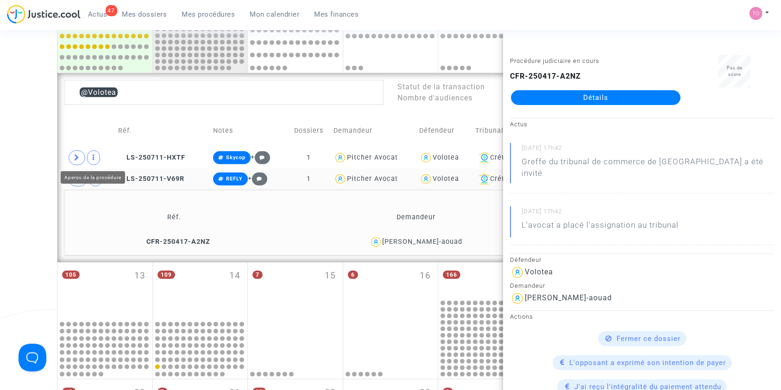
click at [58, 161] on div "@Volotea Statut de la transaction Nombre d'audiences Réf. Notes Dossiers Demand…" at bounding box center [390, 167] width 666 height 189
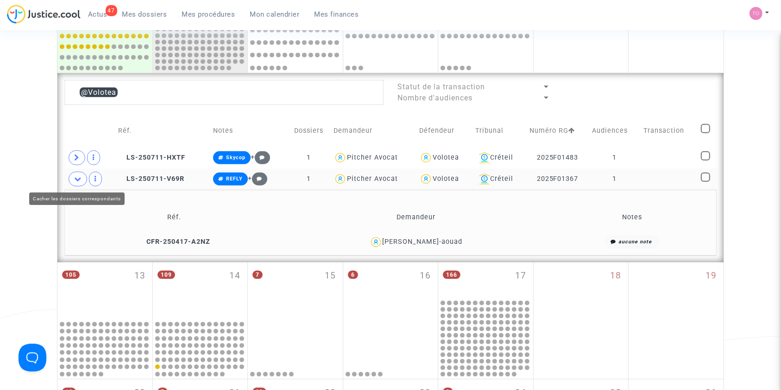
click at [70, 175] on span at bounding box center [78, 179] width 19 height 15
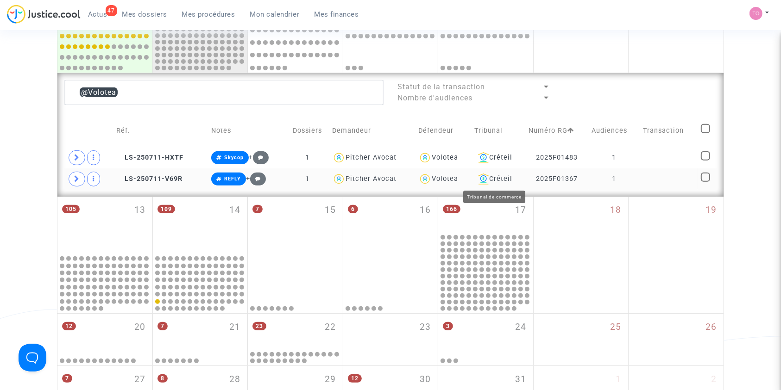
click at [440, 176] on div "Volotea" at bounding box center [445, 179] width 26 height 8
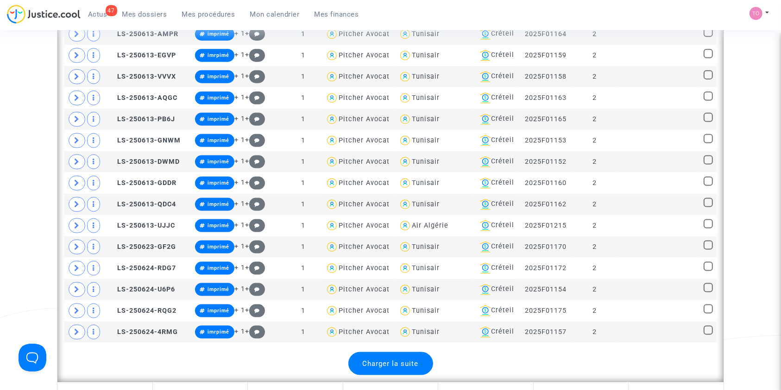
scroll to position [1257, 0]
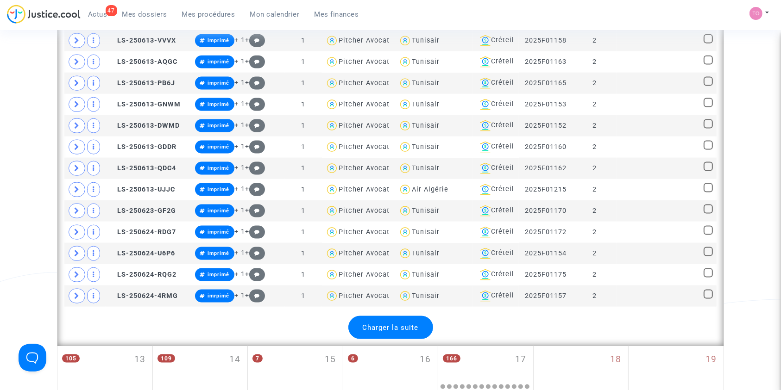
click at [386, 324] on span "Charger la suite" at bounding box center [391, 328] width 56 height 8
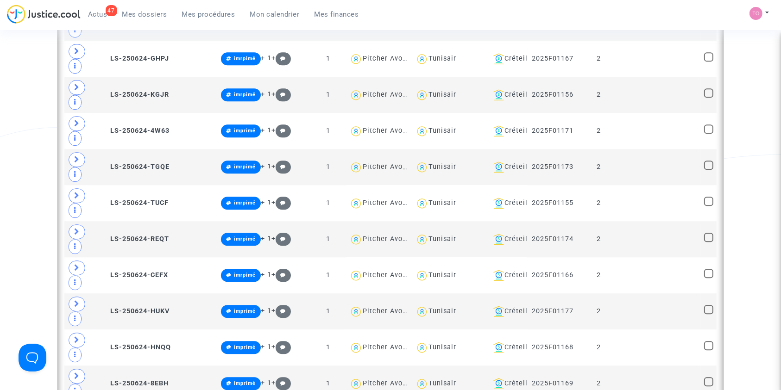
scroll to position [2266, 0]
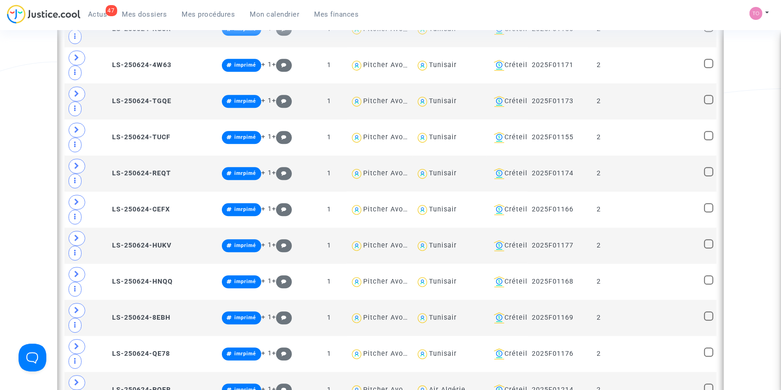
scroll to position [2348, 0]
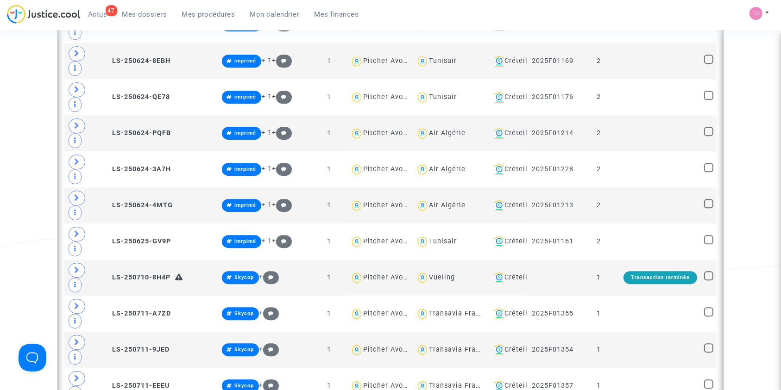
scroll to position [2595, 0]
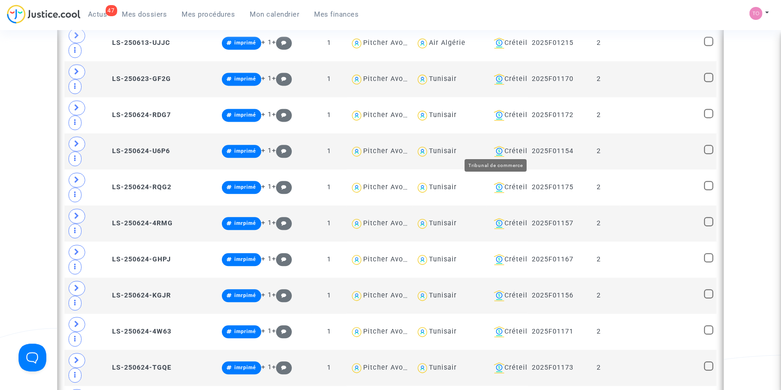
scroll to position [2081, 0]
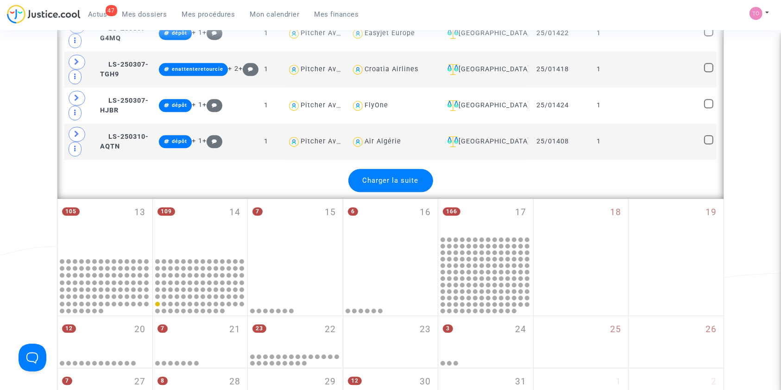
scroll to position [2165, 0]
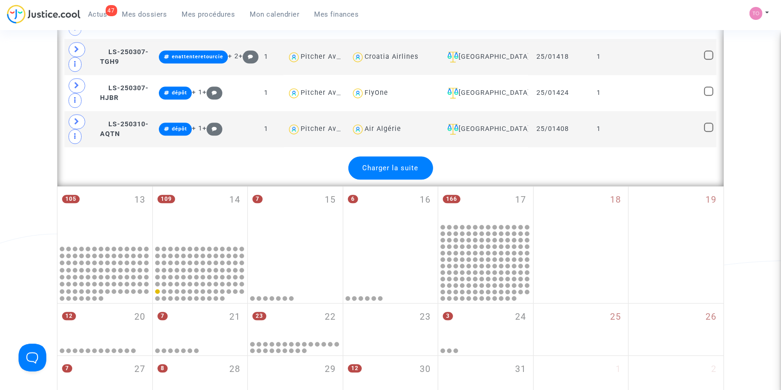
click at [384, 162] on div "Charger la suite" at bounding box center [390, 168] width 85 height 23
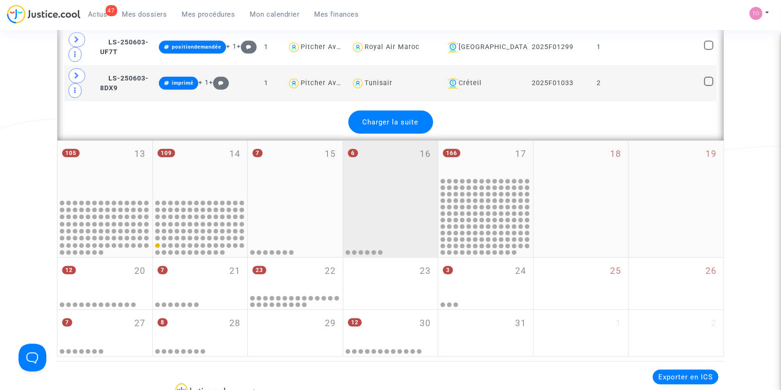
scroll to position [4018, 0]
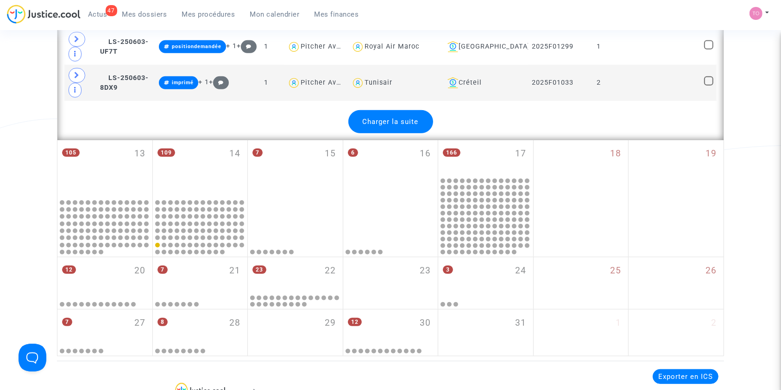
drag, startPoint x: 419, startPoint y: 151, endPoint x: 174, endPoint y: 91, distance: 251.9
click at [399, 118] on span "Charger la suite" at bounding box center [391, 122] width 56 height 8
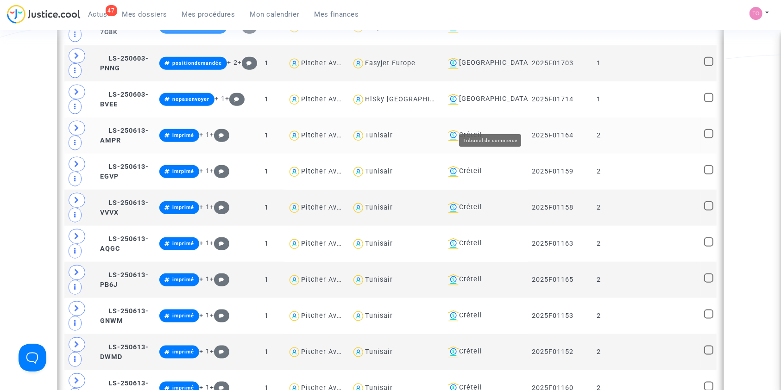
scroll to position [4532, 0]
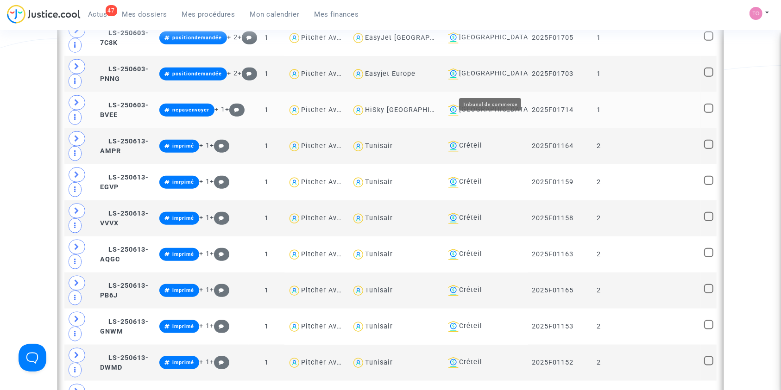
click at [501, 105] on div "[GEOGRAPHIC_DATA]" at bounding box center [484, 110] width 81 height 11
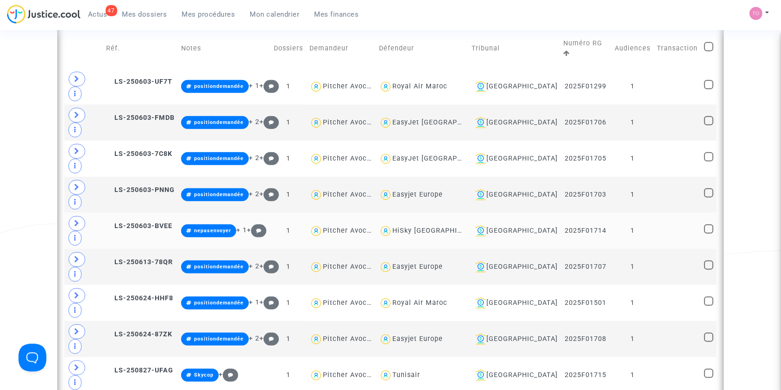
scroll to position [438, 0]
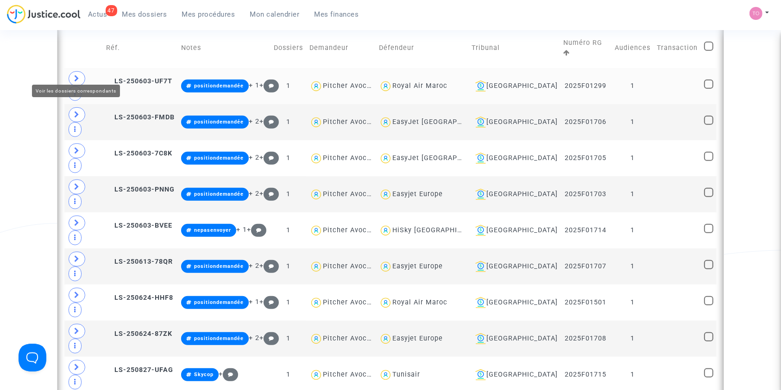
click at [78, 75] on icon at bounding box center [77, 78] width 6 height 7
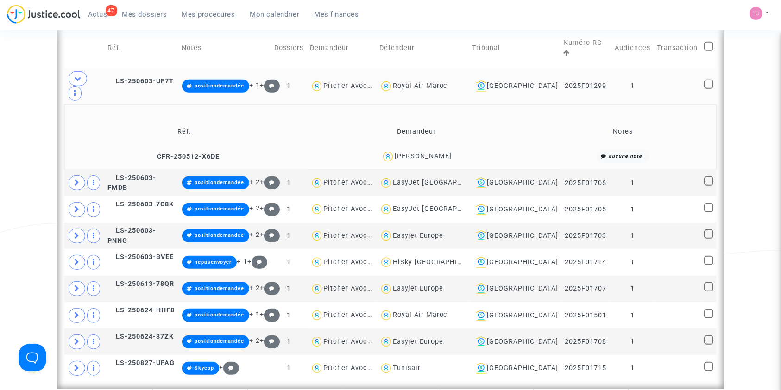
click at [446, 152] on div "DOMINIQUE GRACIET" at bounding box center [423, 156] width 57 height 8
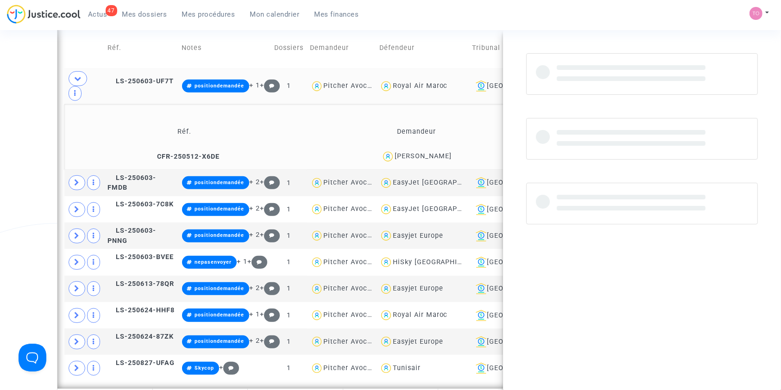
click at [446, 152] on div "DOMINIQUE GRACIET" at bounding box center [423, 156] width 57 height 8
copy div "GRACIET"
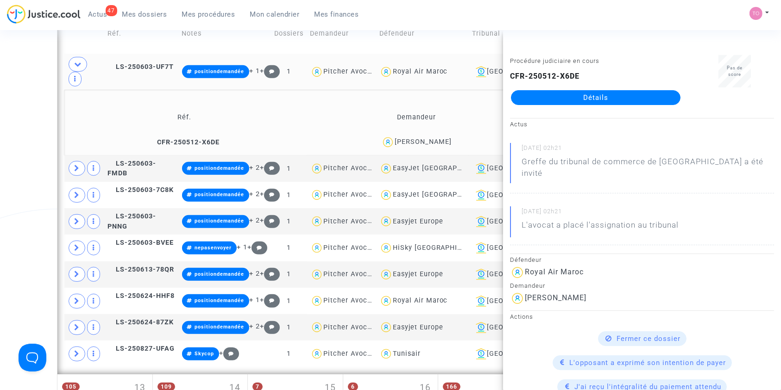
scroll to position [459, 0]
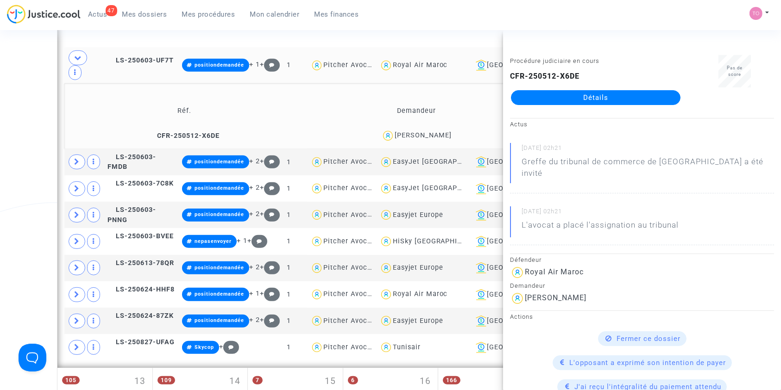
click at [33, 95] on div "Date de clôture d'instruction Date de conciliation Date d'audience Date de juge…" at bounding box center [390, 90] width 781 height 990
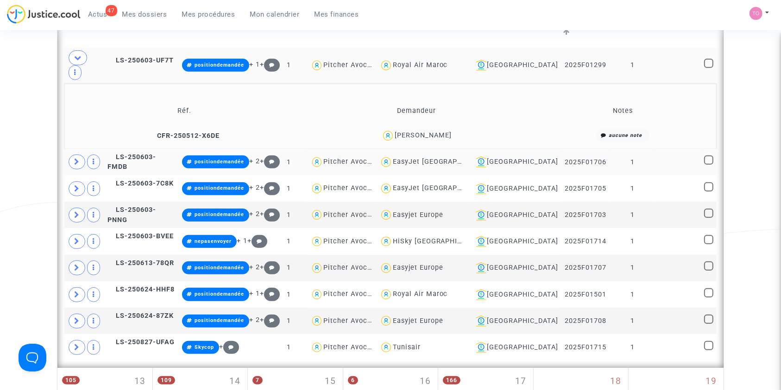
click at [76, 155] on span at bounding box center [77, 162] width 17 height 15
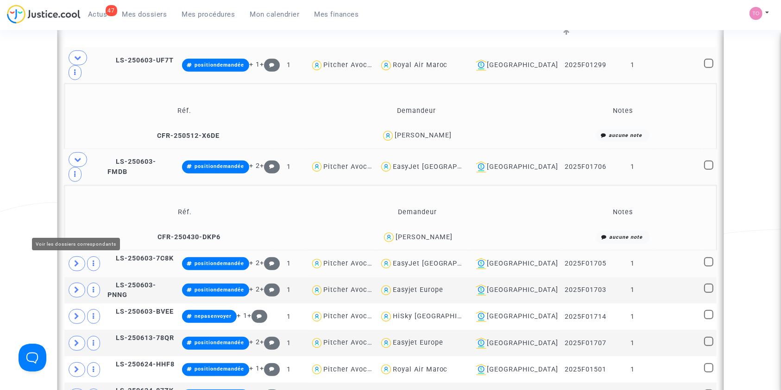
click at [77, 260] on icon at bounding box center [77, 263] width 6 height 7
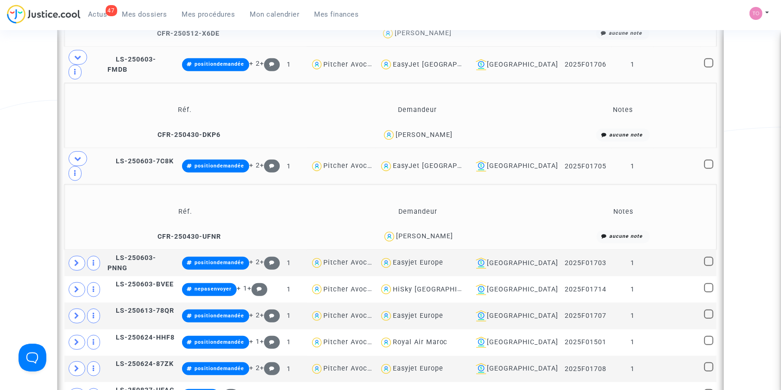
scroll to position [561, 0]
click at [75, 256] on span at bounding box center [77, 263] width 17 height 15
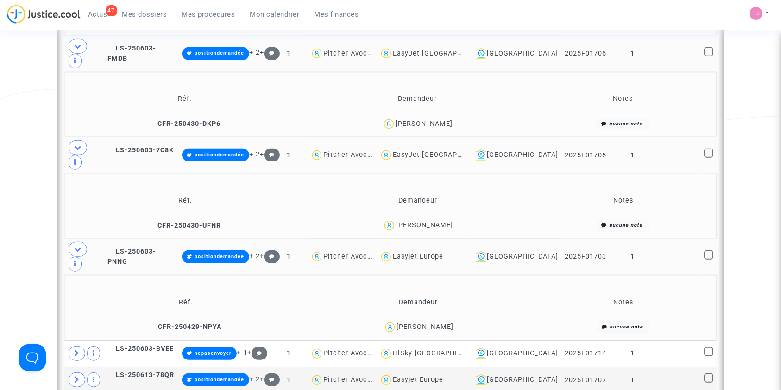
scroll to position [603, 0]
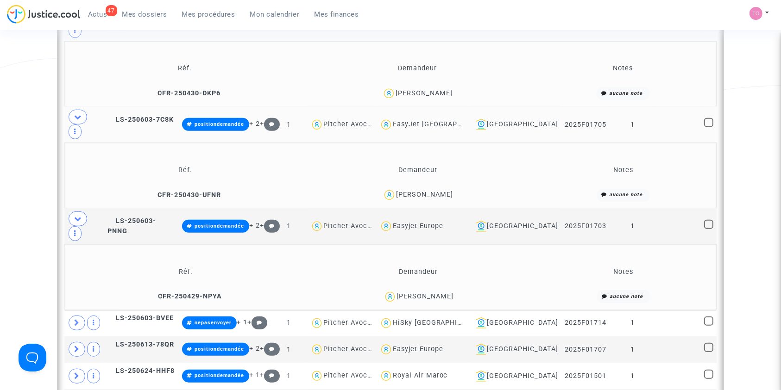
click at [442, 293] on div "Juliani Ferreira" at bounding box center [424, 297] width 57 height 8
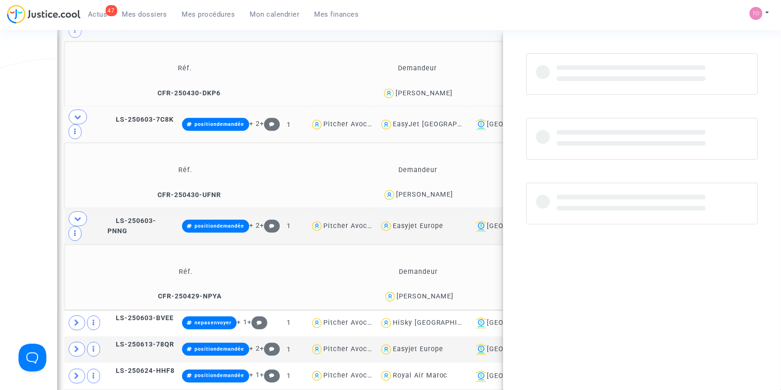
click at [442, 293] on div "Juliani Ferreira" at bounding box center [424, 297] width 57 height 8
copy div "Ferreira"
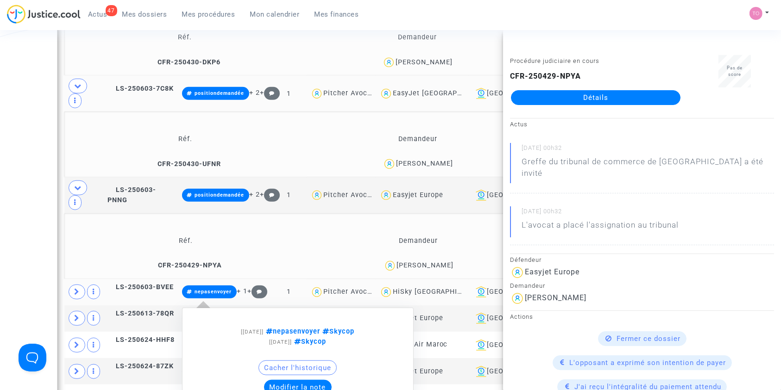
scroll to position [644, 0]
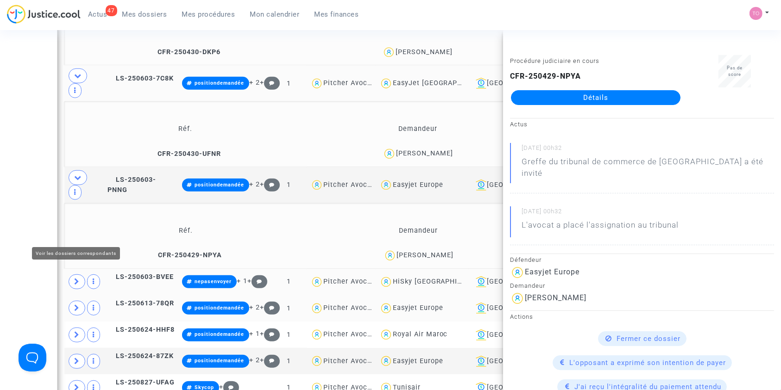
click at [77, 305] on icon at bounding box center [77, 308] width 6 height 7
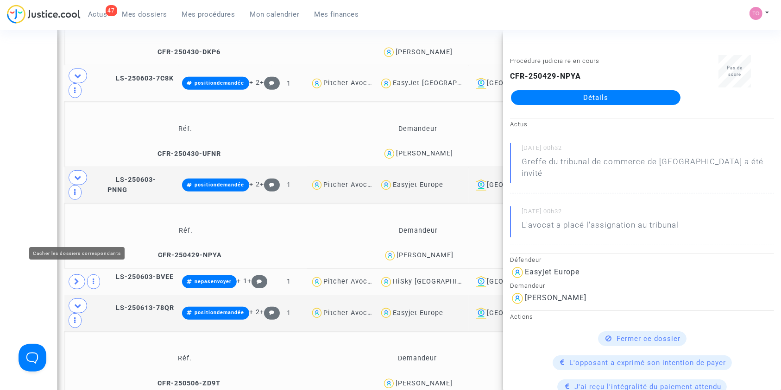
click at [43, 212] on div "Date de clôture d'instruction Date de conciliation Date d'audience Date de juge…" at bounding box center [390, 54] width 781 height 1290
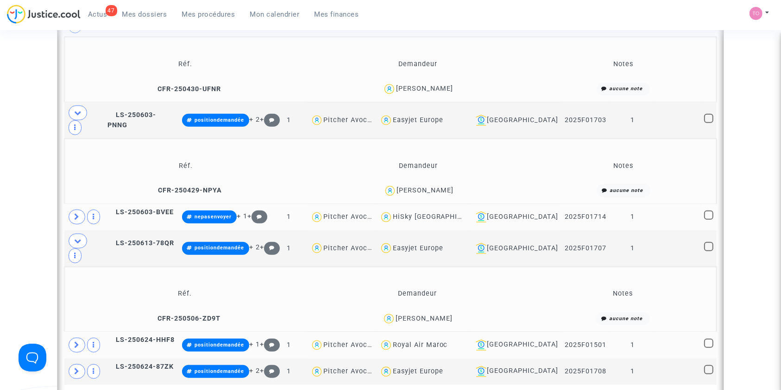
scroll to position [705, 0]
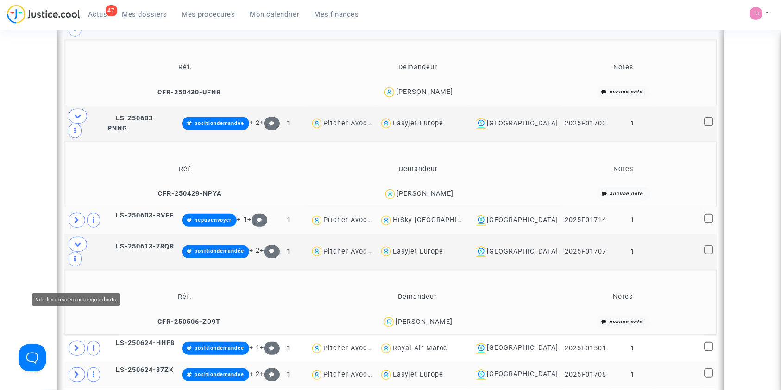
click at [75, 371] on icon at bounding box center [77, 374] width 6 height 7
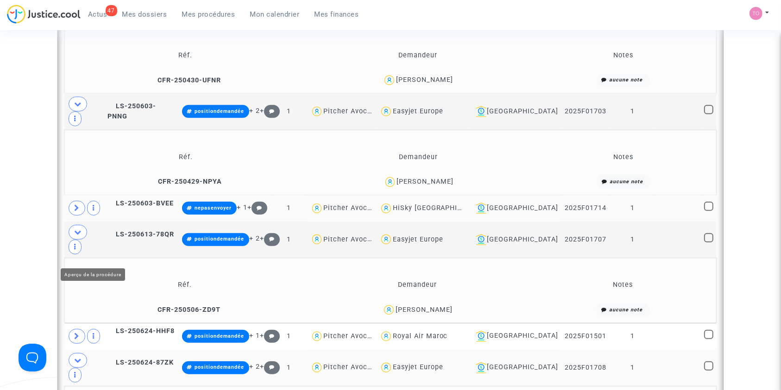
scroll to position [726, 0]
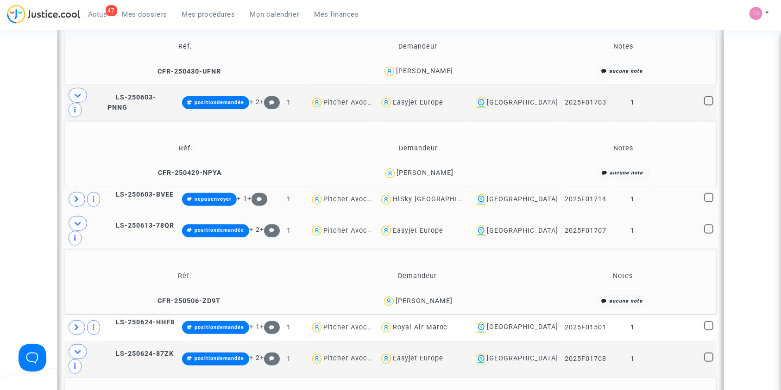
click at [80, 220] on icon at bounding box center [77, 223] width 7 height 7
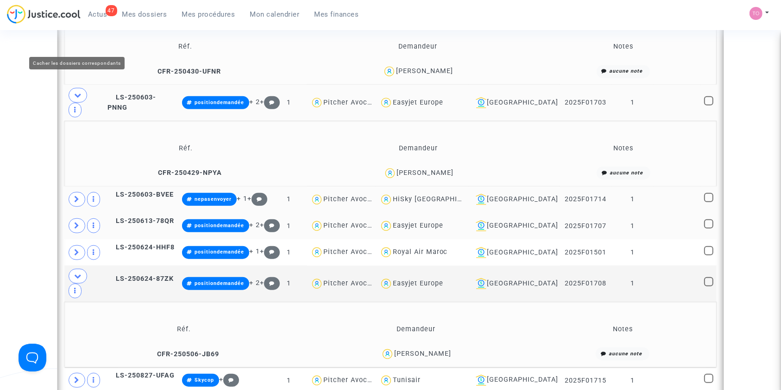
click at [77, 92] on icon at bounding box center [77, 95] width 7 height 7
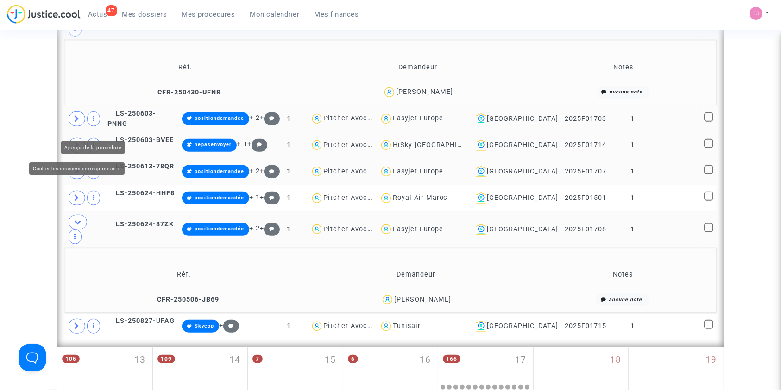
click at [82, 215] on span at bounding box center [78, 222] width 19 height 15
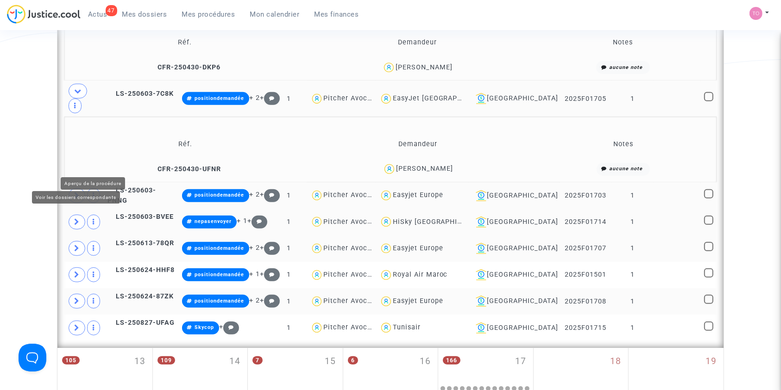
scroll to position [623, 0]
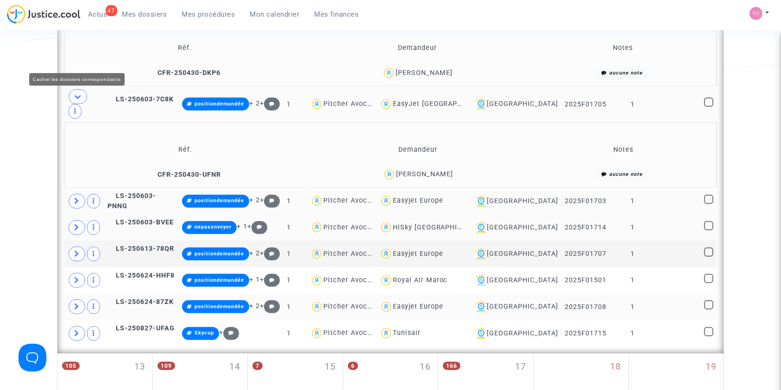
click at [78, 93] on icon at bounding box center [77, 96] width 7 height 7
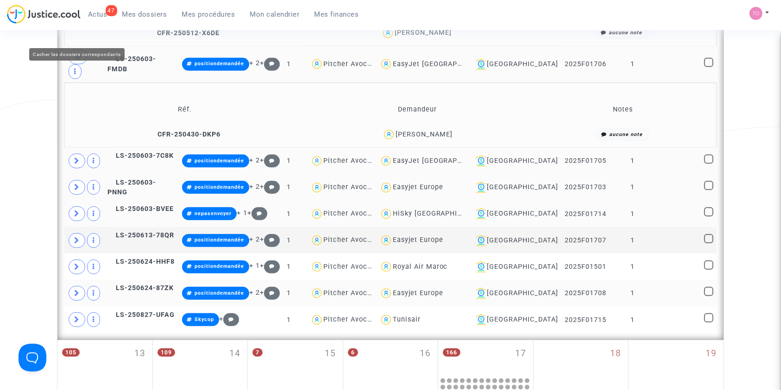
click at [74, 53] on icon at bounding box center [77, 56] width 7 height 7
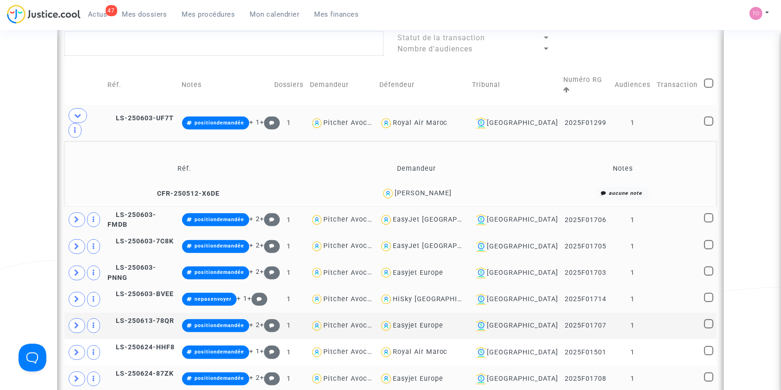
scroll to position [396, 0]
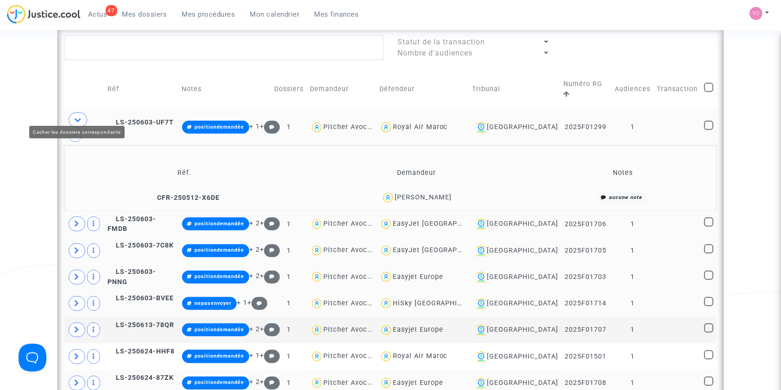
click at [73, 113] on span at bounding box center [78, 120] width 19 height 15
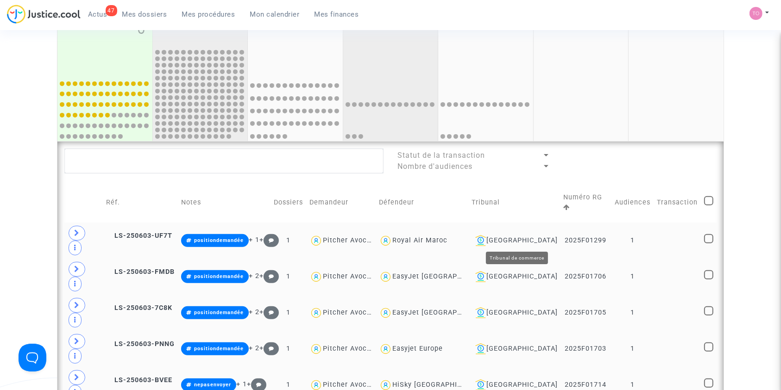
scroll to position [170, 0]
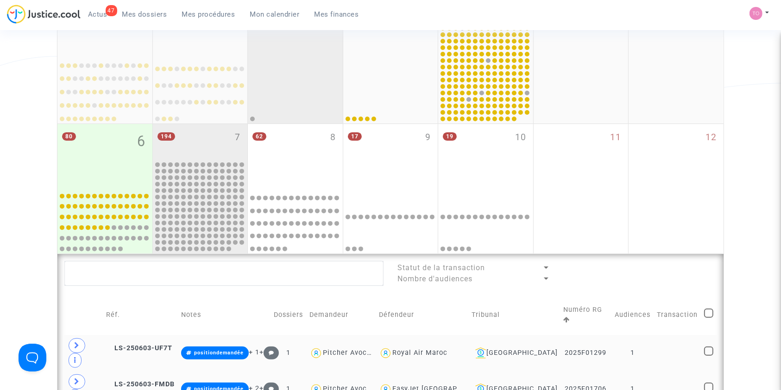
click at [263, 118] on div at bounding box center [295, 89] width 92 height 67
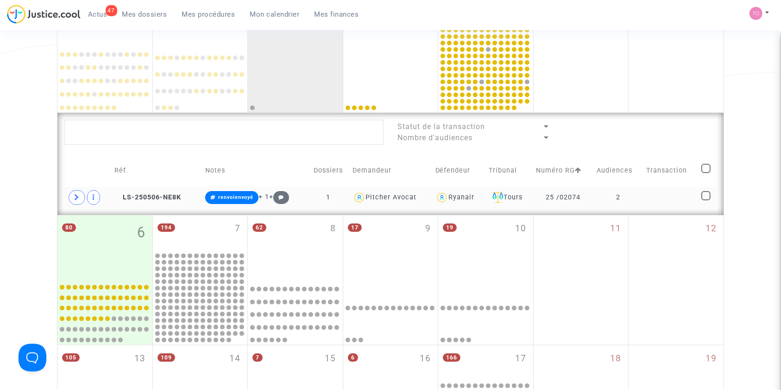
scroll to position [211, 0]
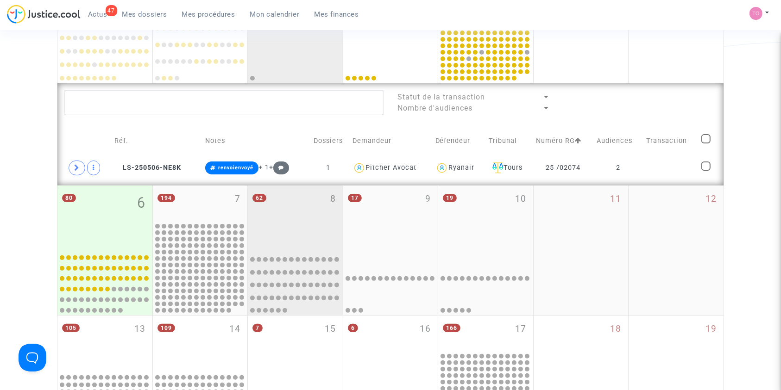
click at [301, 223] on div "62 8" at bounding box center [295, 217] width 95 height 63
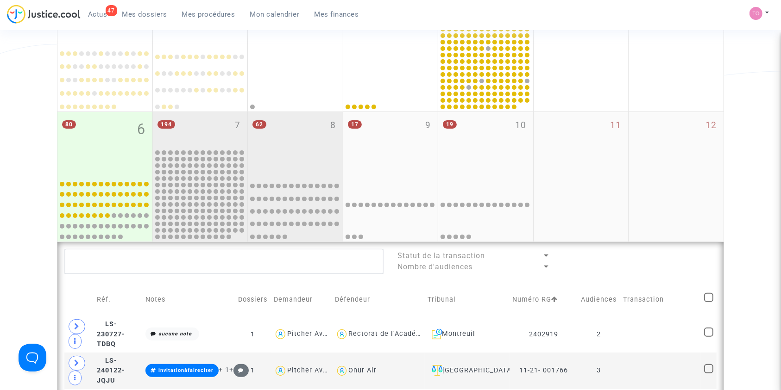
scroll to position [170, 0]
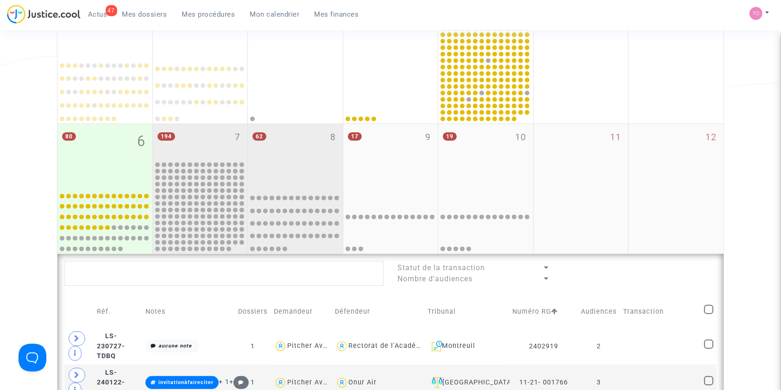
click at [193, 140] on div "194 7" at bounding box center [200, 142] width 95 height 36
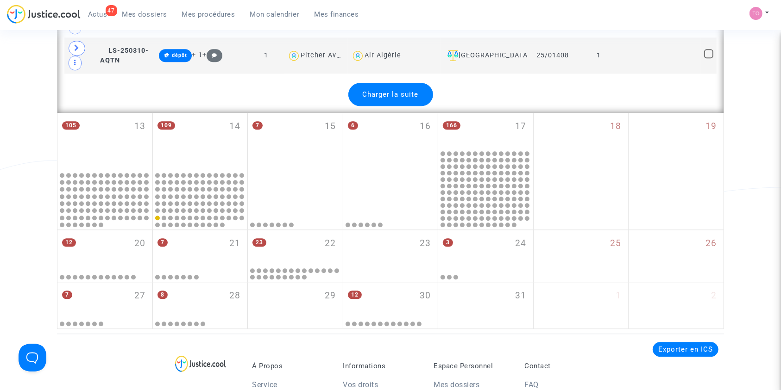
scroll to position [2146, 0]
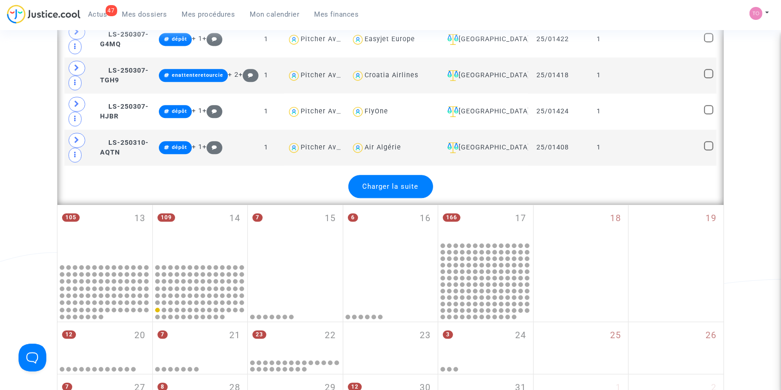
click at [398, 183] on span "Charger la suite" at bounding box center [391, 187] width 56 height 8
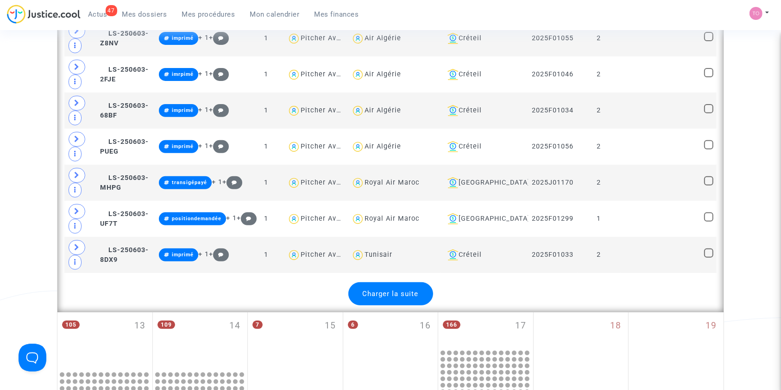
scroll to position [3896, 0]
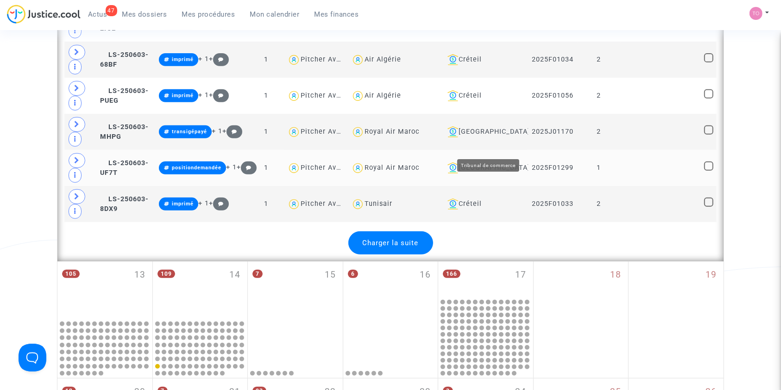
click at [497, 163] on div "[GEOGRAPHIC_DATA]" at bounding box center [484, 168] width 81 height 11
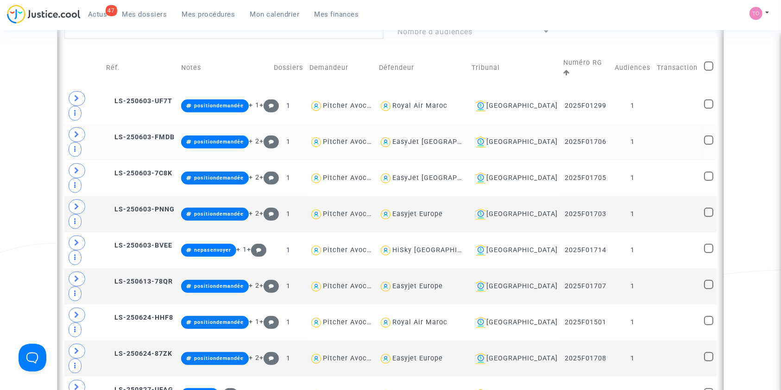
scroll to position [417, 0]
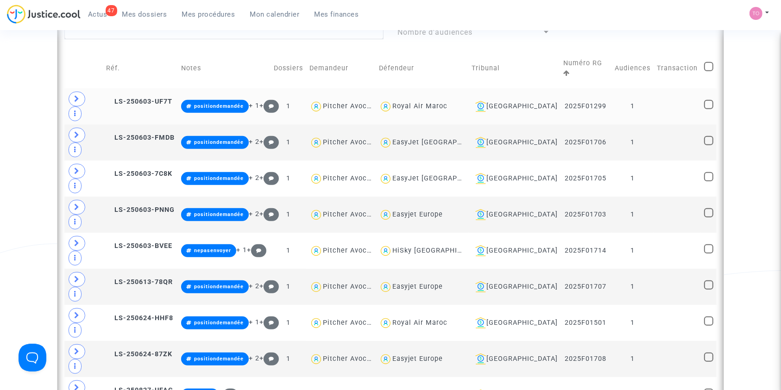
click at [136, 88] on td "LS-250603-UF7T" at bounding box center [140, 106] width 75 height 36
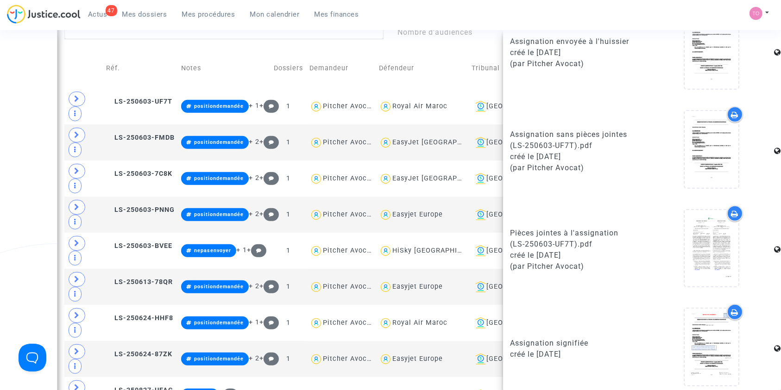
scroll to position [558, 0]
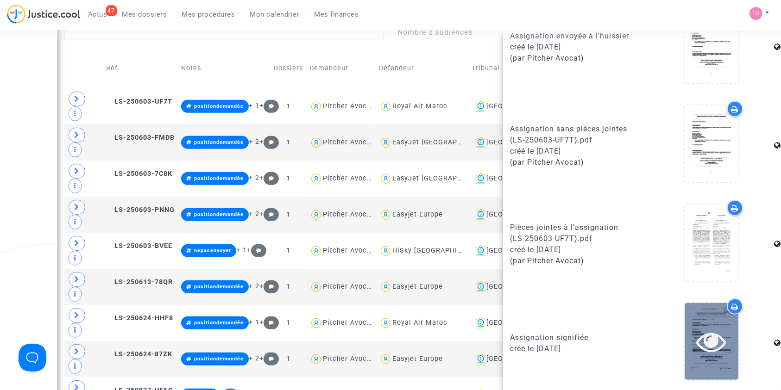
click at [715, 327] on icon at bounding box center [712, 342] width 30 height 30
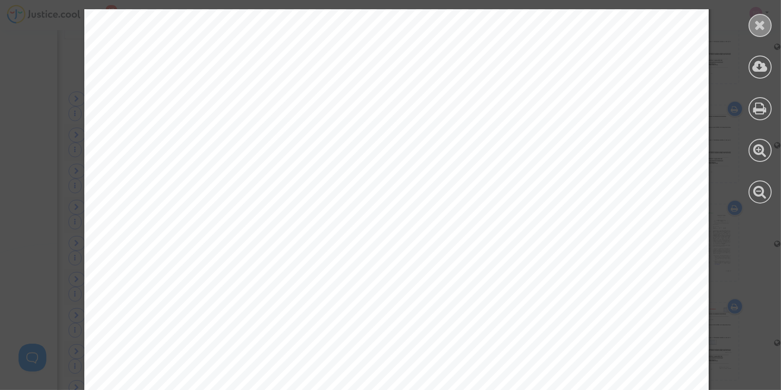
scroll to position [10274, 0]
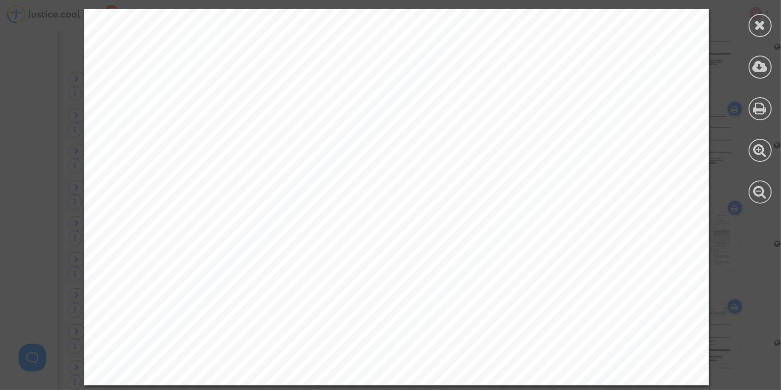
drag, startPoint x: 752, startPoint y: 28, endPoint x: 502, endPoint y: 99, distance: 259.5
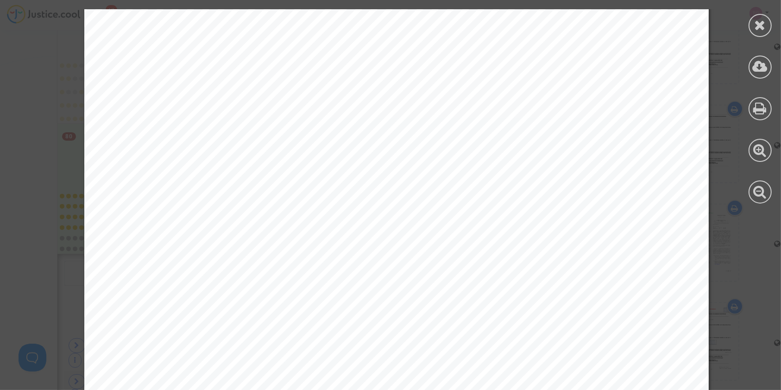
scroll to position [9842, 0]
click at [759, 73] on icon at bounding box center [760, 67] width 15 height 14
click at [755, 19] on icon at bounding box center [761, 25] width 12 height 14
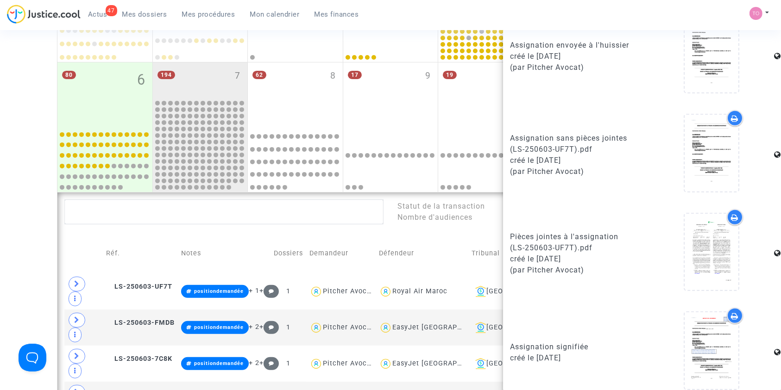
scroll to position [537, 0]
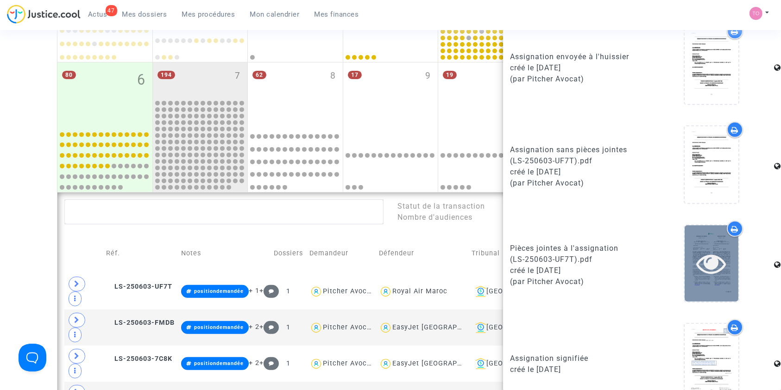
click at [697, 252] on icon at bounding box center [712, 264] width 30 height 30
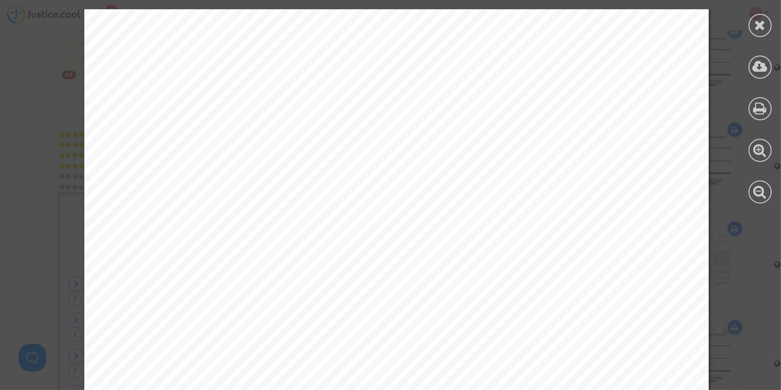
scroll to position [12041, 0]
click at [749, 24] on div at bounding box center [760, 106] width 42 height 213
click at [754, 24] on div at bounding box center [760, 25] width 23 height 23
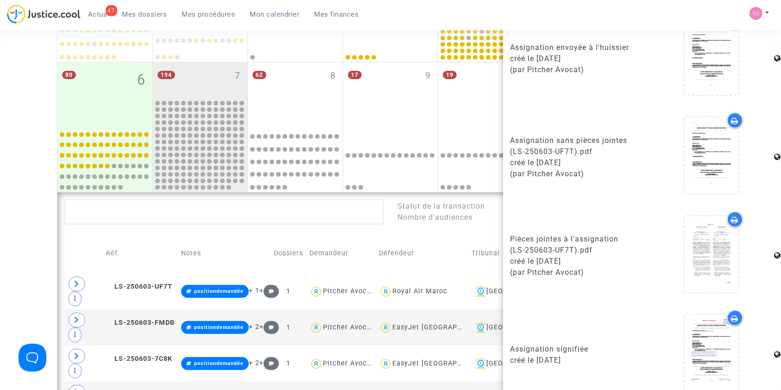
scroll to position [558, 0]
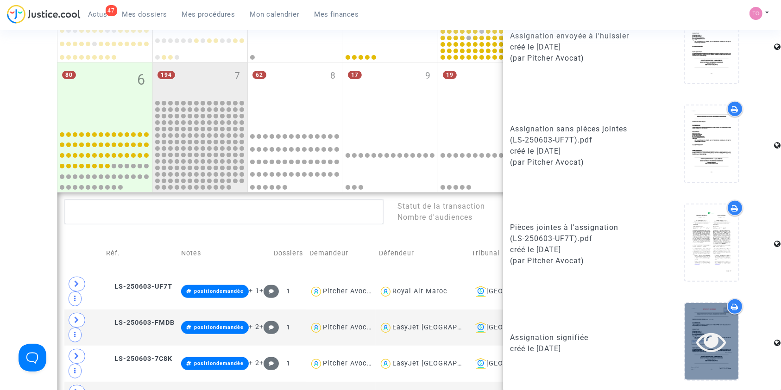
click at [702, 342] on icon at bounding box center [712, 342] width 30 height 30
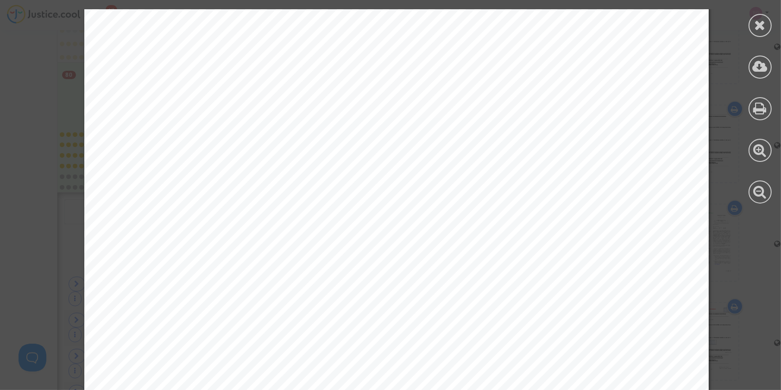
scroll to position [9799, 0]
drag, startPoint x: 749, startPoint y: 24, endPoint x: 744, endPoint y: 26, distance: 5.9
click at [750, 24] on div at bounding box center [760, 25] width 23 height 23
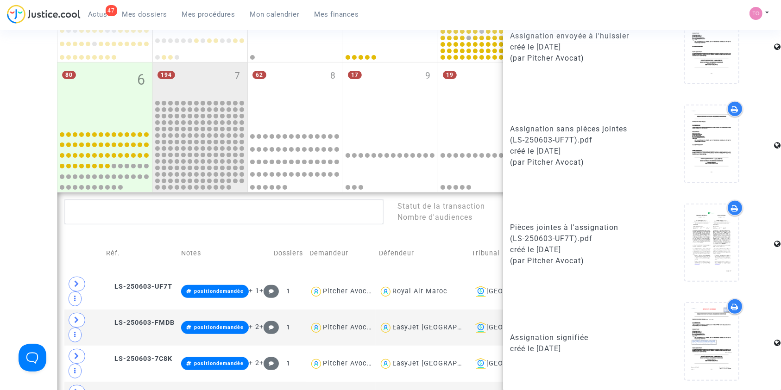
click at [0, 215] on div "Date de clôture d'instruction Date de conciliation Date d'audience Date de juge…" at bounding box center [390, 321] width 781 height 1001
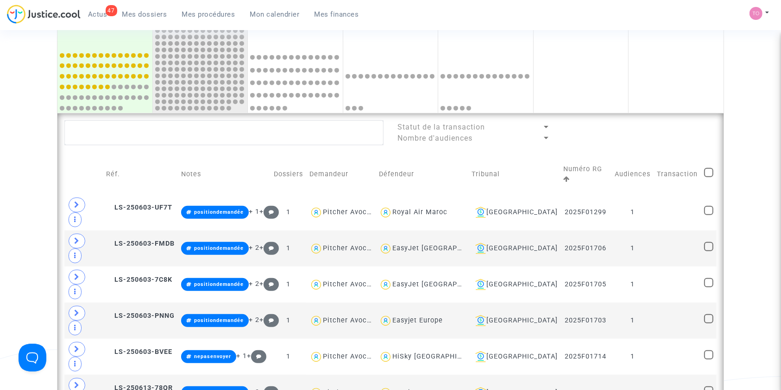
scroll to position [315, 0]
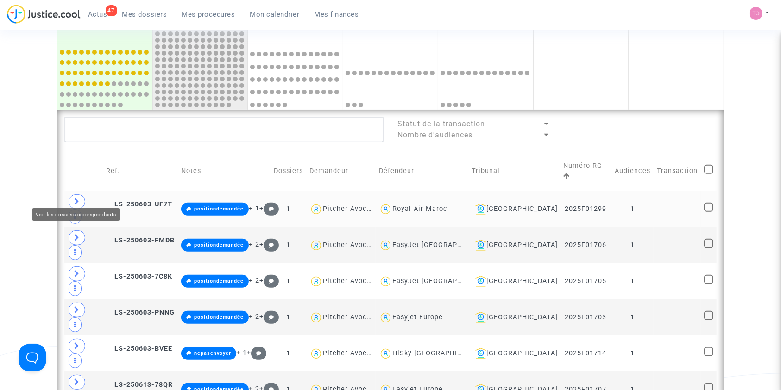
click at [70, 195] on span at bounding box center [77, 202] width 17 height 15
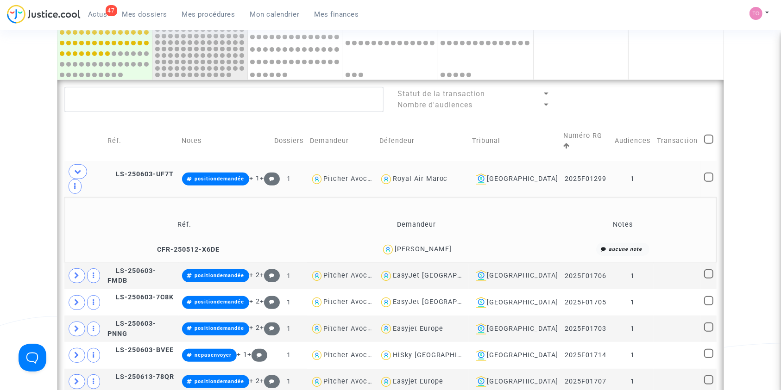
scroll to position [356, 0]
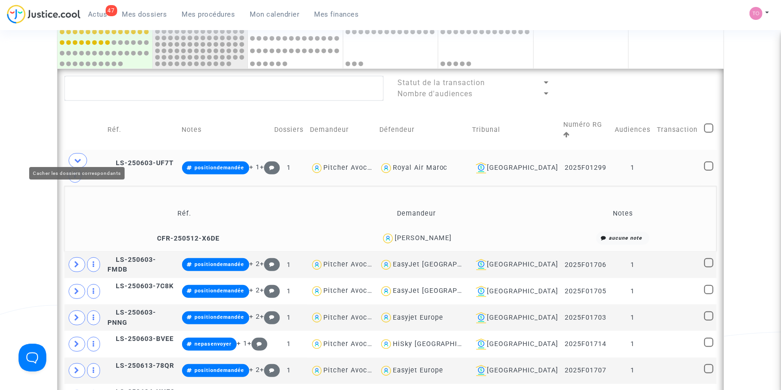
click at [84, 153] on span at bounding box center [78, 160] width 19 height 15
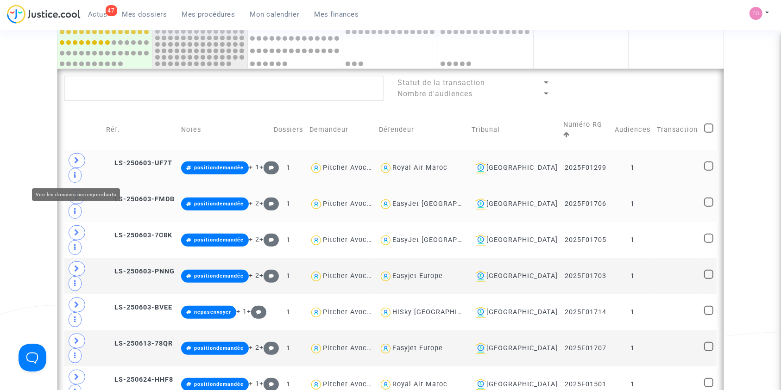
click at [76, 193] on icon at bounding box center [77, 196] width 6 height 7
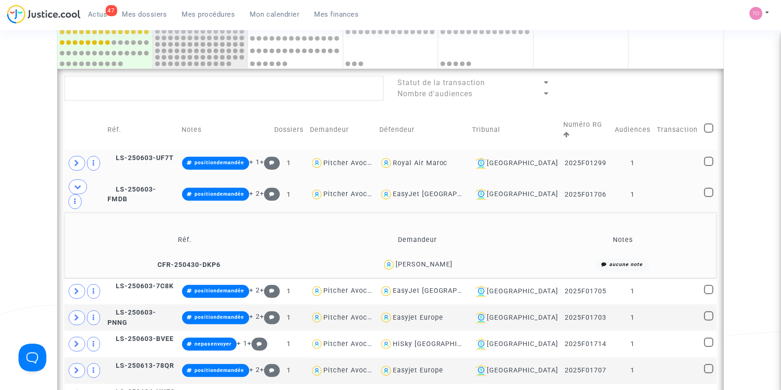
click at [439, 190] on div "EasyJet Switzerland" at bounding box center [443, 194] width 101 height 8
type textarea "@"EasyJet Switzerland""
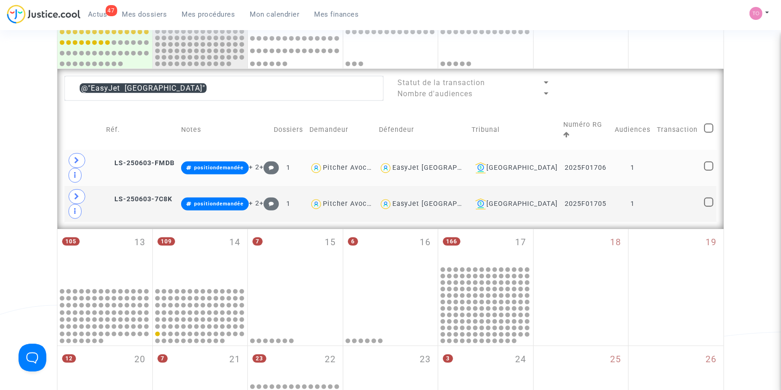
click at [469, 164] on div "EasyJet Switzerland" at bounding box center [442, 168] width 101 height 8
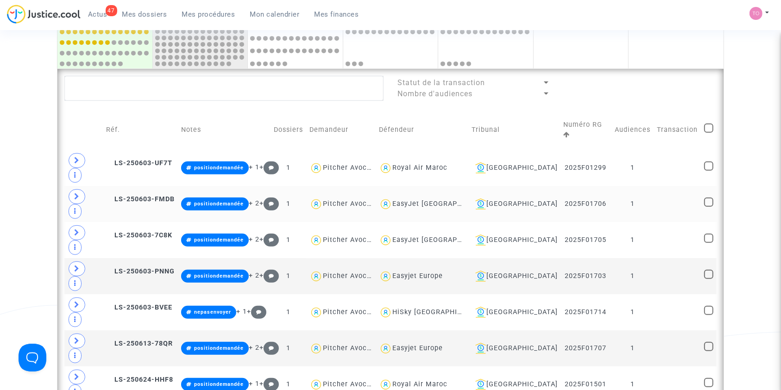
click at [448, 200] on div "EasyJet Switzerland" at bounding box center [442, 204] width 101 height 8
type textarea "@"EasyJet Switzerland""
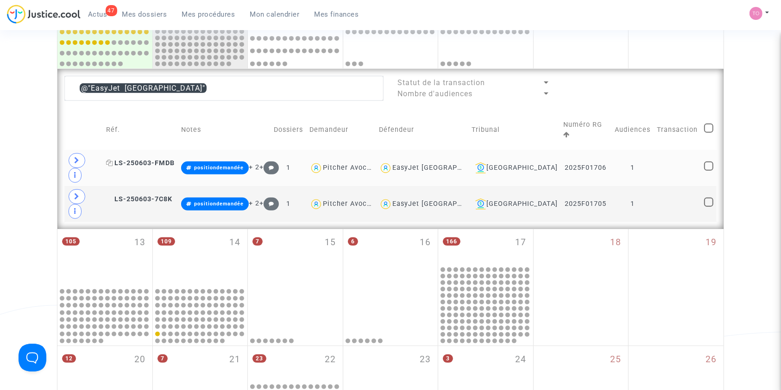
click at [144, 159] on span "LS-250603-FMDB" at bounding box center [140, 163] width 69 height 8
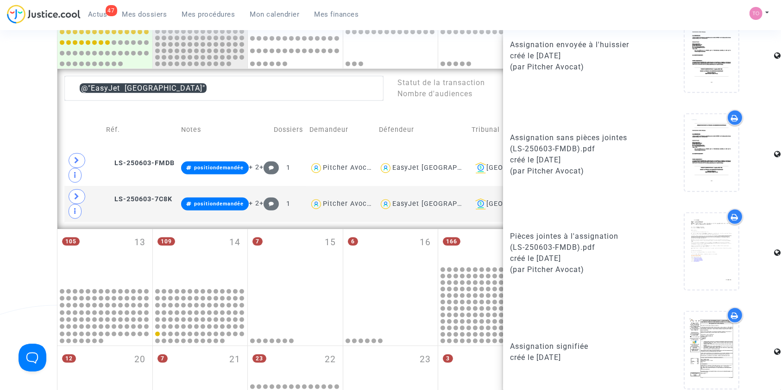
scroll to position [558, 0]
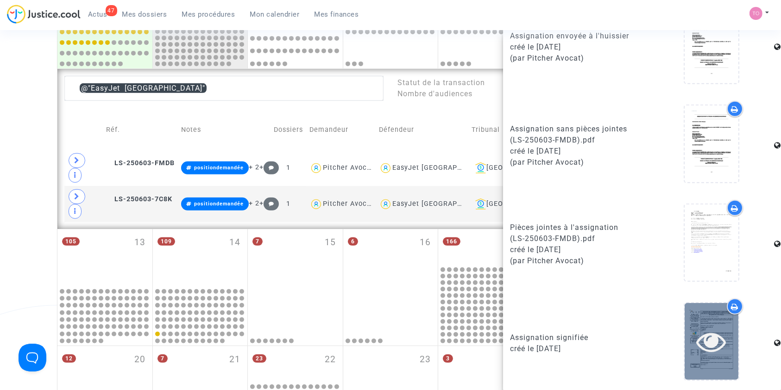
click at [717, 335] on icon at bounding box center [712, 342] width 30 height 30
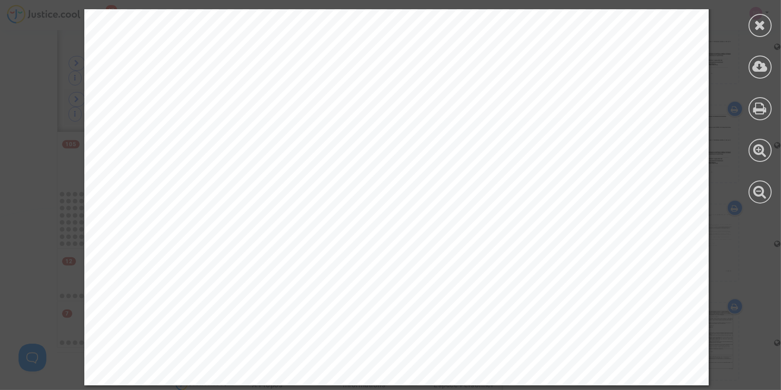
scroll to position [459, 0]
click at [775, 34] on div at bounding box center [760, 106] width 42 height 213
click at [758, 23] on icon at bounding box center [761, 25] width 12 height 14
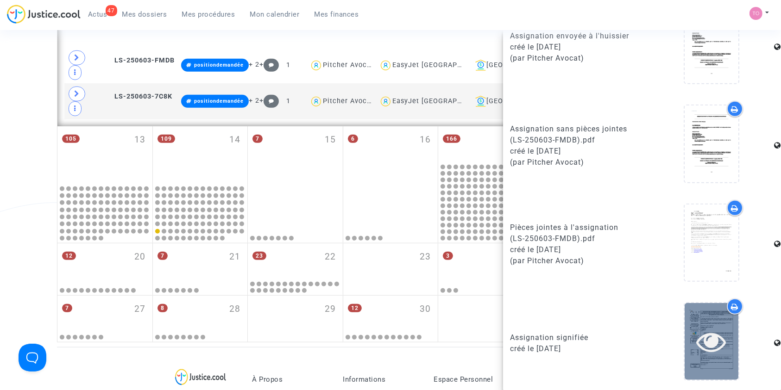
click at [699, 346] on icon at bounding box center [712, 342] width 30 height 30
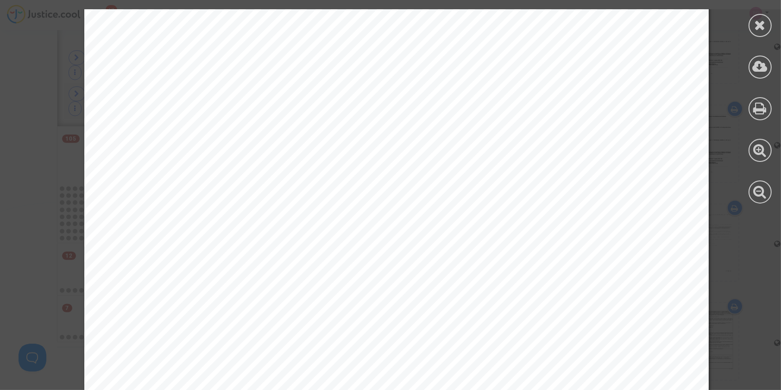
scroll to position [267, 0]
drag, startPoint x: 297, startPoint y: 226, endPoint x: 474, endPoint y: 220, distance: 177.1
click at [474, 220] on span "de signification desdites pièces par l'entité compétente à son destinataire." at bounding box center [402, 225] width 309 height 11
drag, startPoint x: 354, startPoint y: 77, endPoint x: 391, endPoint y: 76, distance: 37.5
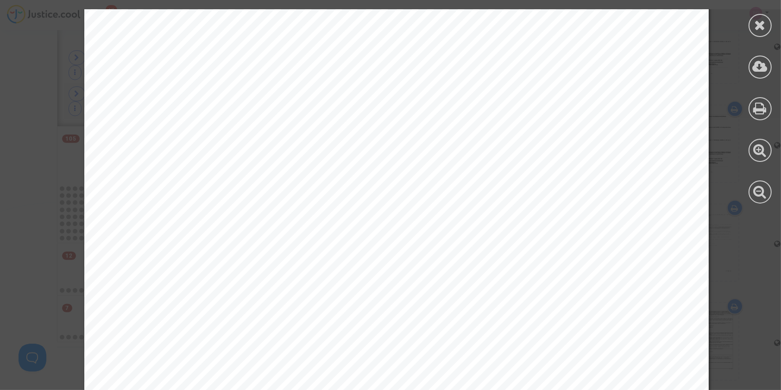
click at [391, 76] on div "R252462 Acte : 898749 *370882 890 P h i l i p p e W A L D F a b r i c e R E Y N…" at bounding box center [396, 266] width 624 height 884
drag, startPoint x: 308, startPoint y: 172, endPoint x: 352, endPoint y: 172, distance: 44.0
click at [352, 172] on span "Le bordereau intitulé "demande aux fins de signification ou de notification à l…" at bounding box center [505, 172] width 441 height 11
drag, startPoint x: 265, startPoint y: 241, endPoint x: 318, endPoint y: 238, distance: 53.4
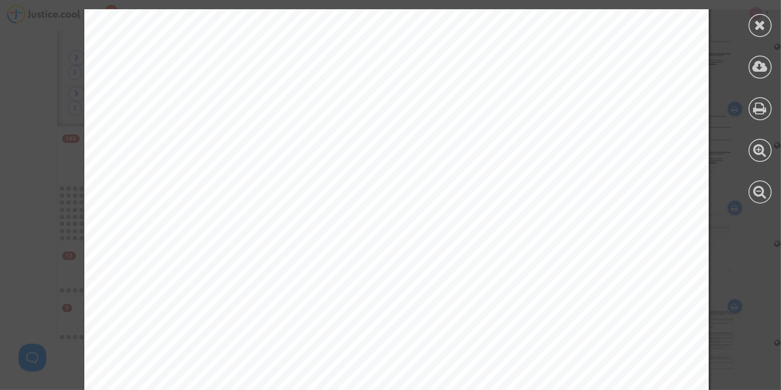
click at [318, 238] on div "R252462 Acte : 898749 *370882 890 P h i l i p p e W A L D F a b r i c e R E Y N…" at bounding box center [396, 204] width 624 height 884
click at [368, 234] on span "ar lettre recommandée internationale avec demande d'avis de réception et aux fi…" at bounding box center [541, 233] width 346 height 11
click at [383, 233] on span "ar lettre recommandée internationale avec demande d'avis de réception et aux fi…" at bounding box center [541, 233] width 346 height 11
click at [433, 267] on span "par lettre recommandée internationale avec accusé de réception au destinataire,…" at bounding box center [529, 269] width 380 height 11
drag, startPoint x: 416, startPoint y: 232, endPoint x: 638, endPoint y: 232, distance: 222.3
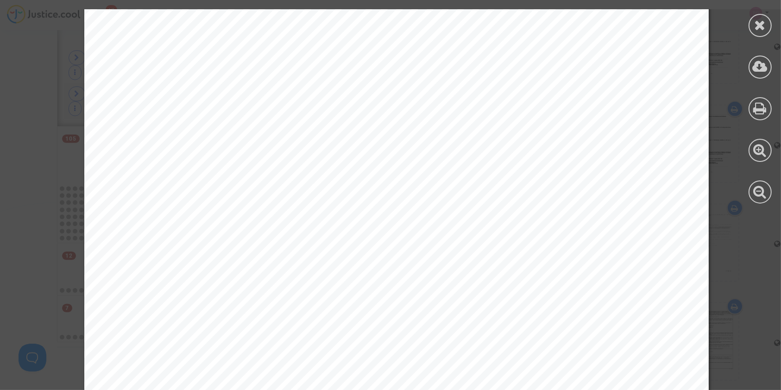
click at [638, 232] on span "ar lettre recommandée internationale avec demande d'avis de réception et aux fi…" at bounding box center [541, 233] width 346 height 11
drag, startPoint x: 269, startPoint y: 244, endPoint x: 290, endPoint y: 245, distance: 21.8
click at [290, 245] on span "de signification desdites pièces par l'entité compétente à son destinataire." at bounding box center [402, 245] width 309 height 11
drag, startPoint x: 332, startPoint y: 245, endPoint x: 348, endPoint y: 245, distance: 16.7
click at [348, 245] on span "de signification desdites pièces par l'entité compétente à son destinataire." at bounding box center [402, 245] width 309 height 11
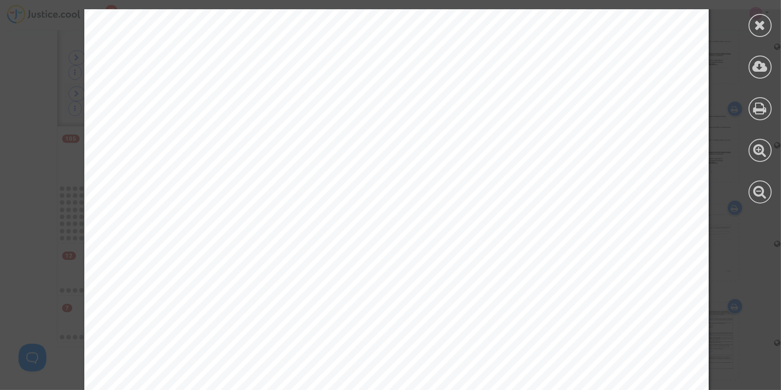
drag, startPoint x: 362, startPoint y: 243, endPoint x: 479, endPoint y: 246, distance: 117.2
click at [479, 246] on span "de signification desdites pièces par l'entité compétente à son destinataire." at bounding box center [402, 245] width 309 height 11
drag, startPoint x: 259, startPoint y: 187, endPoint x: 622, endPoint y: 187, distance: 363.1
click at [622, 187] on div "R252462 Acte : 898749 *370882 890 P h i l i p p e W A L D F a b r i c e R E Y N…" at bounding box center [396, 122] width 624 height 884
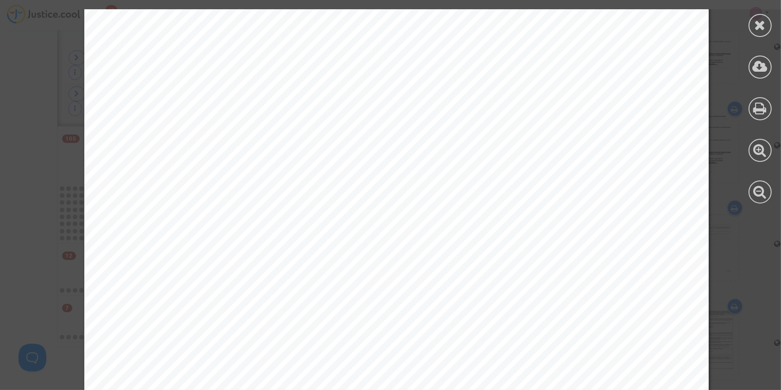
drag, startPoint x: 271, startPoint y: 199, endPoint x: 317, endPoint y: 199, distance: 45.9
click at [317, 199] on span "certifiée conforme de l’acte, conformément aux dispositions de l’article 686 du…" at bounding box center [465, 199] width 435 height 11
drag, startPoint x: 363, startPoint y: 198, endPoint x: 507, endPoint y: 196, distance: 144.1
click at [507, 196] on span "certifiée conforme de l’acte, conformément aux dispositions de l’article 686 du…" at bounding box center [465, 199] width 435 height 11
click at [273, 223] on span "Et, de tout ce que dessus, j'ai fait et dressé le présent procès-verbal pour se…" at bounding box center [467, 223] width 438 height 11
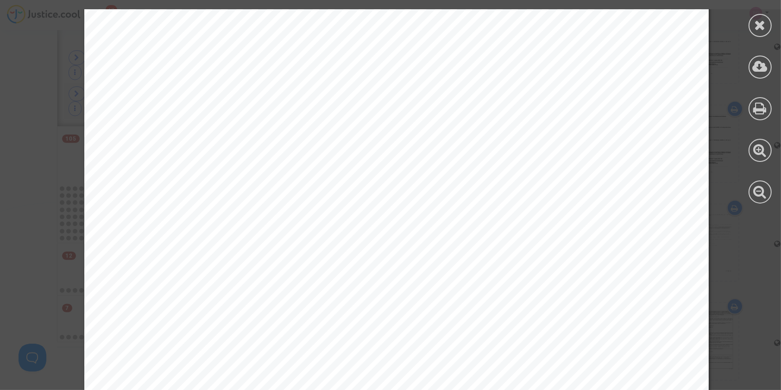
scroll to position [308, 0]
click at [767, 18] on div at bounding box center [760, 25] width 23 height 23
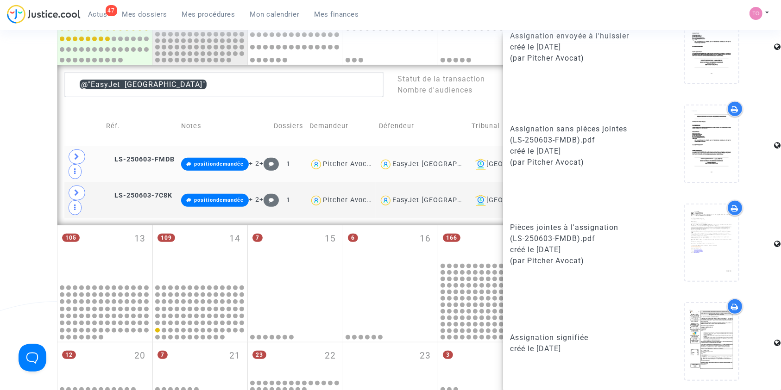
scroll to position [356, 0]
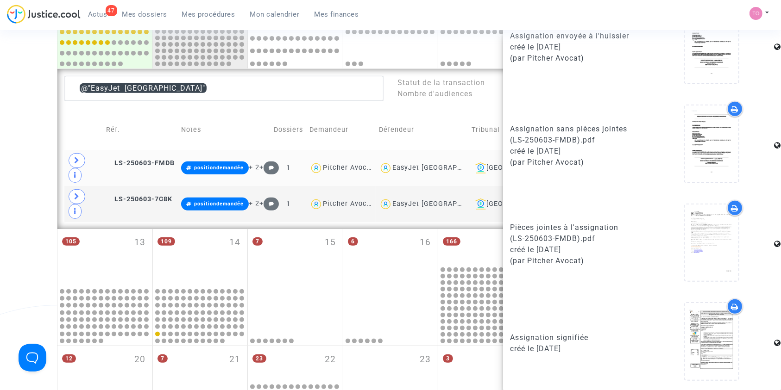
click at [436, 164] on div "EasyJet Switzerland" at bounding box center [442, 168] width 101 height 8
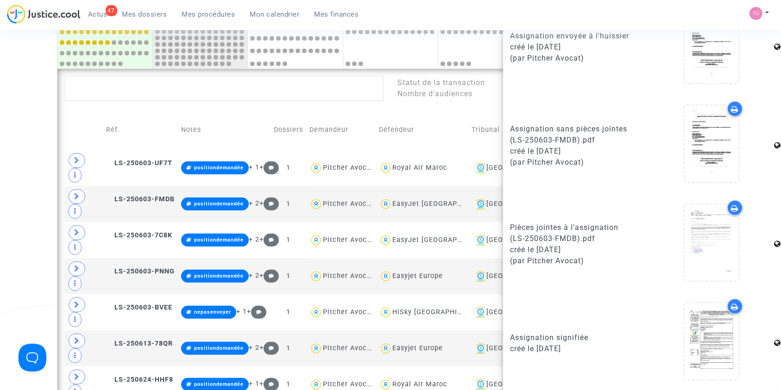
scroll to position [315, 0]
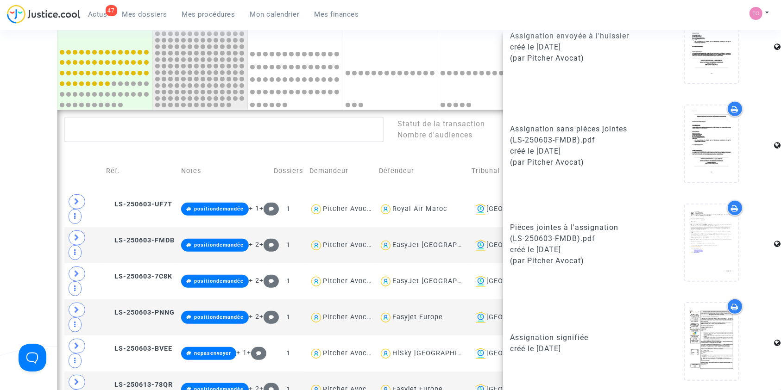
click at [0, 194] on div "Date de clôture d'instruction Date de conciliation Date d'audience Date de juge…" at bounding box center [390, 239] width 781 height 1001
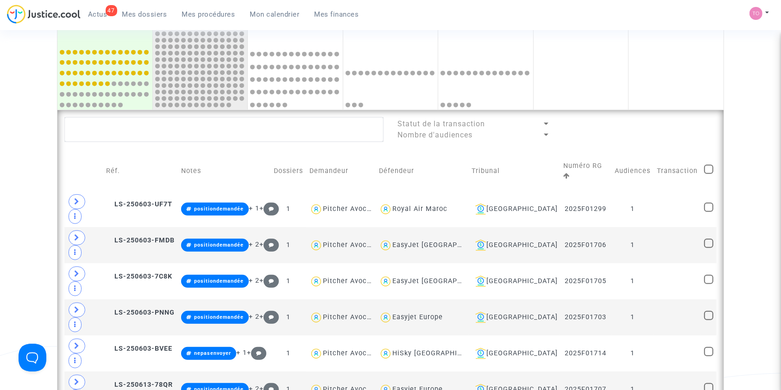
scroll to position [0, 0]
click at [156, 191] on td "LS-250603-UF7T" at bounding box center [140, 209] width 75 height 36
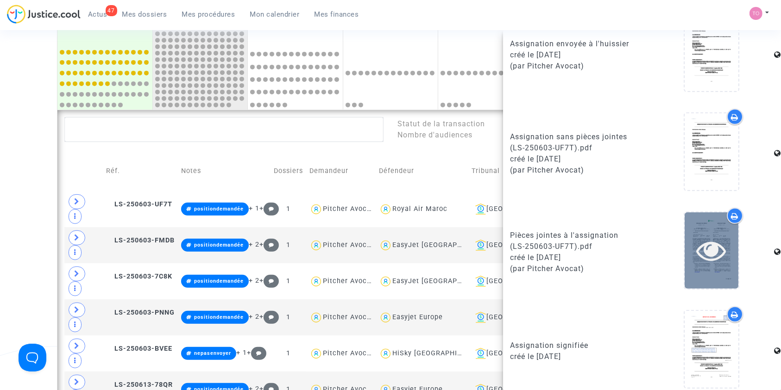
scroll to position [558, 0]
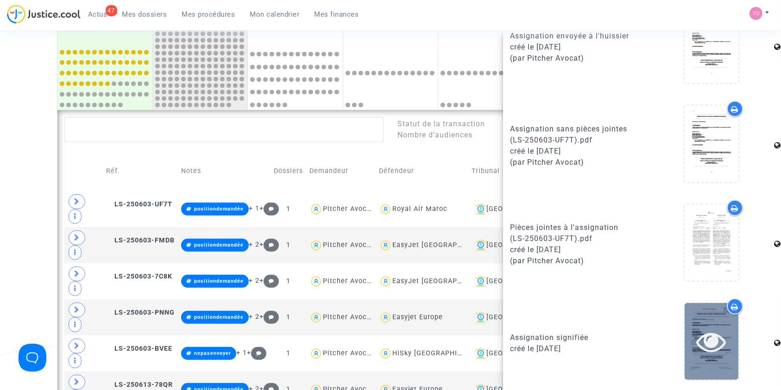
click at [697, 341] on icon at bounding box center [712, 342] width 30 height 30
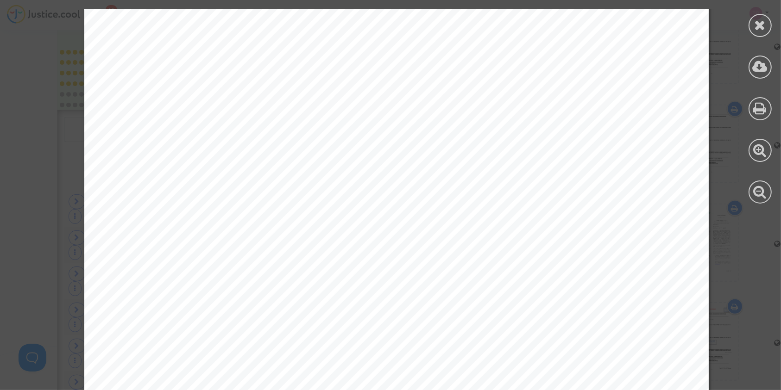
scroll to position [9861, 0]
click at [760, 25] on icon at bounding box center [761, 25] width 12 height 14
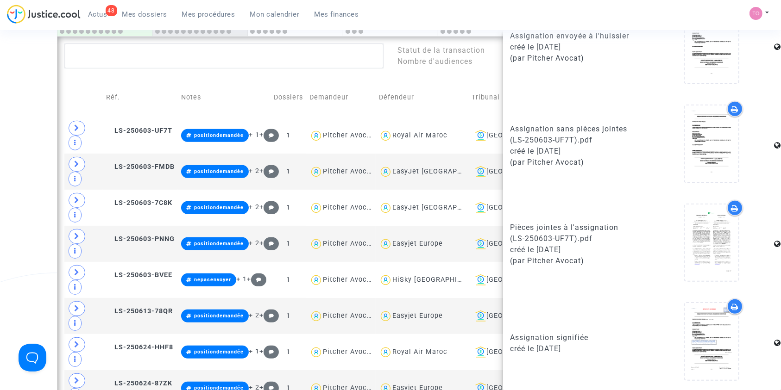
scroll to position [417, 0]
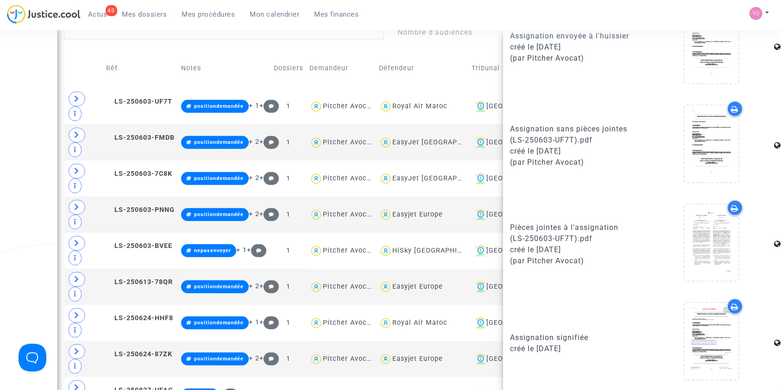
click at [0, 101] on div "Date de clôture d'instruction Date de conciliation Date d'audience Date de juge…" at bounding box center [390, 136] width 781 height 1001
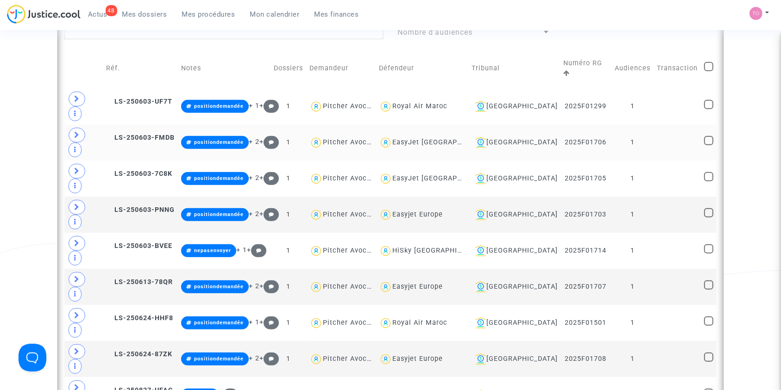
scroll to position [0, 0]
click at [432, 211] on div "Easyjet Europe" at bounding box center [417, 215] width 50 height 8
type textarea "@"Easyjet Europe""
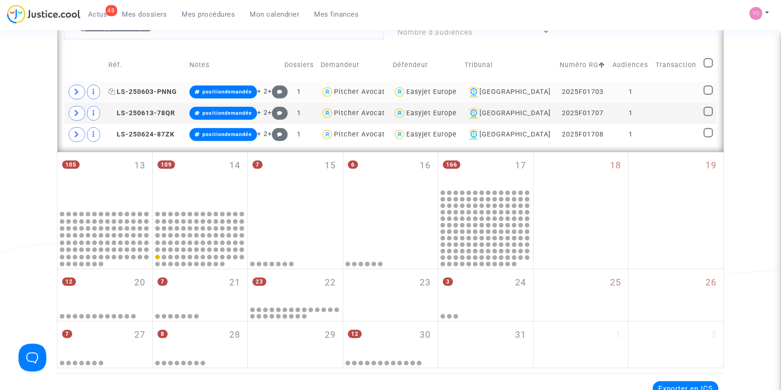
click at [148, 91] on span "LS-250603-PNNG" at bounding box center [142, 92] width 69 height 8
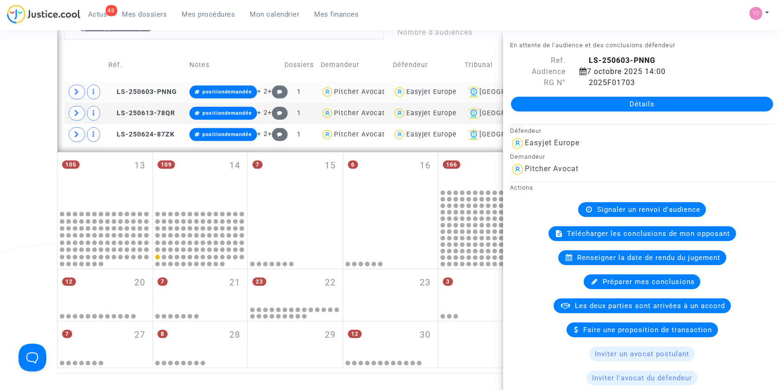
click at [454, 89] on div "Easyjet Europe" at bounding box center [431, 92] width 50 height 8
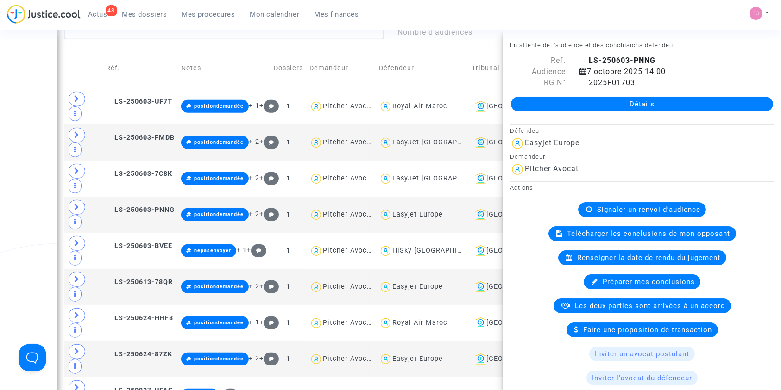
click at [0, 112] on div "Date de clôture d'instruction Date de conciliation Date d'audience Date de juge…" at bounding box center [390, 136] width 781 height 1001
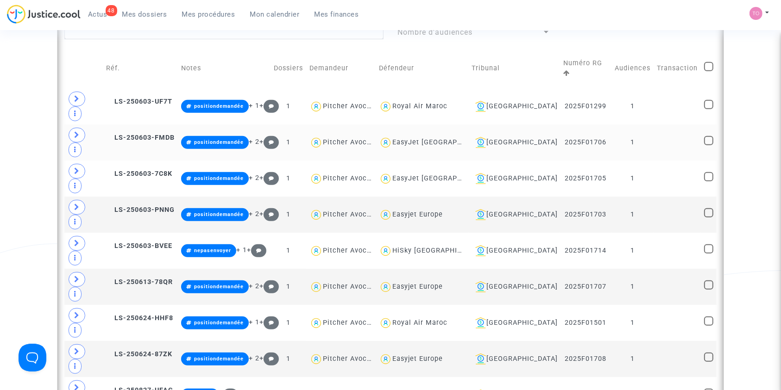
click at [449, 138] on div "EasyJet Switzerland" at bounding box center [442, 142] width 101 height 8
type textarea "@"EasyJet Switzerland""
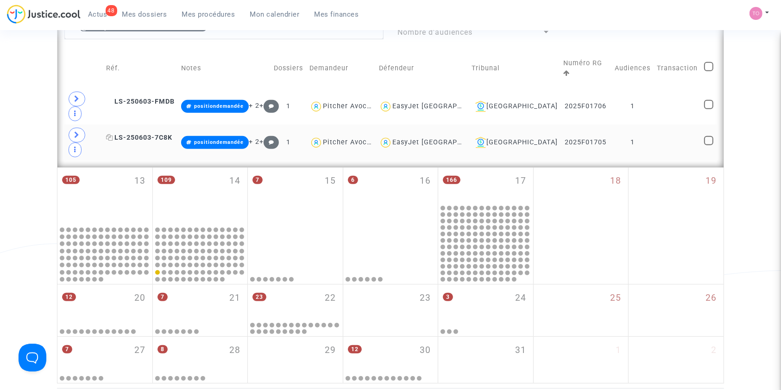
click at [131, 134] on span "LS-250603-7C8K" at bounding box center [139, 138] width 66 height 8
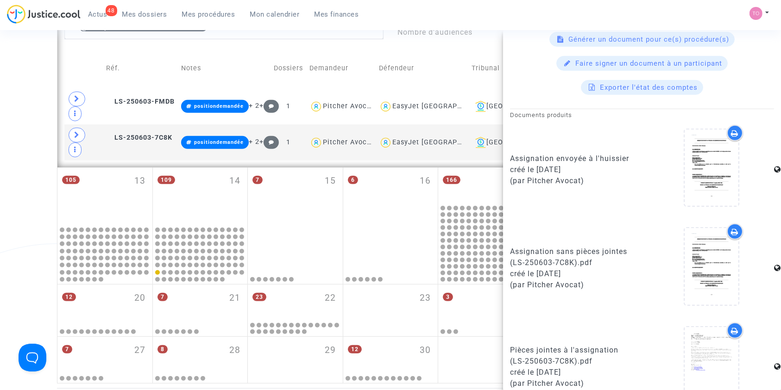
scroll to position [558, 0]
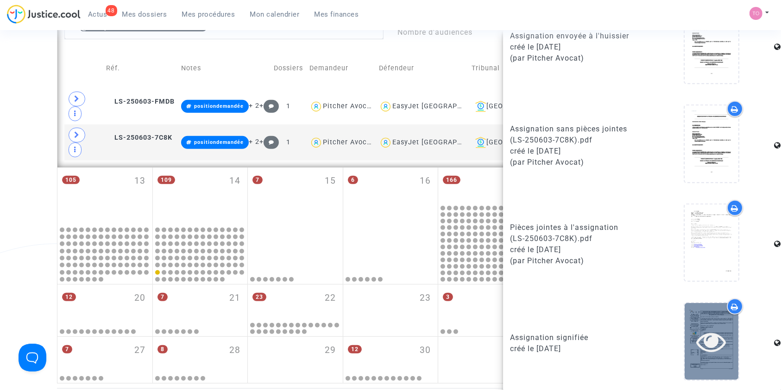
click at [716, 310] on div at bounding box center [712, 341] width 54 height 76
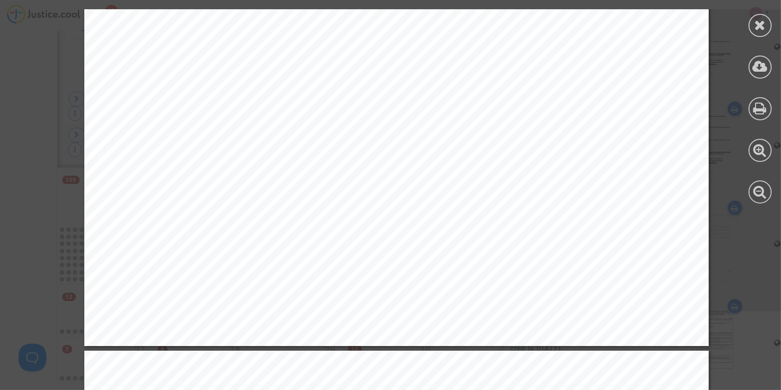
scroll to position [576, 0]
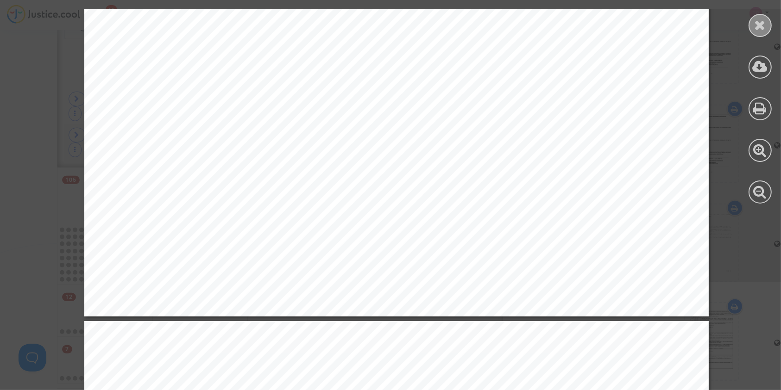
click at [751, 25] on div at bounding box center [760, 25] width 23 height 23
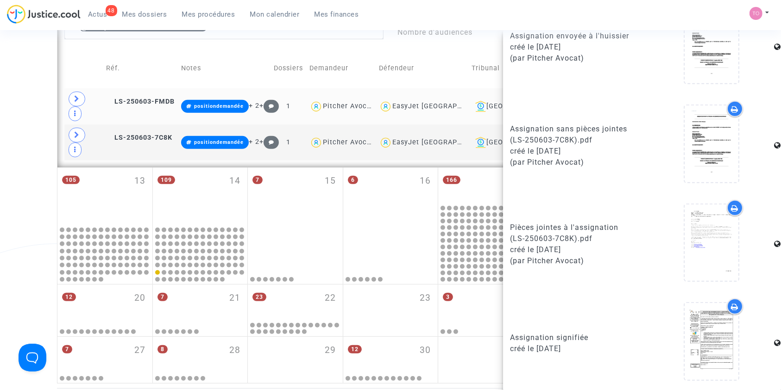
click at [442, 102] on div "EasyJet Switzerland" at bounding box center [442, 106] width 101 height 8
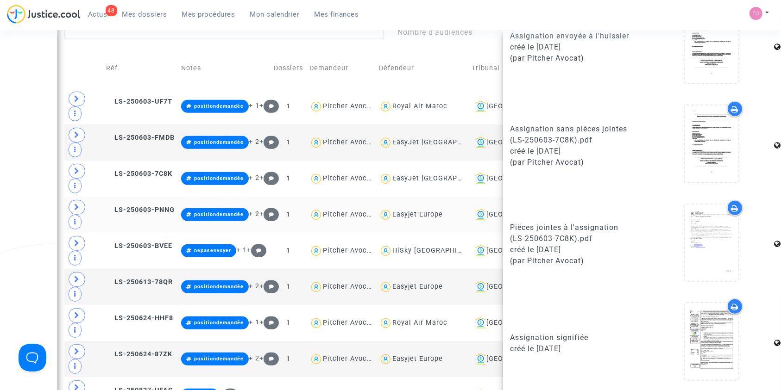
click at [424, 157] on span "Easyjet Europe" at bounding box center [417, 187] width 50 height 61
type textarea "@"Easyjet Europe""
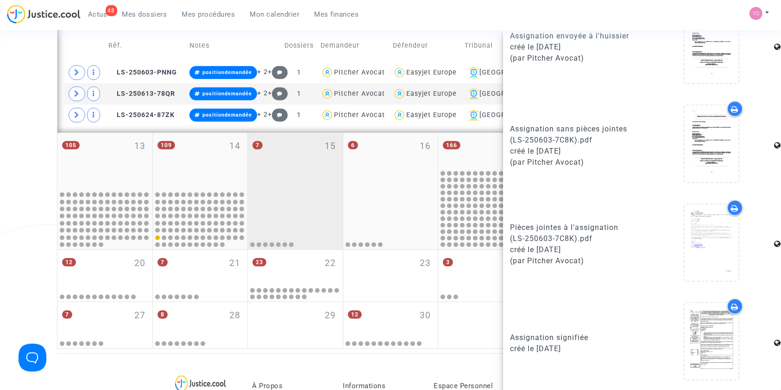
scroll to position [396, 0]
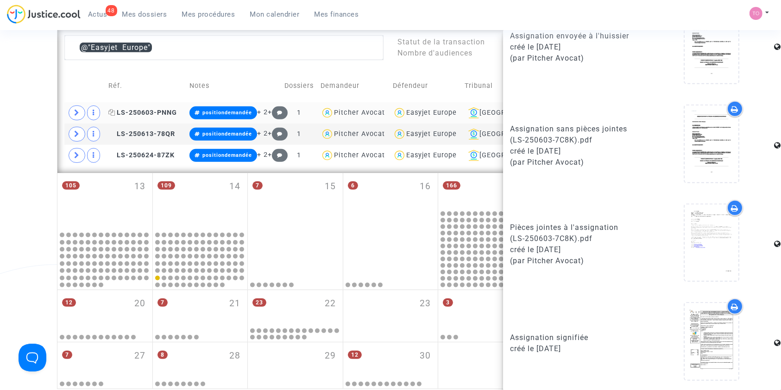
click at [149, 109] on span "LS-250603-PNNG" at bounding box center [142, 113] width 69 height 8
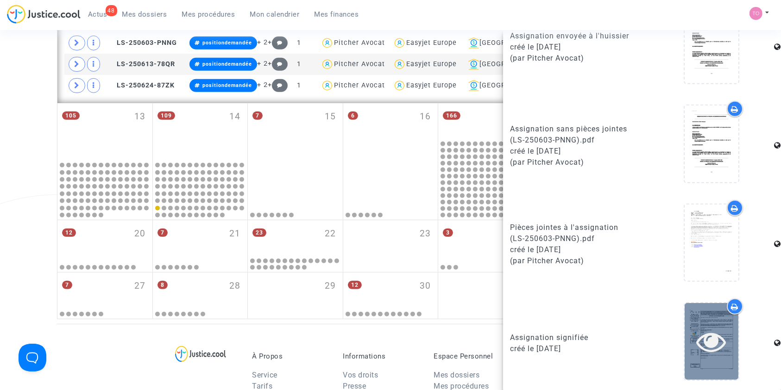
scroll to position [479, 0]
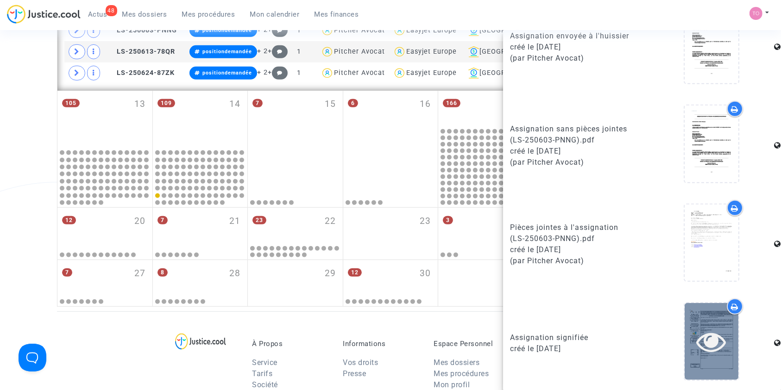
click at [703, 327] on icon at bounding box center [712, 342] width 30 height 30
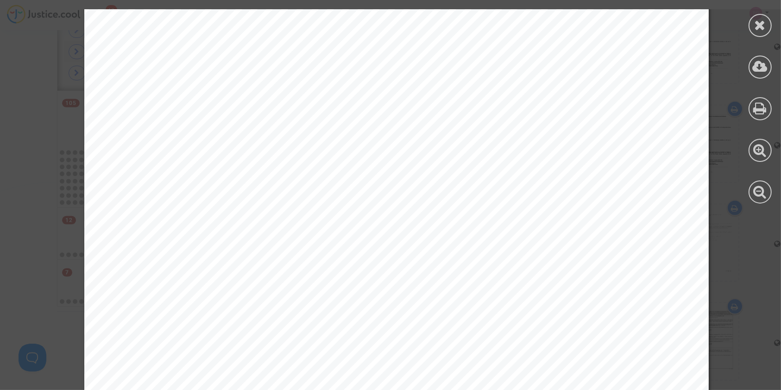
scroll to position [0, 0]
click at [748, 19] on div at bounding box center [760, 106] width 42 height 213
click at [752, 18] on div at bounding box center [760, 25] width 23 height 23
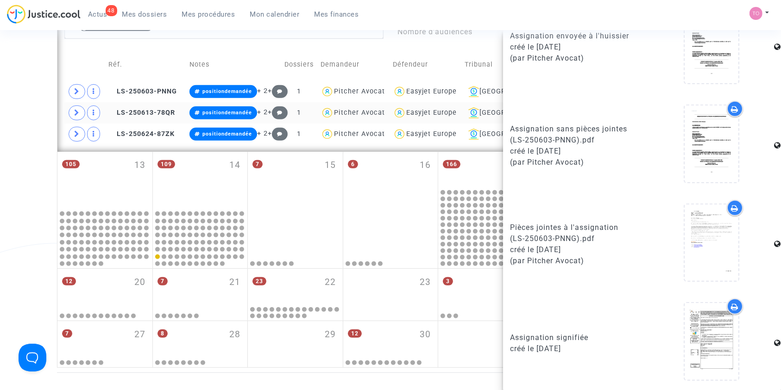
scroll to position [417, 0]
click at [136, 110] on span "LS-250613-78QR" at bounding box center [141, 113] width 67 height 8
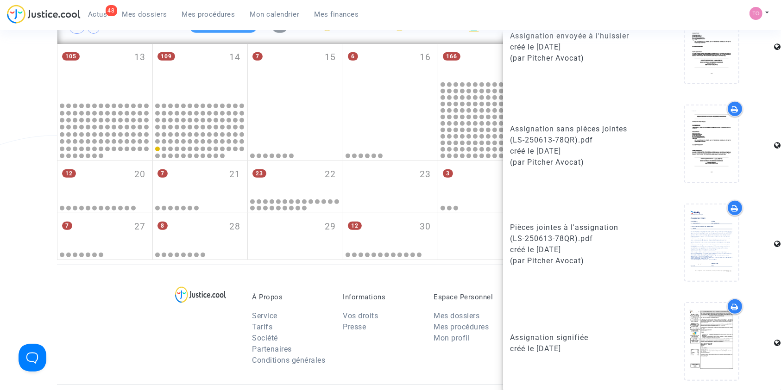
scroll to position [743, 0]
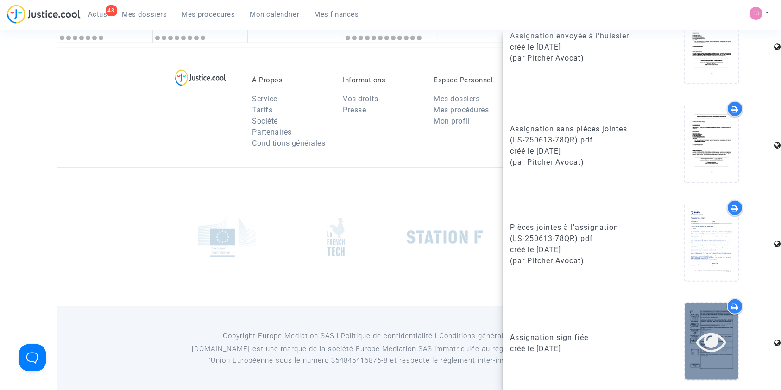
click at [704, 332] on icon at bounding box center [712, 342] width 30 height 30
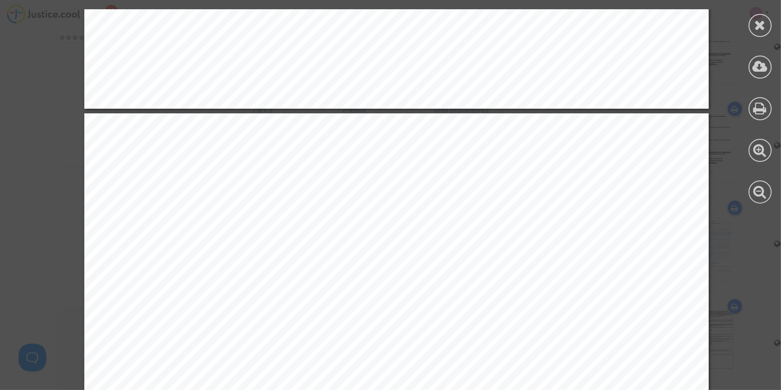
scroll to position [926, 0]
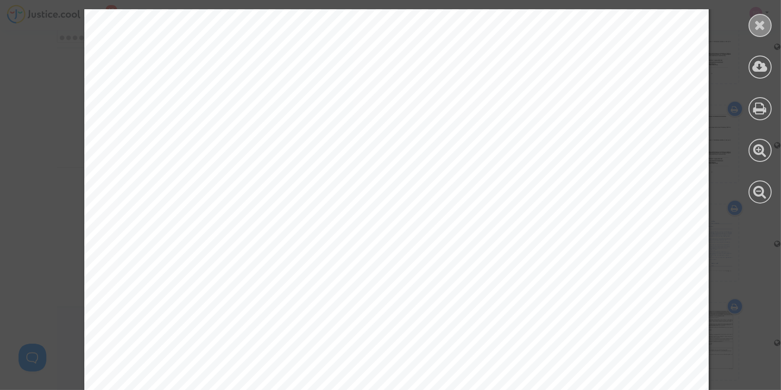
click at [760, 20] on icon at bounding box center [761, 25] width 12 height 14
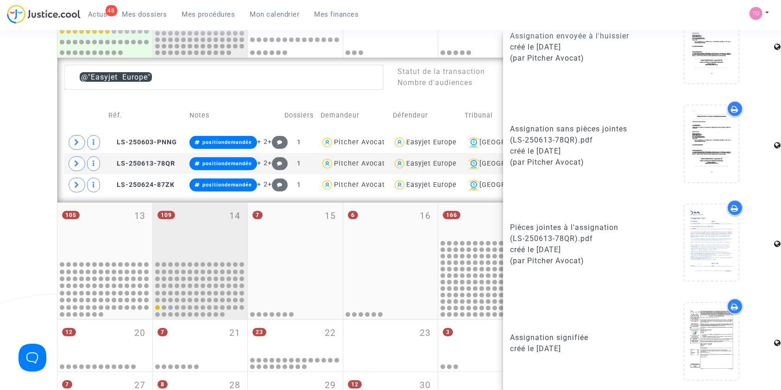
scroll to position [352, 0]
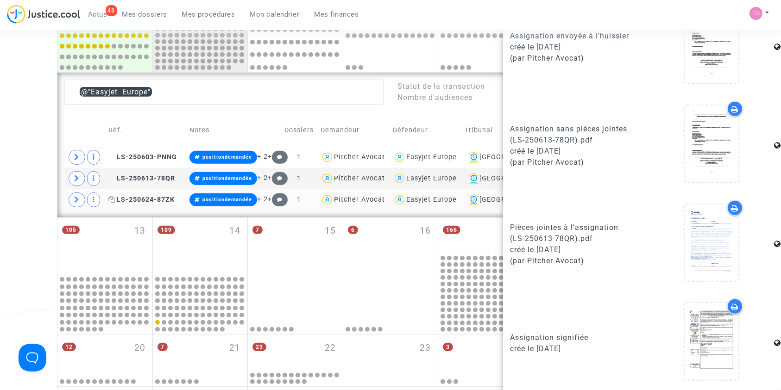
click at [147, 202] on span "LS-250624-87ZK" at bounding box center [141, 200] width 66 height 8
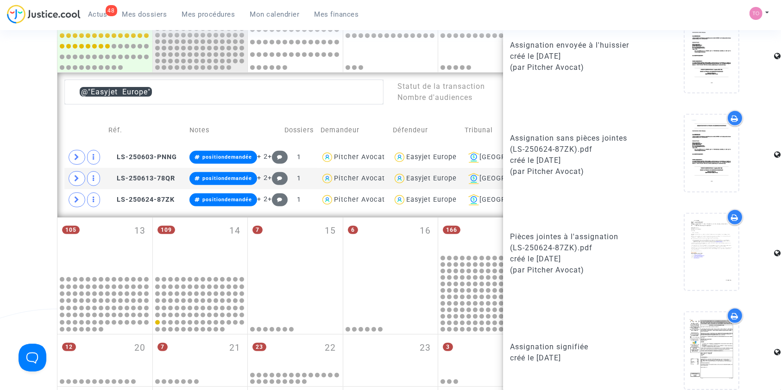
scroll to position [558, 0]
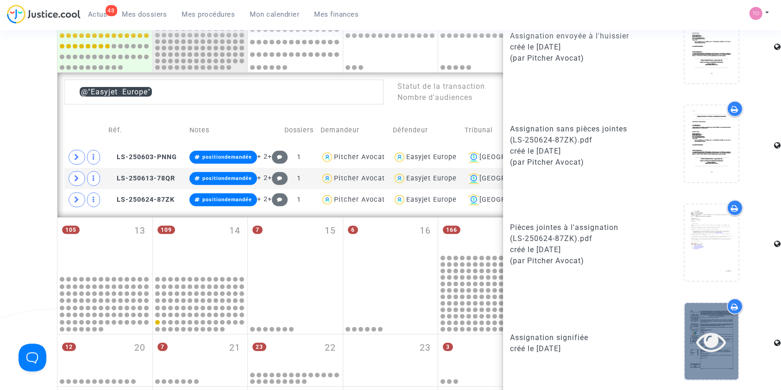
click at [708, 327] on icon at bounding box center [712, 342] width 30 height 30
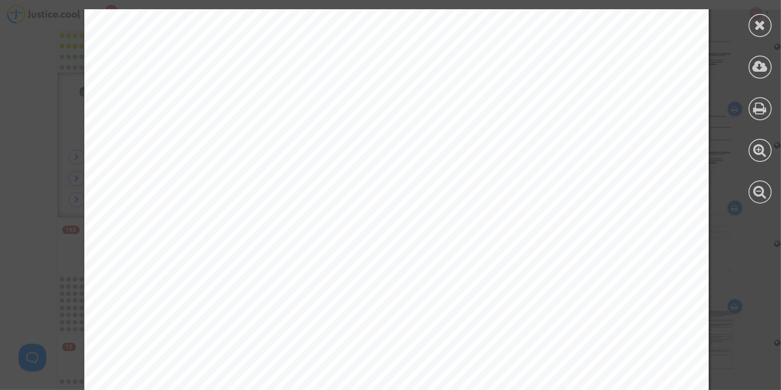
scroll to position [453, 0]
click at [751, 26] on div at bounding box center [760, 25] width 23 height 23
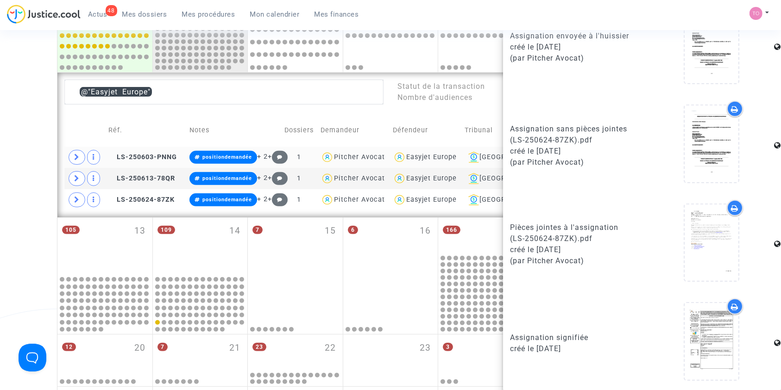
click at [444, 155] on div "Easyjet Europe" at bounding box center [431, 157] width 50 height 8
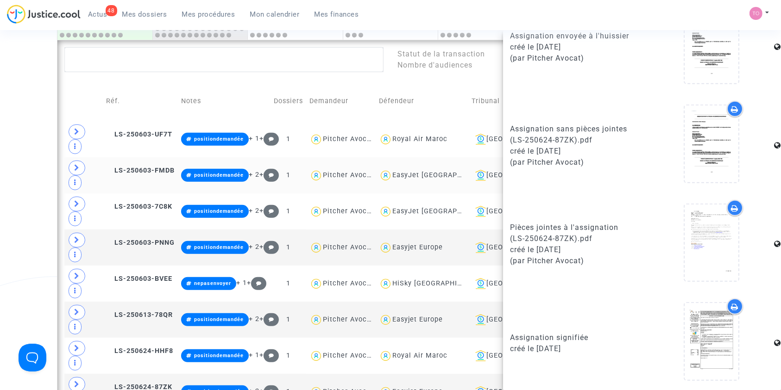
scroll to position [372, 0]
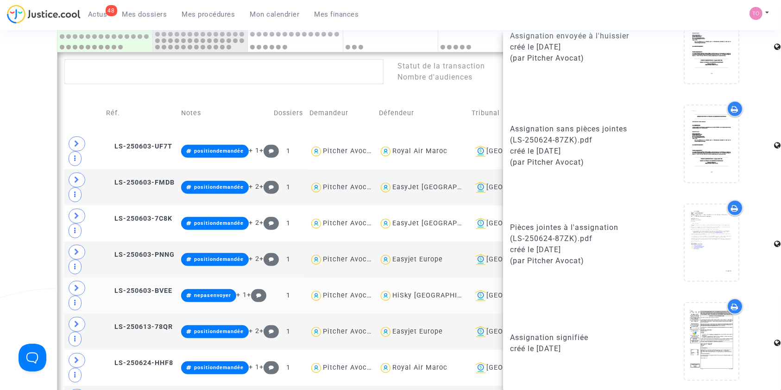
click at [426, 292] on div "HiSky Europe" at bounding box center [438, 296] width 93 height 8
type textarea "@"HiSky Europe""
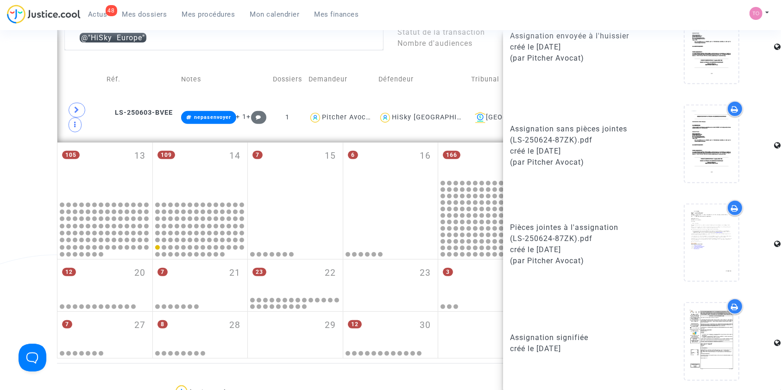
scroll to position [372, 0]
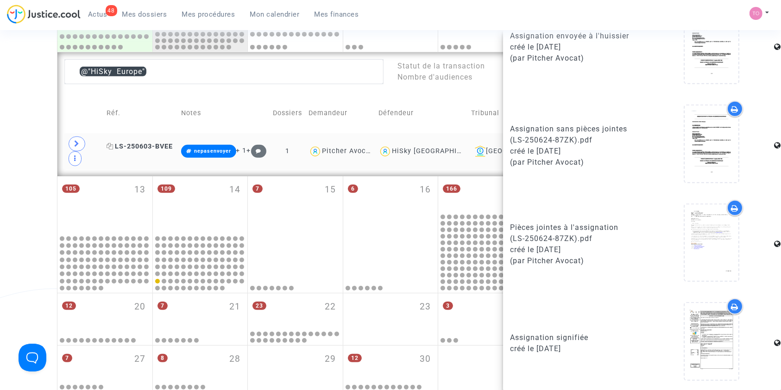
click at [131, 143] on span "LS-250603-BVEE" at bounding box center [140, 147] width 66 height 8
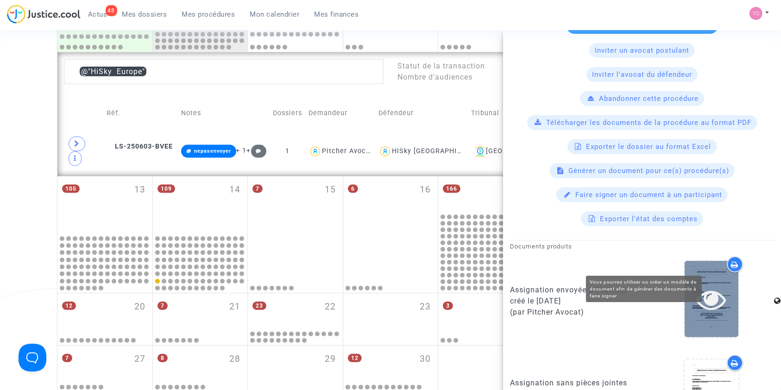
scroll to position [558, 0]
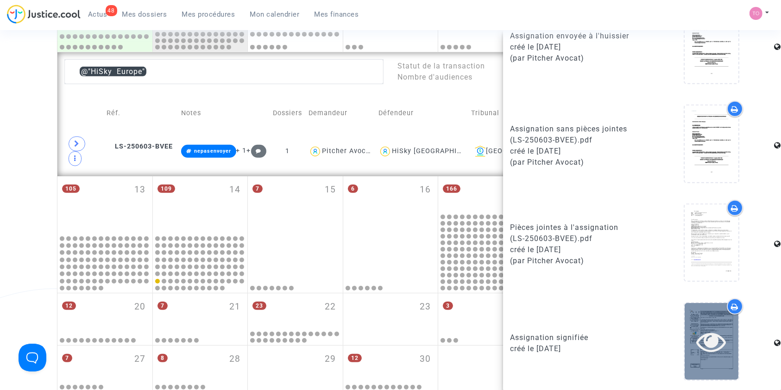
click at [701, 340] on icon at bounding box center [712, 342] width 30 height 30
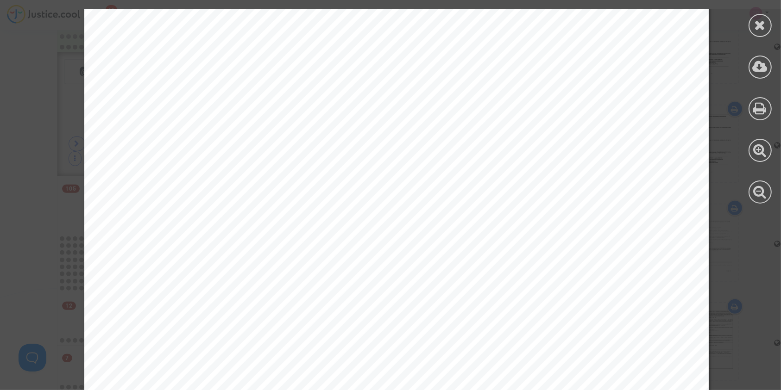
scroll to position [123, 0]
click at [751, 28] on div at bounding box center [760, 25] width 23 height 23
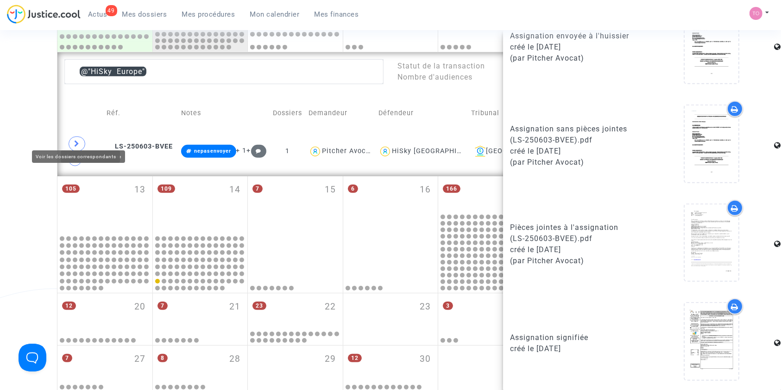
click at [25, 140] on div "Date de clôture d'instruction Date de conciliation Date d'audience Date de juge…" at bounding box center [390, 37] width 781 height 712
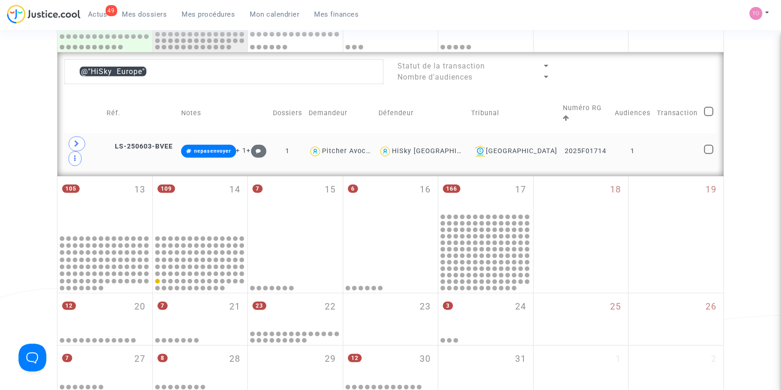
click at [446, 147] on div "HiSky Europe" at bounding box center [438, 151] width 93 height 8
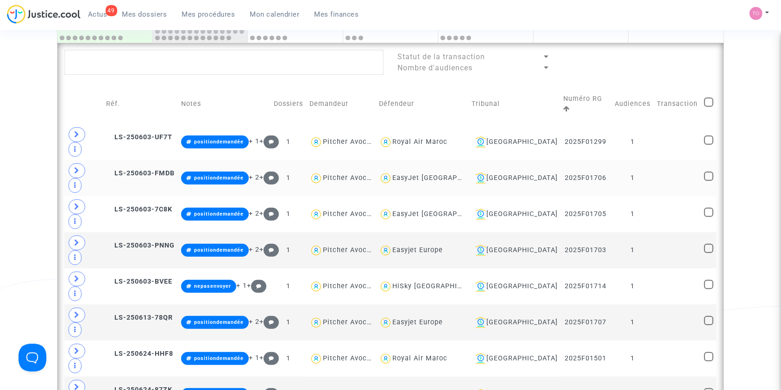
scroll to position [414, 0]
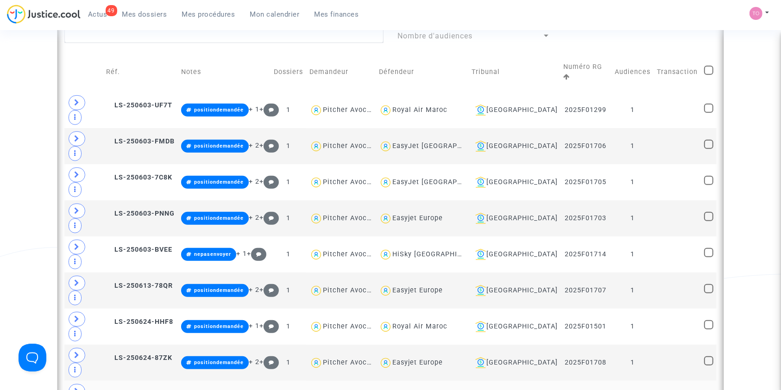
type textarea "@Tunisair"
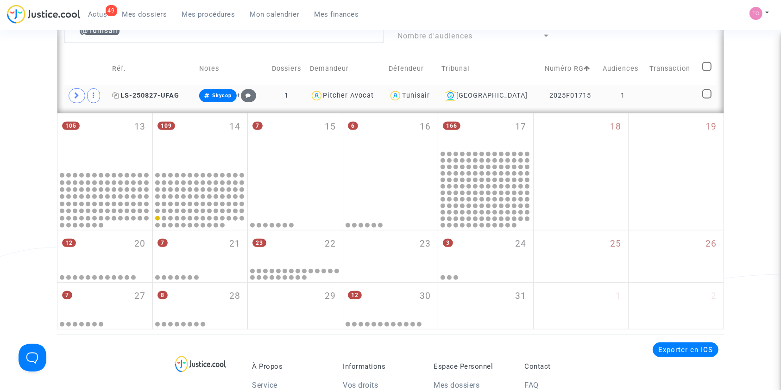
click at [164, 94] on span "LS-250827-UFAG" at bounding box center [145, 96] width 67 height 8
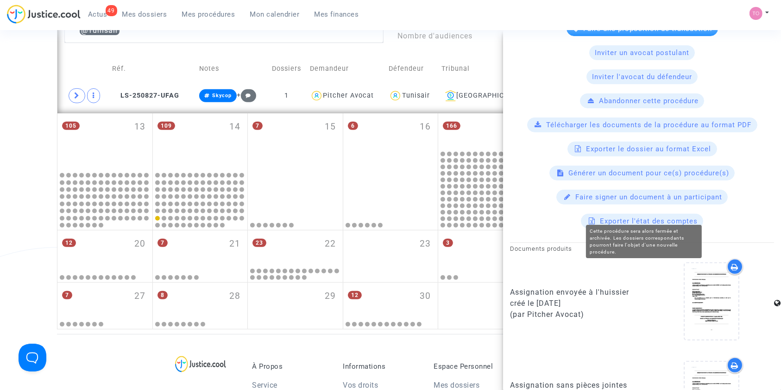
scroll to position [558, 0]
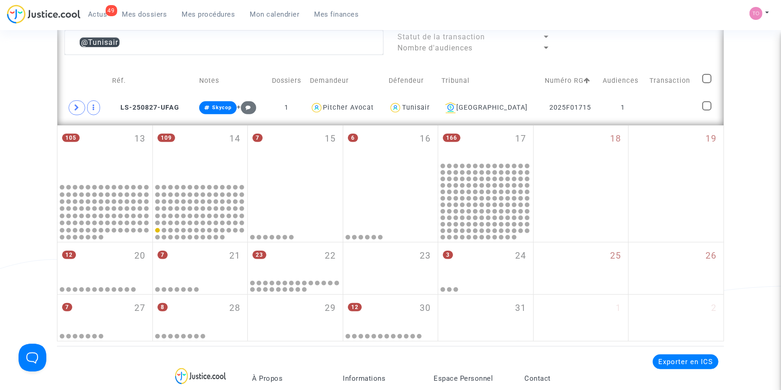
scroll to position [393, 0]
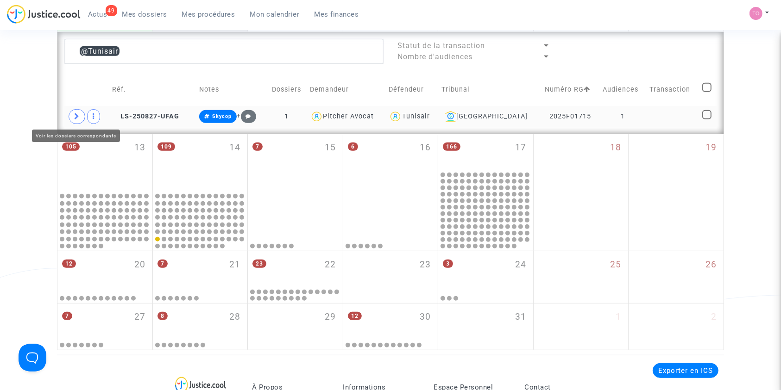
click at [77, 114] on icon at bounding box center [77, 116] width 6 height 7
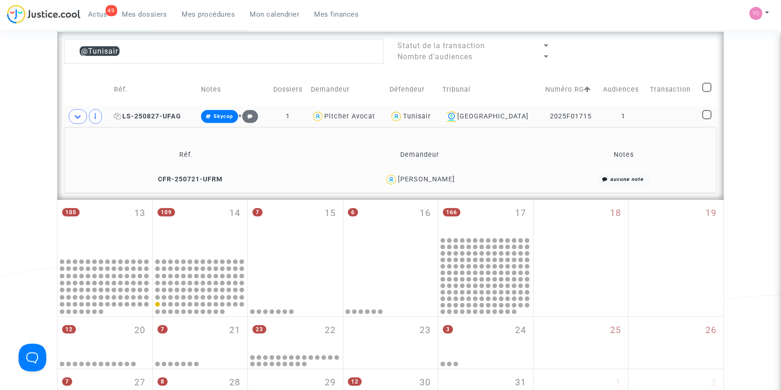
click at [163, 116] on span "LS-250827-UFAG" at bounding box center [147, 117] width 67 height 8
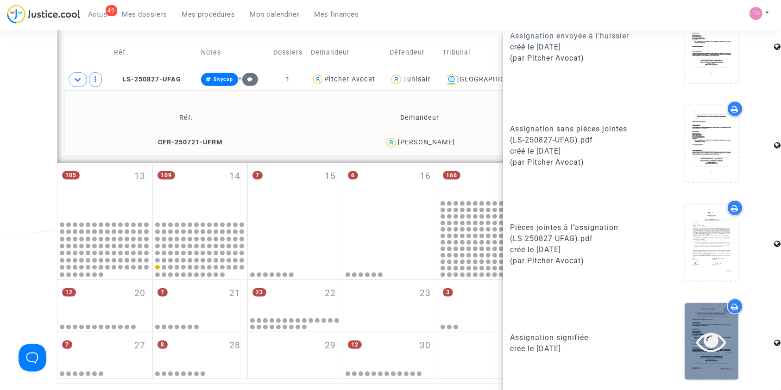
scroll to position [434, 0]
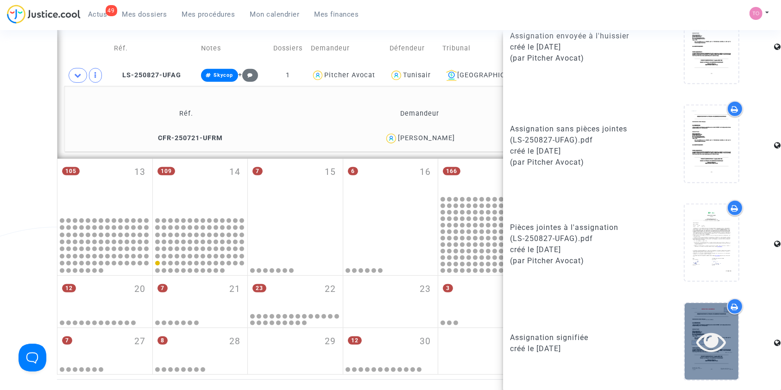
click at [700, 313] on div at bounding box center [712, 341] width 54 height 76
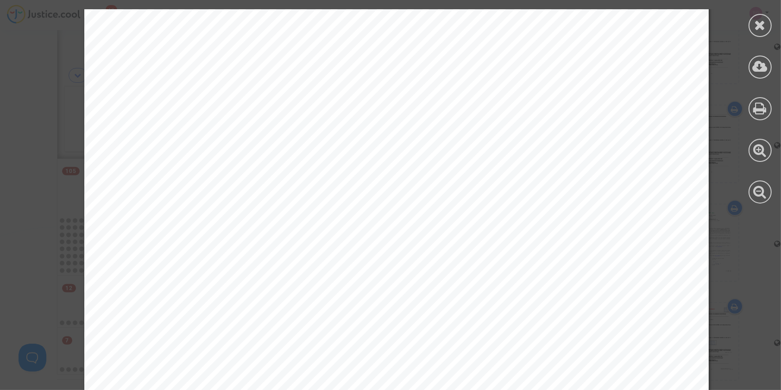
scroll to position [8005, 0]
click at [764, 31] on icon at bounding box center [761, 25] width 12 height 14
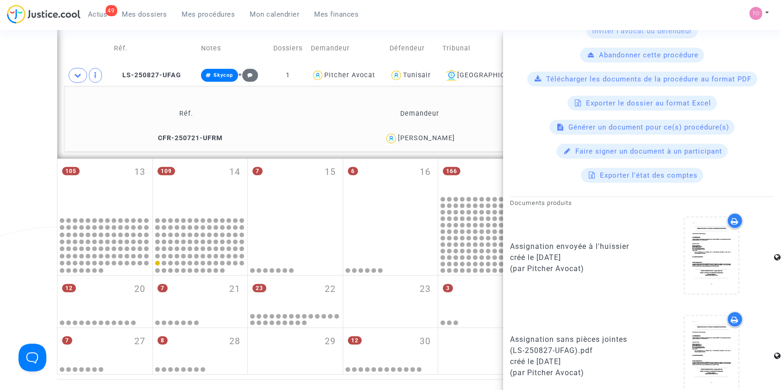
scroll to position [332, 0]
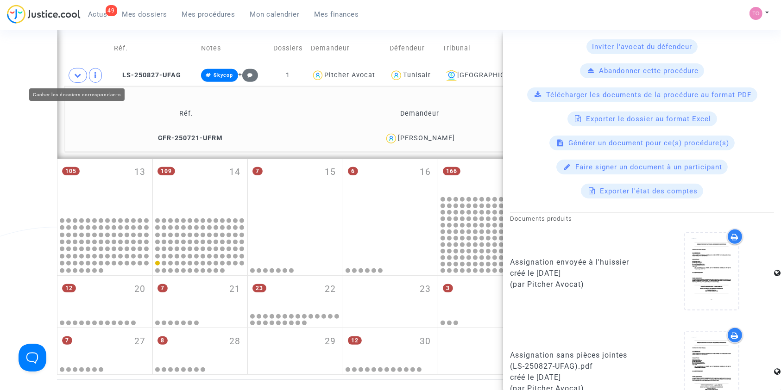
click at [78, 69] on span at bounding box center [78, 75] width 19 height 15
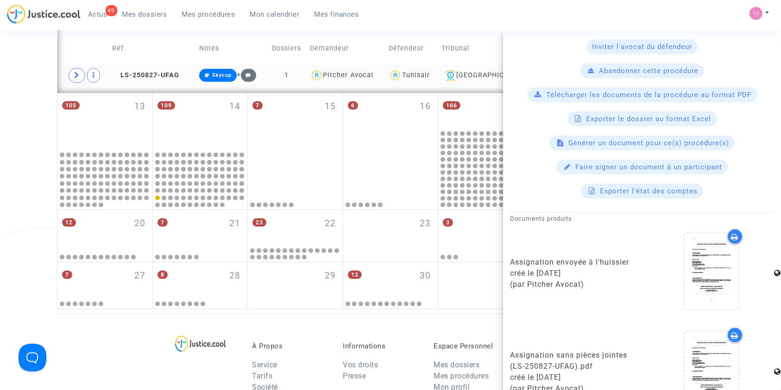
click at [430, 71] on div "Tunisair" at bounding box center [416, 75] width 28 height 8
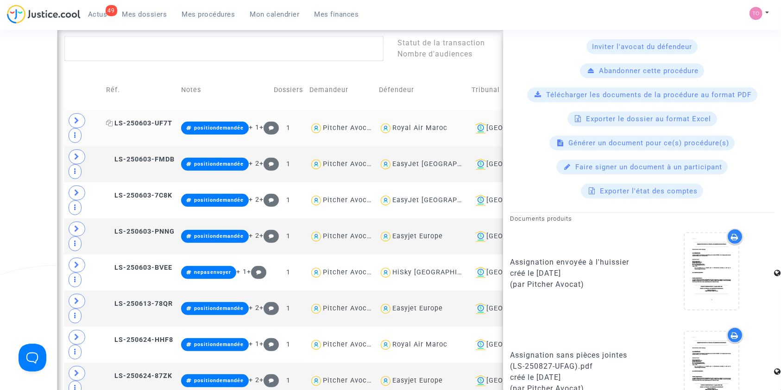
scroll to position [393, 0]
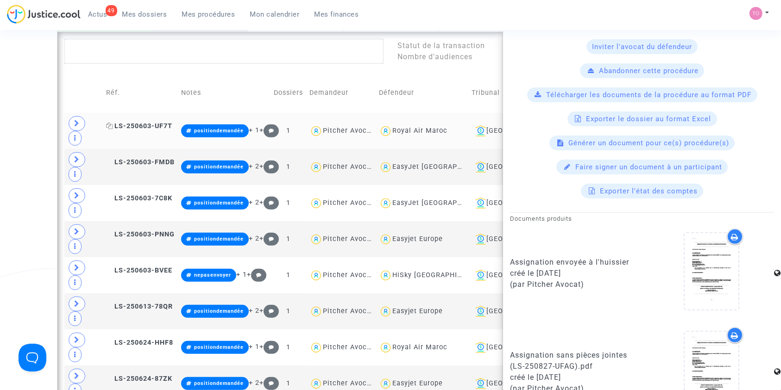
click at [144, 122] on span "LS-250603-UF7T" at bounding box center [139, 126] width 66 height 8
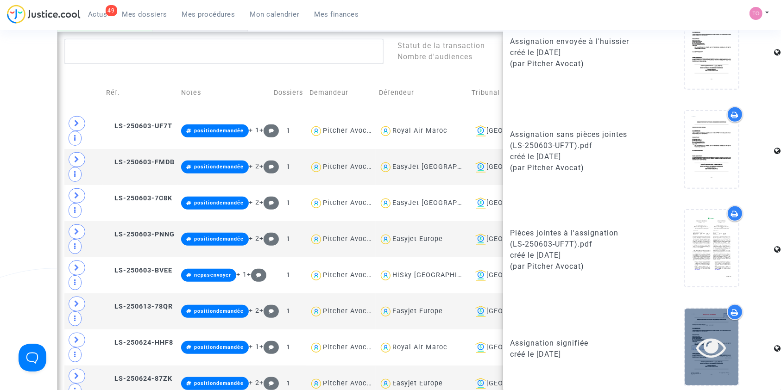
scroll to position [558, 0]
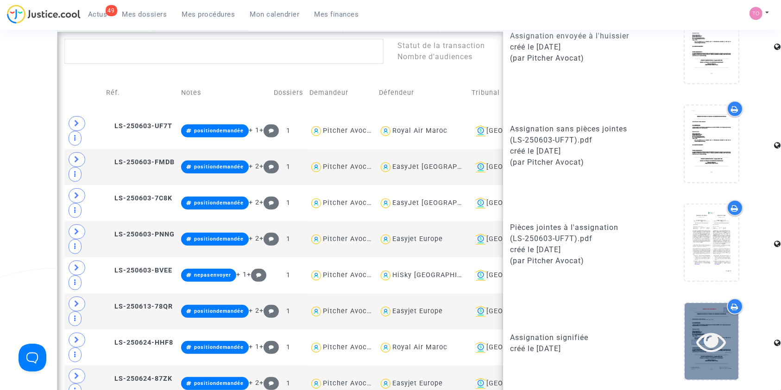
click at [708, 340] on icon at bounding box center [712, 342] width 30 height 30
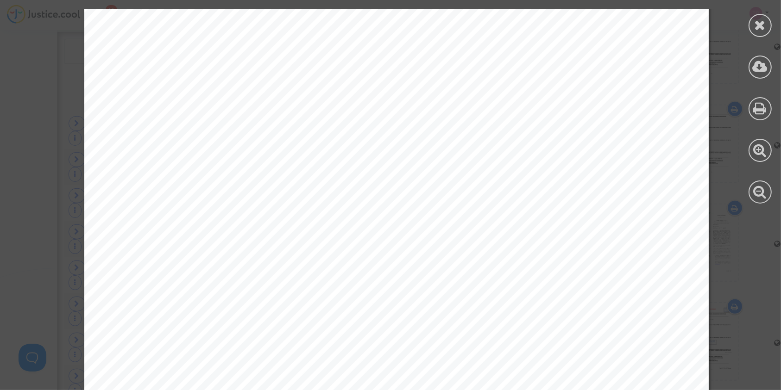
scroll to position [9800, 0]
click at [769, 21] on div at bounding box center [760, 25] width 23 height 23
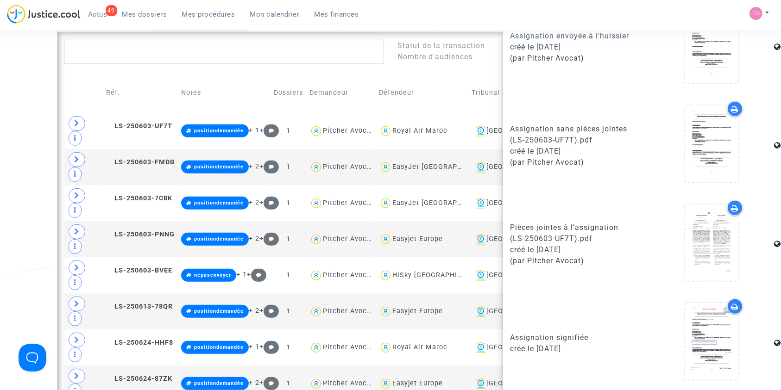
click at [0, 135] on div "Date de clôture d'instruction Date de conciliation Date d'audience Date de juge…" at bounding box center [390, 160] width 781 height 1001
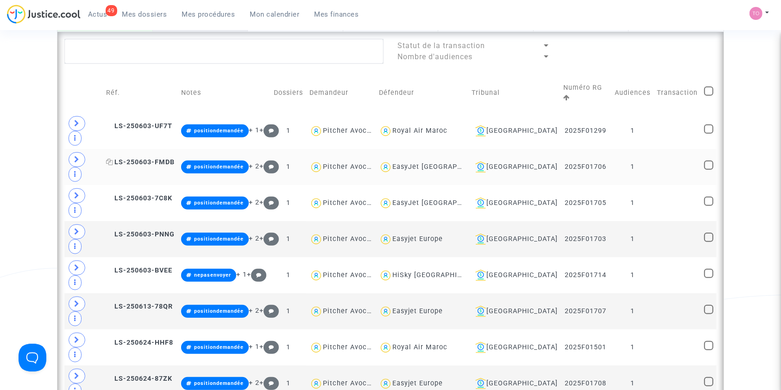
click at [141, 158] on span "LS-250603-FMDB" at bounding box center [140, 162] width 69 height 8
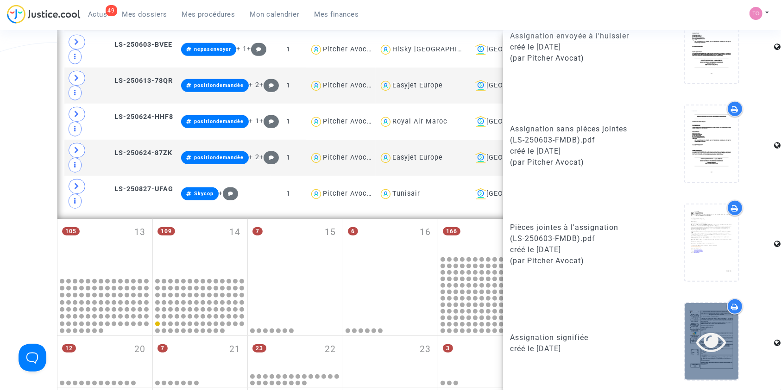
scroll to position [619, 0]
click at [702, 368] on div at bounding box center [712, 341] width 54 height 76
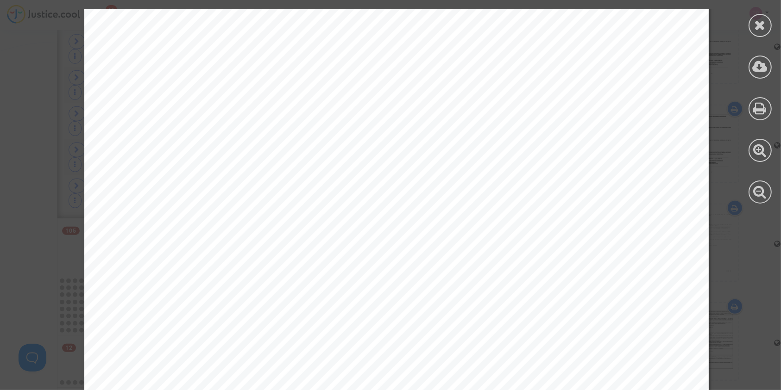
scroll to position [7534, 0]
click at [772, 25] on div at bounding box center [760, 106] width 42 height 213
click at [754, 25] on div at bounding box center [760, 25] width 23 height 23
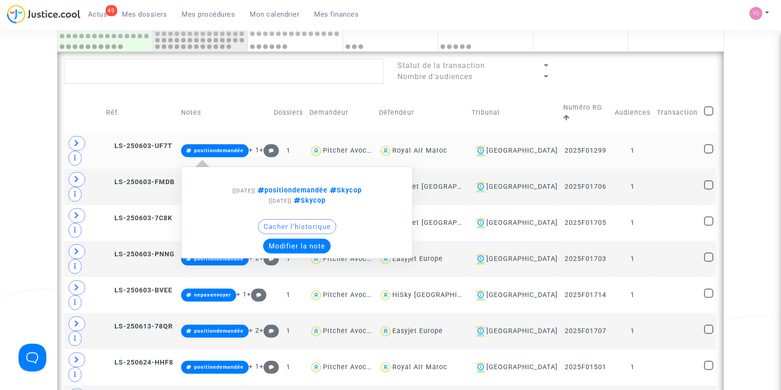
scroll to position [372, 0]
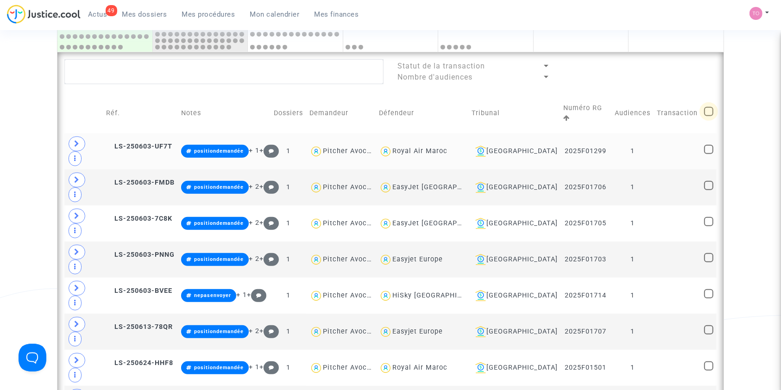
click at [705, 107] on span at bounding box center [708, 111] width 9 height 9
click at [708, 116] on input "checkbox" at bounding box center [708, 116] width 0 height 0
checkbox input "true"
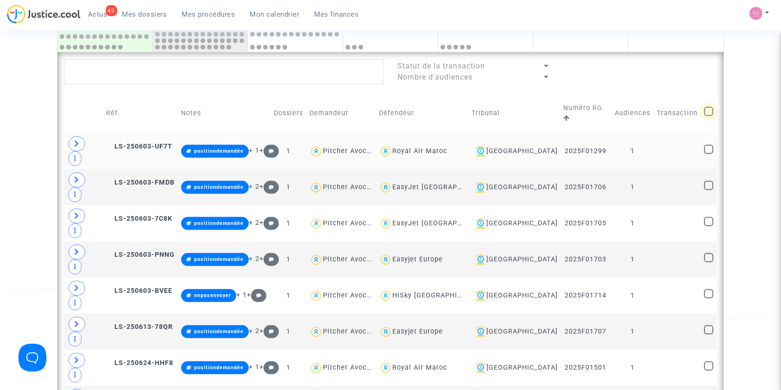
checkbox input "true"
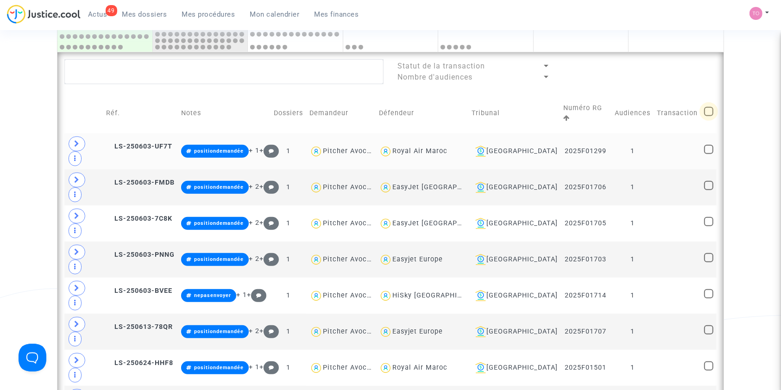
checkbox input "true"
click at [676, 71] on span "Sélection" at bounding box center [672, 71] width 33 height 8
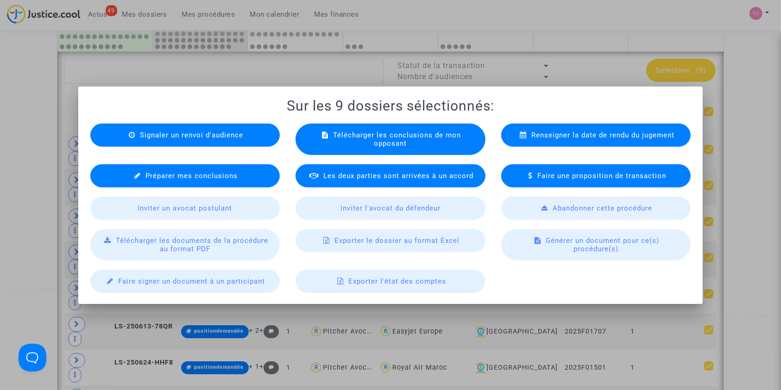
click at [382, 238] on span "Exporter le dossier au format Excel" at bounding box center [396, 241] width 125 height 8
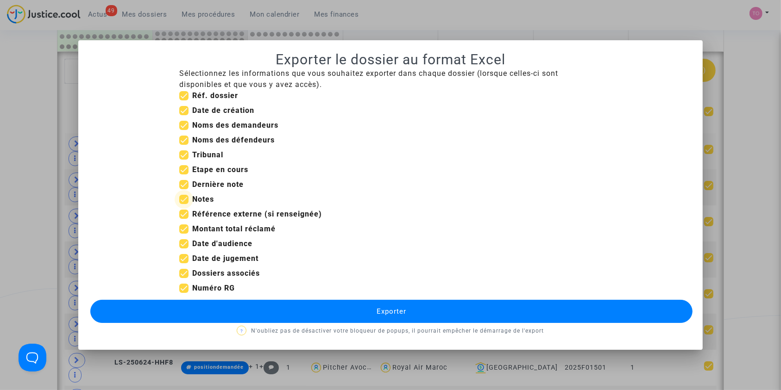
click at [184, 199] on span at bounding box center [183, 199] width 9 height 9
click at [184, 204] on input "Notes" at bounding box center [183, 204] width 0 height 0
checkbox input "false"
drag, startPoint x: 184, startPoint y: 186, endPoint x: 184, endPoint y: 180, distance: 6.0
click at [184, 185] on span at bounding box center [183, 184] width 9 height 9
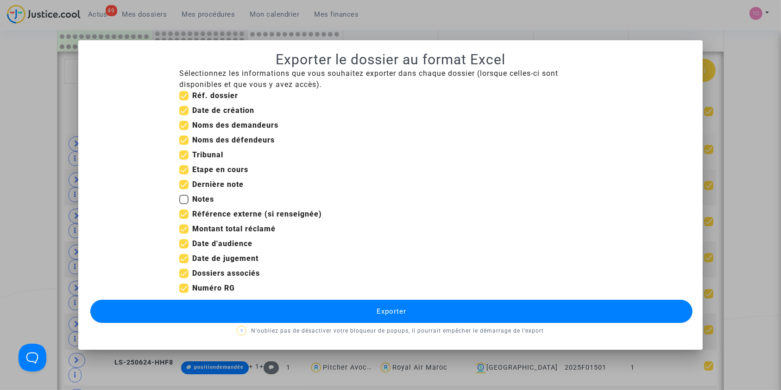
click at [184, 189] on input "Dernière note" at bounding box center [183, 189] width 0 height 0
click at [182, 184] on span at bounding box center [183, 184] width 9 height 9
click at [183, 189] on input "Dernière note" at bounding box center [183, 189] width 0 height 0
checkbox input "true"
click at [181, 201] on span at bounding box center [183, 199] width 9 height 9
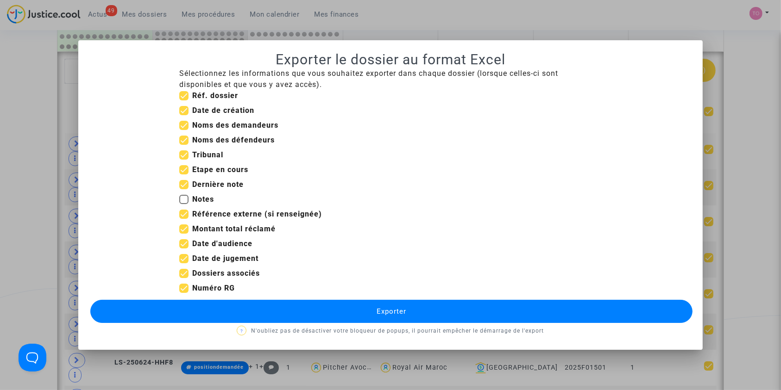
click at [183, 204] on input "Notes" at bounding box center [183, 204] width 0 height 0
checkbox input "true"
click at [184, 214] on span at bounding box center [183, 214] width 9 height 9
click at [184, 219] on input "Référence externe (si renseignée)" at bounding box center [183, 219] width 0 height 0
checkbox input "false"
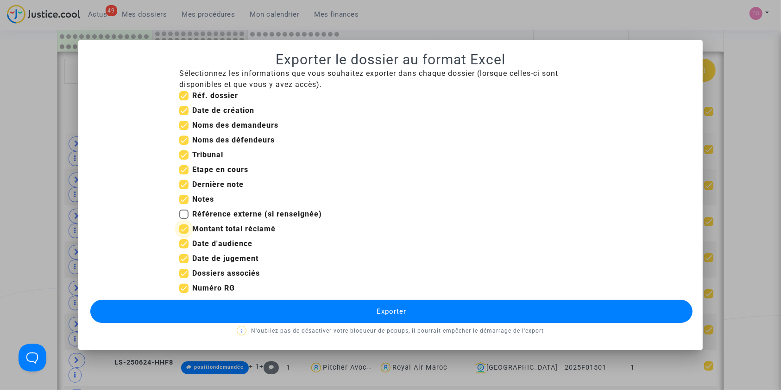
click at [182, 225] on span at bounding box center [183, 229] width 9 height 9
click at [183, 234] on input "Montant total réclamé" at bounding box center [183, 234] width 0 height 0
checkbox input "false"
click at [183, 270] on span at bounding box center [183, 273] width 9 height 9
click at [183, 278] on input "Dossiers associés" at bounding box center [183, 278] width 0 height 0
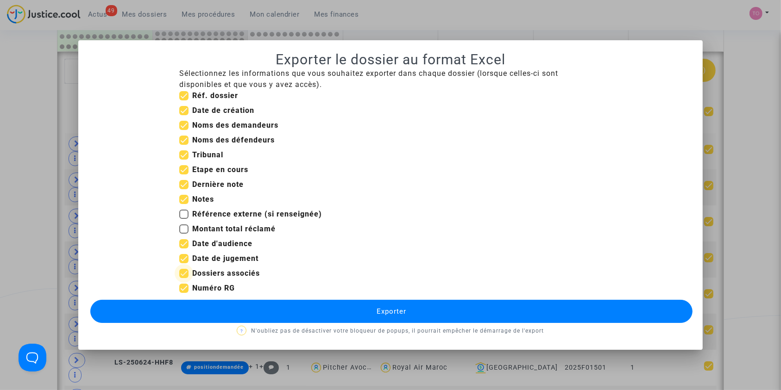
checkbox input "false"
click at [183, 260] on span at bounding box center [183, 258] width 9 height 9
click at [183, 264] on input "Date de jugement" at bounding box center [183, 264] width 0 height 0
checkbox input "false"
click at [185, 113] on span at bounding box center [183, 110] width 9 height 9
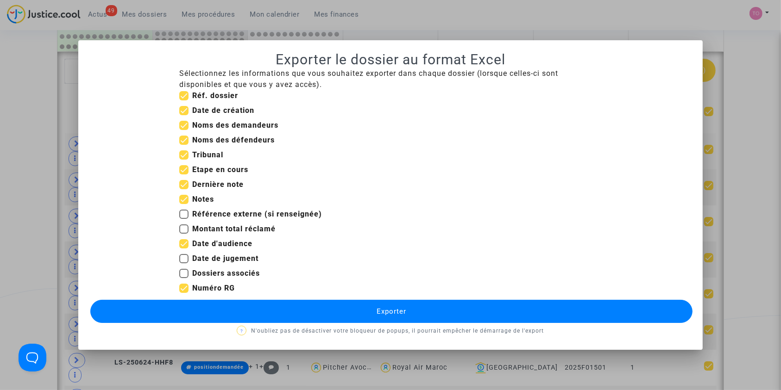
click at [184, 115] on input "Date de création" at bounding box center [183, 115] width 0 height 0
checkbox input "false"
click at [274, 313] on button "Exporter" at bounding box center [391, 311] width 603 height 23
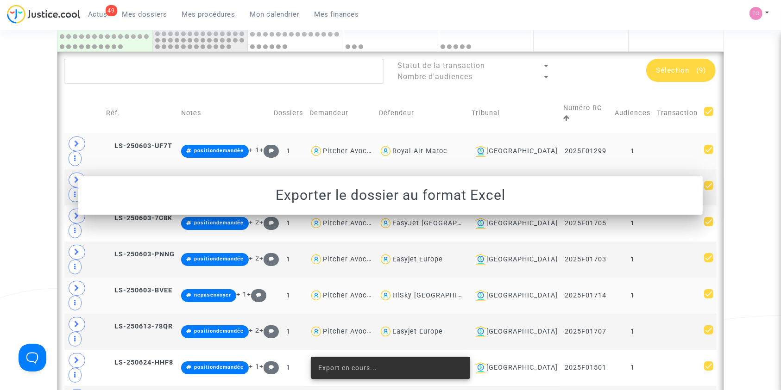
scroll to position [372, 0]
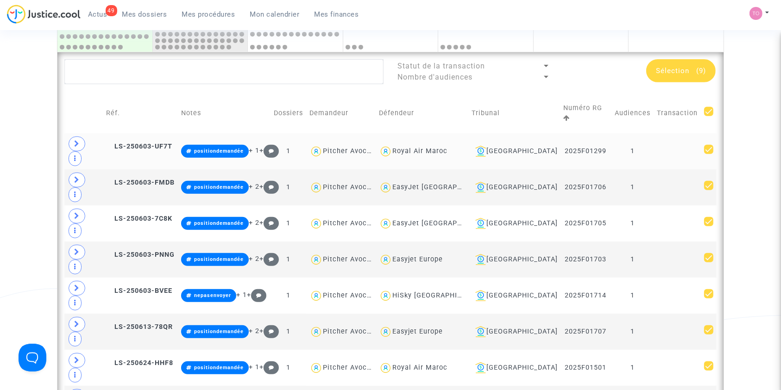
click at [0, 56] on div "Date de clôture d'instruction Date de conciliation Date d'audience Date de juge…" at bounding box center [390, 181] width 781 height 1001
click at [75, 140] on icon at bounding box center [77, 143] width 6 height 7
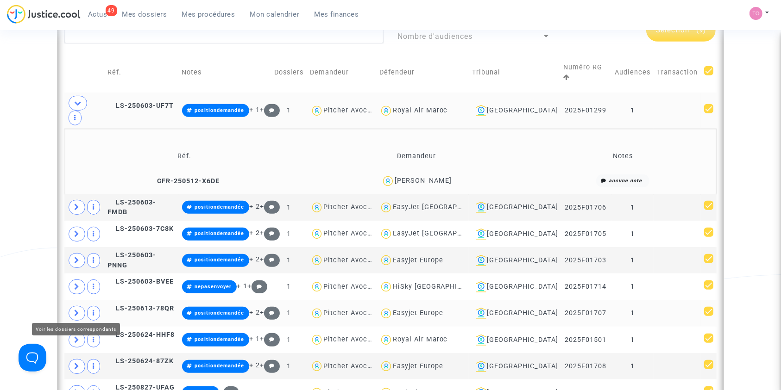
scroll to position [414, 0]
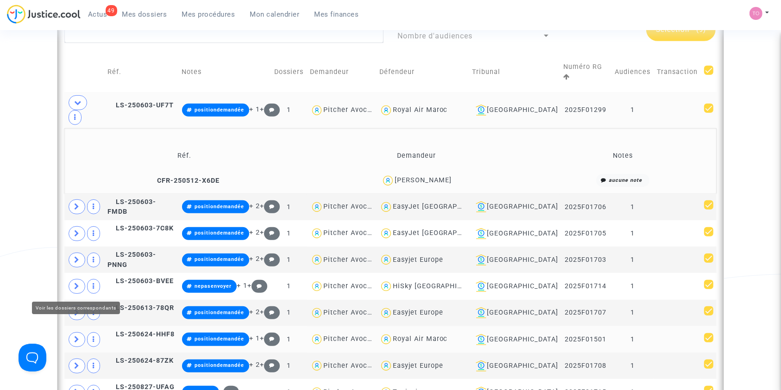
click at [75, 336] on icon at bounding box center [77, 339] width 6 height 7
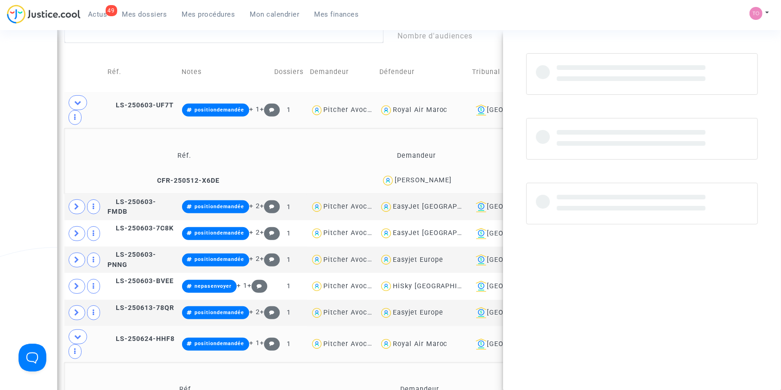
copy div "Amin"
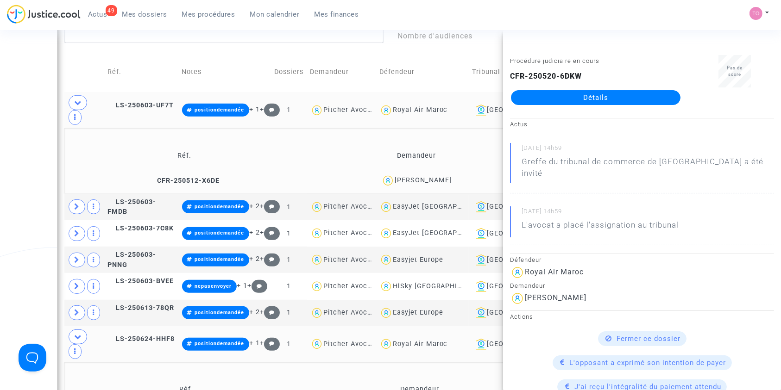
click at [0, 64] on div "Date de clôture d'instruction Date de conciliation Date d'audience Date de juge…" at bounding box center [390, 172] width 781 height 1065
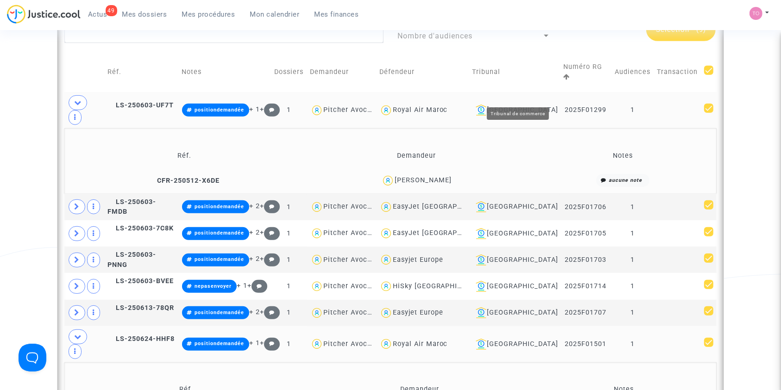
click at [524, 105] on div "[GEOGRAPHIC_DATA]" at bounding box center [514, 110] width 85 height 11
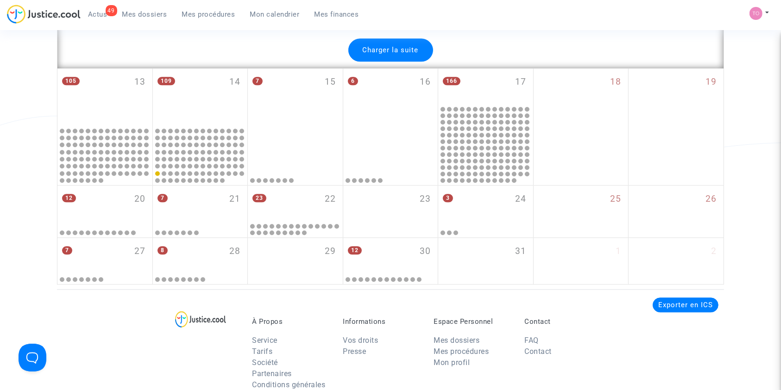
scroll to position [2184, 0]
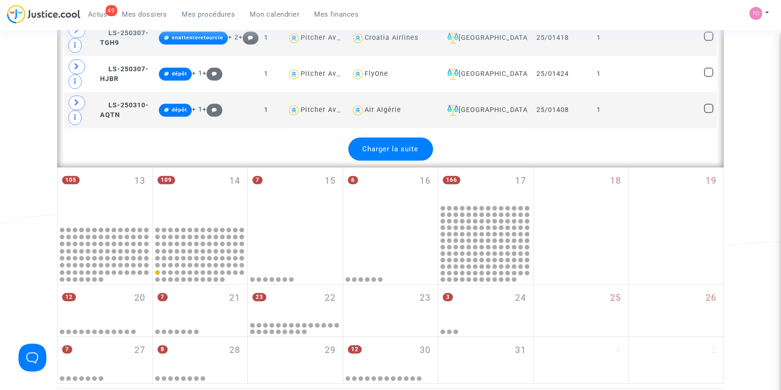
click at [397, 145] on span "Charger la suite" at bounding box center [391, 149] width 56 height 8
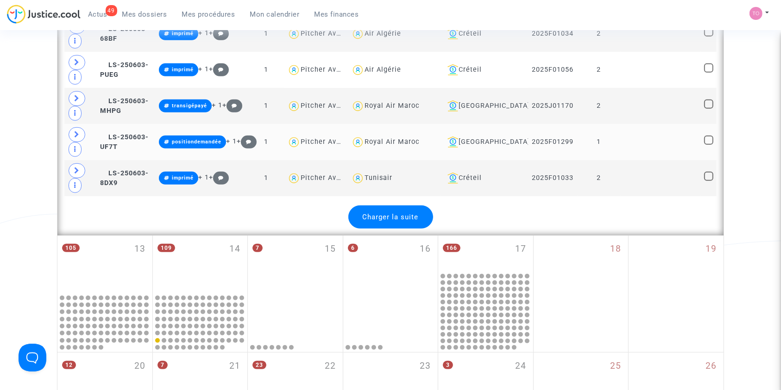
scroll to position [3934, 0]
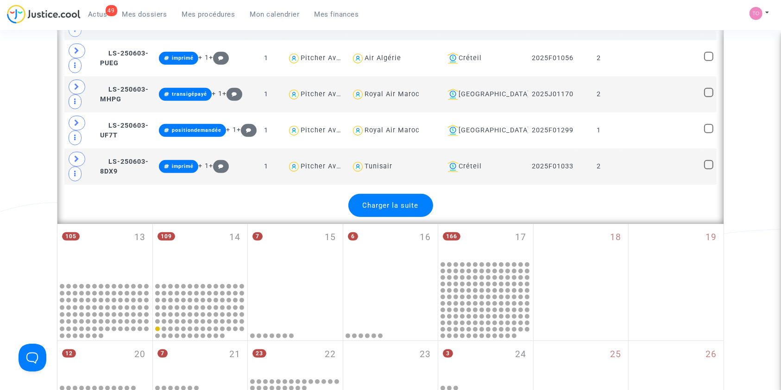
click at [402, 201] on span "Charger la suite" at bounding box center [391, 205] width 56 height 8
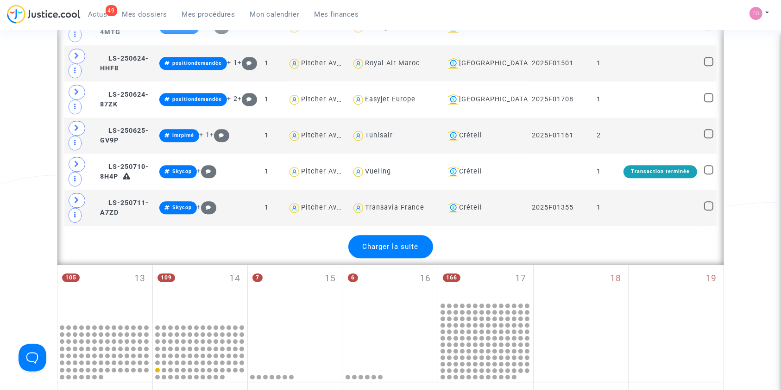
scroll to position [5704, 0]
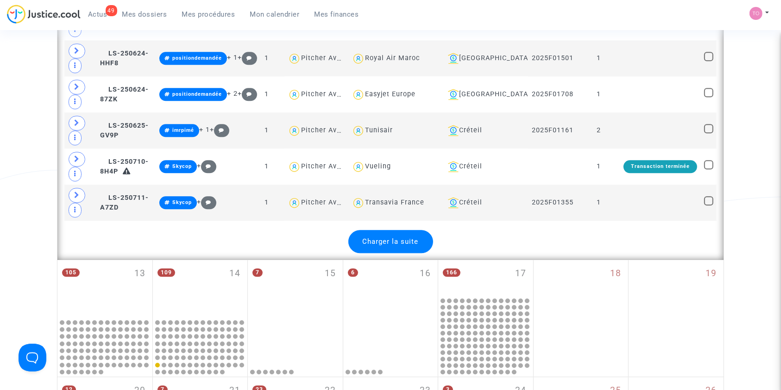
click at [409, 238] on span "Charger la suite" at bounding box center [391, 242] width 56 height 8
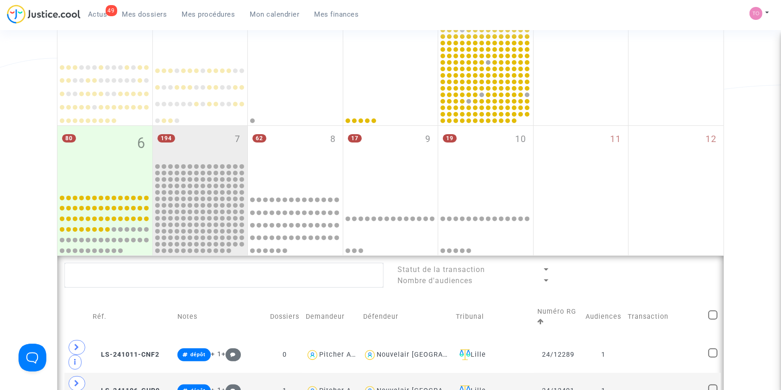
scroll to position [0, 0]
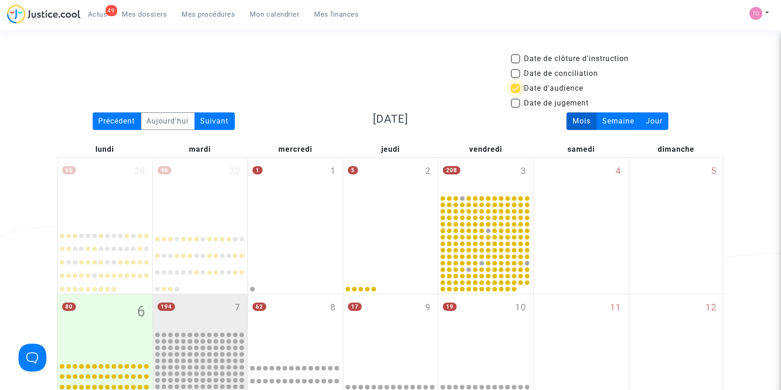
click at [514, 86] on span at bounding box center [515, 88] width 9 height 9
click at [515, 93] on input "Date d'audience" at bounding box center [515, 93] width 0 height 0
checkbox input "false"
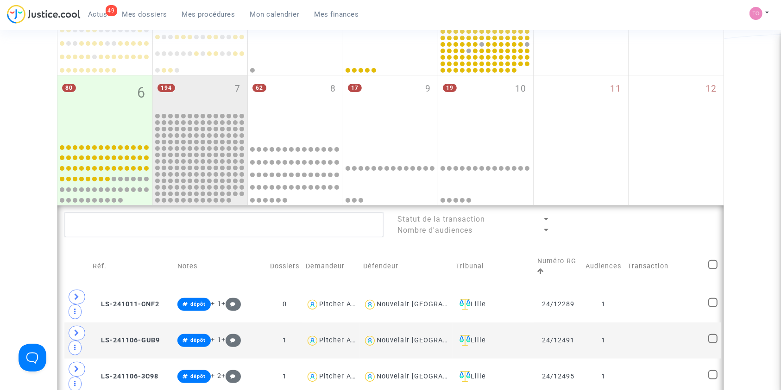
scroll to position [185, 0]
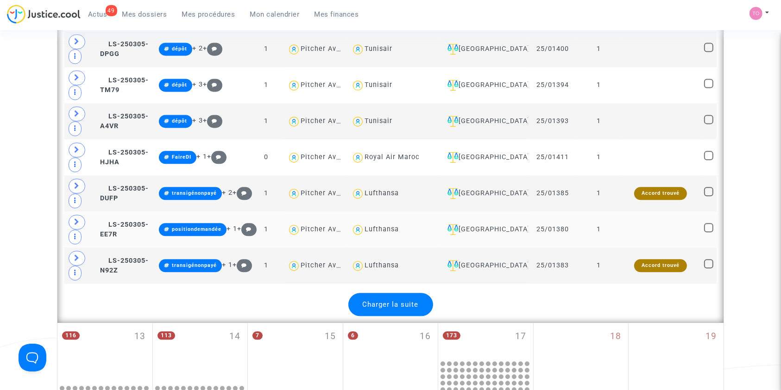
scroll to position [2079, 0]
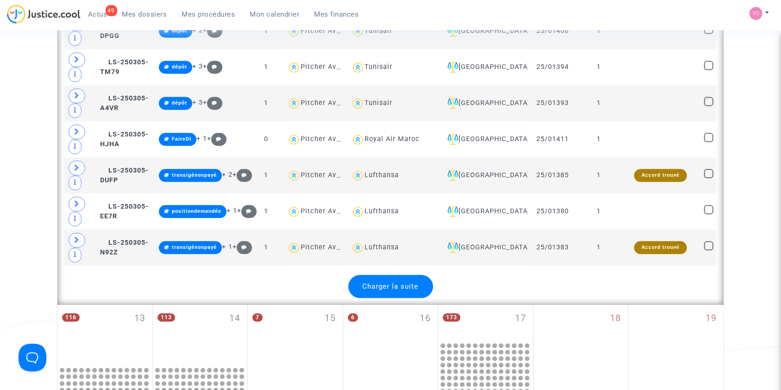
click at [396, 283] on span "Charger la suite" at bounding box center [391, 287] width 56 height 8
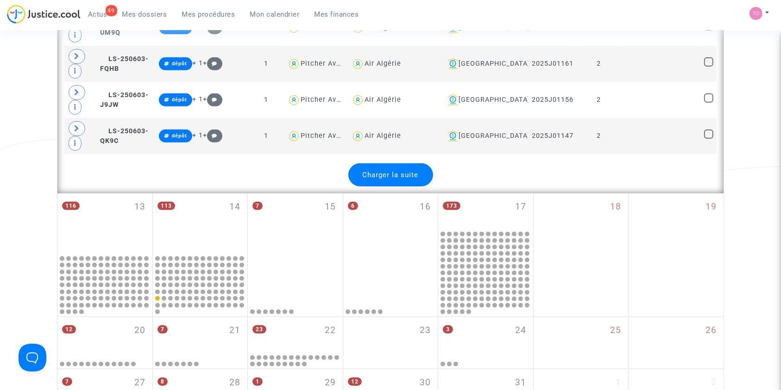
scroll to position [3994, 0]
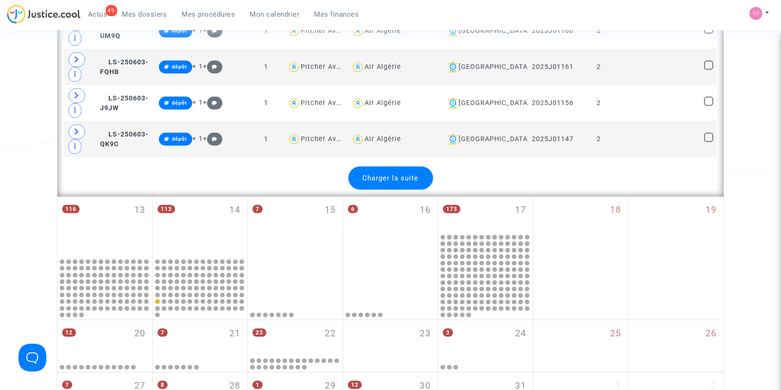
click at [411, 174] on span "Charger la suite" at bounding box center [391, 178] width 56 height 8
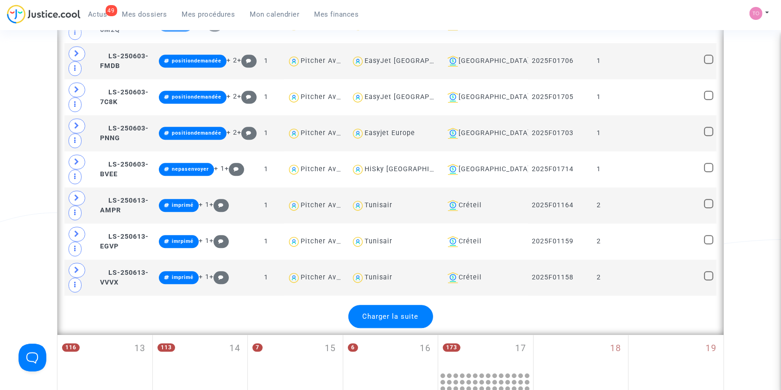
scroll to position [5661, 0]
click at [402, 313] on span "Charger la suite" at bounding box center [391, 317] width 56 height 8
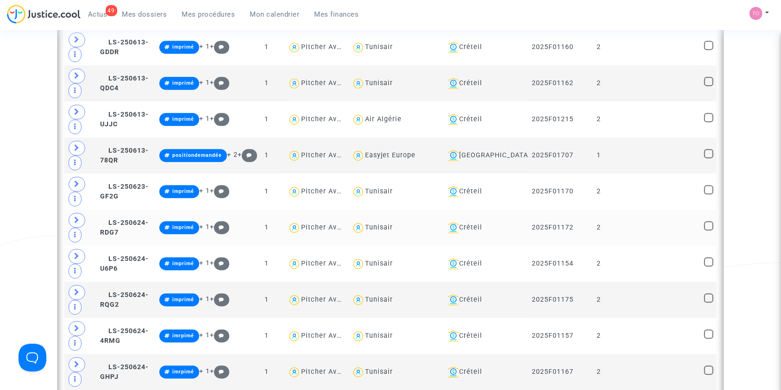
scroll to position [6086, 0]
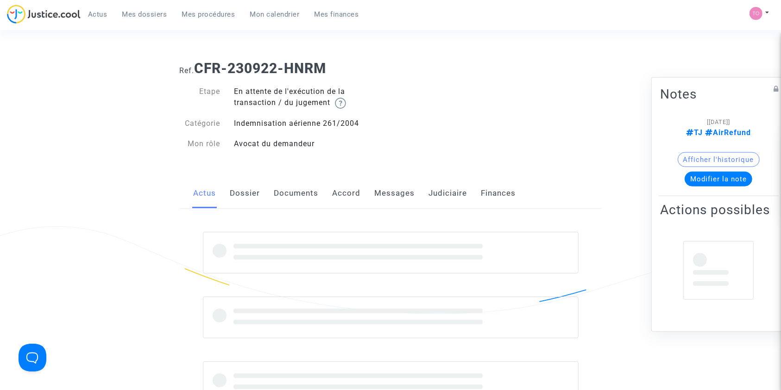
click at [434, 185] on link "Judiciaire" at bounding box center [448, 193] width 38 height 31
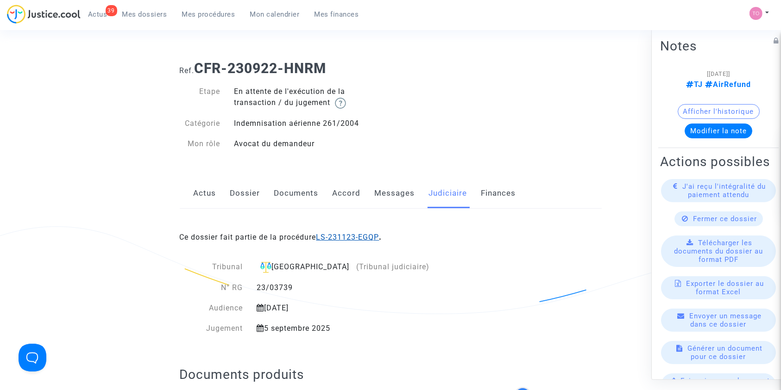
click at [348, 241] on link "LS-231123-EGQP" at bounding box center [347, 237] width 63 height 9
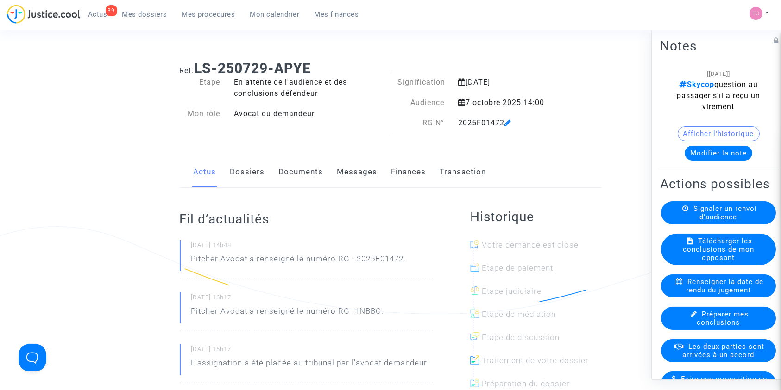
click at [296, 165] on link "Documents" at bounding box center [301, 172] width 44 height 31
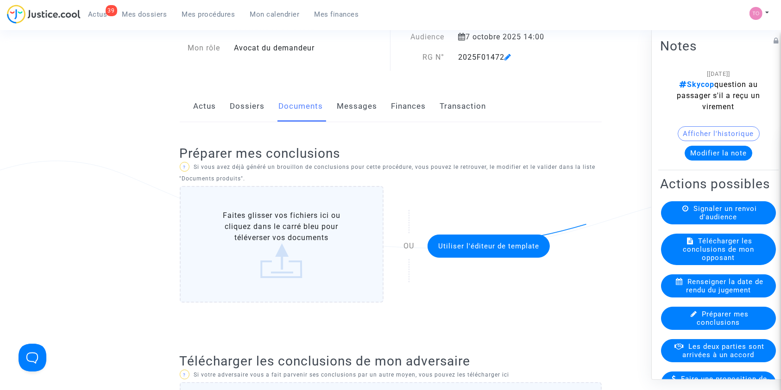
scroll to position [41, 0]
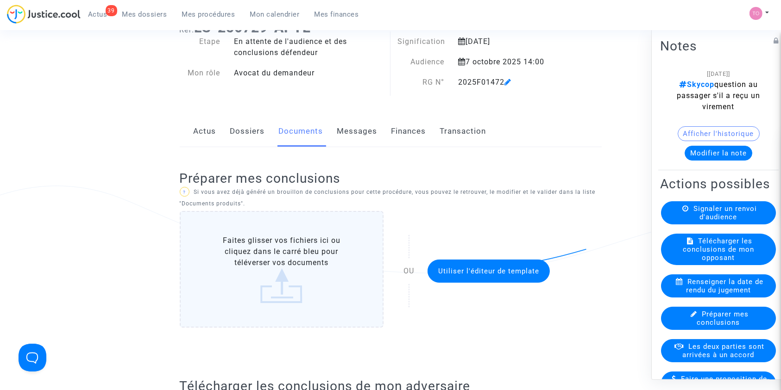
click at [238, 138] on link "Dossiers" at bounding box center [247, 131] width 35 height 31
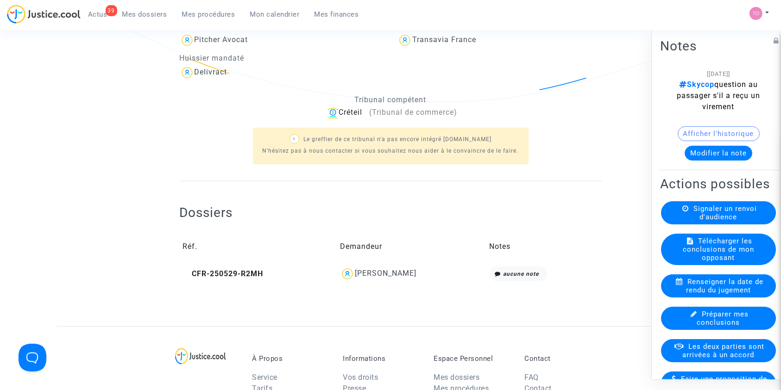
scroll to position [206, 0]
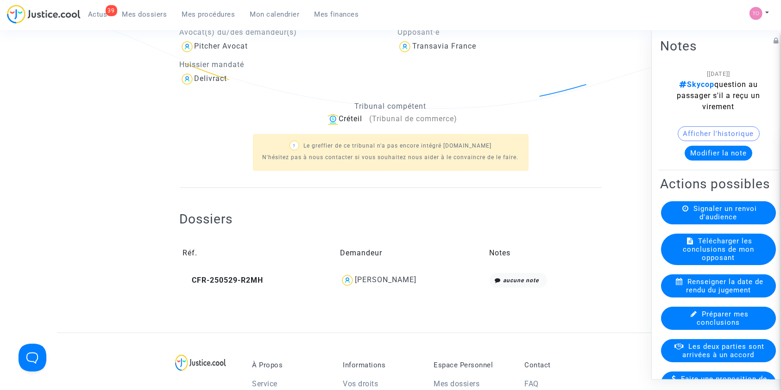
click at [395, 299] on div "Dossiers Réf. Demandeur Notes CFR-250529-R2MH [PERSON_NAME] aucune note" at bounding box center [391, 244] width 422 height 113
click at [394, 285] on div "[PERSON_NAME]" at bounding box center [411, 280] width 143 height 15
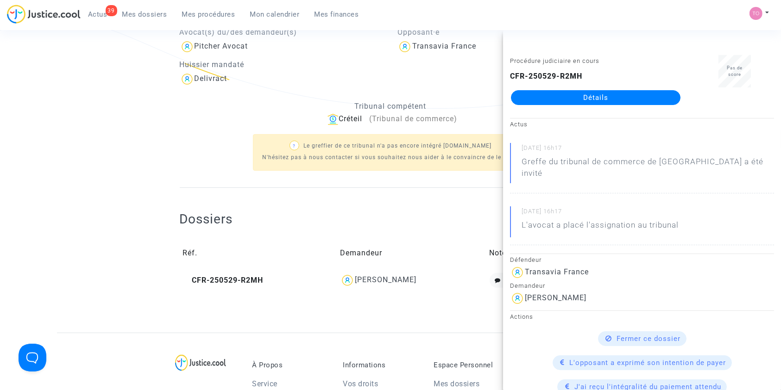
click at [586, 95] on link "Détails" at bounding box center [596, 97] width 170 height 15
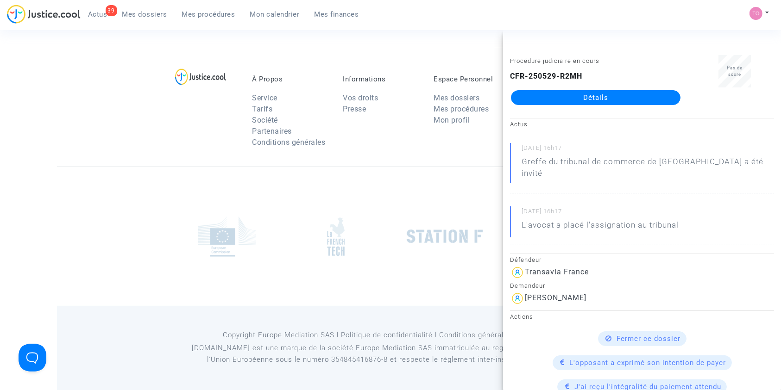
scroll to position [206, 0]
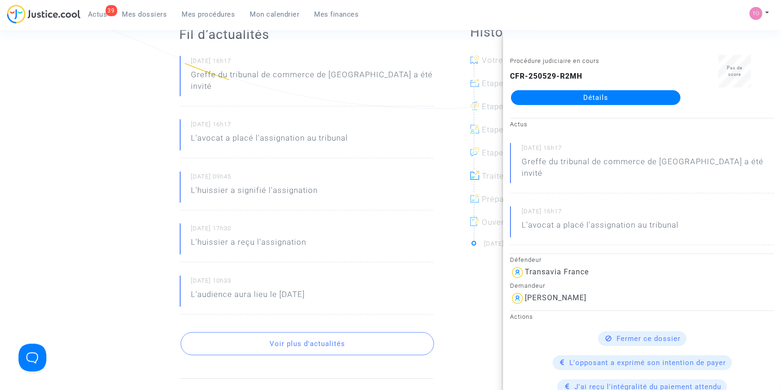
click at [13, 142] on div "Ref. CFR-250529-R2MH Etape Procédure judiciaire en cours Catégorie Surbooking d…" at bounding box center [390, 288] width 781 height 881
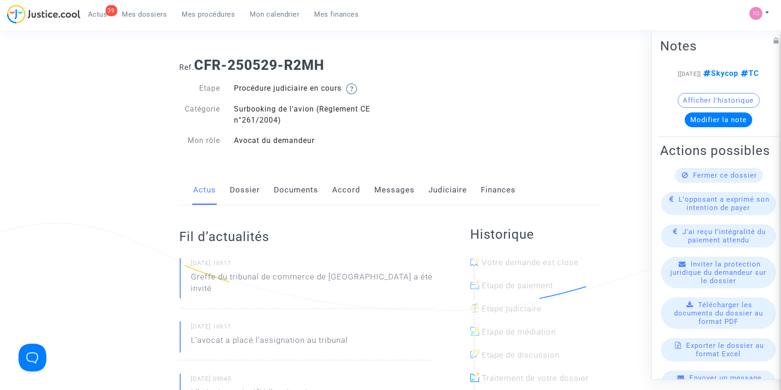
scroll to position [0, 0]
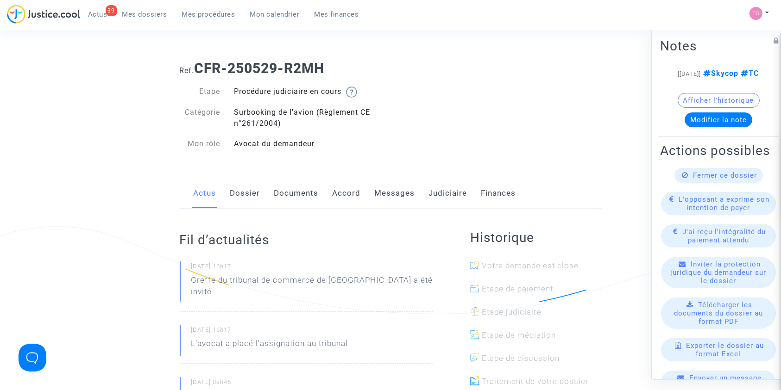
click at [264, 193] on div "Actus Dossier Documents Accord Messages Judiciaire Finances" at bounding box center [391, 193] width 422 height 31
click at [251, 193] on link "Dossier" at bounding box center [245, 193] width 30 height 31
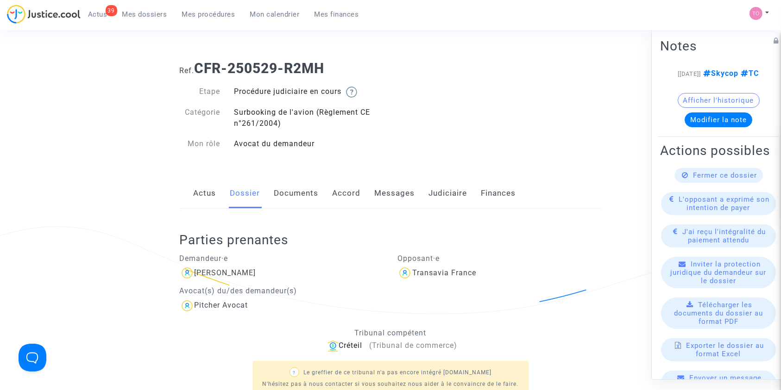
click at [296, 195] on link "Documents" at bounding box center [296, 193] width 44 height 31
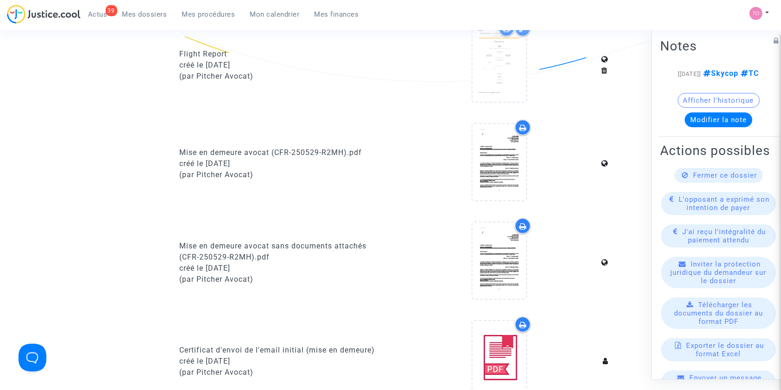
scroll to position [226, 0]
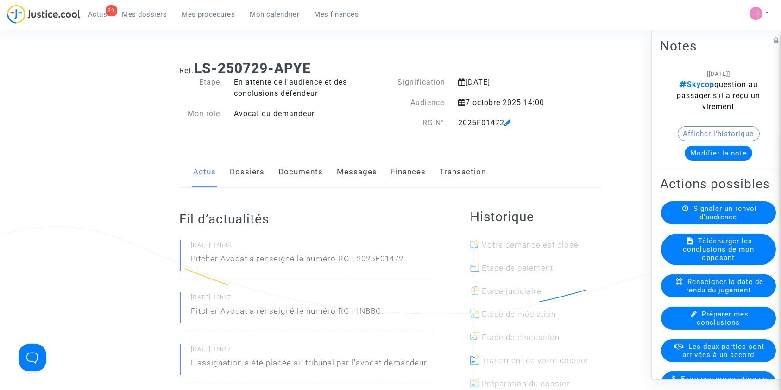
click at [708, 154] on button "Modifier la note" at bounding box center [719, 152] width 68 height 15
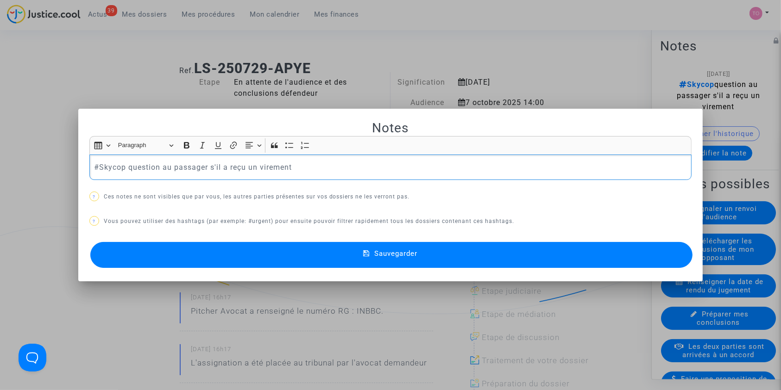
click at [300, 165] on p "#Skycop question au passager s'il a reçu un virement" at bounding box center [390, 168] width 593 height 12
click at [408, 260] on button "Sauvegarder" at bounding box center [391, 255] width 603 height 26
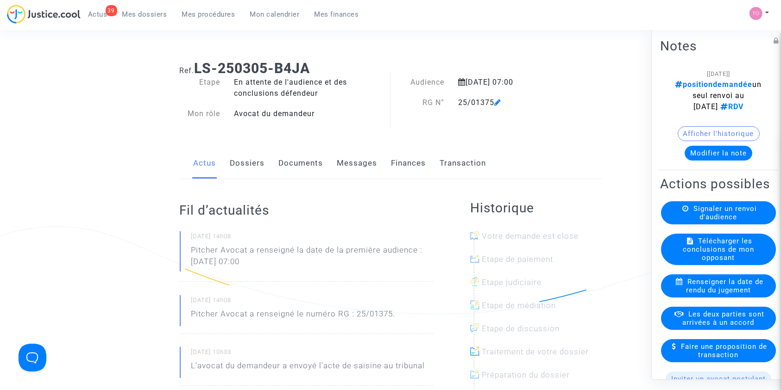
click at [719, 132] on button "Afficher l'historique" at bounding box center [719, 133] width 82 height 15
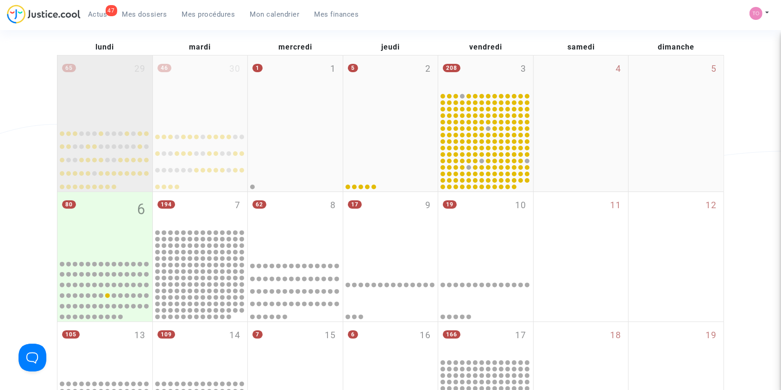
scroll to position [103, 0]
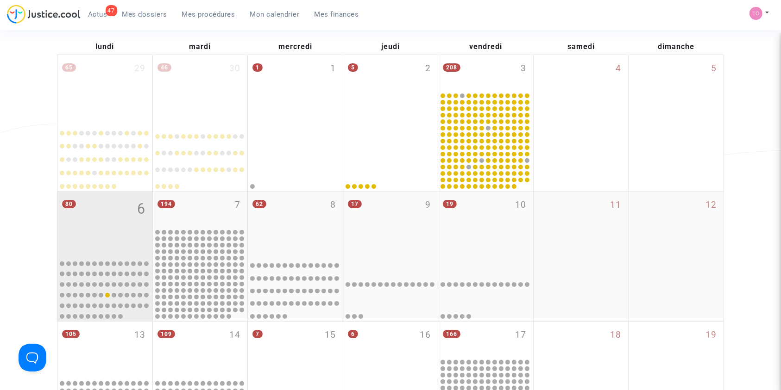
click at [97, 211] on div "80 6" at bounding box center [104, 223] width 95 height 63
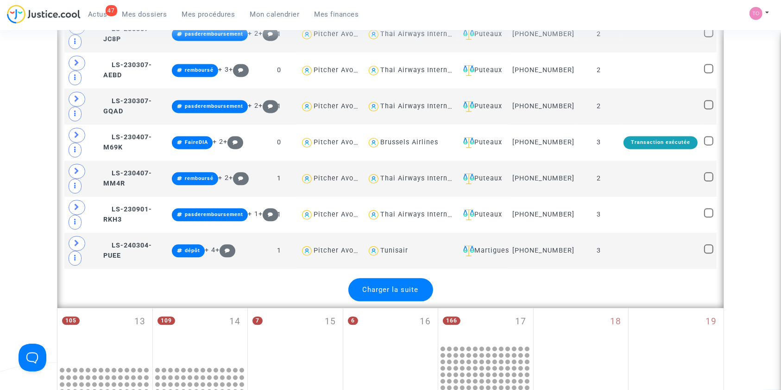
scroll to position [2038, 0]
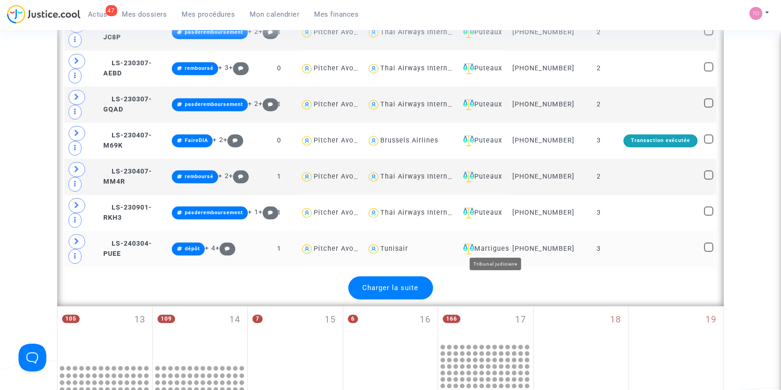
click at [502, 244] on div "Martigues" at bounding box center [482, 249] width 46 height 11
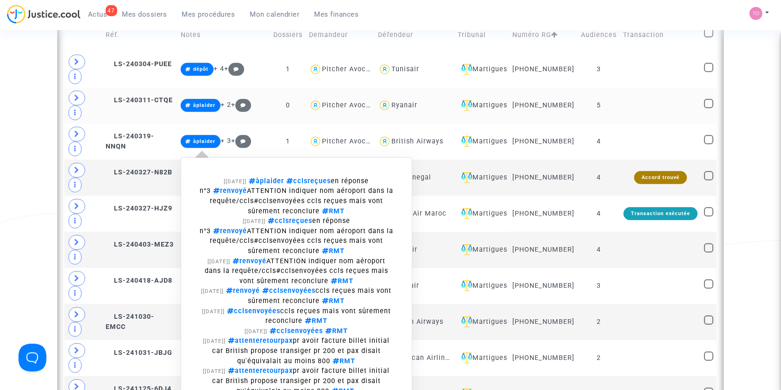
scroll to position [438, 0]
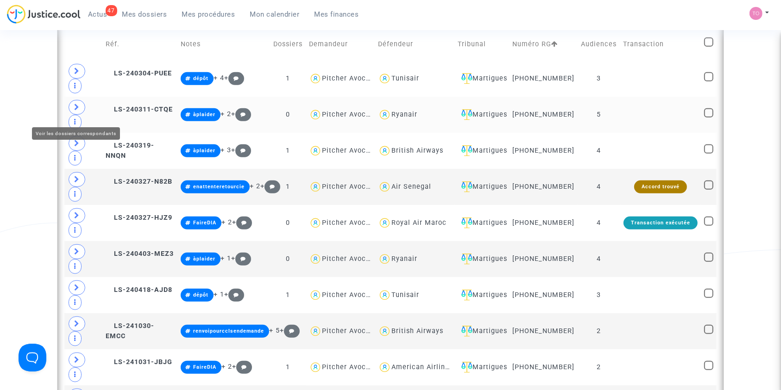
click at [82, 113] on span at bounding box center [77, 107] width 17 height 15
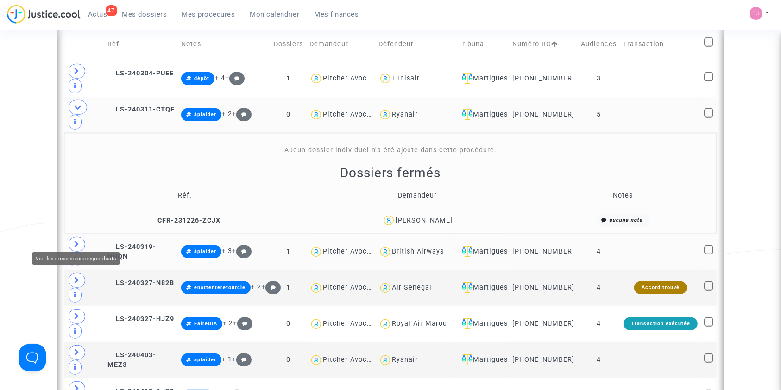
click at [76, 241] on icon at bounding box center [77, 244] width 6 height 7
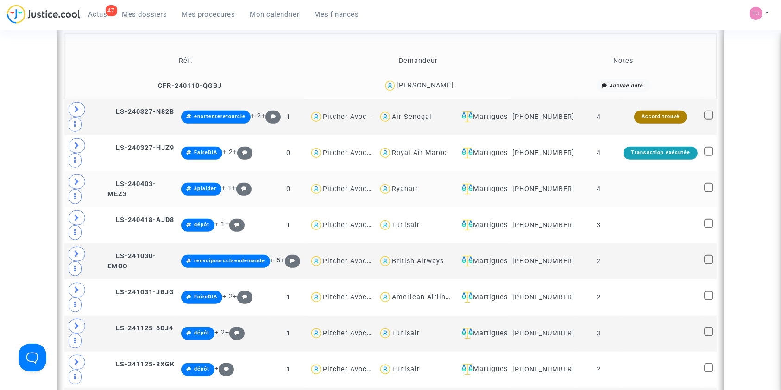
scroll to position [686, 0]
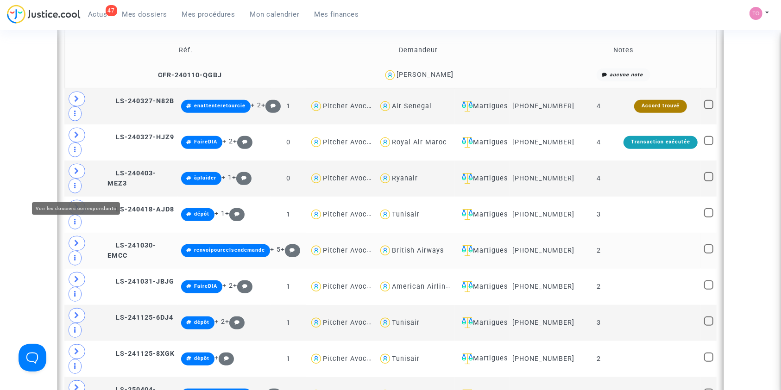
click at [74, 240] on icon at bounding box center [77, 243] width 6 height 7
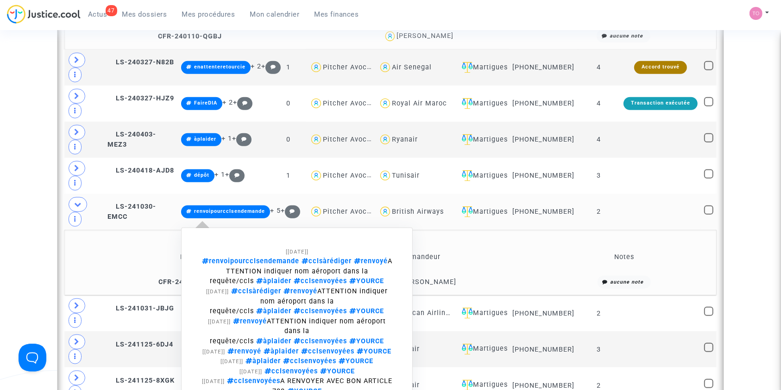
scroll to position [726, 0]
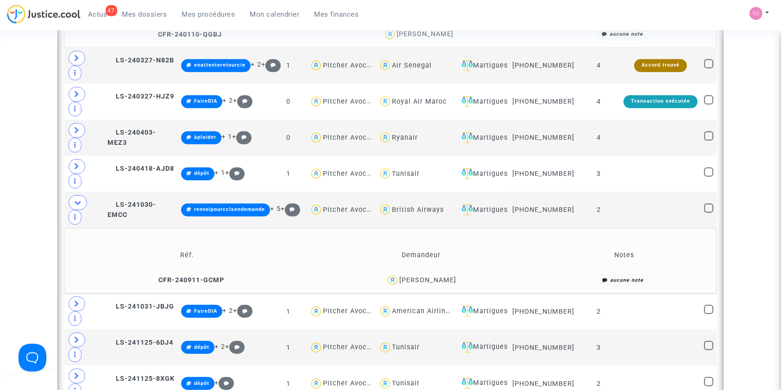
click at [420, 277] on div "[PERSON_NAME]" at bounding box center [427, 281] width 57 height 8
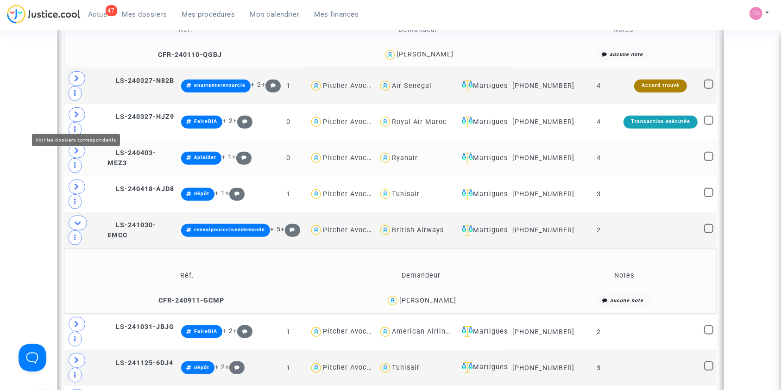
click at [81, 144] on span at bounding box center [77, 151] width 17 height 15
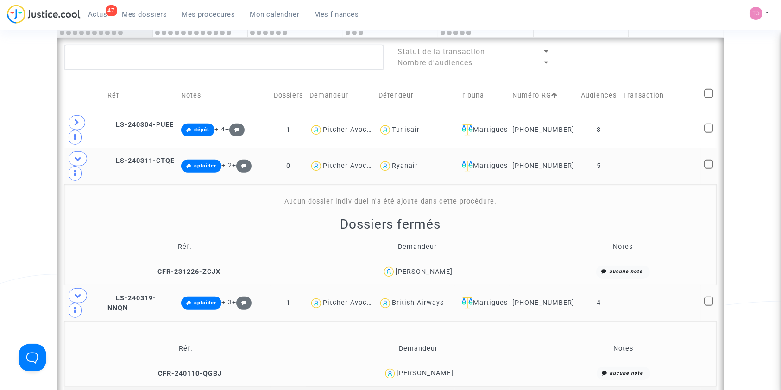
scroll to position [418, 0]
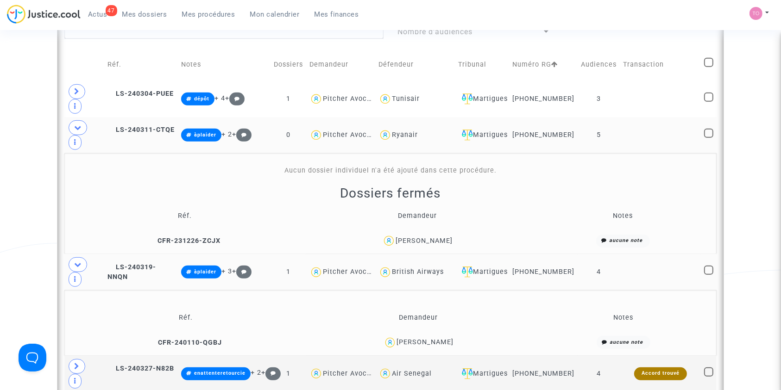
click at [428, 237] on div "[PERSON_NAME]" at bounding box center [424, 241] width 57 height 8
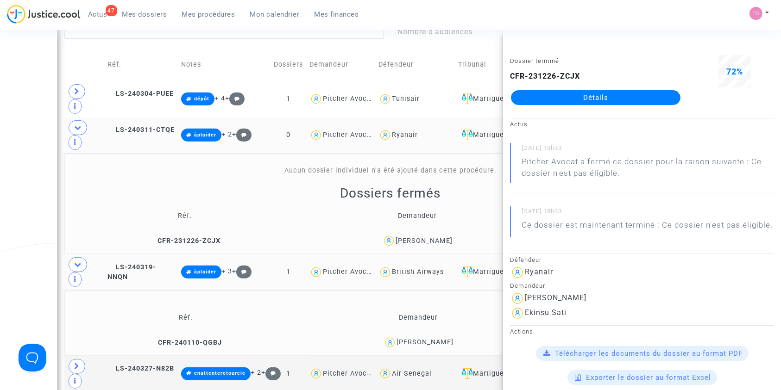
click at [0, 161] on div "Date de clôture d'instruction Date de conciliation Date d'audience Date de juge…" at bounding box center [390, 353] width 781 height 1436
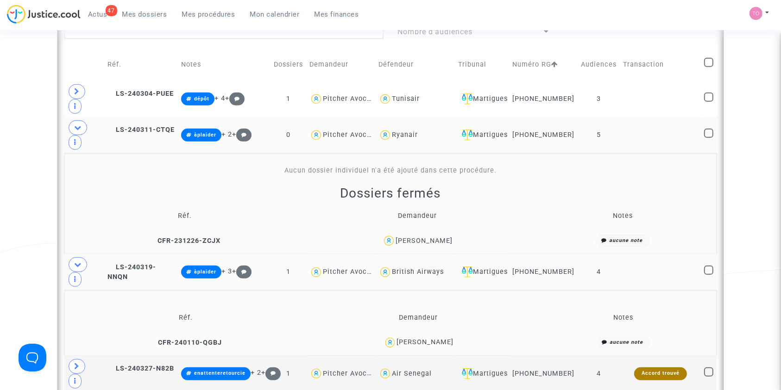
click at [442, 237] on div "[PERSON_NAME]" at bounding box center [424, 241] width 57 height 8
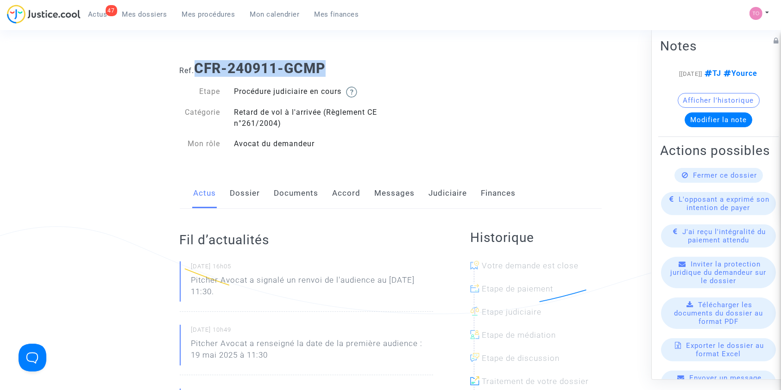
drag, startPoint x: 206, startPoint y: 62, endPoint x: 351, endPoint y: 69, distance: 144.7
click at [351, 69] on h1 "Ref. CFR-240911-GCMP" at bounding box center [391, 68] width 422 height 17
copy b "CFR-240911-GCMP"
click at [449, 199] on link "Judiciaire" at bounding box center [448, 193] width 38 height 31
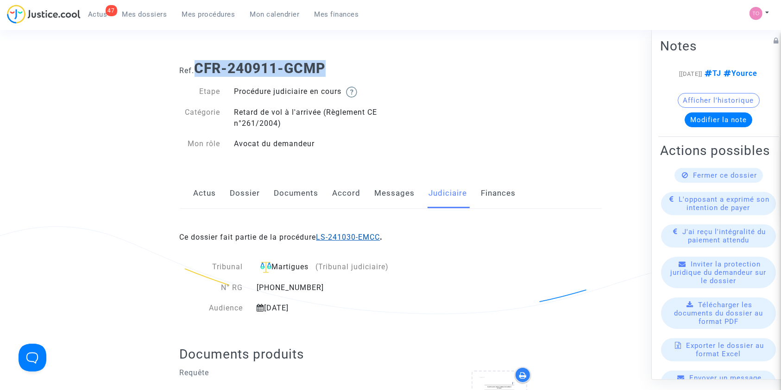
click at [356, 234] on link "LS-241030-EMCC" at bounding box center [348, 237] width 64 height 9
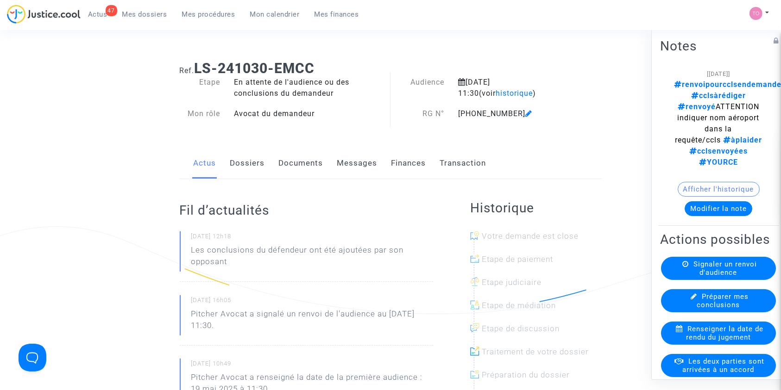
click at [713, 201] on button "Modifier la note" at bounding box center [719, 208] width 68 height 15
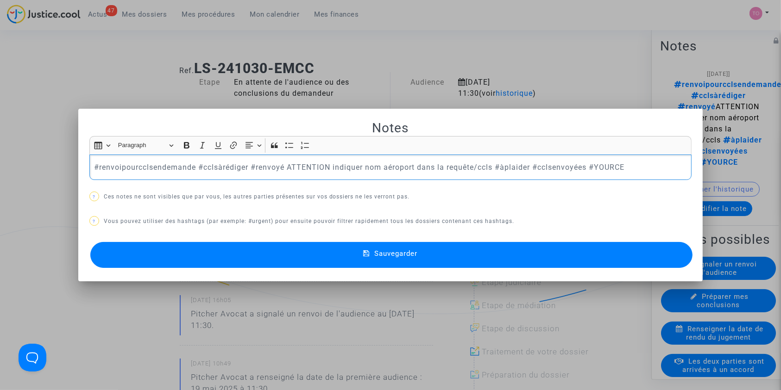
click at [45, 113] on div at bounding box center [390, 195] width 781 height 390
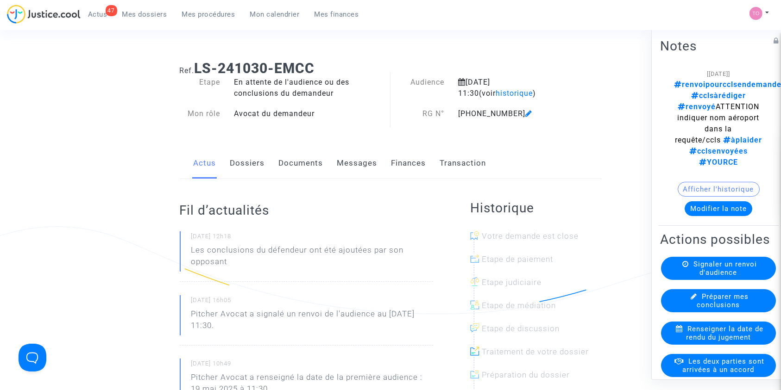
click at [243, 161] on link "Dossiers" at bounding box center [247, 163] width 35 height 31
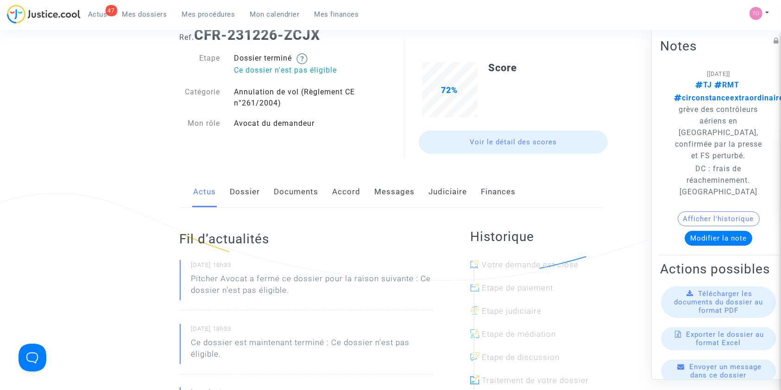
scroll to position [41, 0]
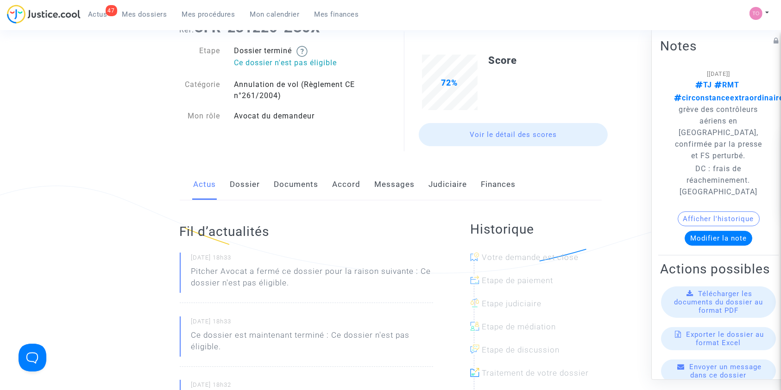
click at [248, 189] on link "Dossier" at bounding box center [245, 185] width 30 height 31
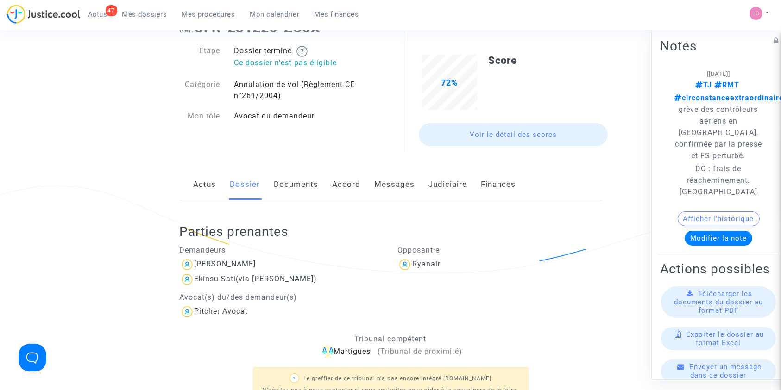
click at [303, 183] on link "Documents" at bounding box center [296, 185] width 44 height 31
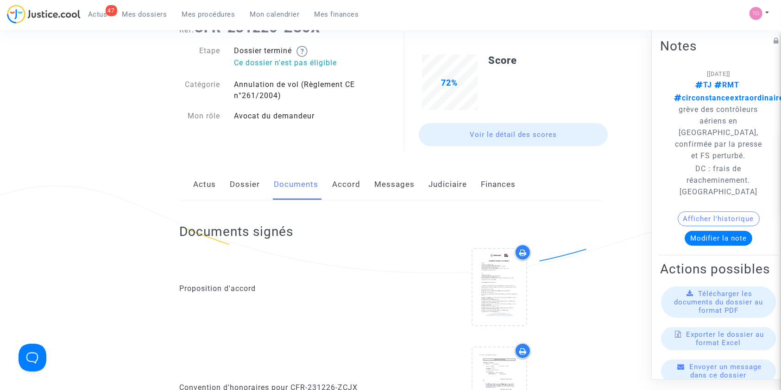
click at [205, 187] on link "Actus" at bounding box center [205, 185] width 23 height 31
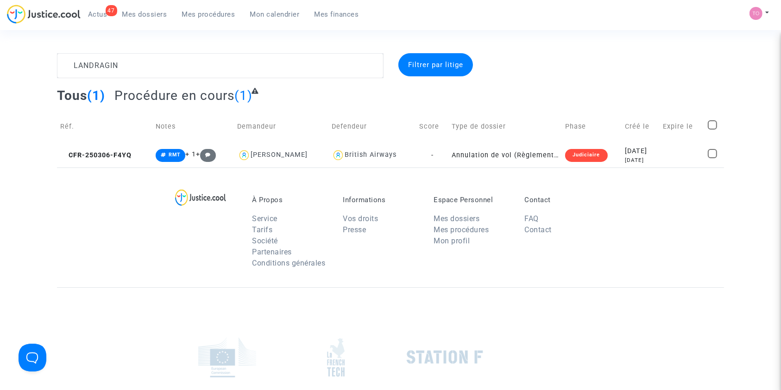
type textarea "LANDRAGIN"
click at [667, 151] on td at bounding box center [682, 155] width 45 height 25
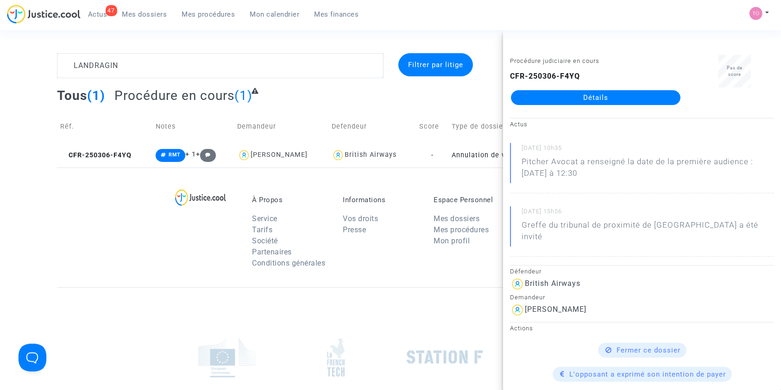
click at [613, 100] on link "Détails" at bounding box center [596, 97] width 170 height 15
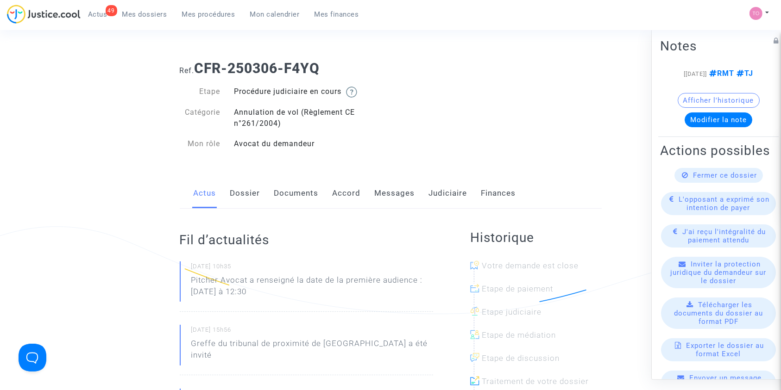
click at [273, 16] on span "Mon calendrier" at bounding box center [275, 14] width 50 height 8
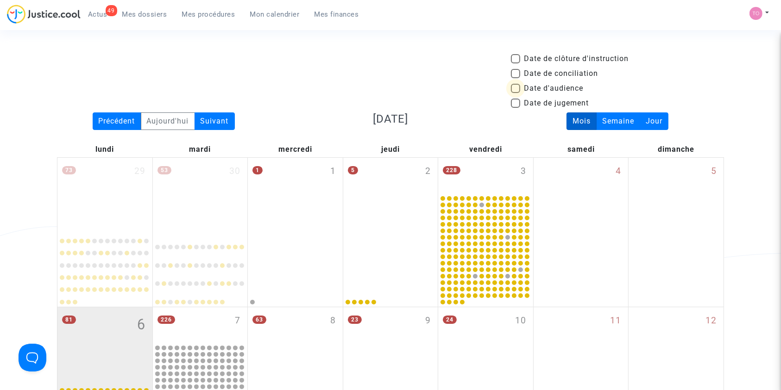
click at [518, 88] on span at bounding box center [515, 88] width 9 height 9
click at [516, 93] on input "Date d'audience" at bounding box center [515, 93] width 0 height 0
checkbox input "true"
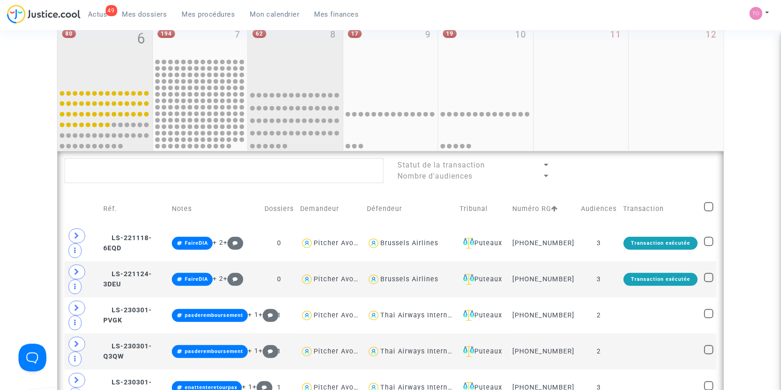
scroll to position [247, 0]
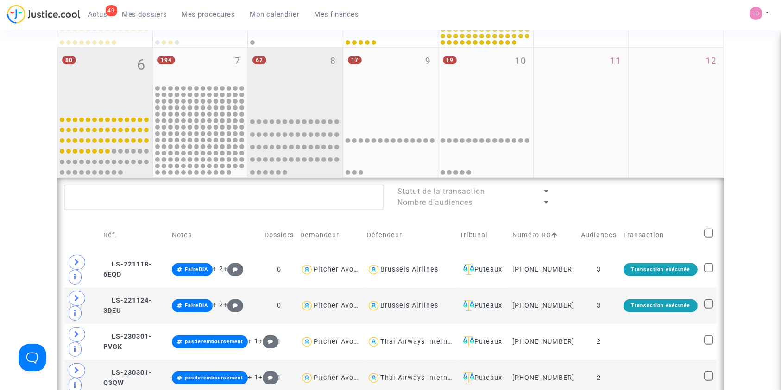
click at [287, 63] on div "62 8" at bounding box center [295, 79] width 95 height 63
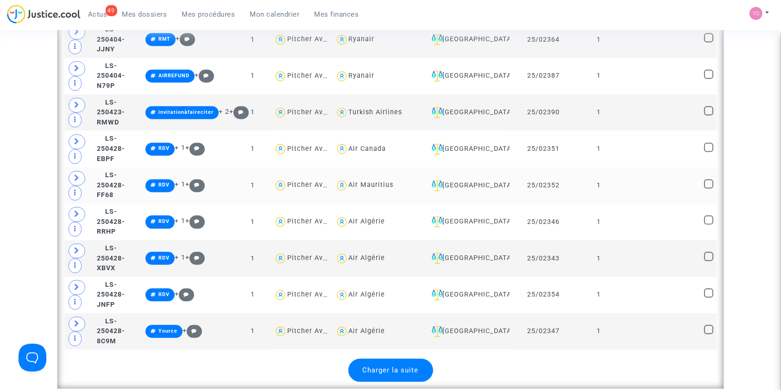
scroll to position [2079, 0]
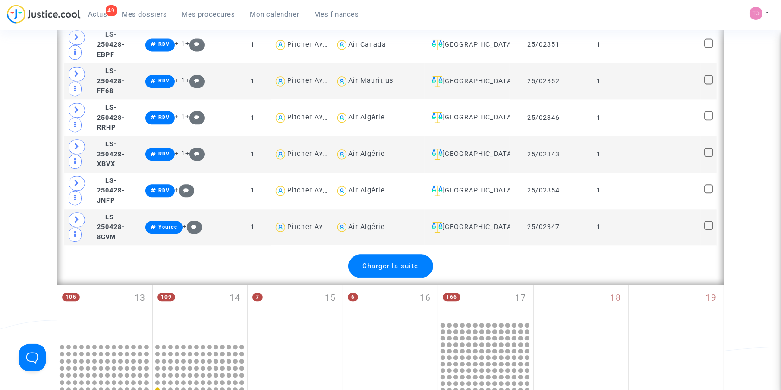
click at [401, 262] on span "Charger la suite" at bounding box center [391, 266] width 56 height 8
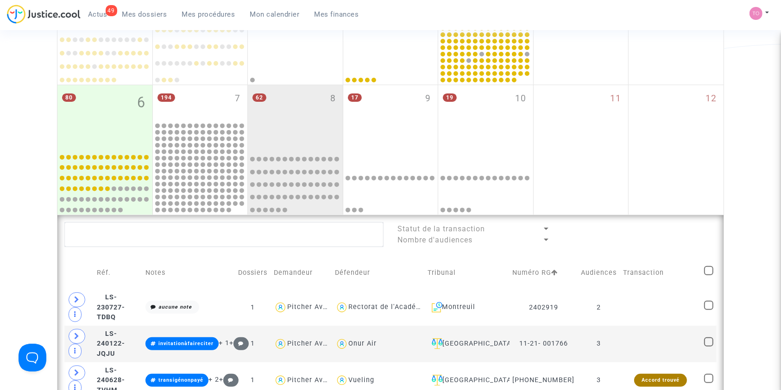
scroll to position [185, 0]
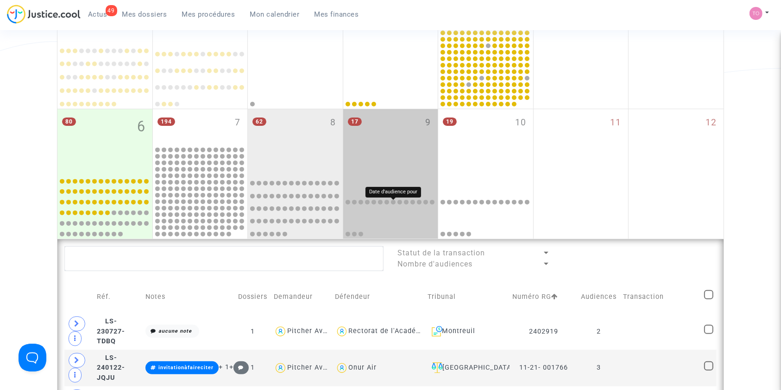
click at [383, 148] on div "17 9" at bounding box center [390, 140] width 95 height 63
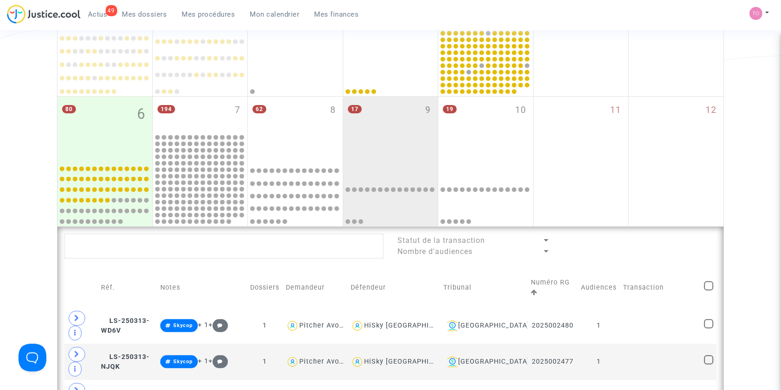
scroll to position [164, 0]
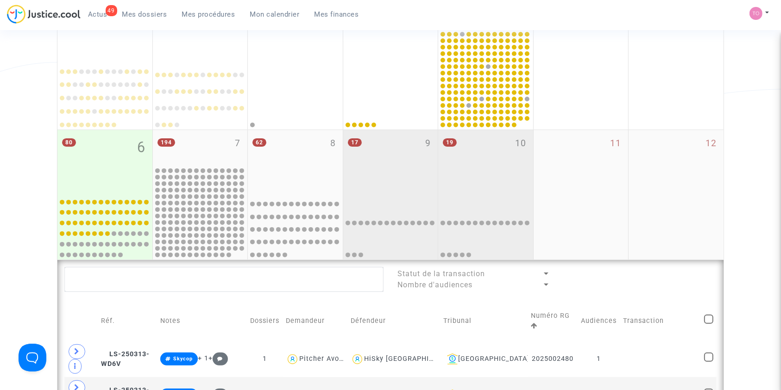
drag, startPoint x: 492, startPoint y: 146, endPoint x: 489, endPoint y: 151, distance: 5.4
click at [491, 146] on div "19 10" at bounding box center [485, 161] width 95 height 63
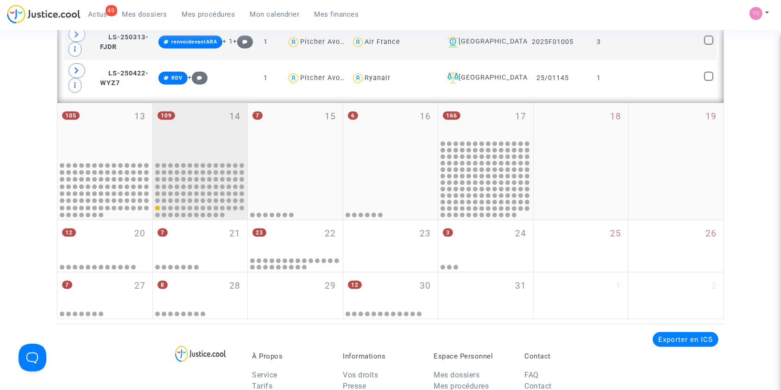
scroll to position [1112, 0]
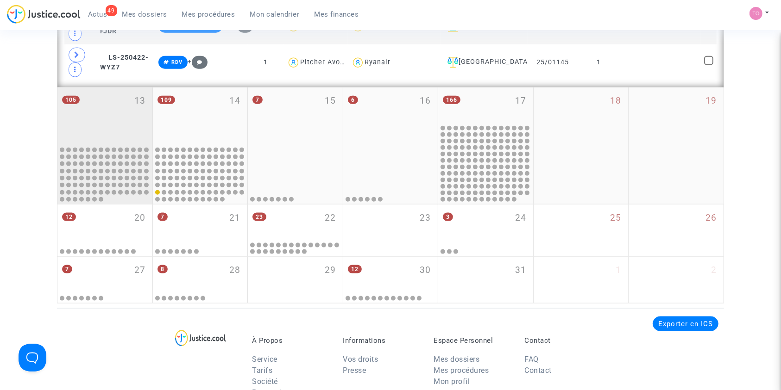
click at [110, 114] on div "105 13" at bounding box center [104, 116] width 95 height 57
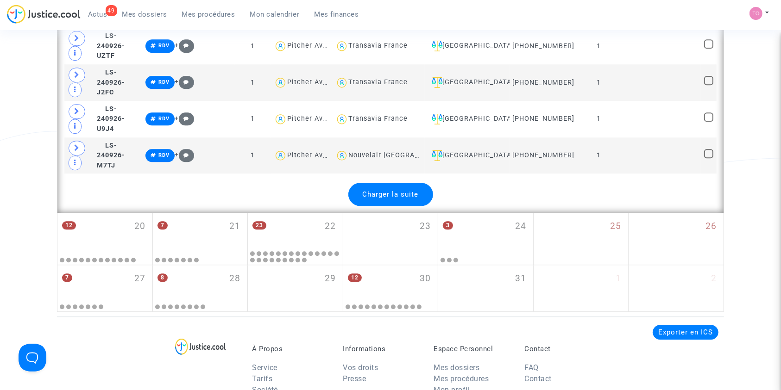
scroll to position [2268, 0]
click at [399, 190] on span "Charger la suite" at bounding box center [391, 194] width 56 height 8
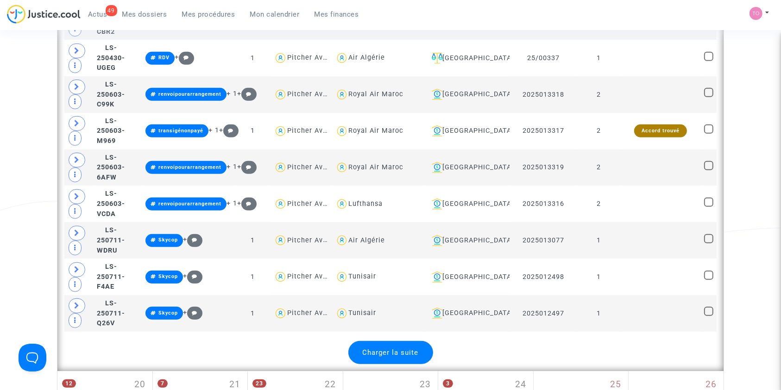
click at [388, 341] on div "Charger la suite" at bounding box center [390, 352] width 85 height 23
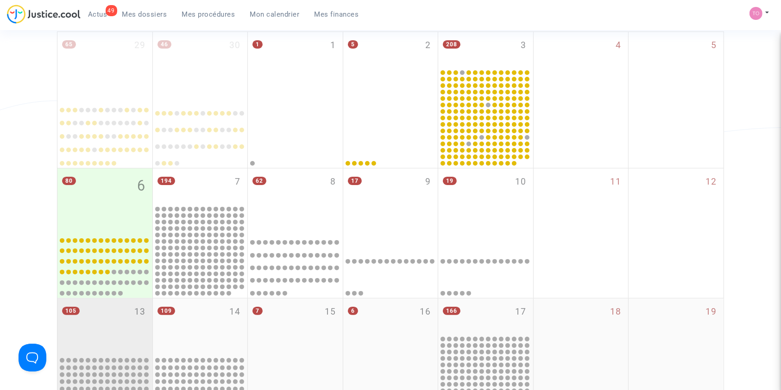
scroll to position [127, 0]
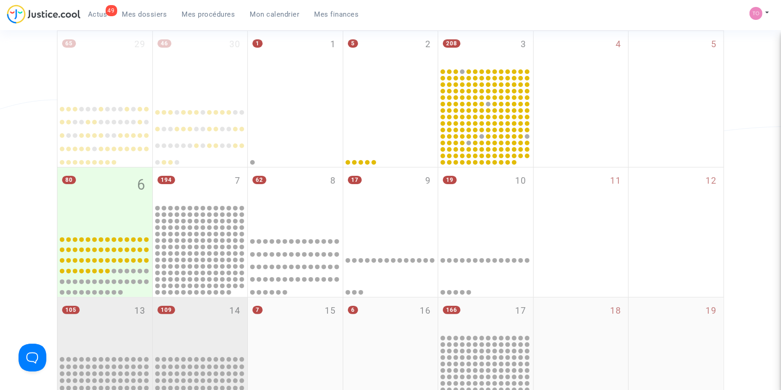
click at [184, 331] on div "109 14" at bounding box center [200, 326] width 95 height 57
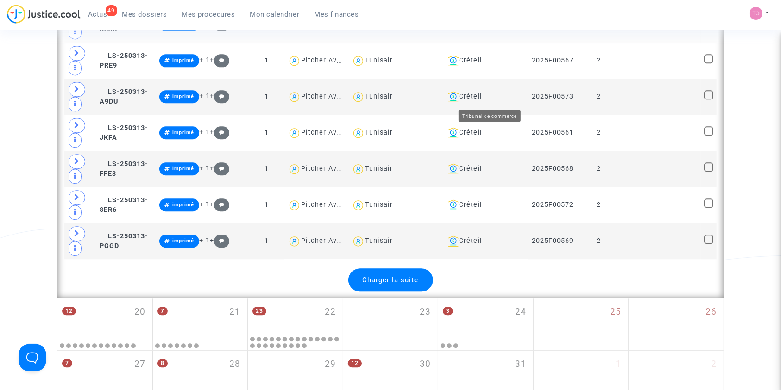
scroll to position [2186, 0]
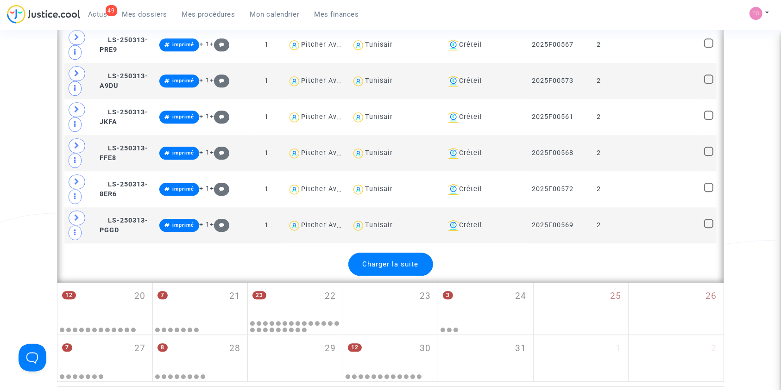
click at [412, 260] on span "Charger la suite" at bounding box center [391, 264] width 56 height 8
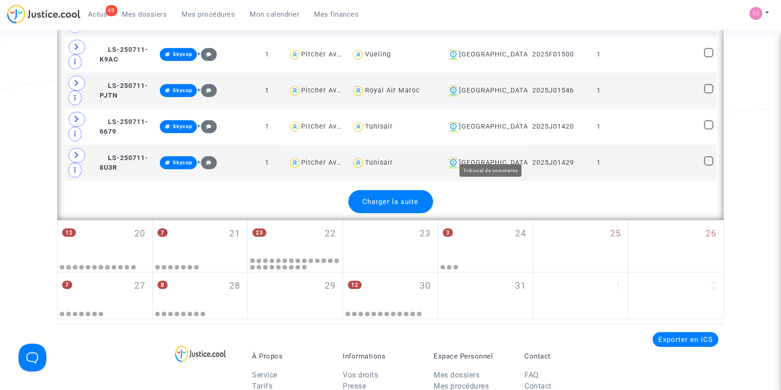
scroll to position [4059, 0]
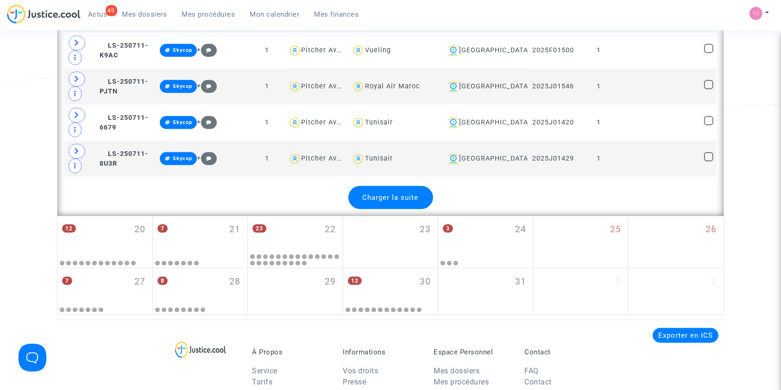
click at [398, 194] on span "Charger la suite" at bounding box center [391, 198] width 56 height 8
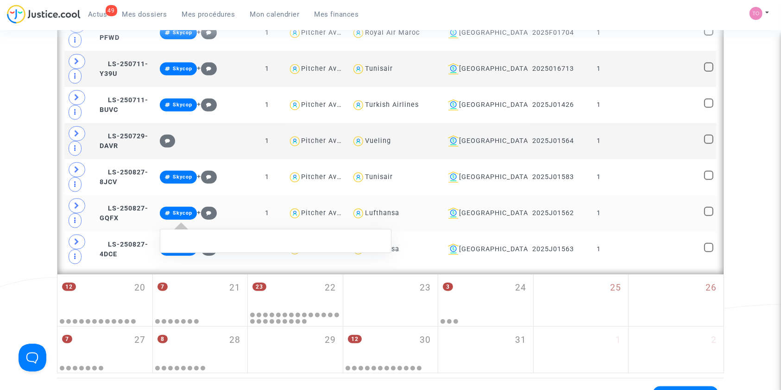
scroll to position [4314, 0]
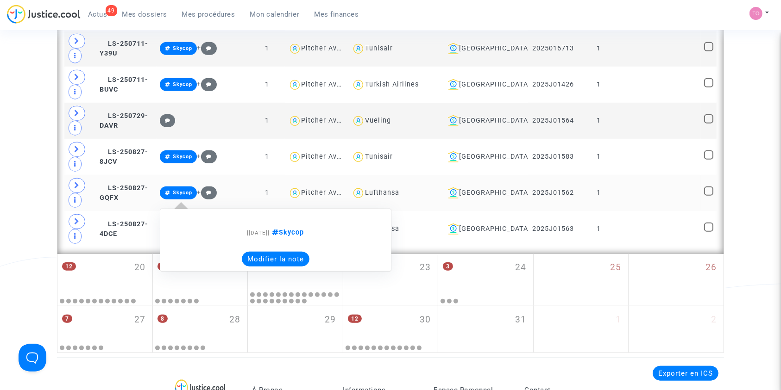
click at [204, 249] on div "[27/08/2025] Skycop Modifier la note" at bounding box center [276, 241] width 232 height 82
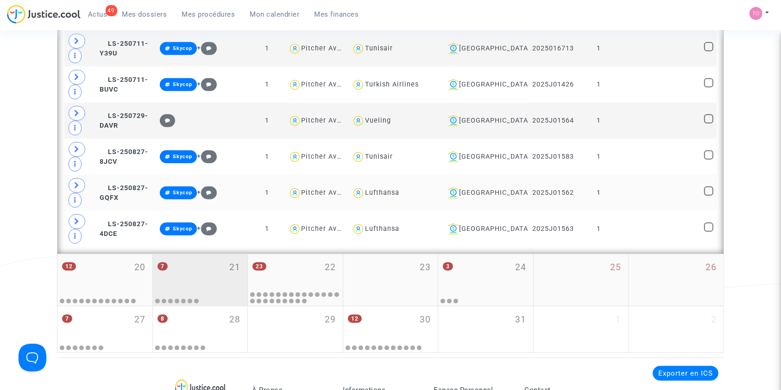
click at [195, 268] on mwl-calendar-month-cell "7 21" at bounding box center [200, 280] width 95 height 52
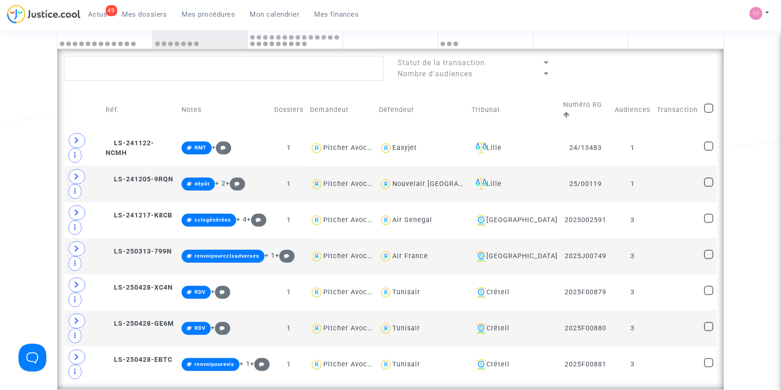
scroll to position [560, 0]
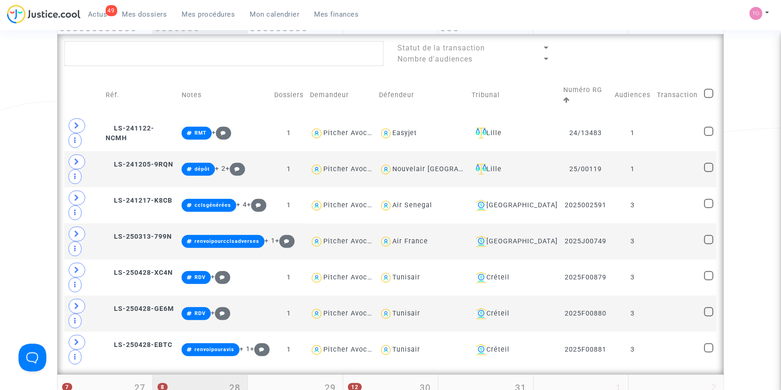
click at [200, 375] on div "8 28" at bounding box center [200, 393] width 95 height 36
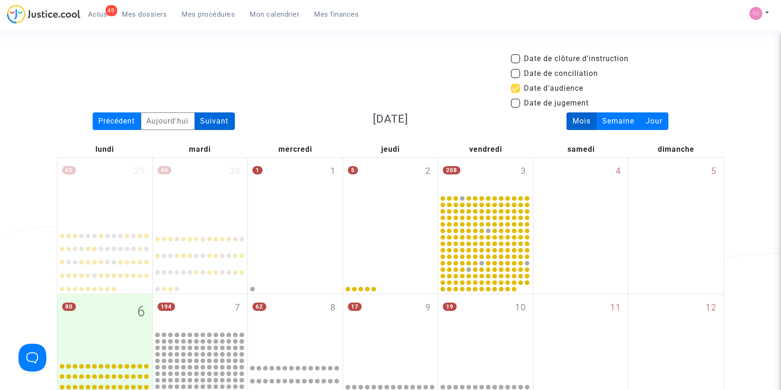
click at [217, 120] on div "Suivant" at bounding box center [215, 122] width 40 height 18
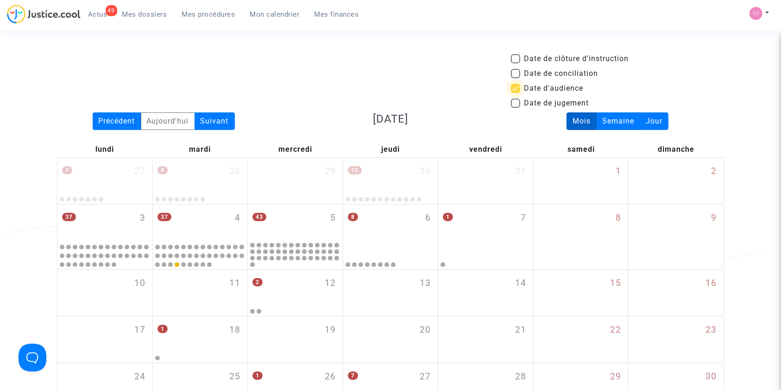
click at [515, 88] on span at bounding box center [515, 88] width 9 height 9
click at [515, 93] on input "Date d'audience" at bounding box center [515, 93] width 0 height 0
click at [515, 87] on span at bounding box center [515, 88] width 9 height 9
click at [515, 93] on input "Date d'audience" at bounding box center [515, 93] width 0 height 0
checkbox input "true"
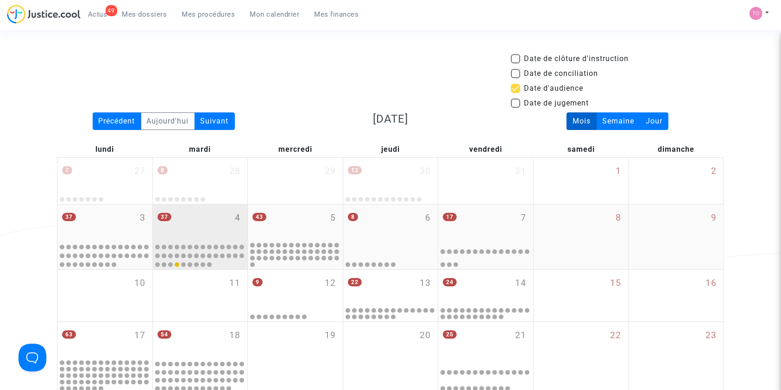
click at [197, 227] on div "37 4" at bounding box center [200, 223] width 95 height 36
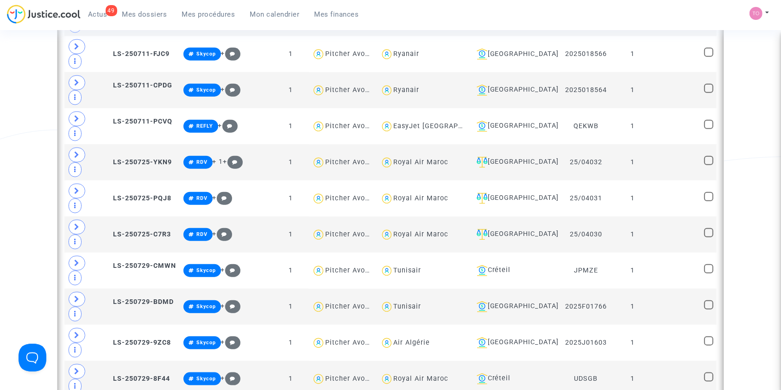
scroll to position [947, 0]
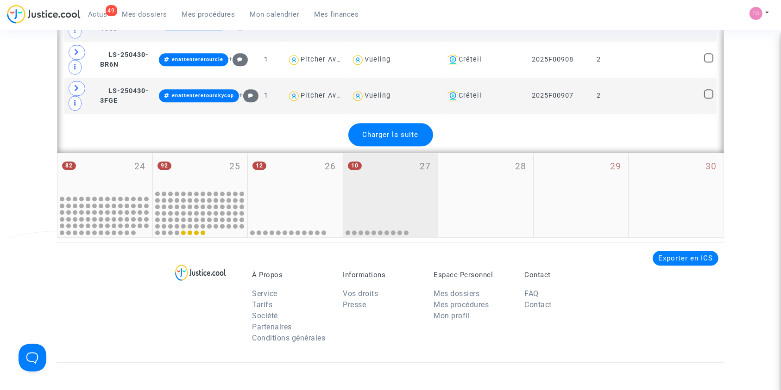
scroll to position [2182, 0]
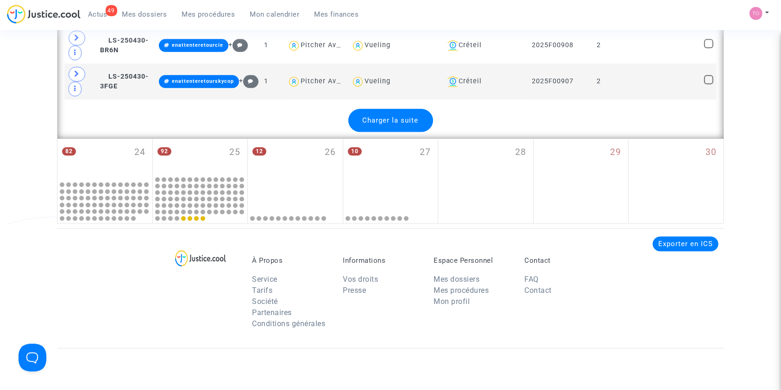
click at [395, 116] on span "Charger la suite" at bounding box center [391, 120] width 56 height 8
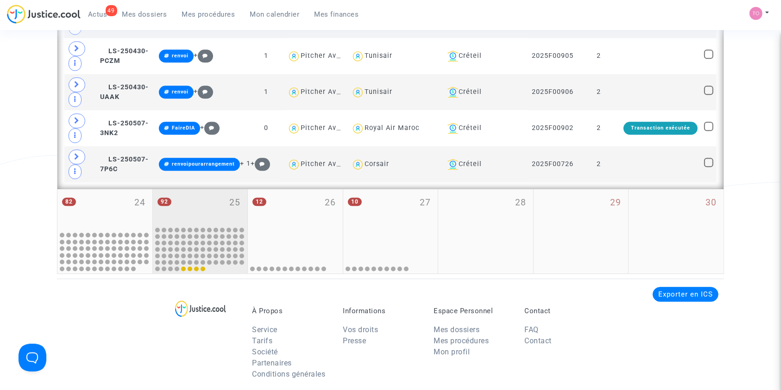
click at [190, 201] on div "92 25" at bounding box center [200, 207] width 95 height 36
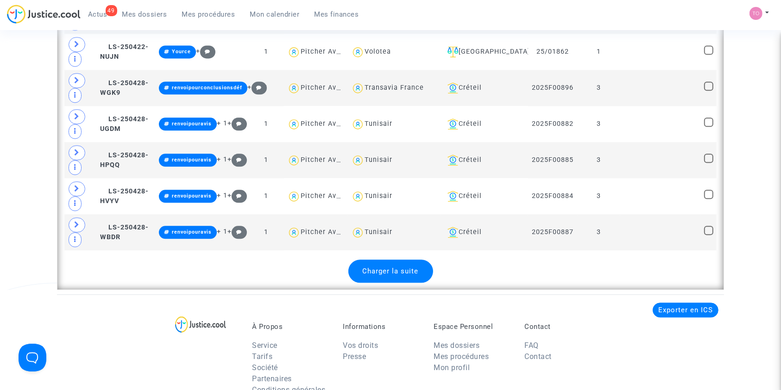
scroll to position [2100, 0]
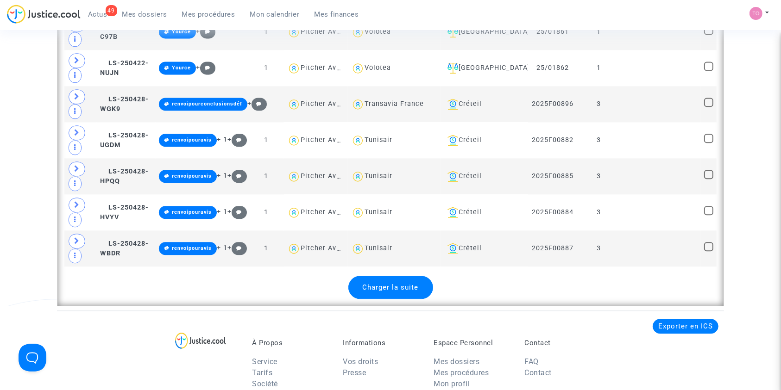
click at [412, 283] on span "Charger la suite" at bounding box center [391, 287] width 56 height 8
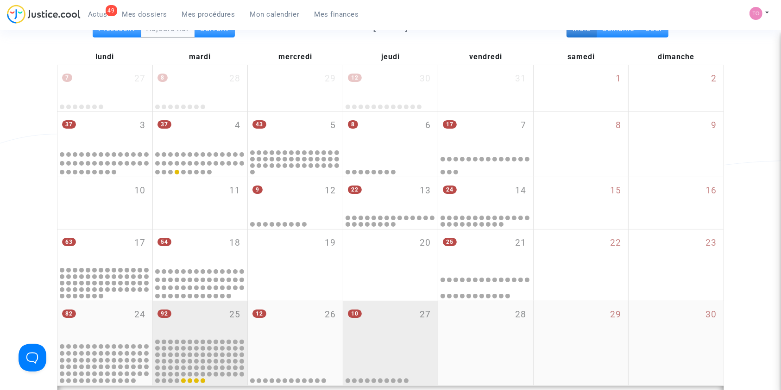
scroll to position [41, 0]
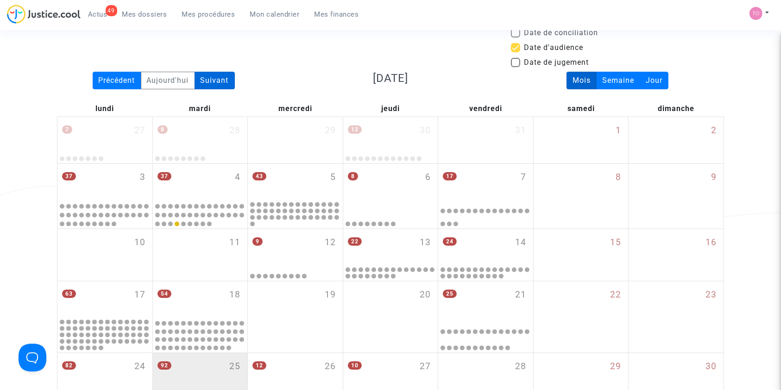
click at [208, 72] on div "Suivant" at bounding box center [215, 81] width 40 height 18
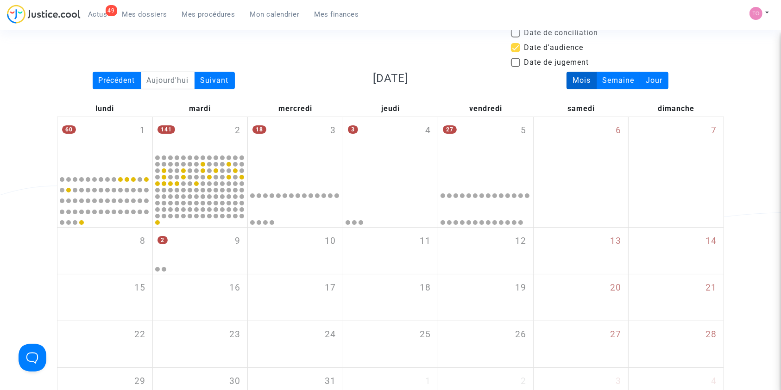
click at [518, 46] on span at bounding box center [515, 47] width 9 height 9
click at [516, 52] on input "Date d'audience" at bounding box center [515, 52] width 0 height 0
checkbox input "false"
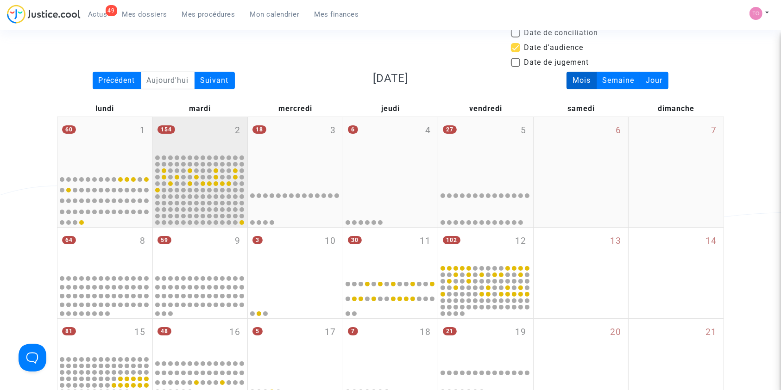
click at [202, 139] on div "154 2" at bounding box center [200, 135] width 95 height 36
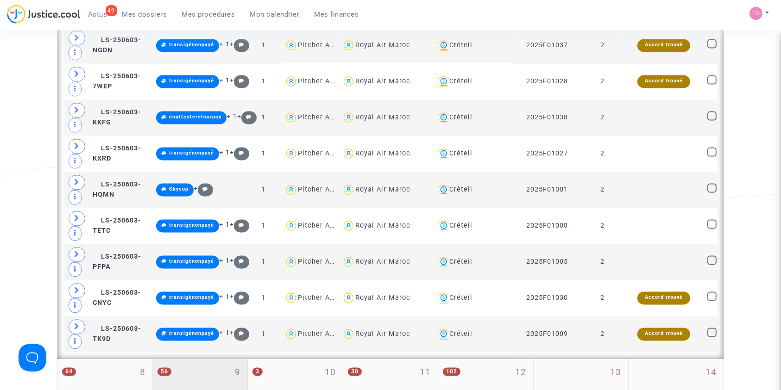
click at [187, 376] on div "56 9" at bounding box center [200, 381] width 95 height 44
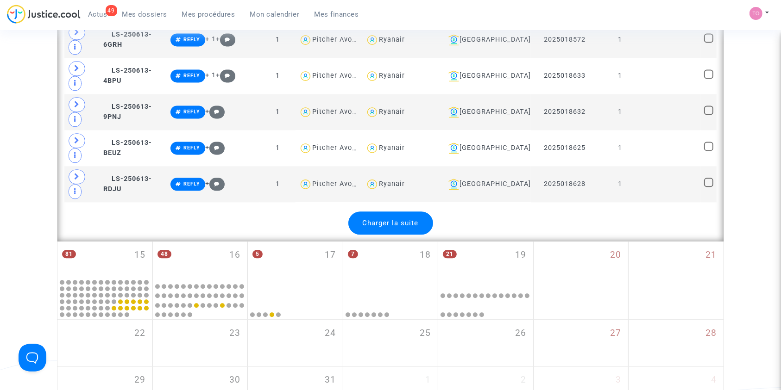
click at [384, 219] on span "Charger la suite" at bounding box center [391, 223] width 56 height 8
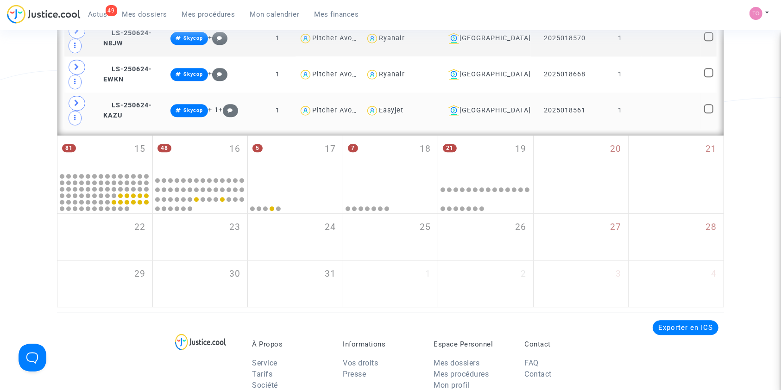
scroll to position [2326, 0]
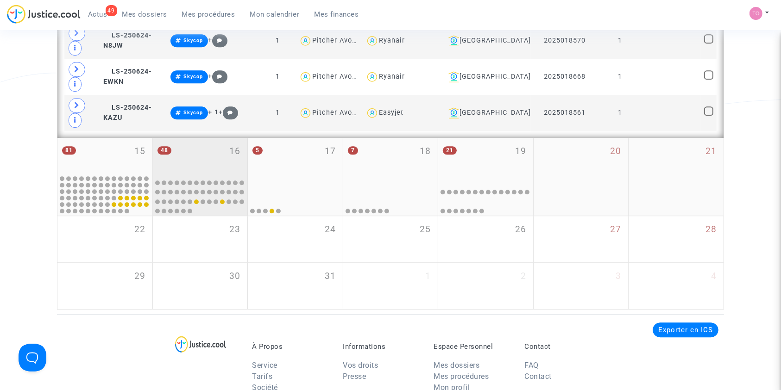
click at [203, 146] on div "48 16" at bounding box center [200, 157] width 95 height 38
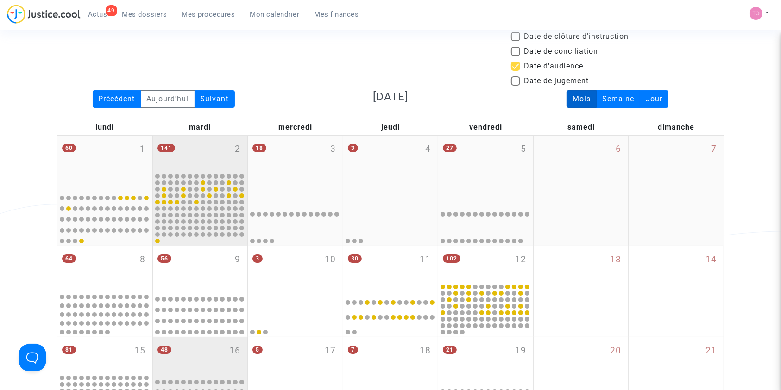
scroll to position [20, 0]
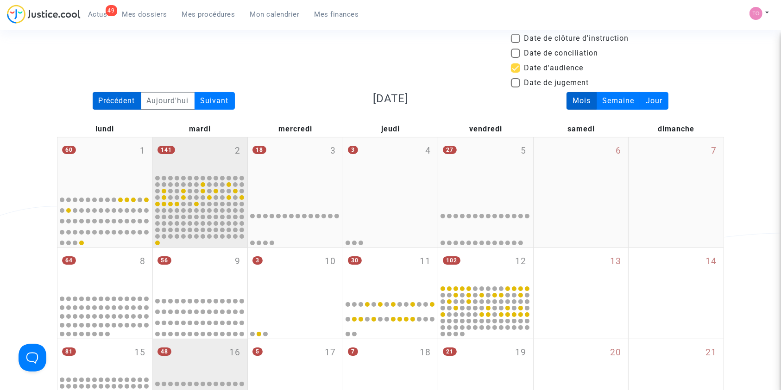
click at [129, 101] on div "Précédent" at bounding box center [117, 101] width 49 height 18
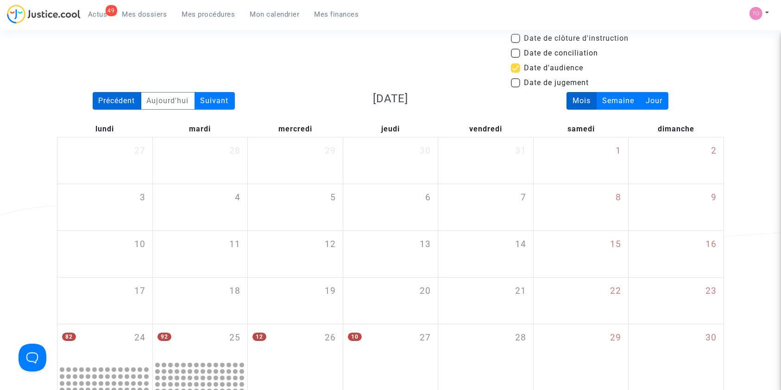
click at [129, 101] on div "Précédent" at bounding box center [117, 101] width 49 height 18
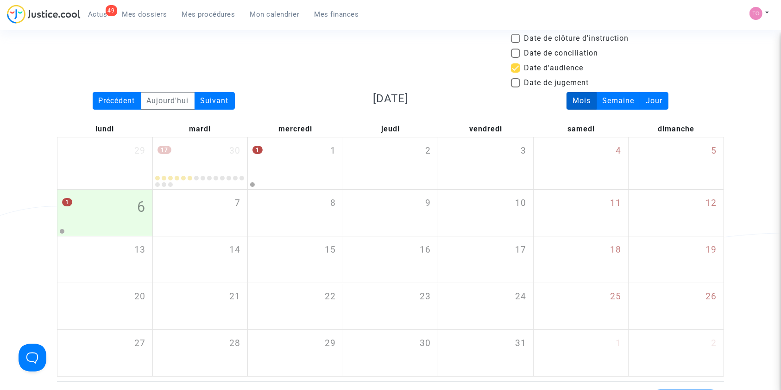
click at [515, 67] on span at bounding box center [515, 67] width 9 height 9
click at [515, 73] on input "Date d'audience" at bounding box center [515, 73] width 0 height 0
click at [515, 67] on span at bounding box center [515, 67] width 9 height 9
click at [515, 73] on input "Date d'audience" at bounding box center [515, 73] width 0 height 0
checkbox input "true"
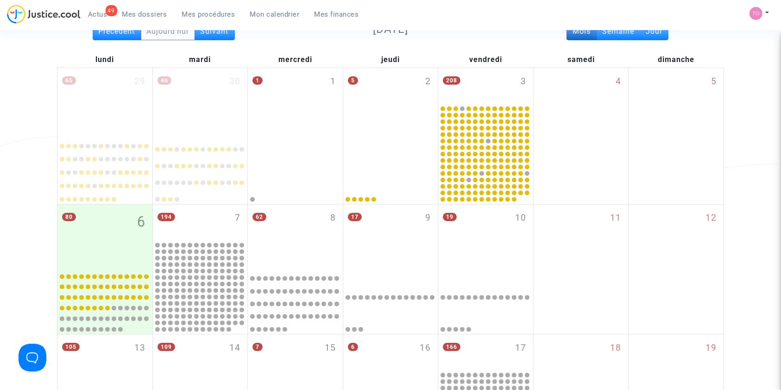
scroll to position [82, 0]
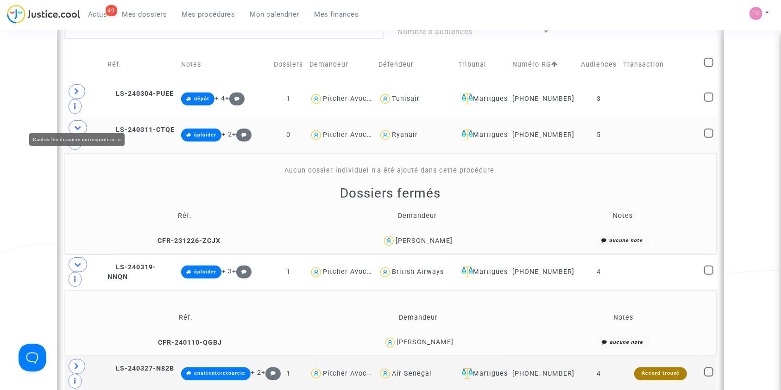
click at [81, 124] on icon at bounding box center [77, 127] width 7 height 7
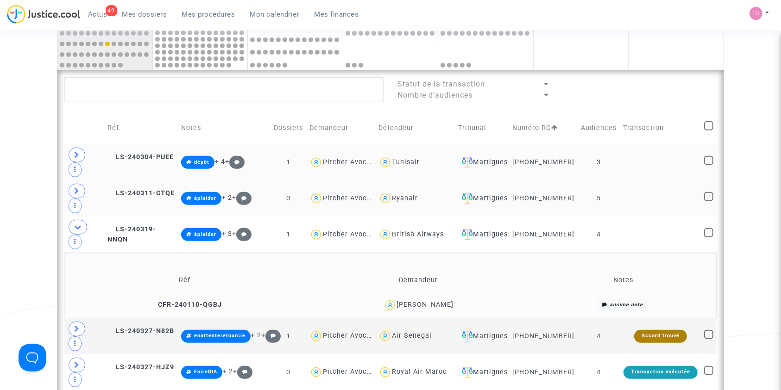
scroll to position [315, 0]
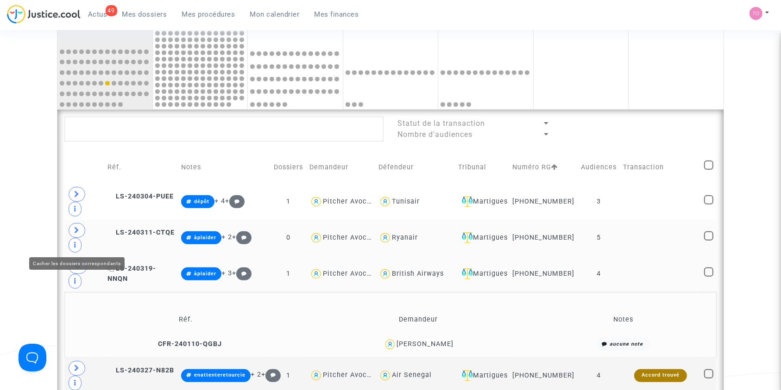
drag, startPoint x: 76, startPoint y: 245, endPoint x: 115, endPoint y: 245, distance: 38.9
click at [76, 263] on icon at bounding box center [77, 266] width 7 height 7
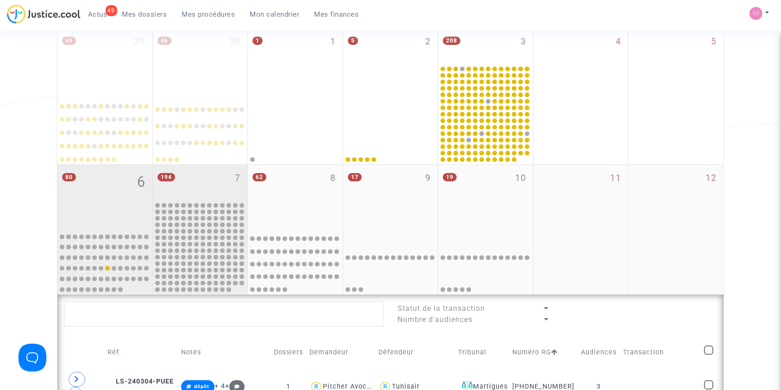
click at [194, 183] on div "194 7" at bounding box center [200, 183] width 95 height 36
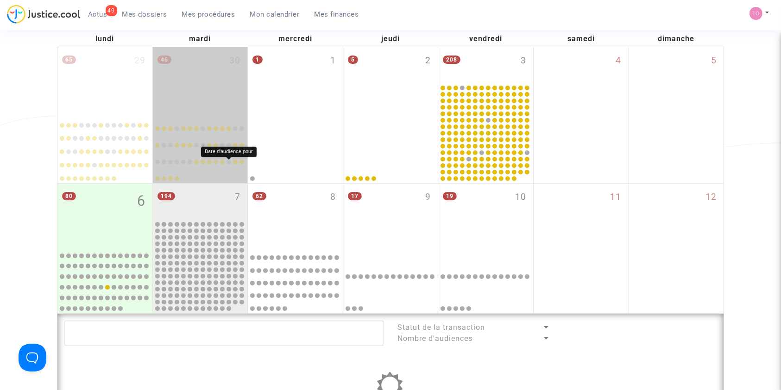
scroll to position [109, 0]
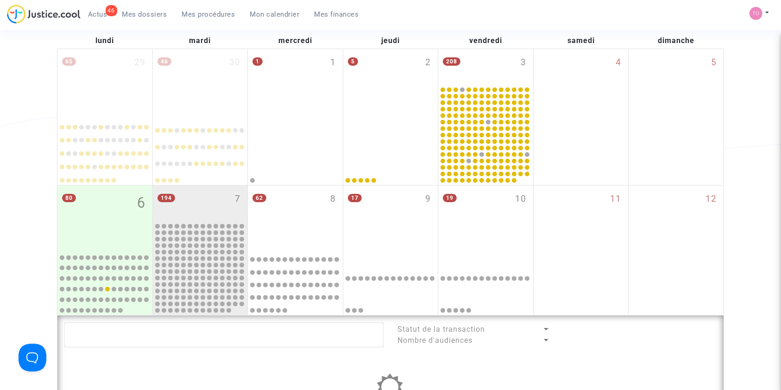
click at [134, 13] on span "Mes dossiers" at bounding box center [144, 14] width 45 height 8
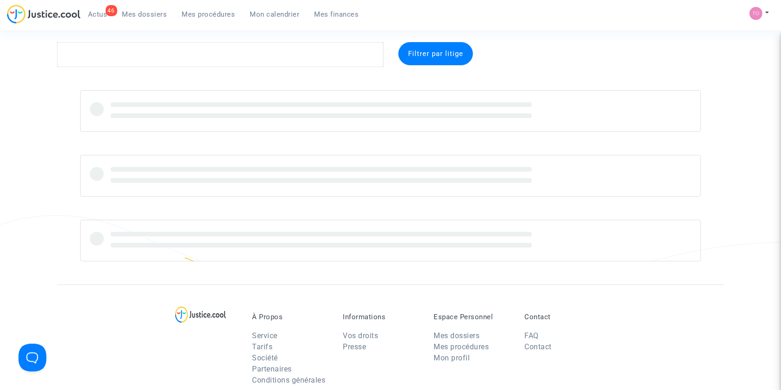
scroll to position [20, 0]
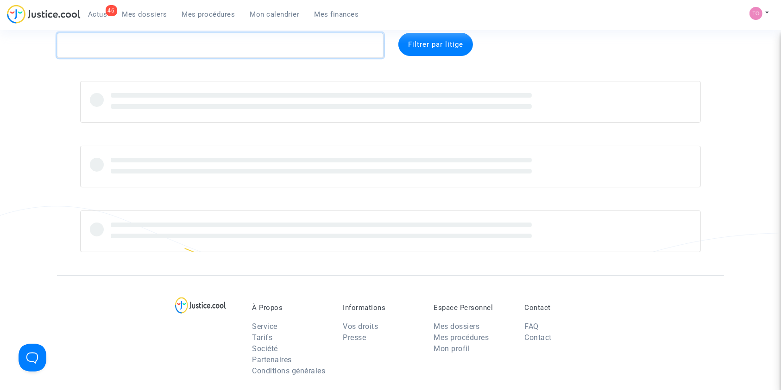
click at [97, 43] on textarea at bounding box center [220, 45] width 327 height 25
paste textarea "ISRAEL"
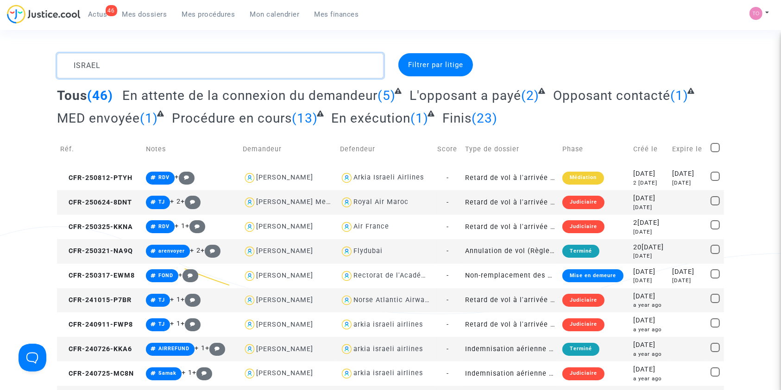
drag, startPoint x: 127, startPoint y: 73, endPoint x: 0, endPoint y: 69, distance: 127.4
paste textarea
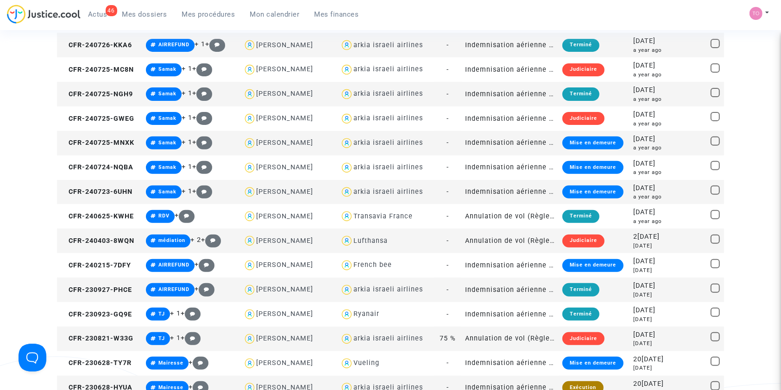
scroll to position [329, 0]
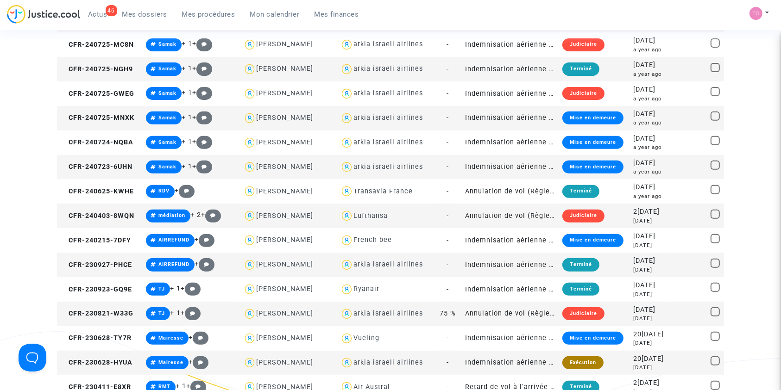
click at [359, 217] on div "Lufthansa" at bounding box center [370, 216] width 34 height 8
type textarea "ISRAEL @Lufthansa"
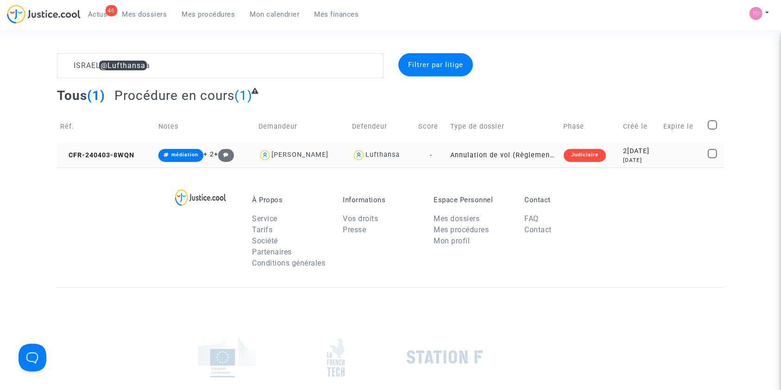
click at [607, 150] on td "Judiciaire" at bounding box center [590, 155] width 60 height 25
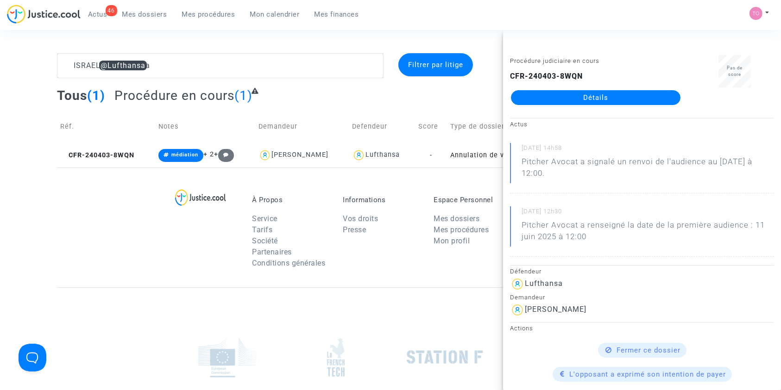
click at [597, 95] on link "Détails" at bounding box center [596, 97] width 170 height 15
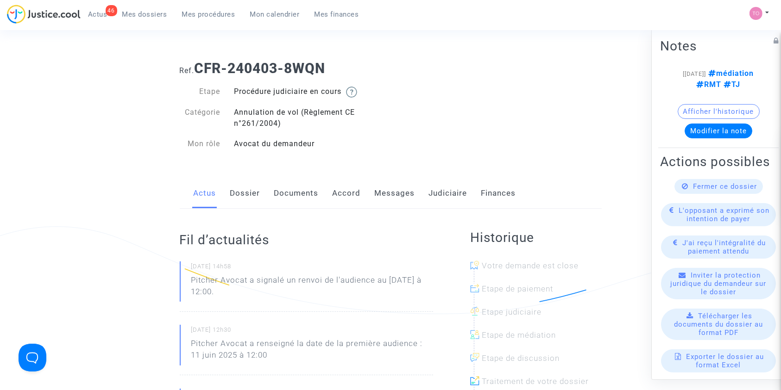
click at [445, 195] on link "Judiciaire" at bounding box center [448, 193] width 38 height 31
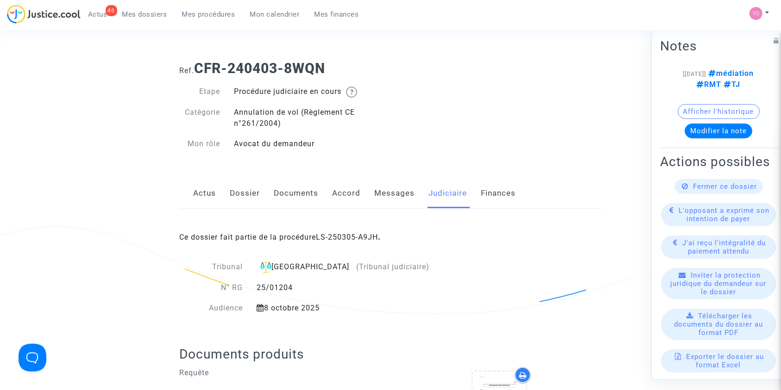
click at [345, 191] on link "Accord" at bounding box center [347, 193] width 28 height 31
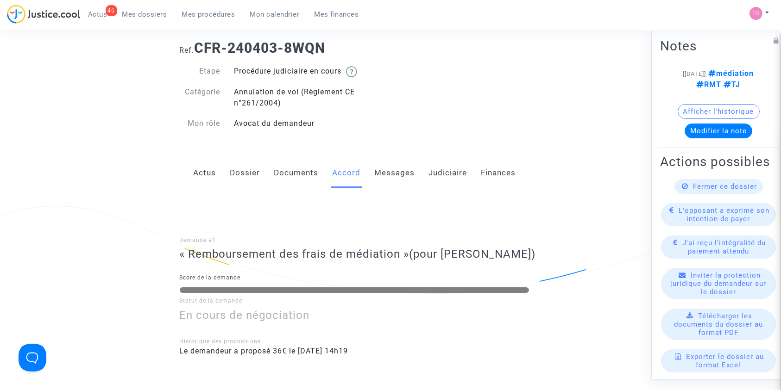
click at [287, 183] on link "Documents" at bounding box center [296, 173] width 44 height 31
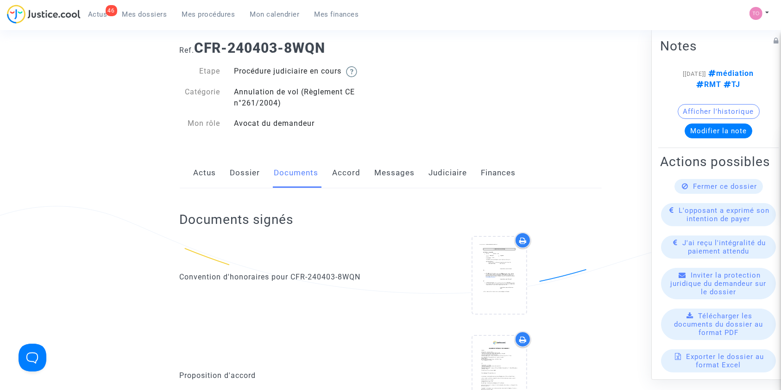
click at [232, 172] on link "Dossier" at bounding box center [245, 173] width 30 height 31
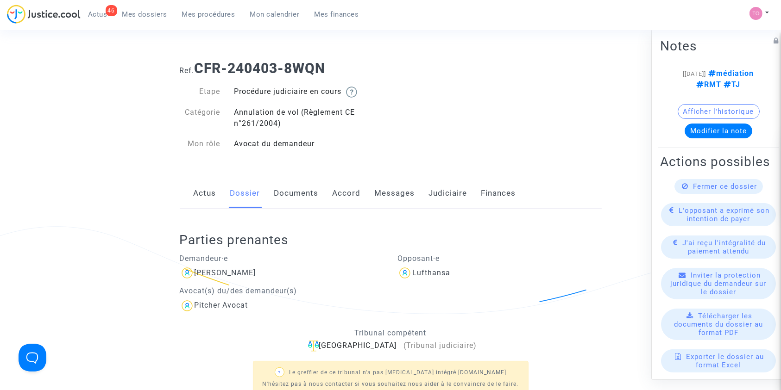
click at [285, 186] on link "Documents" at bounding box center [296, 193] width 44 height 31
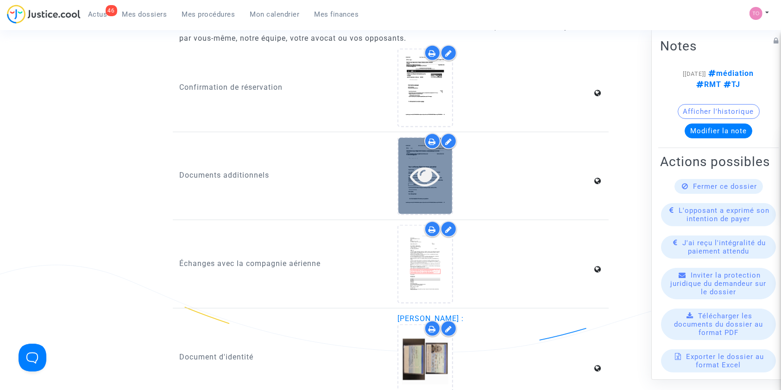
scroll to position [1256, 0]
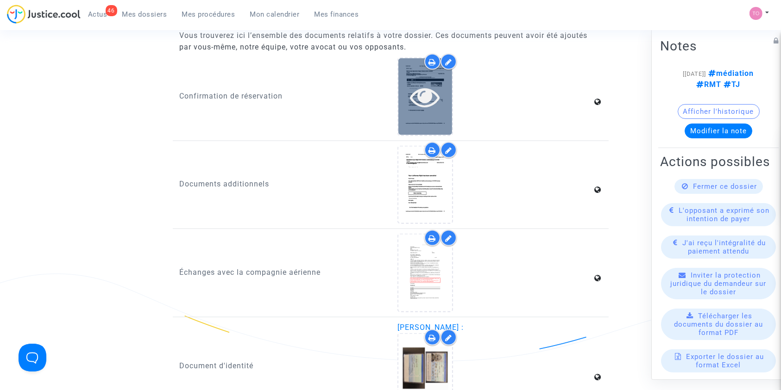
click at [428, 117] on div at bounding box center [425, 96] width 54 height 76
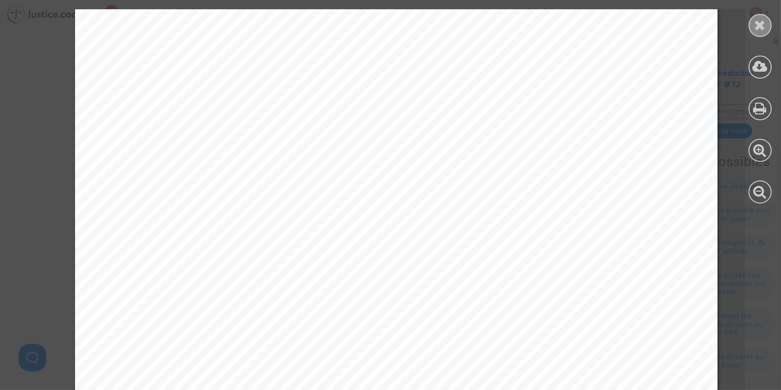
scroll to position [2229, 0]
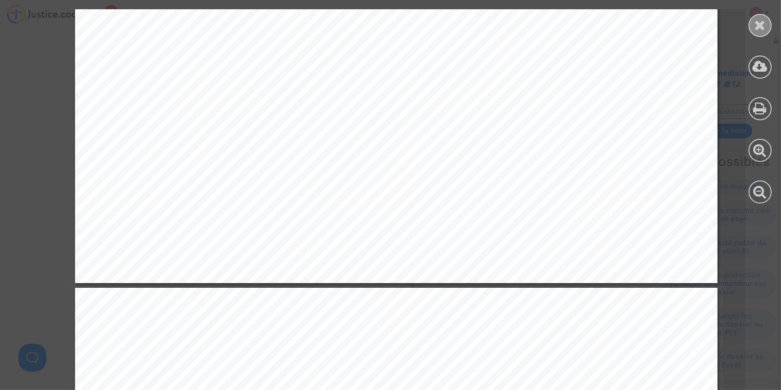
click at [757, 23] on icon at bounding box center [761, 25] width 12 height 14
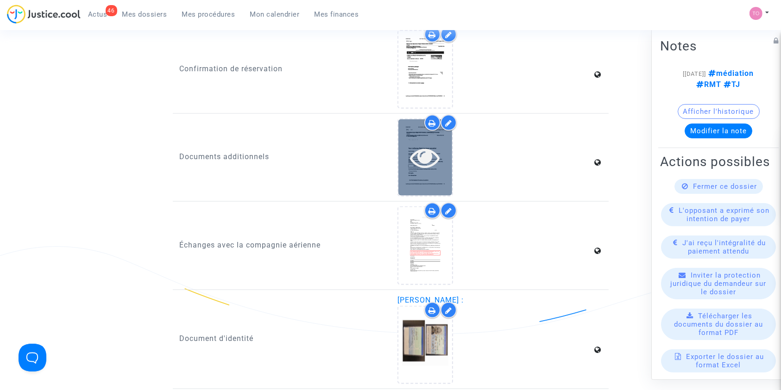
scroll to position [1297, 0]
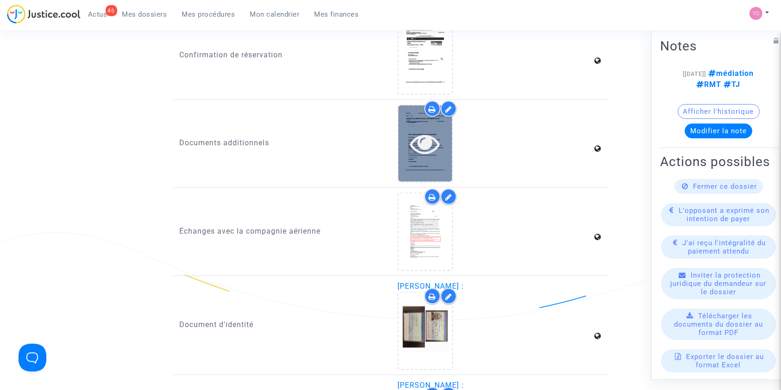
click at [426, 147] on icon at bounding box center [425, 144] width 30 height 30
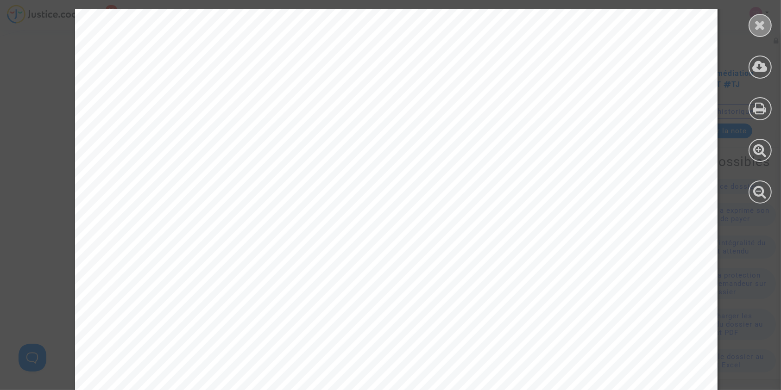
scroll to position [7070, 0]
drag, startPoint x: 778, startPoint y: 15, endPoint x: 767, endPoint y: 22, distance: 13.1
click at [778, 15] on div at bounding box center [760, 106] width 42 height 213
click at [766, 23] on div at bounding box center [760, 25] width 23 height 23
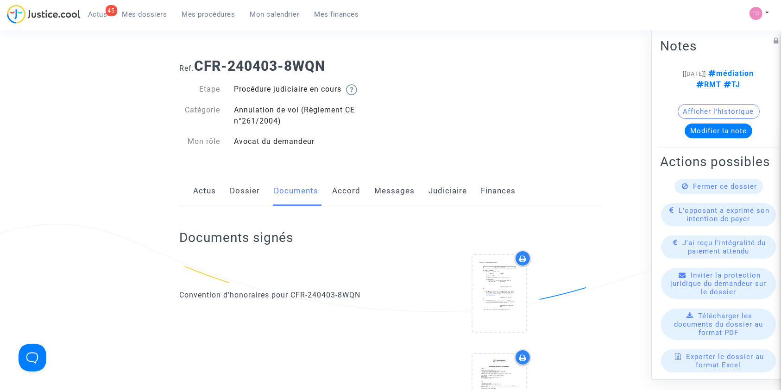
scroll to position [0, 0]
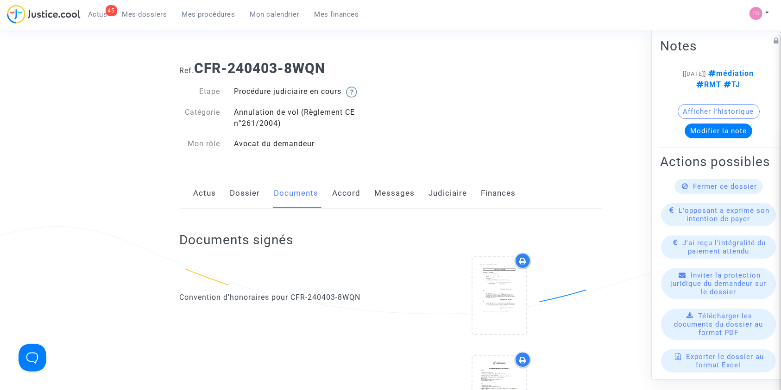
click at [443, 190] on link "Judiciaire" at bounding box center [448, 193] width 38 height 31
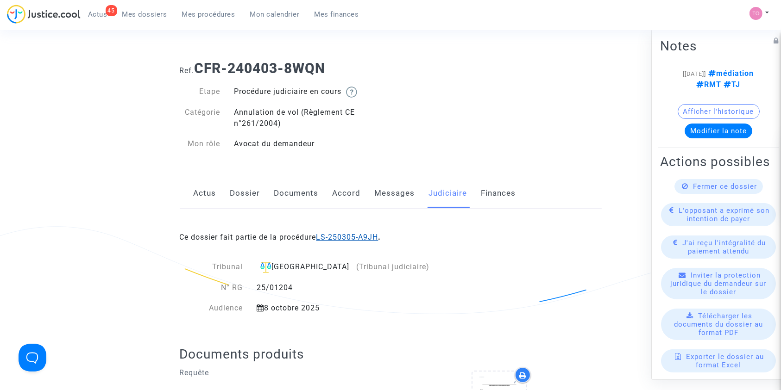
click at [344, 237] on link "LS-250305-A9JH" at bounding box center [347, 237] width 62 height 9
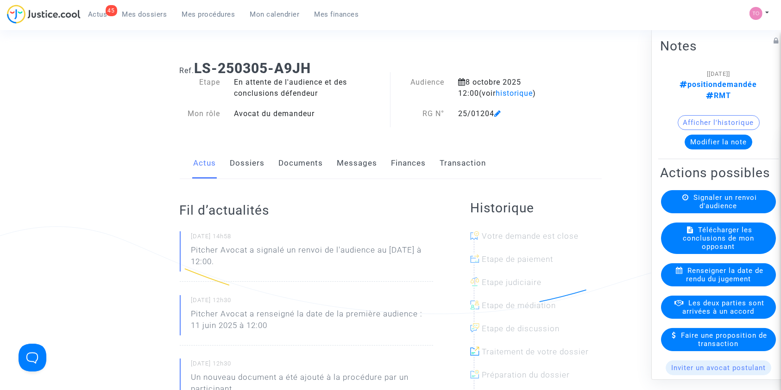
click at [708, 134] on button "Modifier la note" at bounding box center [719, 141] width 68 height 15
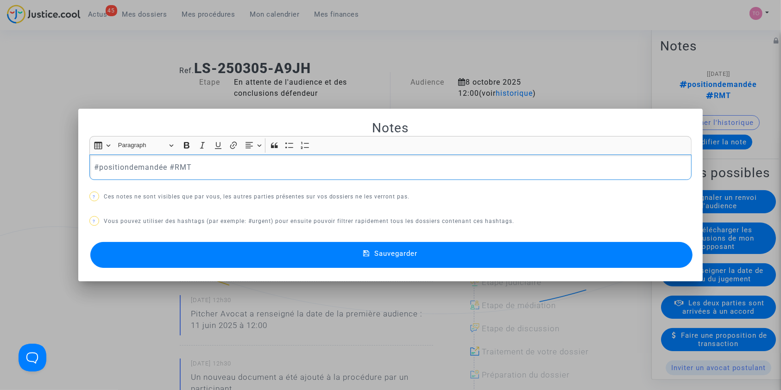
drag, startPoint x: 164, startPoint y: 170, endPoint x: 97, endPoint y: 172, distance: 66.7
click at [97, 172] on p "#positiondemandée #RMT" at bounding box center [390, 168] width 593 height 12
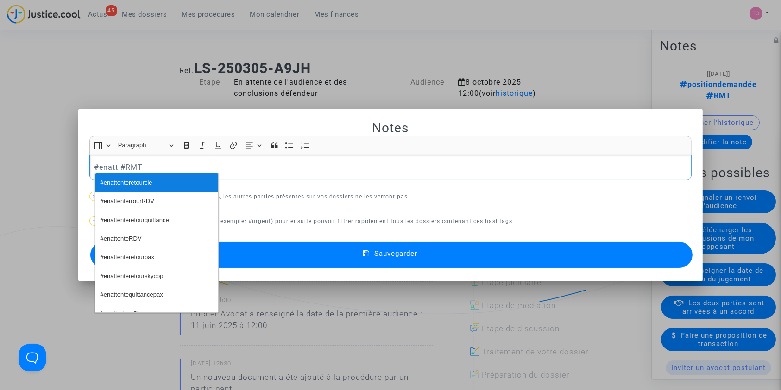
click at [108, 181] on span "#enattenteretourcie" at bounding box center [127, 182] width 52 height 13
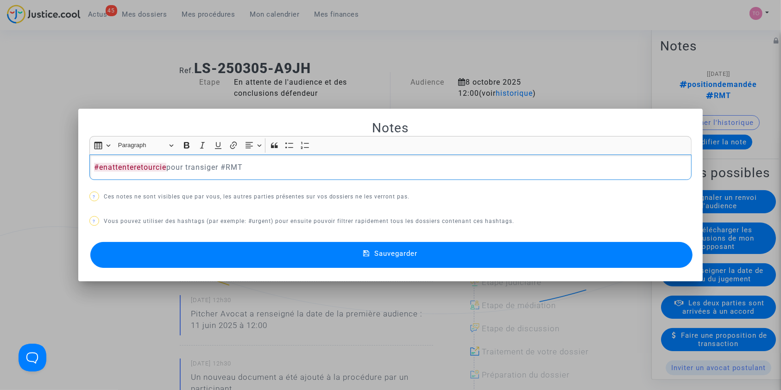
click at [355, 254] on button "Sauvegarder" at bounding box center [391, 255] width 603 height 26
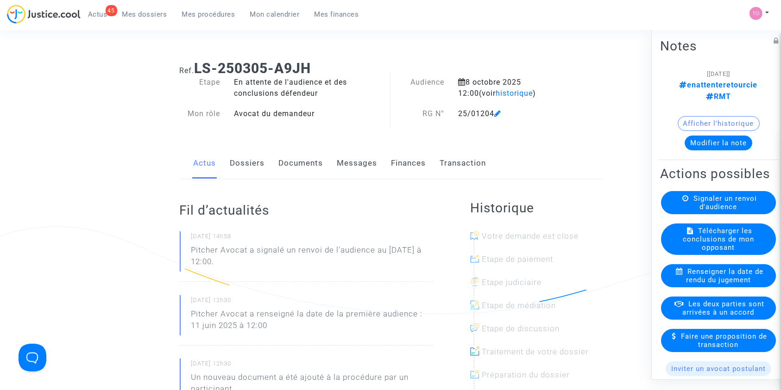
drag, startPoint x: 142, startPoint y: 14, endPoint x: 165, endPoint y: 39, distance: 33.8
click at [142, 14] on span "Mes dossiers" at bounding box center [144, 14] width 45 height 8
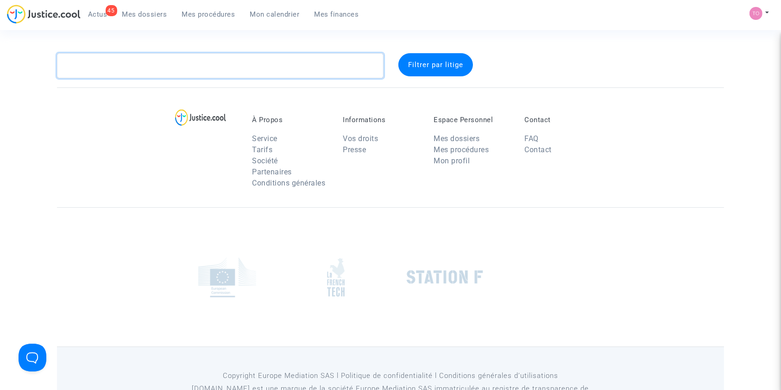
click at [168, 60] on textarea at bounding box center [220, 65] width 327 height 25
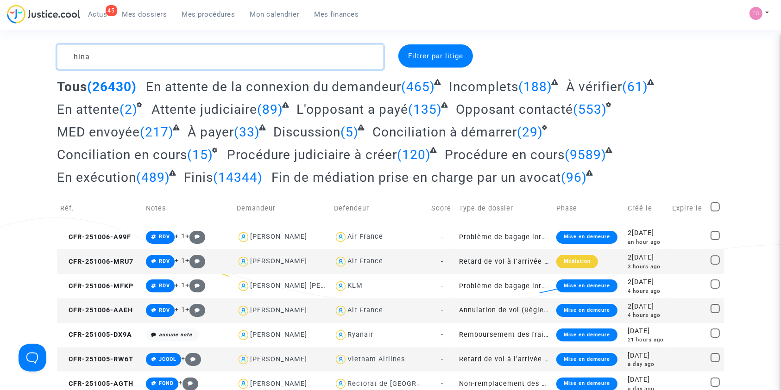
scroll to position [20, 0]
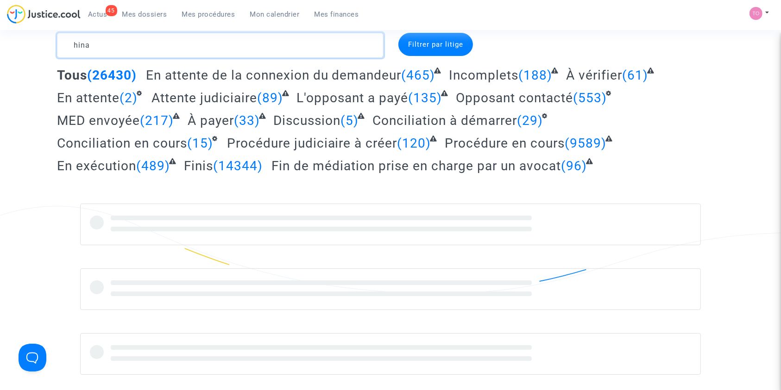
type textarea "hina"
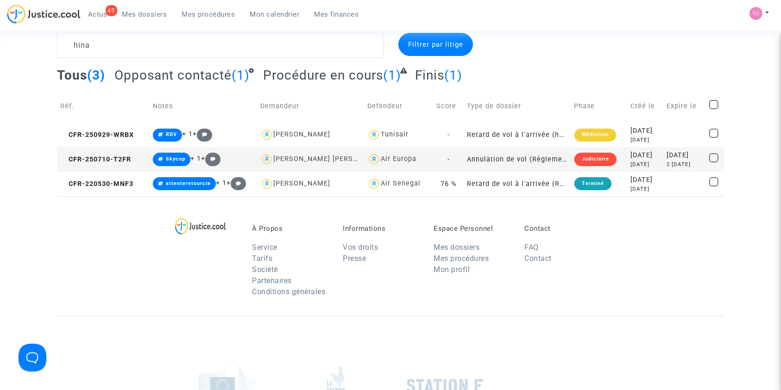
click at [631, 161] on div "3 months ago" at bounding box center [646, 165] width 30 height 8
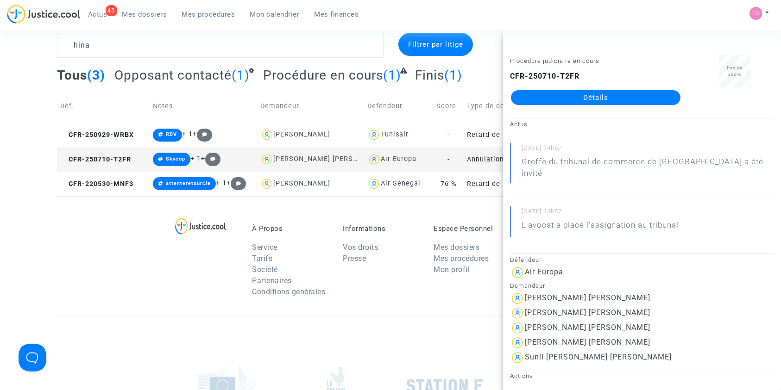
click at [585, 96] on link "Détails" at bounding box center [596, 97] width 170 height 15
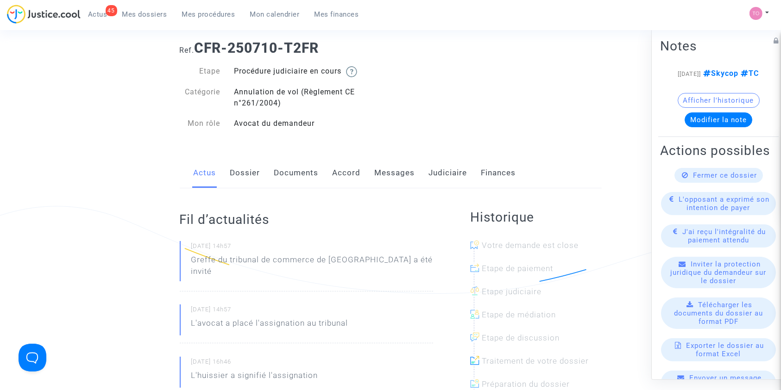
drag, startPoint x: 301, startPoint y: 49, endPoint x: 200, endPoint y: 44, distance: 100.6
click at [200, 44] on h1 "Ref. CFR-250710-T2FR" at bounding box center [391, 48] width 422 height 17
copy b "CFR-250710-T2FR"
click at [243, 167] on link "Dossier" at bounding box center [245, 173] width 30 height 31
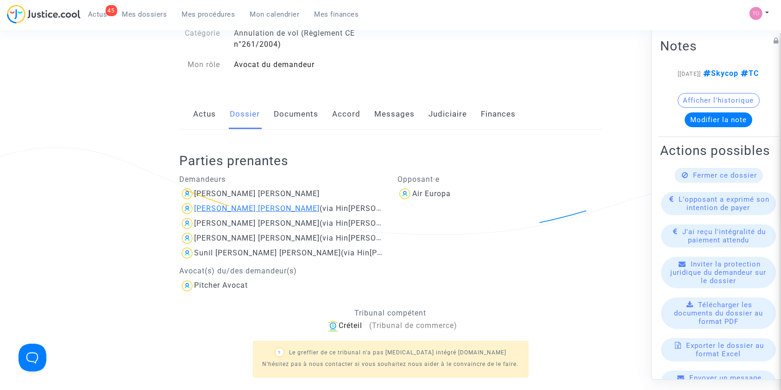
scroll to position [82, 0]
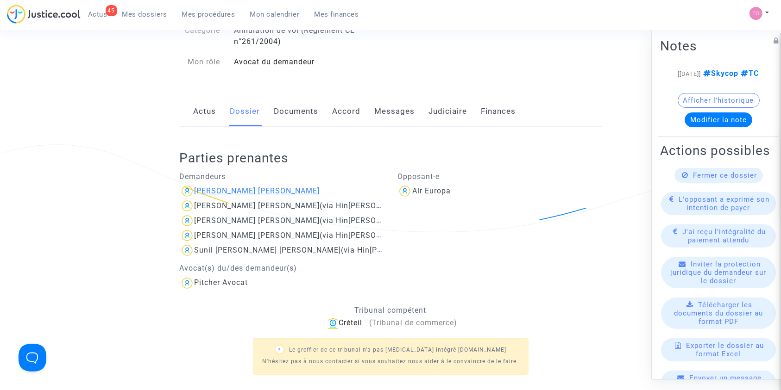
drag, startPoint x: 327, startPoint y: 188, endPoint x: 195, endPoint y: 190, distance: 132.0
click at [195, 190] on div "Hina Mithu Sadarangani Moorjani" at bounding box center [282, 191] width 204 height 15
copy div "Hina Mithu Sadarangani Moorjani"
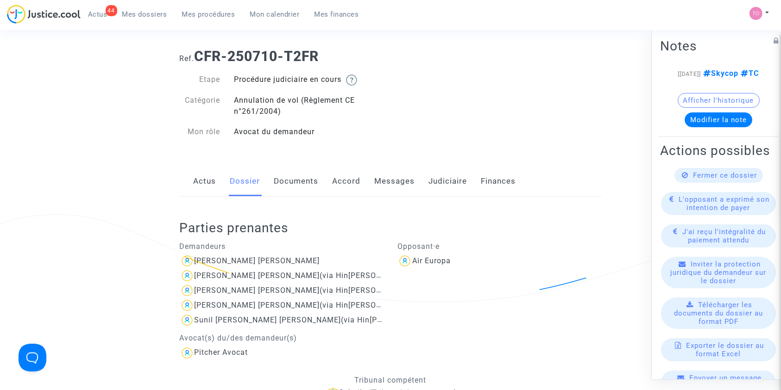
scroll to position [0, 0]
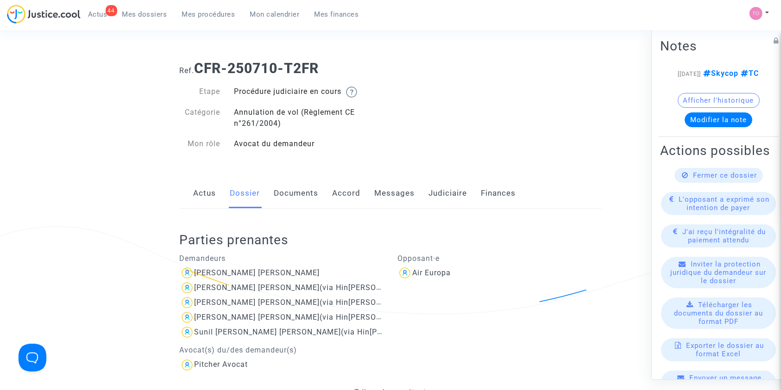
drag, startPoint x: 319, startPoint y: 72, endPoint x: 198, endPoint y: 72, distance: 120.4
click at [198, 72] on h1 "Ref. CFR-250710-T2FR" at bounding box center [391, 68] width 422 height 17
copy b "CFR-250710-T2FR"
click at [380, 192] on link "Messages" at bounding box center [395, 193] width 40 height 31
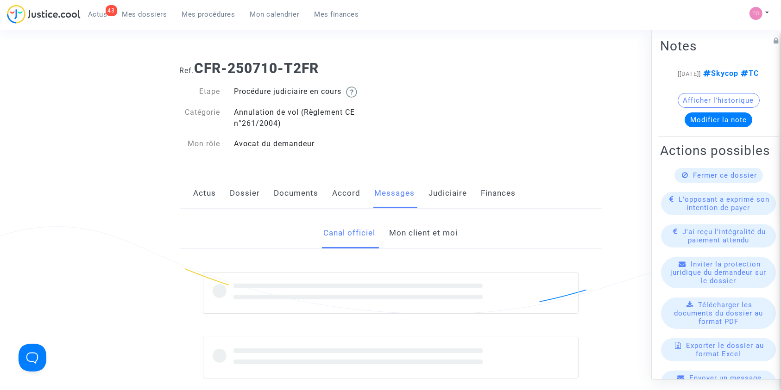
click at [348, 190] on link "Accord" at bounding box center [347, 193] width 28 height 31
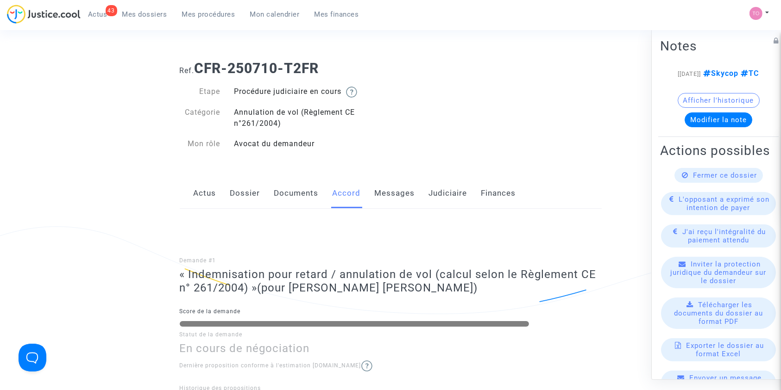
click at [291, 205] on link "Documents" at bounding box center [296, 193] width 44 height 31
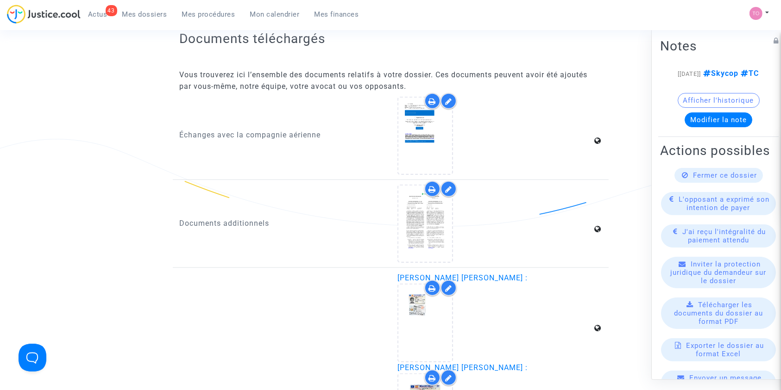
scroll to position [967, 0]
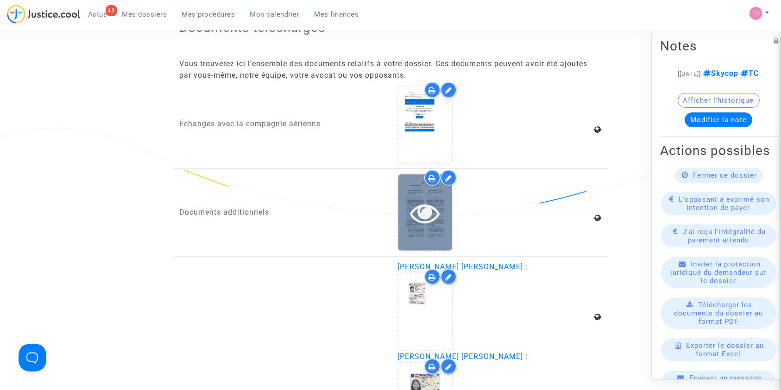
click at [420, 203] on icon at bounding box center [425, 213] width 30 height 30
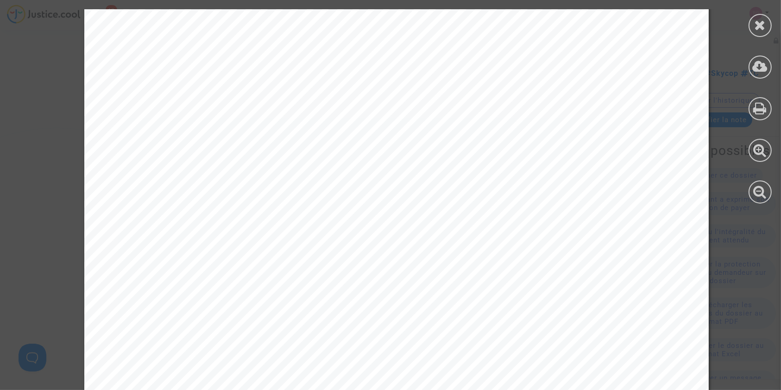
scroll to position [8512, 0]
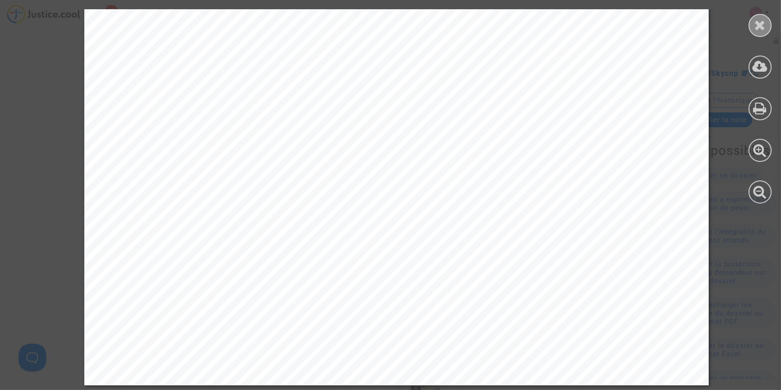
click at [757, 25] on icon at bounding box center [761, 25] width 12 height 14
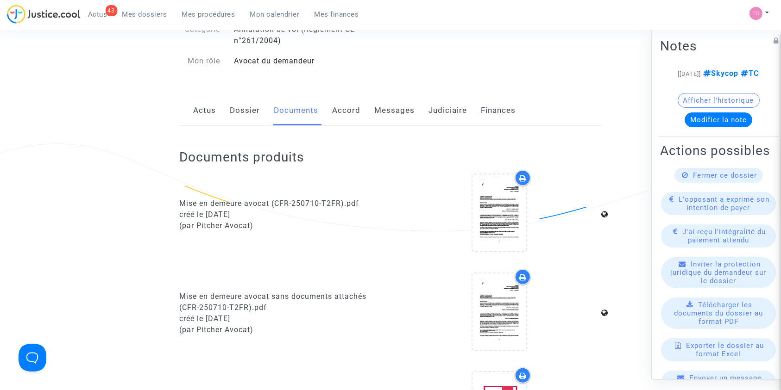
scroll to position [82, 0]
click at [239, 105] on link "Dossier" at bounding box center [245, 111] width 30 height 31
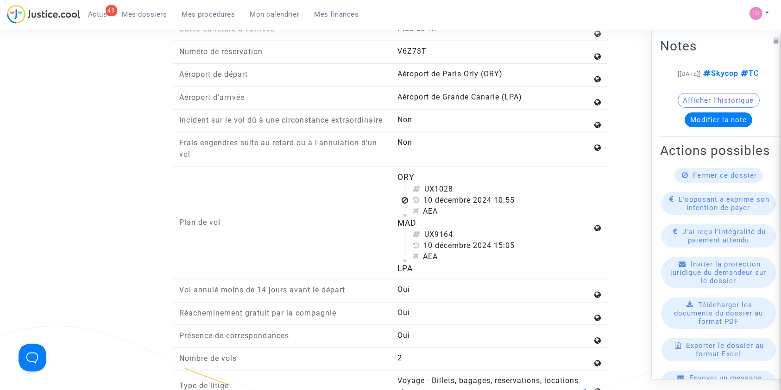
scroll to position [1173, 0]
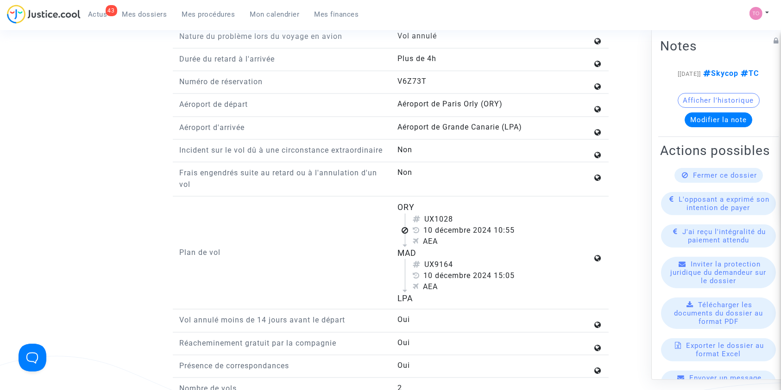
drag, startPoint x: 225, startPoint y: 181, endPoint x: 432, endPoint y: 178, distance: 207.5
click at [424, 177] on div "Frais engendrés suite au retard ou à l'annulation d'un vol Non" at bounding box center [391, 182] width 436 height 30
click at [435, 178] on answer "Non" at bounding box center [494, 172] width 195 height 11
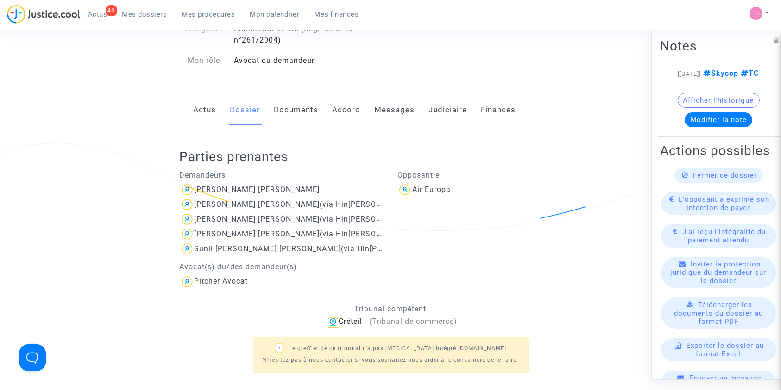
scroll to position [0, 0]
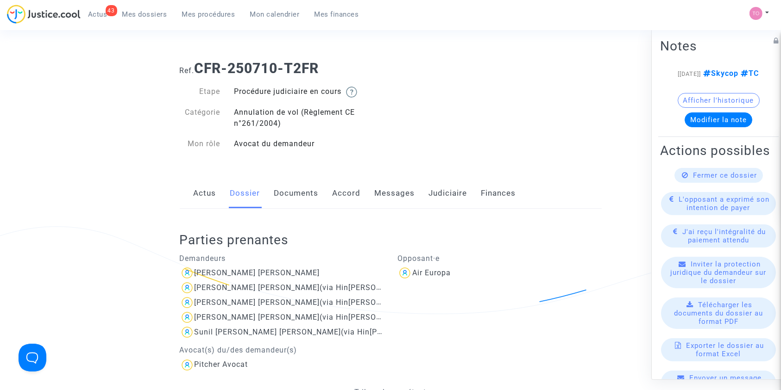
click at [350, 190] on link "Accord" at bounding box center [347, 193] width 28 height 31
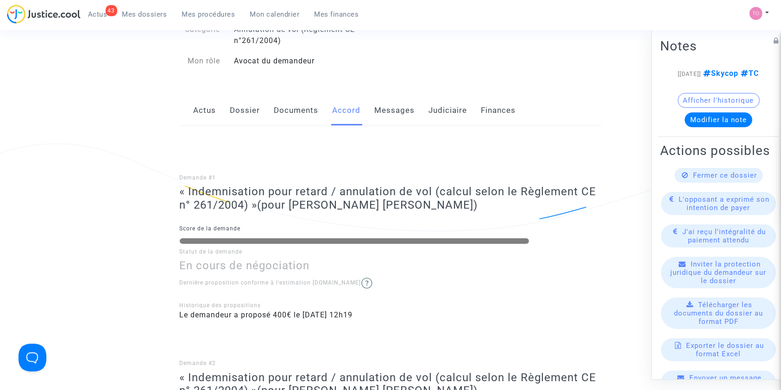
scroll to position [82, 0]
click at [434, 109] on link "Judiciaire" at bounding box center [448, 111] width 38 height 31
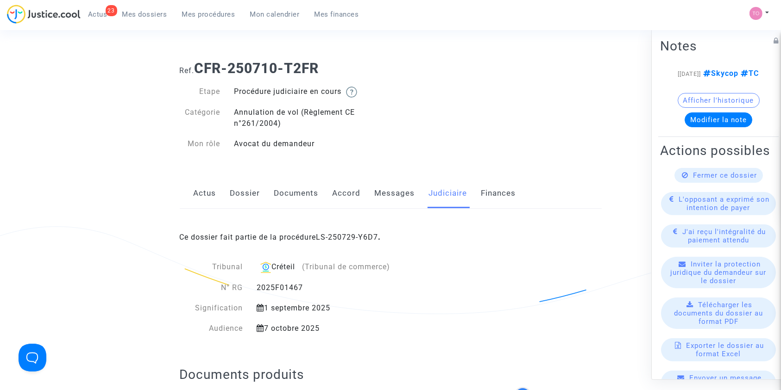
click at [233, 19] on link "Mes procédures" at bounding box center [209, 14] width 68 height 14
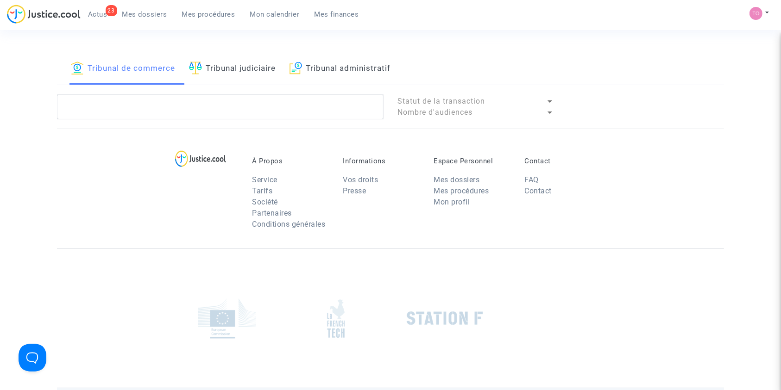
click at [204, 15] on span "Mes procédures" at bounding box center [208, 14] width 53 height 8
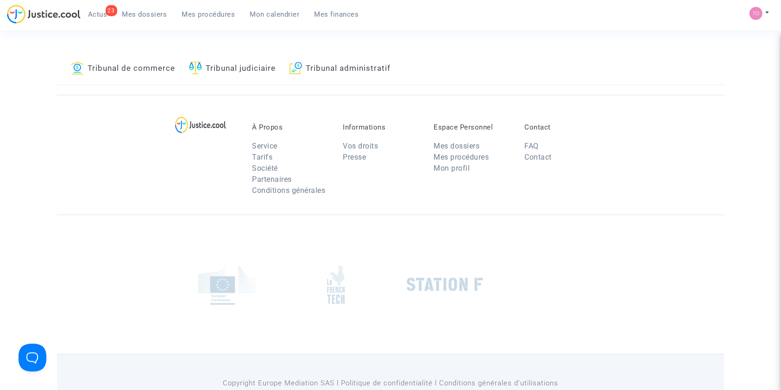
click at [150, 11] on span "Mes dossiers" at bounding box center [144, 14] width 45 height 8
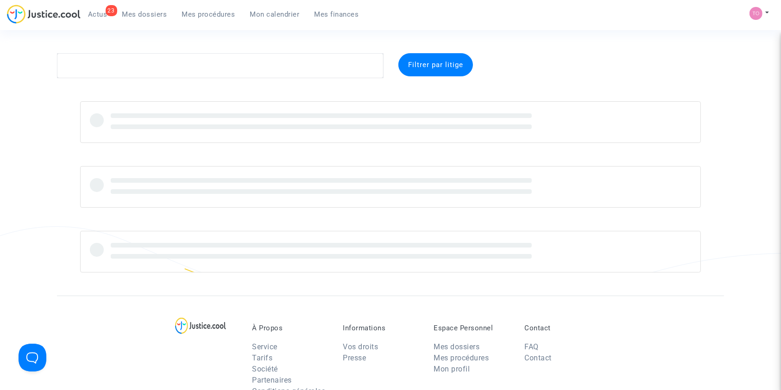
click at [274, 13] on span "Mon calendrier" at bounding box center [275, 14] width 50 height 8
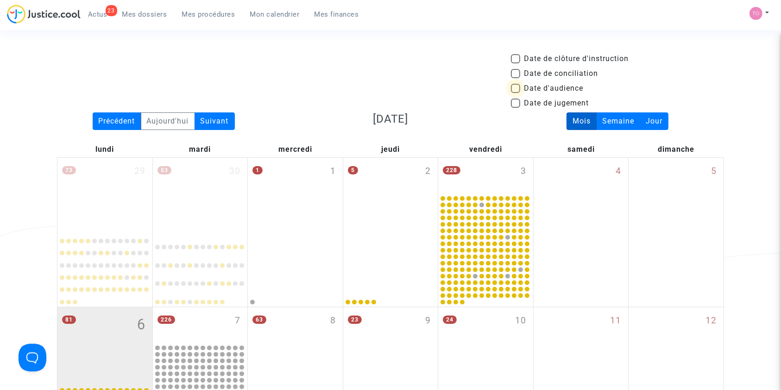
click at [515, 86] on span at bounding box center [515, 88] width 9 height 9
click at [515, 93] on input "Date d'audience" at bounding box center [515, 93] width 0 height 0
checkbox input "true"
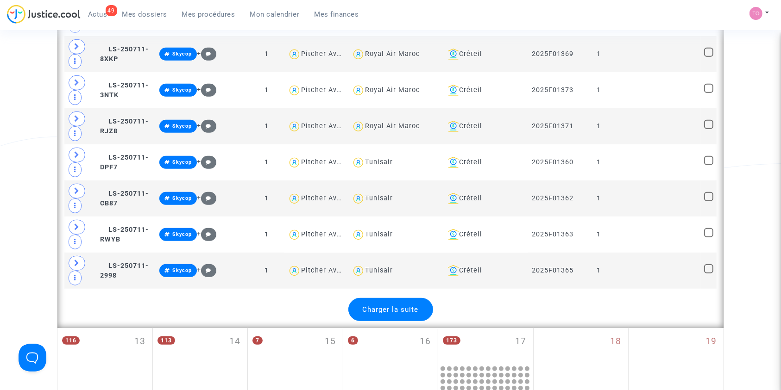
scroll to position [7534, 0]
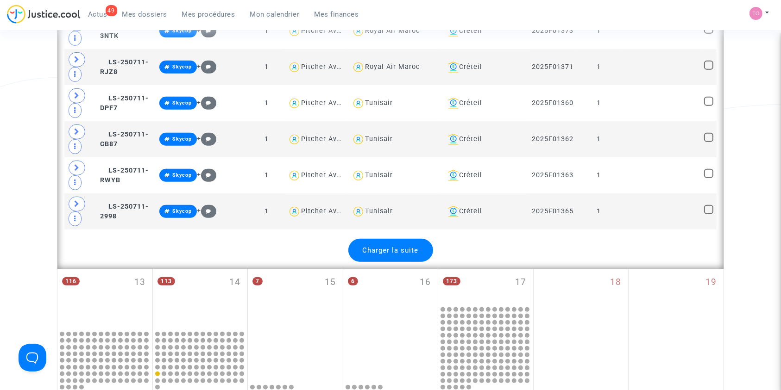
click at [409, 239] on div "Charger la suite" at bounding box center [390, 250] width 85 height 23
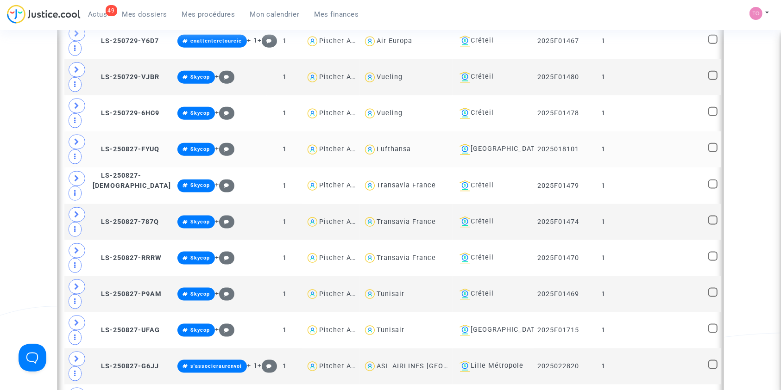
scroll to position [8193, 0]
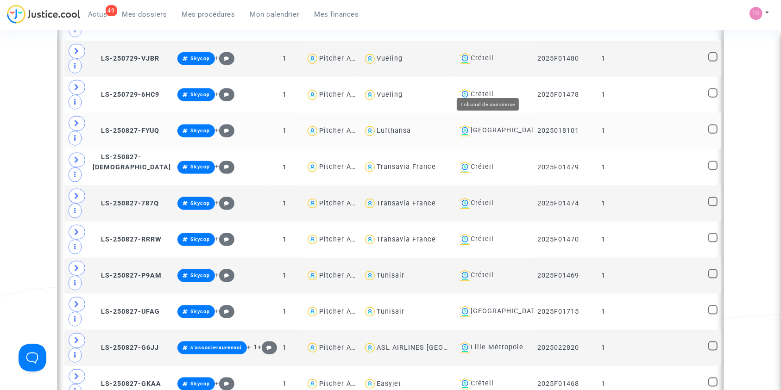
click at [486, 126] on div "[GEOGRAPHIC_DATA]" at bounding box center [493, 131] width 75 height 11
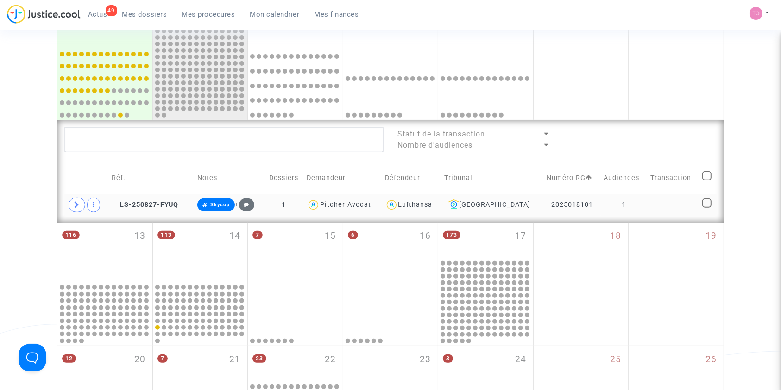
scroll to position [335, 0]
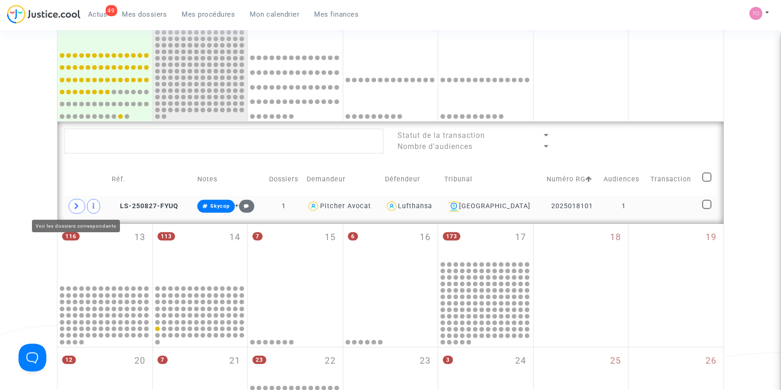
click at [74, 207] on icon at bounding box center [77, 206] width 6 height 7
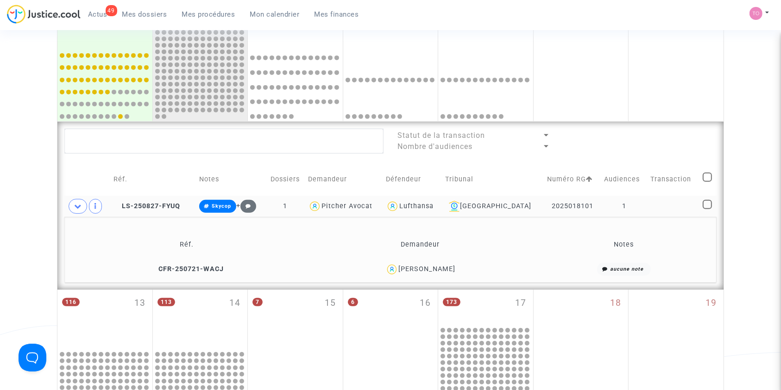
click at [446, 269] on div "[PERSON_NAME]" at bounding box center [426, 269] width 57 height 8
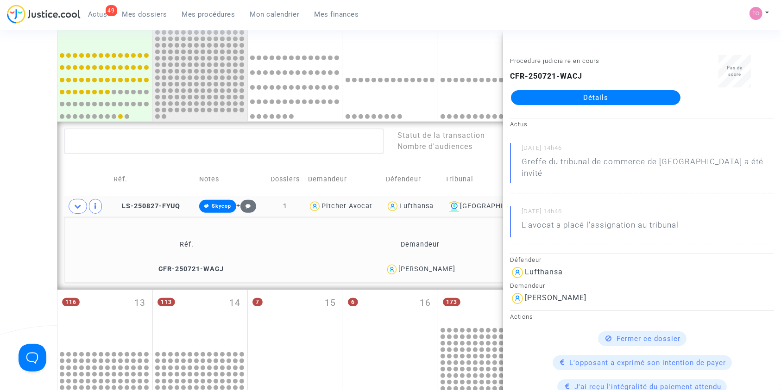
drag, startPoint x: 578, startPoint y: 105, endPoint x: 593, endPoint y: 97, distance: 17.6
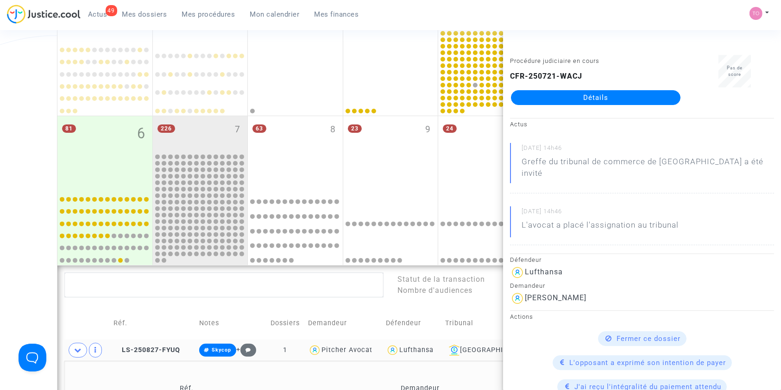
click at [35, 162] on div "Date de clôture d'instruction Date de conciliation Date d'audience Date de juge…" at bounding box center [390, 259] width 781 height 795
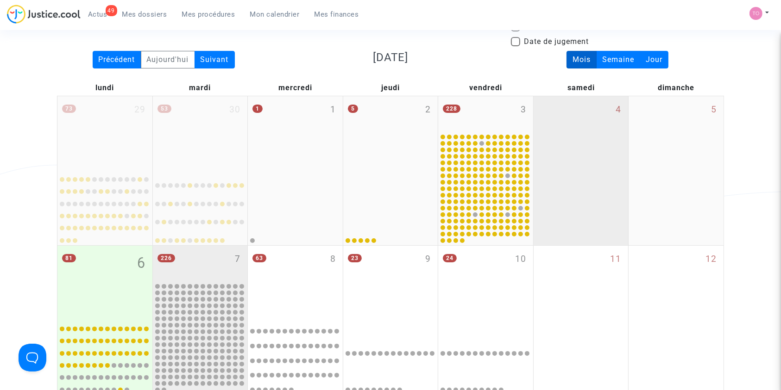
scroll to position [0, 0]
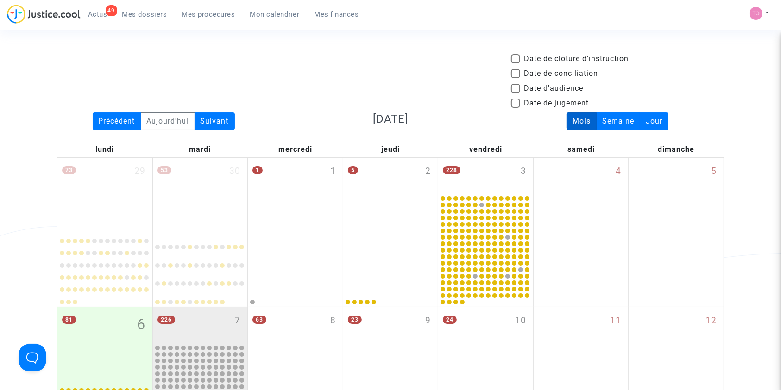
click at [518, 89] on span at bounding box center [515, 88] width 9 height 9
click at [516, 93] on input "Date d'audience" at bounding box center [515, 93] width 0 height 0
checkbox input "true"
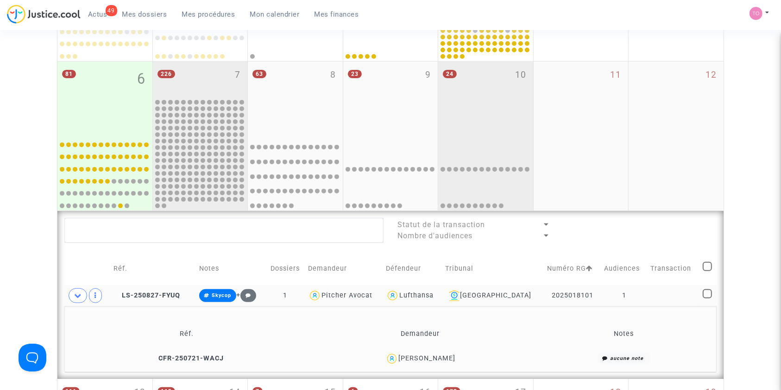
scroll to position [288, 0]
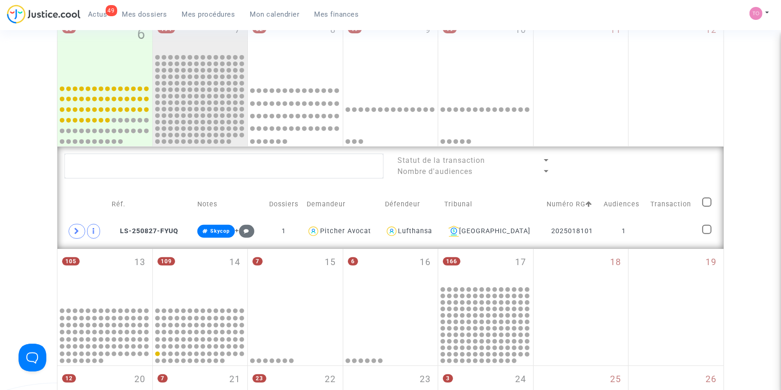
scroll to position [288, 0]
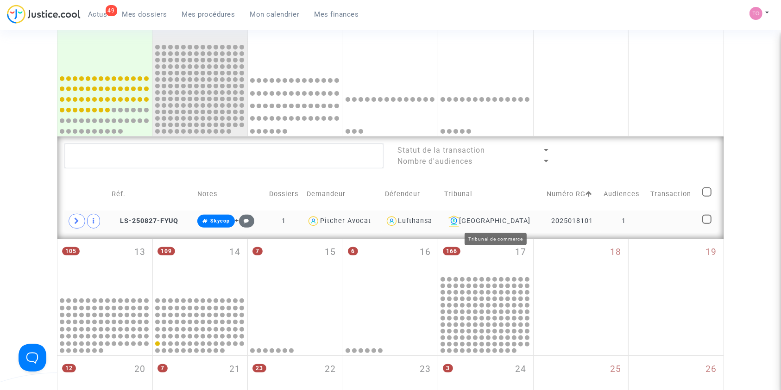
click at [497, 220] on div "[GEOGRAPHIC_DATA]" at bounding box center [493, 221] width 96 height 11
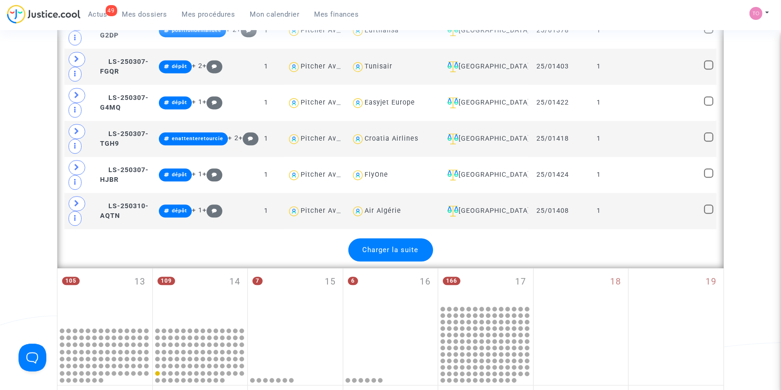
scroll to position [2120, 0]
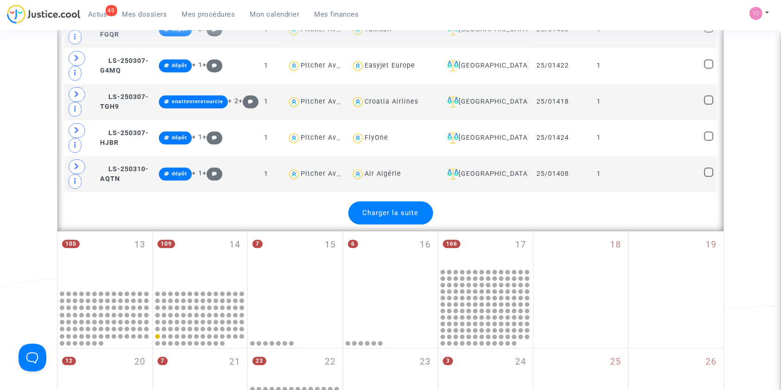
click at [409, 207] on div "Charger la suite" at bounding box center [390, 212] width 85 height 23
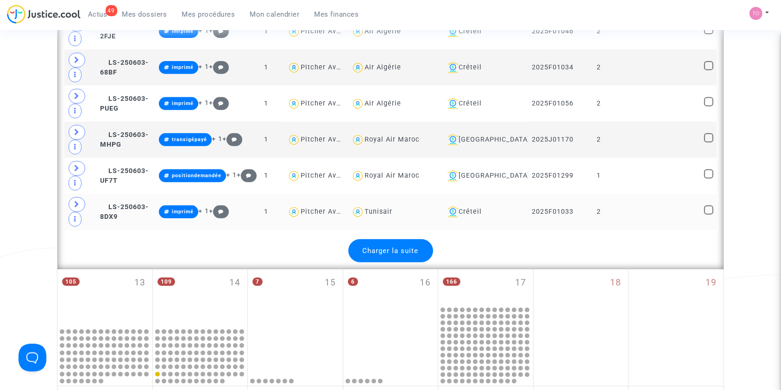
scroll to position [3891, 0]
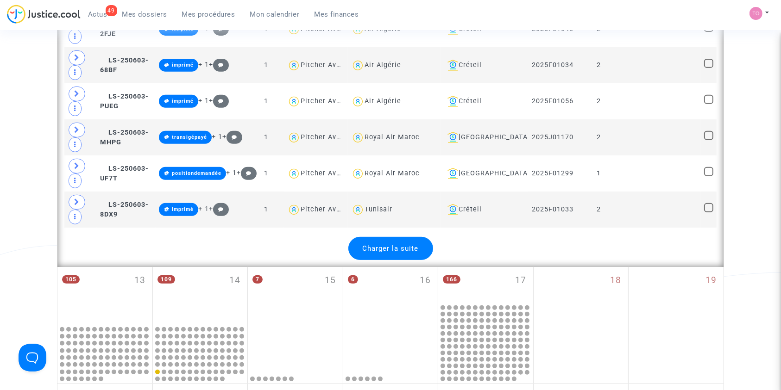
click at [415, 237] on div "Charger la suite" at bounding box center [390, 248] width 85 height 23
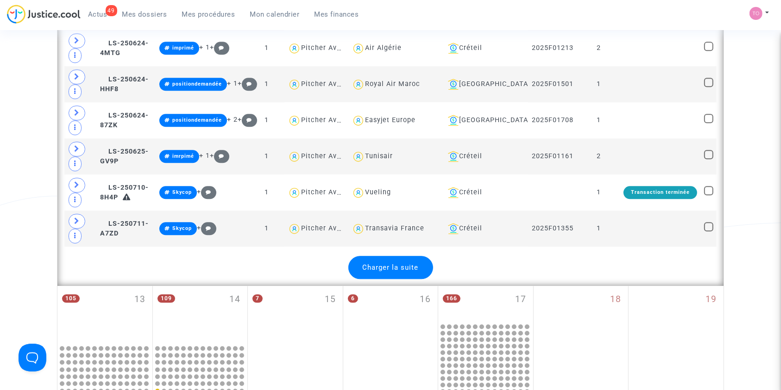
scroll to position [5682, 0]
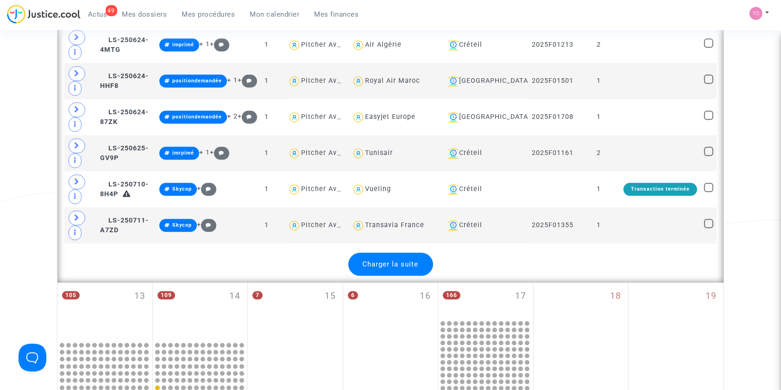
click at [422, 253] on div "Charger la suite" at bounding box center [390, 264] width 85 height 23
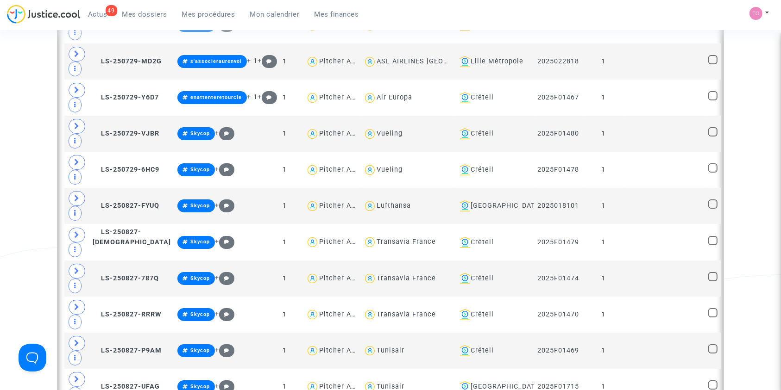
scroll to position [6999, 0]
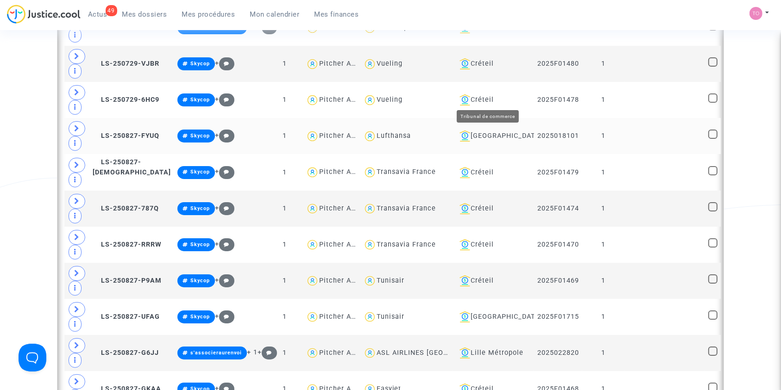
click at [485, 131] on div "[GEOGRAPHIC_DATA]" at bounding box center [493, 136] width 75 height 11
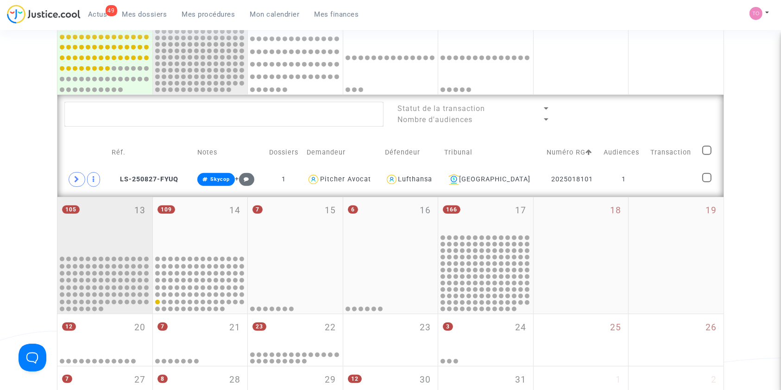
scroll to position [330, 0]
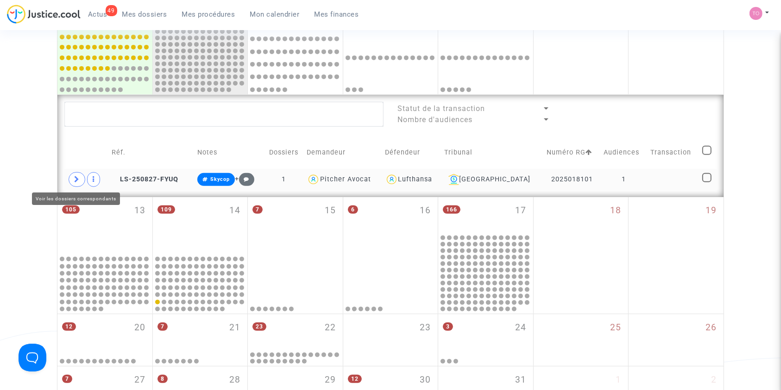
click at [72, 183] on span at bounding box center [77, 179] width 17 height 15
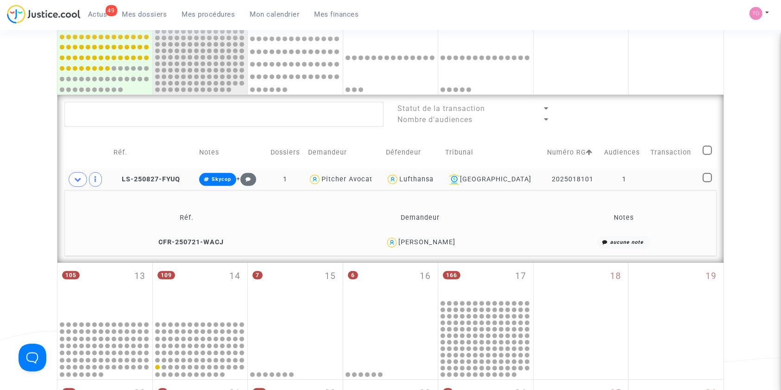
click at [442, 239] on div "Rada Schmid" at bounding box center [426, 243] width 57 height 8
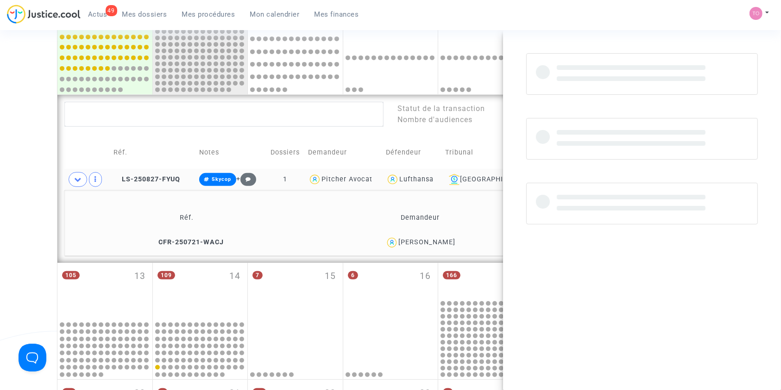
click at [442, 239] on div "Rada Schmid" at bounding box center [426, 243] width 57 height 8
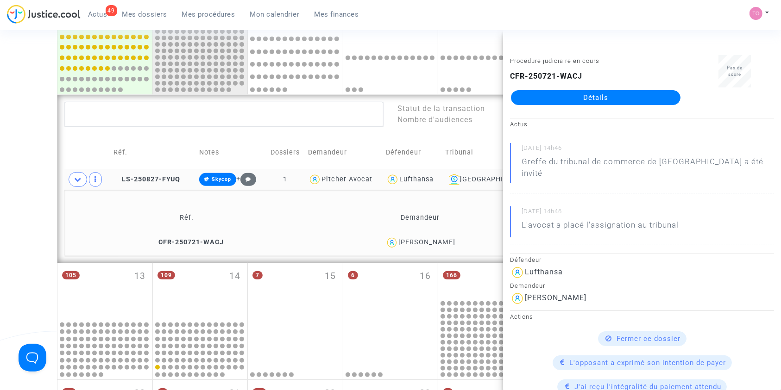
copy div "Schmid"
click at [318, 239] on button "Modifier la note" at bounding box center [315, 245] width 68 height 15
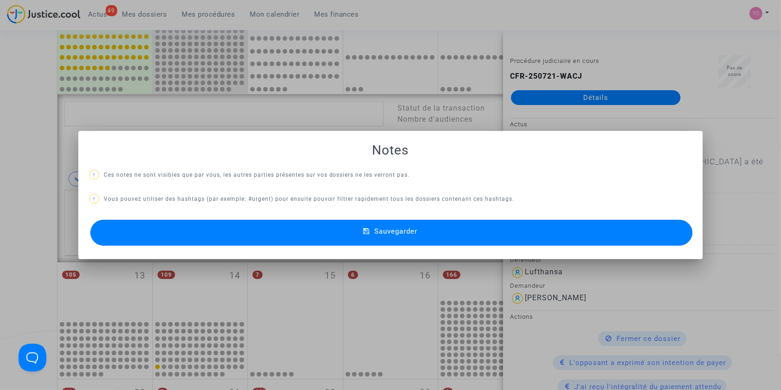
scroll to position [0, 0]
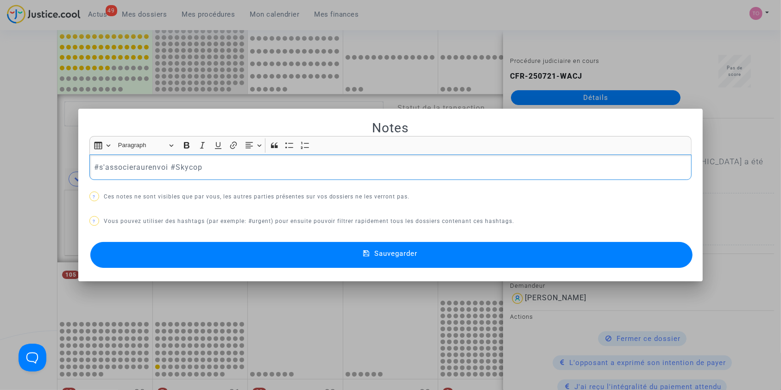
click at [318, 250] on button "Sauvegarder" at bounding box center [391, 255] width 603 height 26
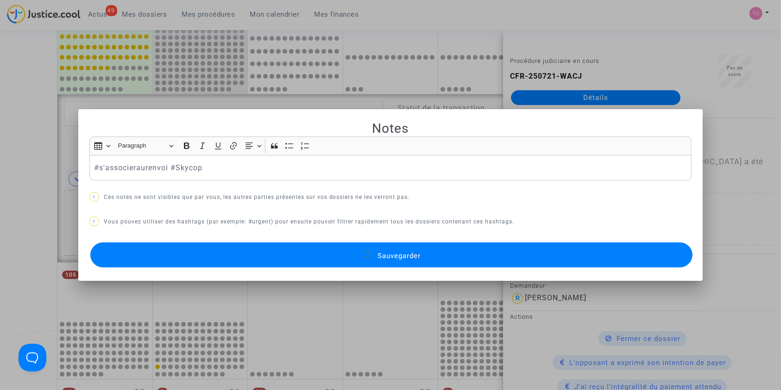
scroll to position [330, 0]
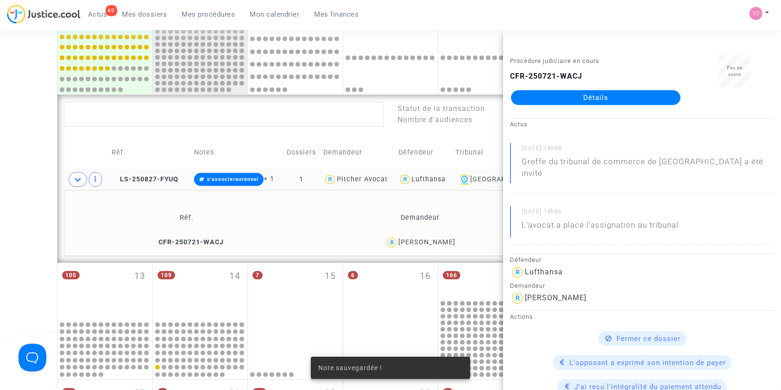
click at [0, 187] on div "Date de clôture d'instruction Date de conciliation Date d'audience Date de juge…" at bounding box center [390, 101] width 781 height 756
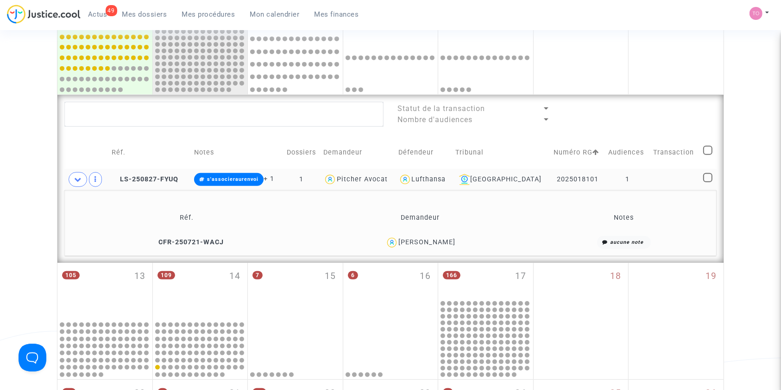
drag, startPoint x: 445, startPoint y: 240, endPoint x: 408, endPoint y: 245, distance: 37.3
click at [408, 245] on div "Rada Schmid" at bounding box center [420, 242] width 222 height 13
copy div "Rada Schmid"
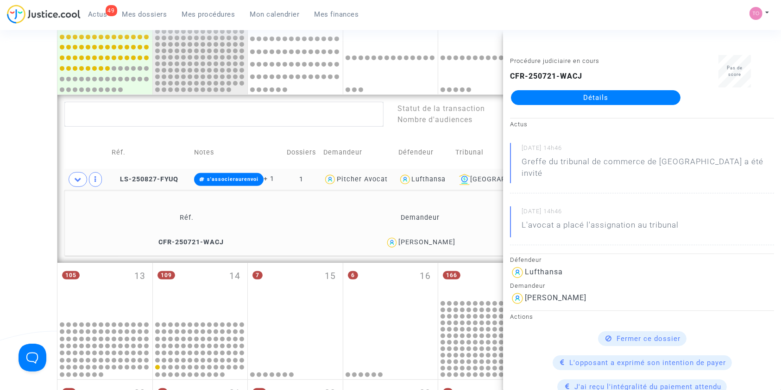
click at [0, 195] on div "Date de clôture d'instruction Date de conciliation Date d'audience Date de juge…" at bounding box center [390, 101] width 781 height 756
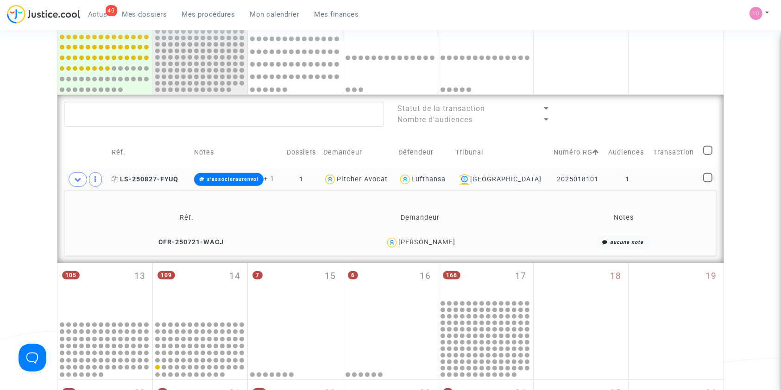
click at [172, 180] on span "LS-250827-FYUQ" at bounding box center [145, 180] width 67 height 8
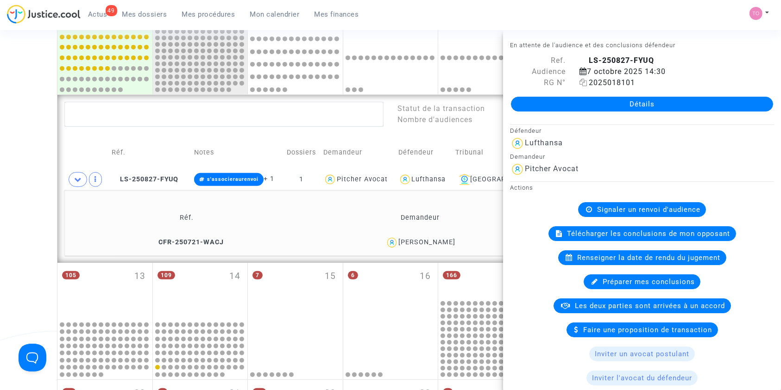
click at [580, 83] on icon at bounding box center [583, 82] width 8 height 7
click at [0, 176] on div "Date de clôture d'instruction Date de conciliation Date d'audience Date de juge…" at bounding box center [390, 101] width 781 height 756
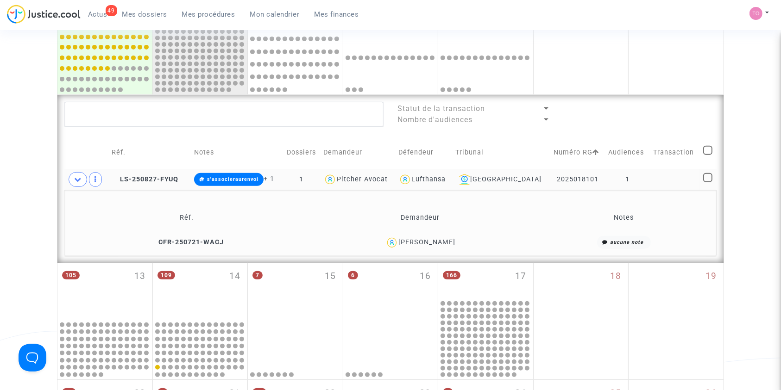
click at [505, 178] on div "[GEOGRAPHIC_DATA]" at bounding box center [501, 179] width 92 height 11
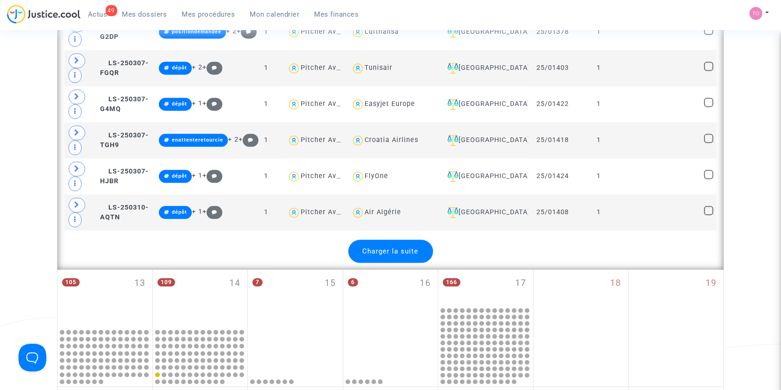
scroll to position [2100, 0]
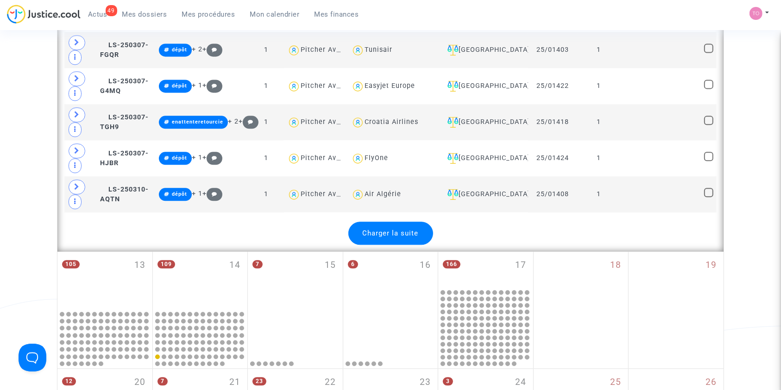
click at [400, 229] on span "Charger la suite" at bounding box center [391, 233] width 56 height 8
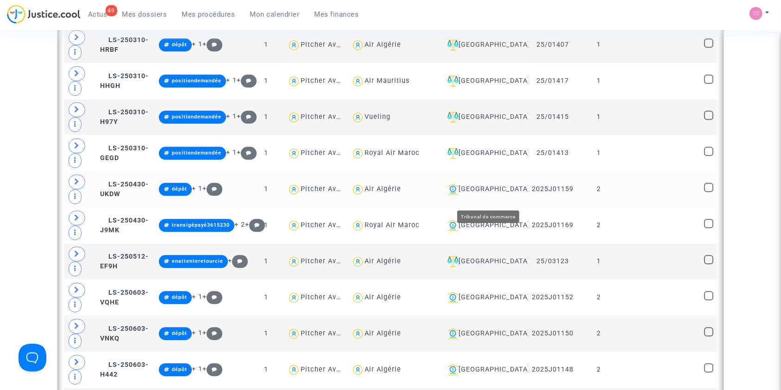
scroll to position [2388, 0]
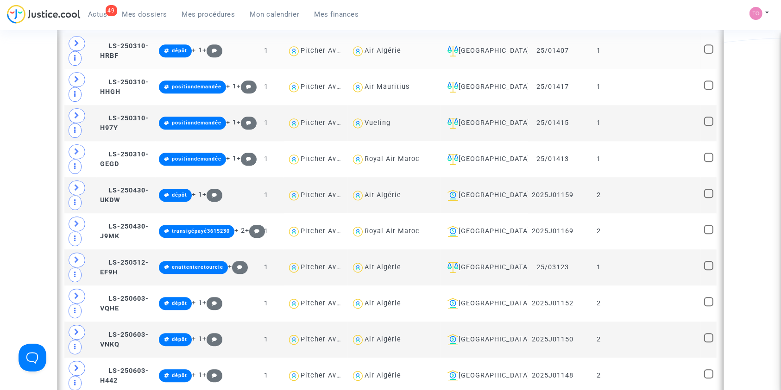
click at [401, 47] on div "Air Algérie" at bounding box center [383, 51] width 37 height 8
type textarea "@"Air Algérie""
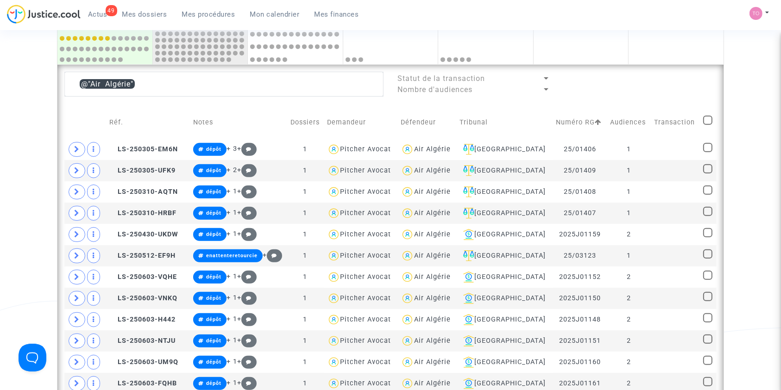
scroll to position [359, 0]
click at [499, 255] on div "[GEOGRAPHIC_DATA]" at bounding box center [504, 256] width 90 height 11
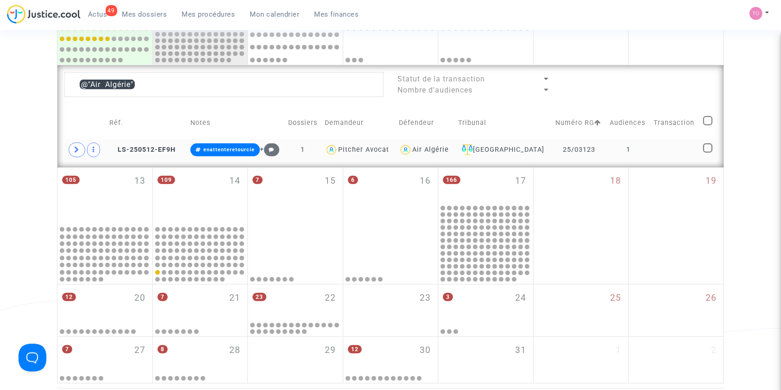
click at [151, 142] on td "LS-250512-EF9H" at bounding box center [146, 149] width 81 height 21
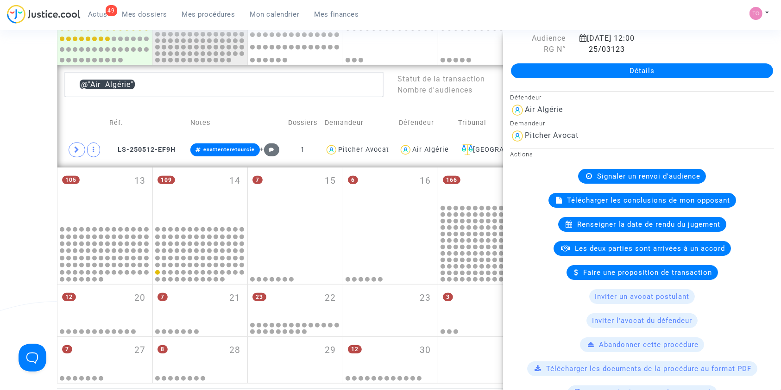
scroll to position [534, 0]
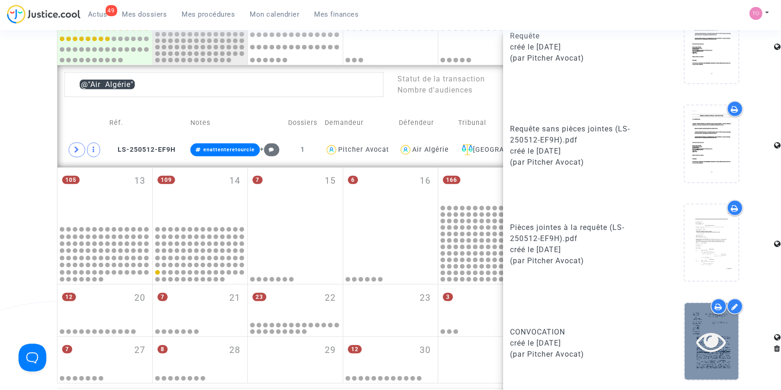
click at [705, 347] on icon at bounding box center [712, 342] width 30 height 30
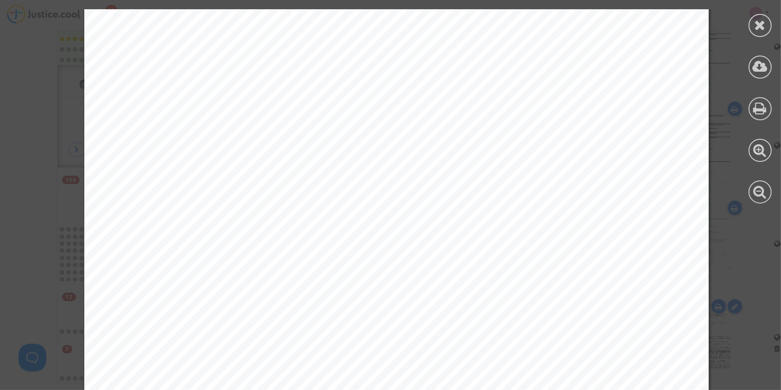
scroll to position [144, 0]
click at [754, 23] on div at bounding box center [760, 25] width 23 height 23
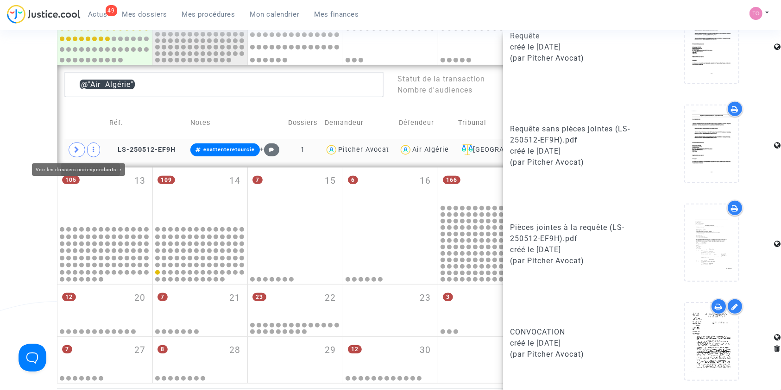
click at [78, 147] on icon at bounding box center [77, 149] width 6 height 7
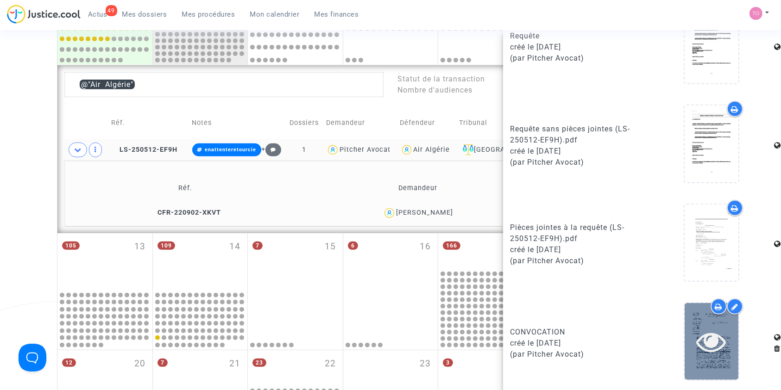
click at [685, 327] on div at bounding box center [712, 342] width 54 height 30
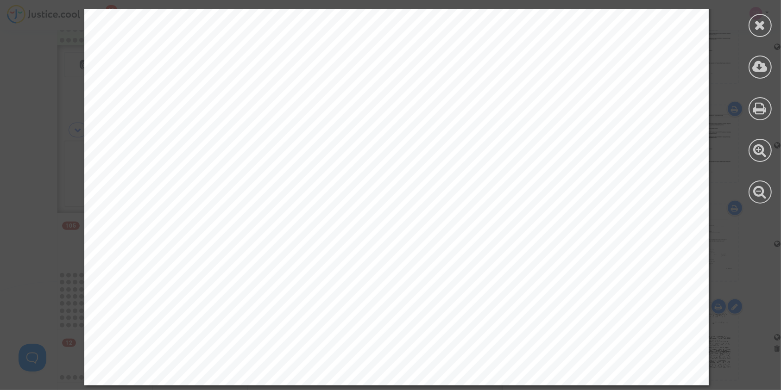
scroll to position [380, 0]
click at [756, 24] on icon at bounding box center [761, 25] width 12 height 14
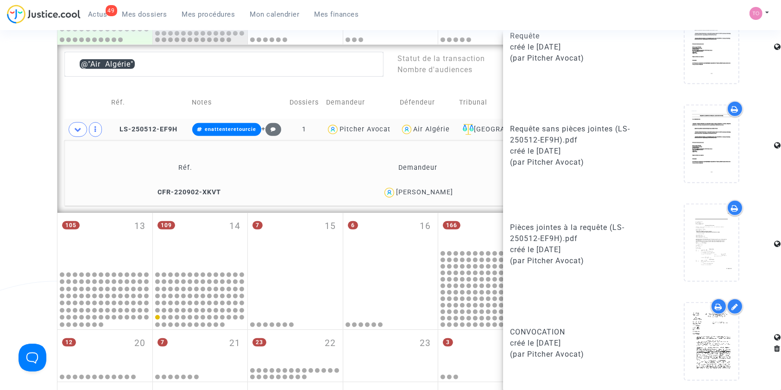
click at [22, 135] on div "Date de clôture d'instruction Date de conciliation Date d'audience Date de juge…" at bounding box center [390, 51] width 781 height 756
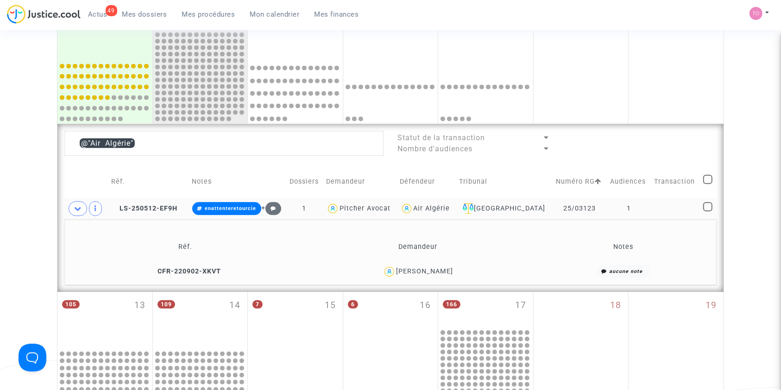
scroll to position [297, 0]
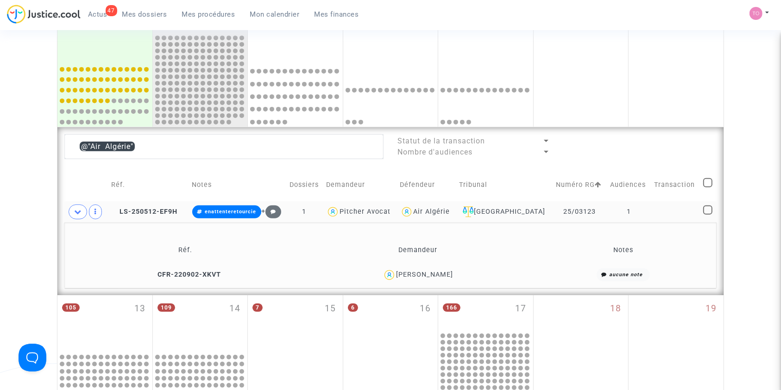
click at [450, 211] on div "Air Algérie" at bounding box center [431, 212] width 37 height 8
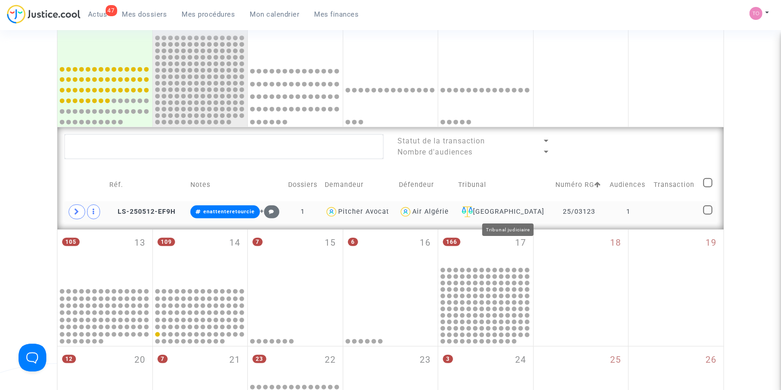
click at [502, 209] on div "[GEOGRAPHIC_DATA]" at bounding box center [503, 212] width 91 height 11
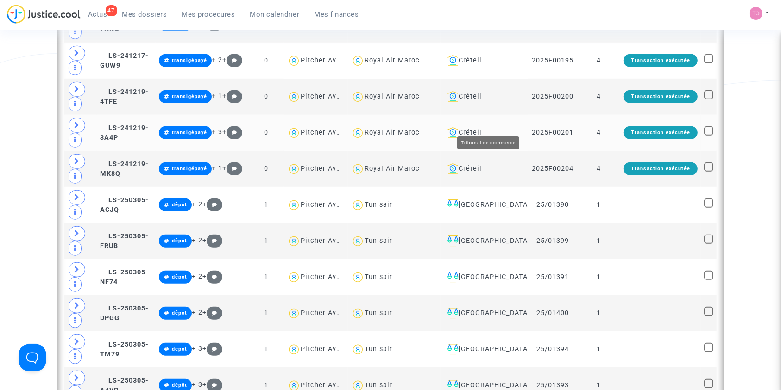
scroll to position [606, 0]
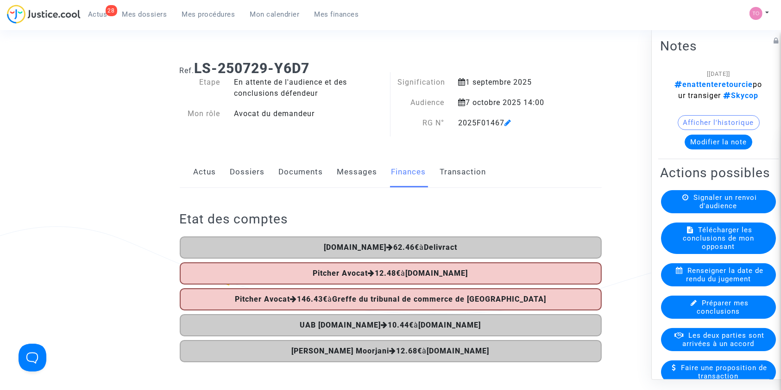
click at [699, 149] on button "Modifier la note" at bounding box center [719, 141] width 68 height 15
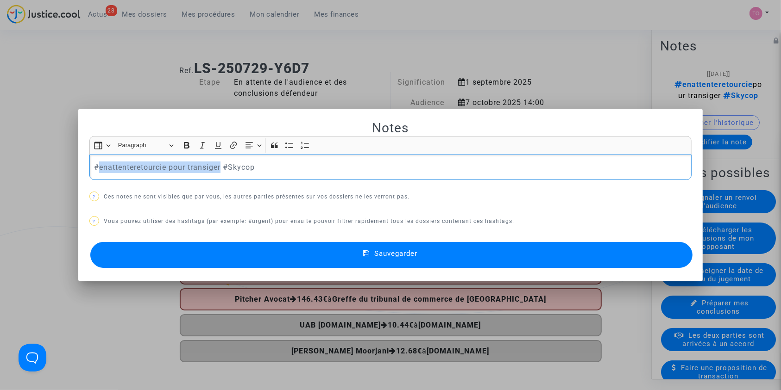
drag, startPoint x: 219, startPoint y: 165, endPoint x: 97, endPoint y: 163, distance: 121.9
click at [97, 163] on p "#enattenteretourcie pour transiger #Skycop" at bounding box center [390, 168] width 593 height 12
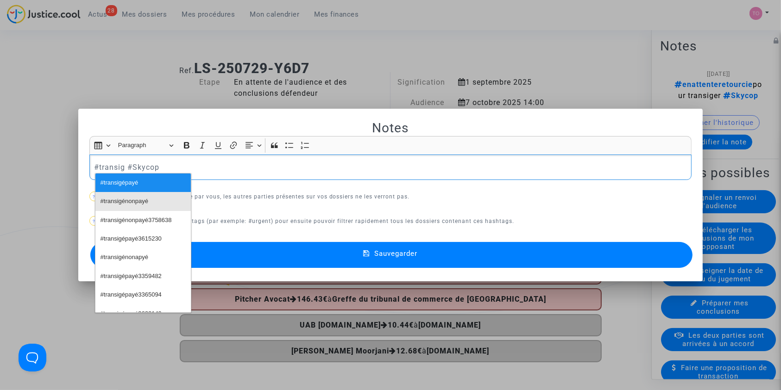
click at [136, 195] on span "#transigénonpayé" at bounding box center [125, 201] width 48 height 13
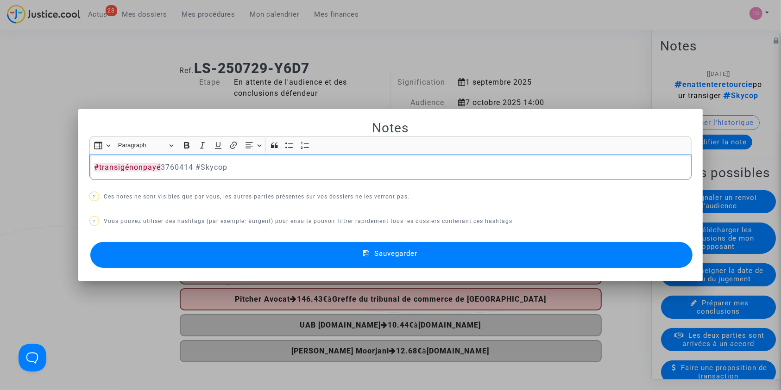
click at [295, 255] on button "Sauvegarder" at bounding box center [391, 255] width 603 height 26
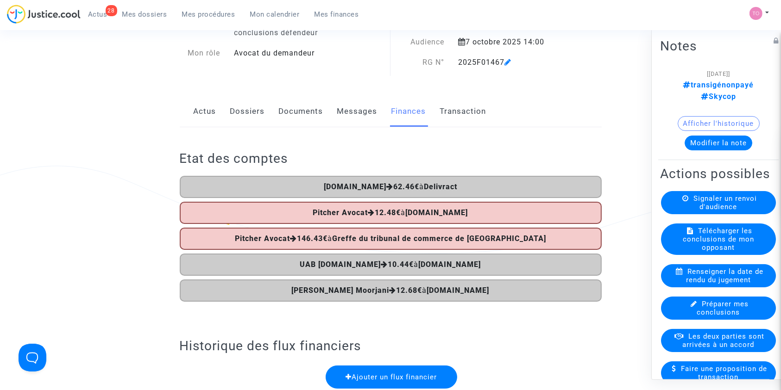
scroll to position [62, 0]
click at [702, 345] on span "Les deux parties sont arrivées à un accord" at bounding box center [724, 340] width 82 height 17
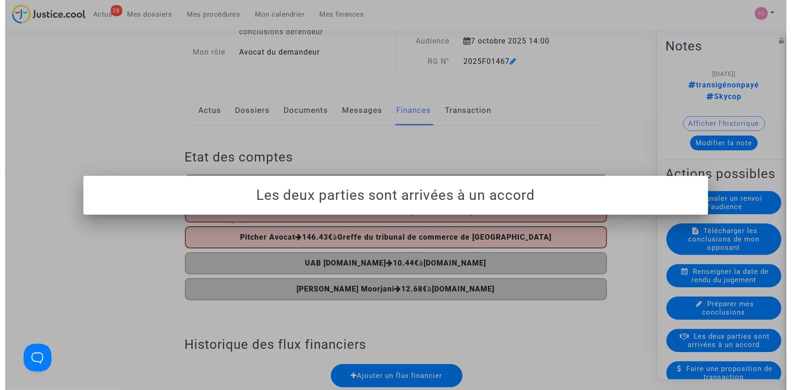
scroll to position [0, 0]
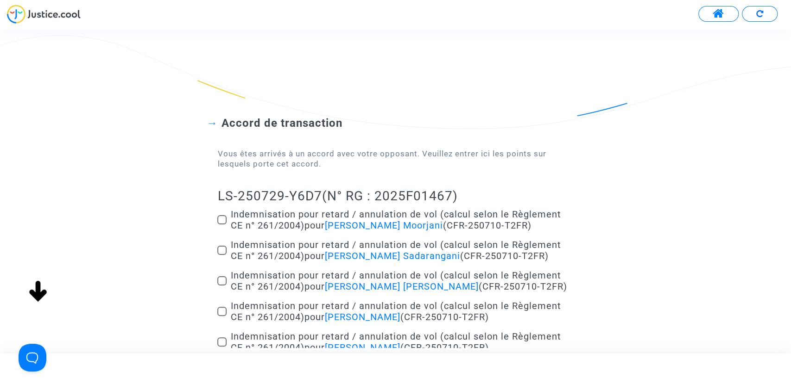
click at [224, 223] on span at bounding box center [221, 219] width 9 height 9
click at [222, 225] on input "Indemnisation pour retard / annulation de vol (calcul selon le Règlement CE n° …" at bounding box center [221, 225] width 0 height 0
checkbox input "true"
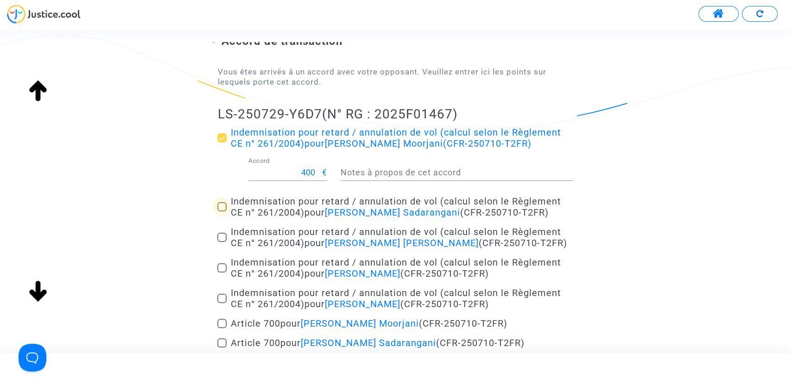
click at [219, 212] on span at bounding box center [221, 206] width 9 height 9
click at [221, 212] on input "Indemnisation pour retard / annulation de vol (calcul selon le Règlement CE n° …" at bounding box center [221, 212] width 0 height 0
checkbox input "true"
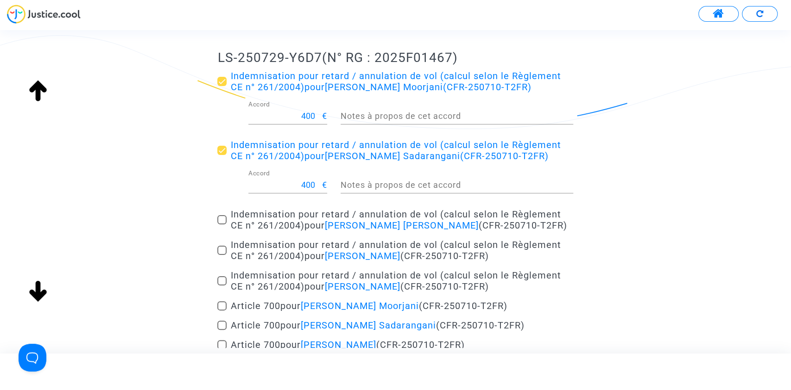
scroll to position [185, 0]
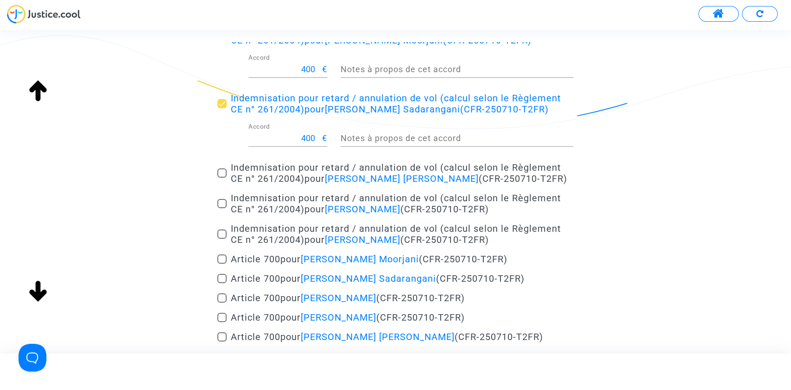
click at [219, 178] on span at bounding box center [221, 173] width 9 height 9
click at [221, 178] on input "Indemnisation pour retard / annulation de vol (calcul selon le Règlement CE n° …" at bounding box center [221, 178] width 0 height 0
checkbox input "true"
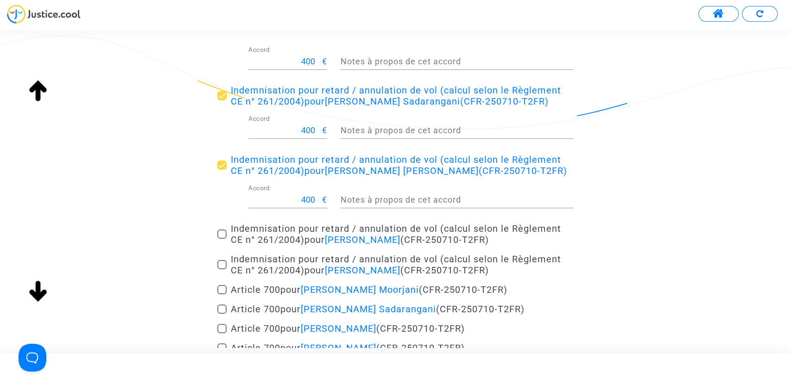
scroll to position [247, 0]
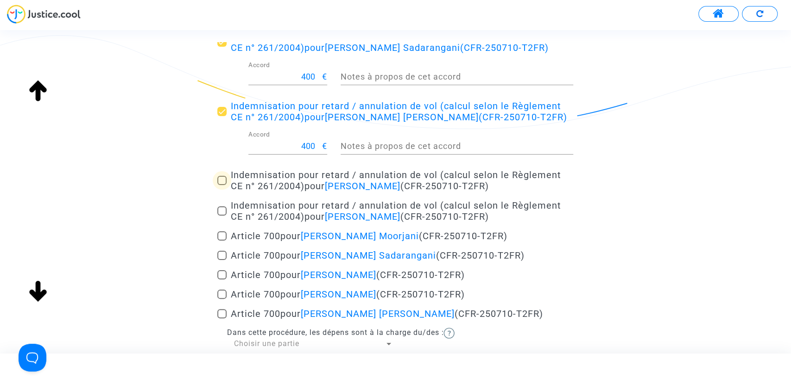
click at [220, 185] on span at bounding box center [221, 180] width 9 height 9
click at [221, 186] on input "Indemnisation pour retard / annulation de vol (calcul selon le Règlement CE n° …" at bounding box center [221, 185] width 0 height 0
checkbox input "true"
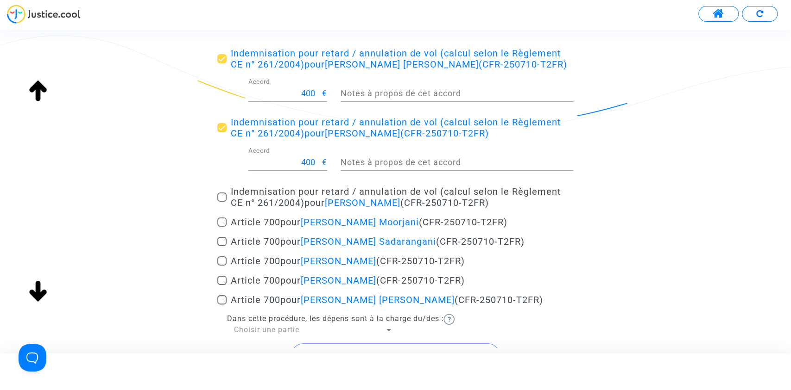
scroll to position [329, 0]
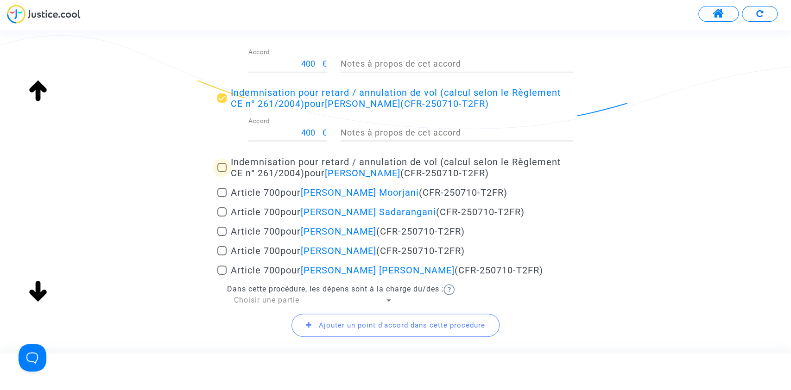
click at [220, 172] on span at bounding box center [221, 167] width 9 height 9
click at [221, 173] on input "Indemnisation pour retard / annulation de vol (calcul selon le Règlement CE n° …" at bounding box center [221, 172] width 0 height 0
checkbox input "true"
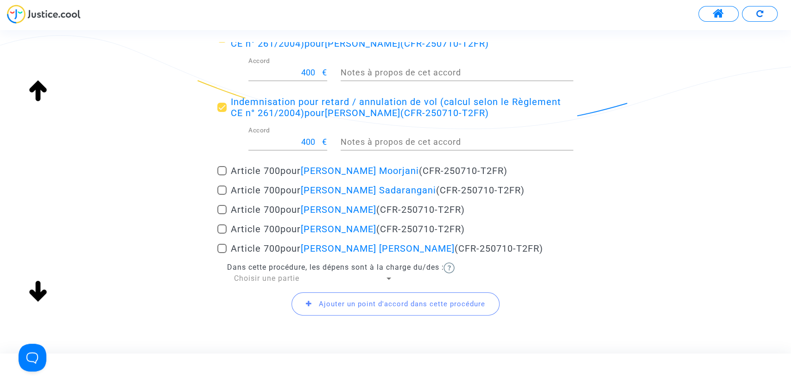
scroll to position [391, 0]
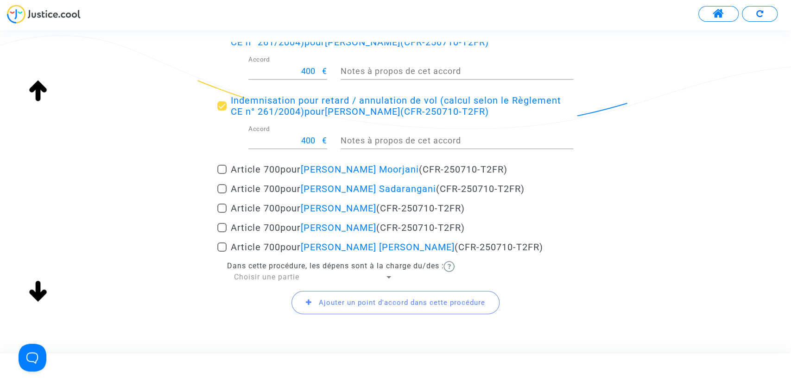
click at [220, 174] on span at bounding box center [221, 169] width 9 height 9
click at [221, 175] on input "Article 700 pour [PERSON_NAME] Moorjani (CFR-250710-T2FR)" at bounding box center [221, 174] width 0 height 0
checkbox input "true"
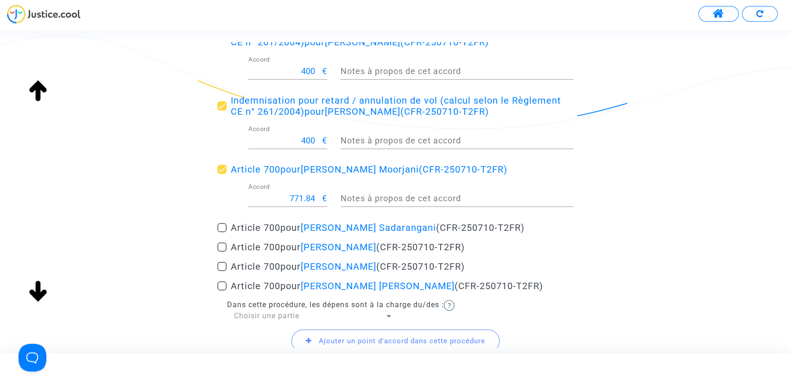
click at [298, 203] on input "771.84" at bounding box center [285, 198] width 74 height 9
type input "300"
click at [129, 212] on div "Accord de transaction Vous êtes arrivés à un accord avec votre opposant. Veuill…" at bounding box center [395, 34] width 791 height 692
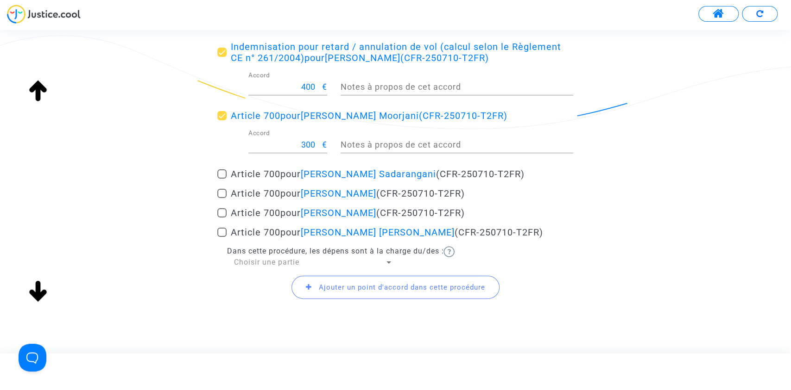
scroll to position [491, 0]
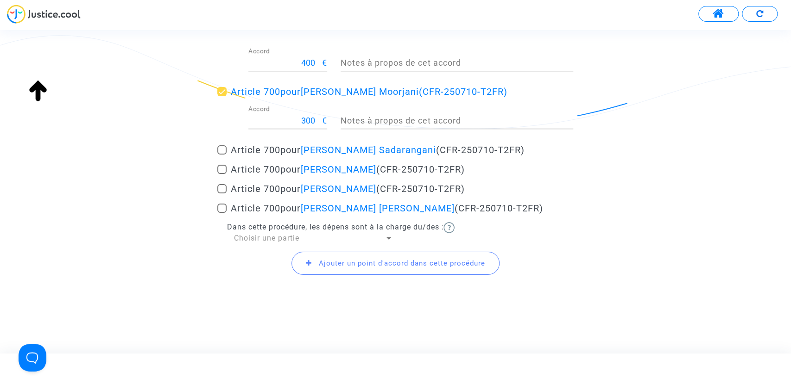
click at [255, 236] on span "Choisir une partie" at bounding box center [265, 238] width 65 height 9
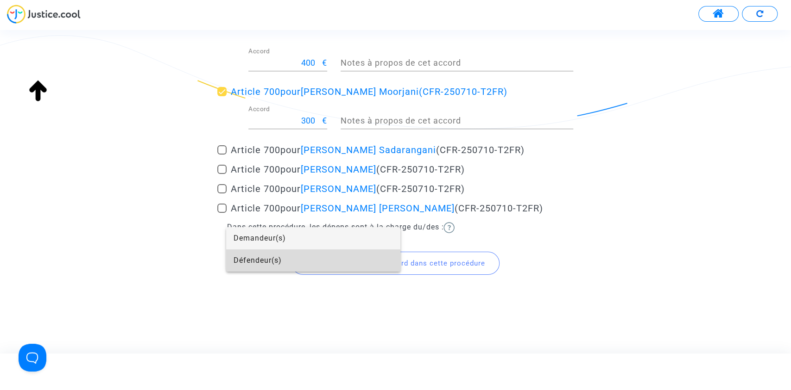
click at [267, 262] on span "Défendeur(s)" at bounding box center [312, 261] width 159 height 22
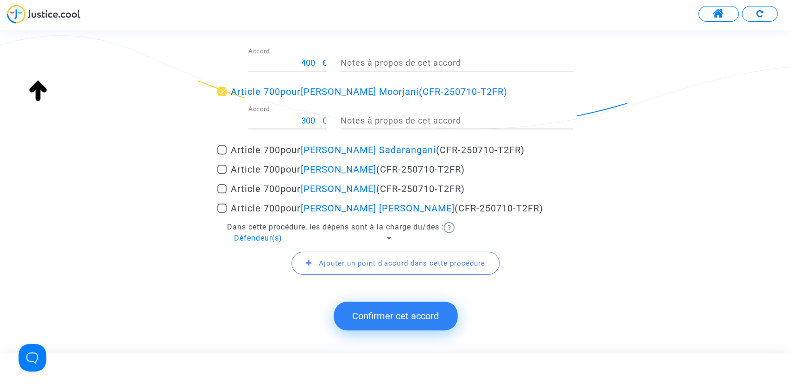
click at [399, 320] on button "Confirmer cet accord" at bounding box center [396, 316] width 124 height 29
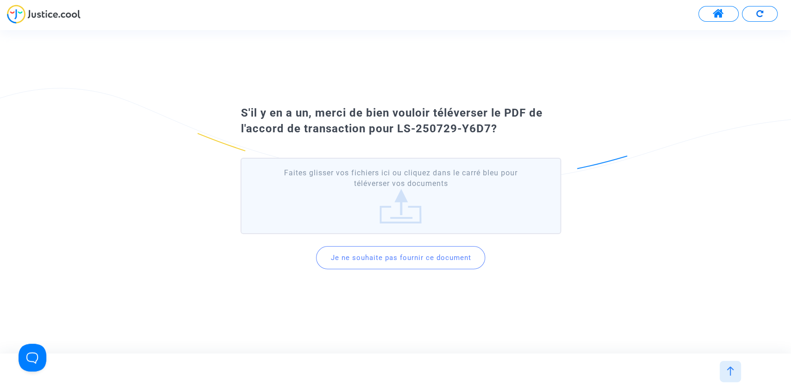
click at [399, 256] on button "Je ne souhaite pas fournir ce document" at bounding box center [400, 257] width 169 height 23
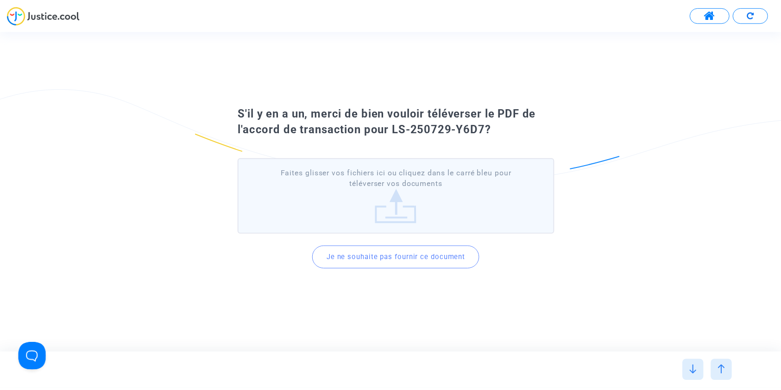
scroll to position [0, 0]
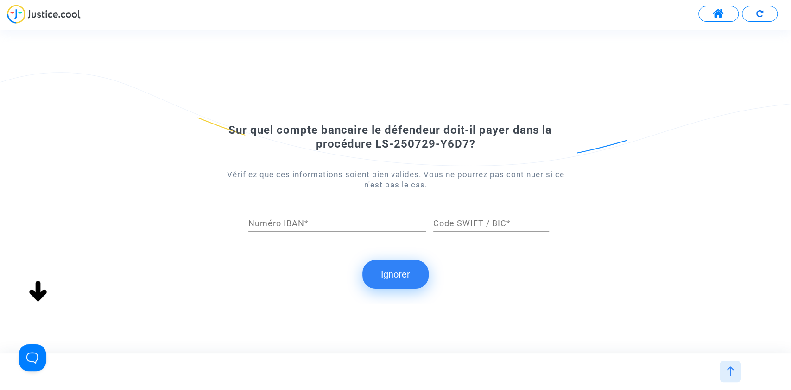
click at [402, 275] on button "Ignorer" at bounding box center [395, 274] width 66 height 29
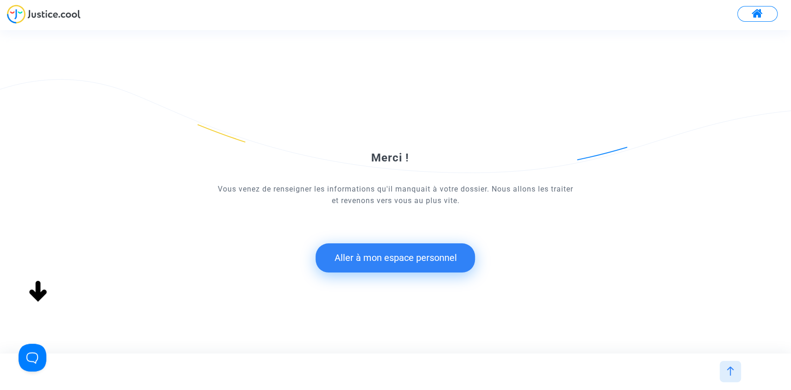
click at [390, 261] on button "Aller à mon espace personnel" at bounding box center [394, 258] width 159 height 29
